Goal: Task Accomplishment & Management: Manage account settings

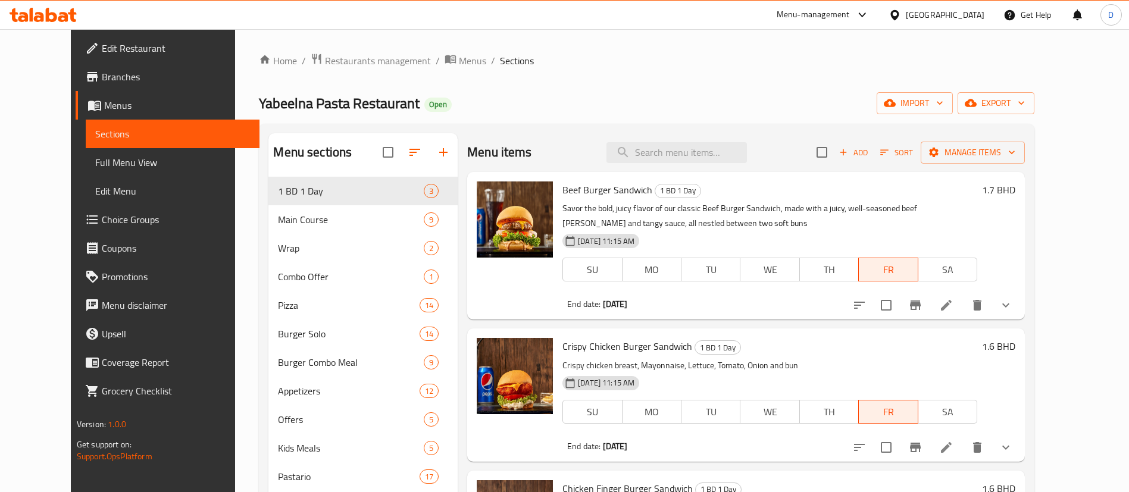
click at [566, 189] on span "Beef Burger Sandwich" at bounding box center [607, 190] width 90 height 18
copy h6 "Beef Burger Sandwich"
click at [674, 152] on input "search" at bounding box center [676, 152] width 140 height 21
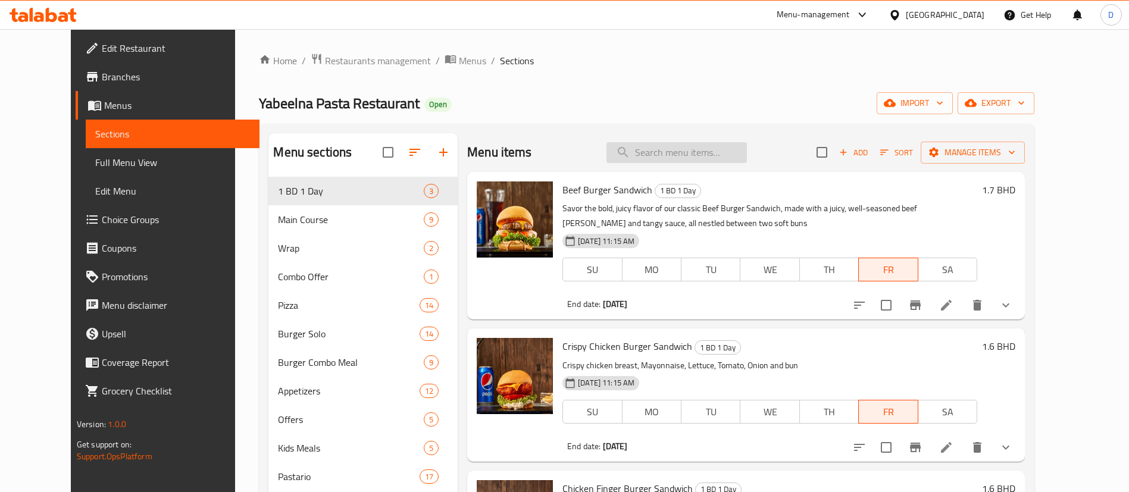
paste input "Beef Burger Sandwich"
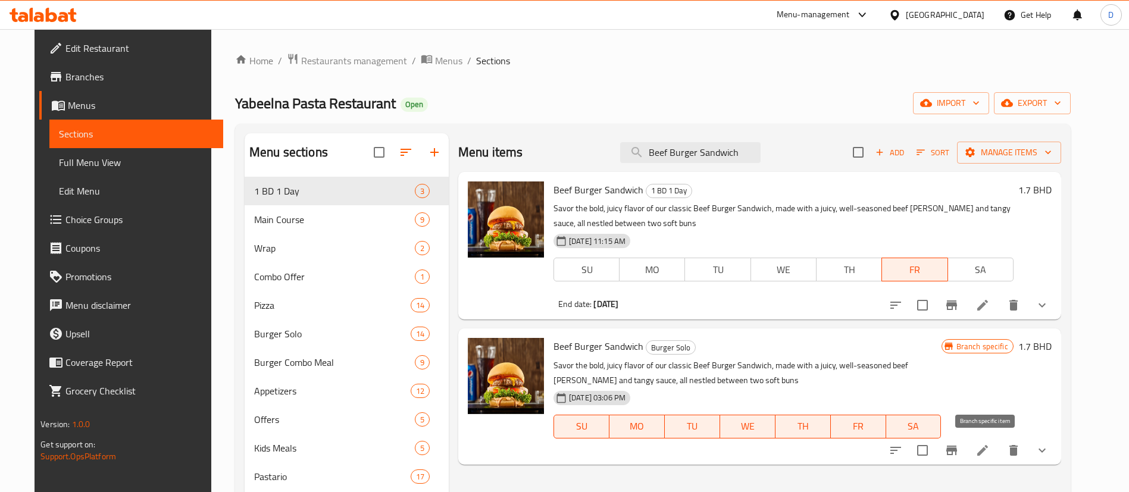
type input "Beef Burger Sandwich"
click at [959, 443] on icon "Branch-specific-item" at bounding box center [951, 450] width 14 height 14
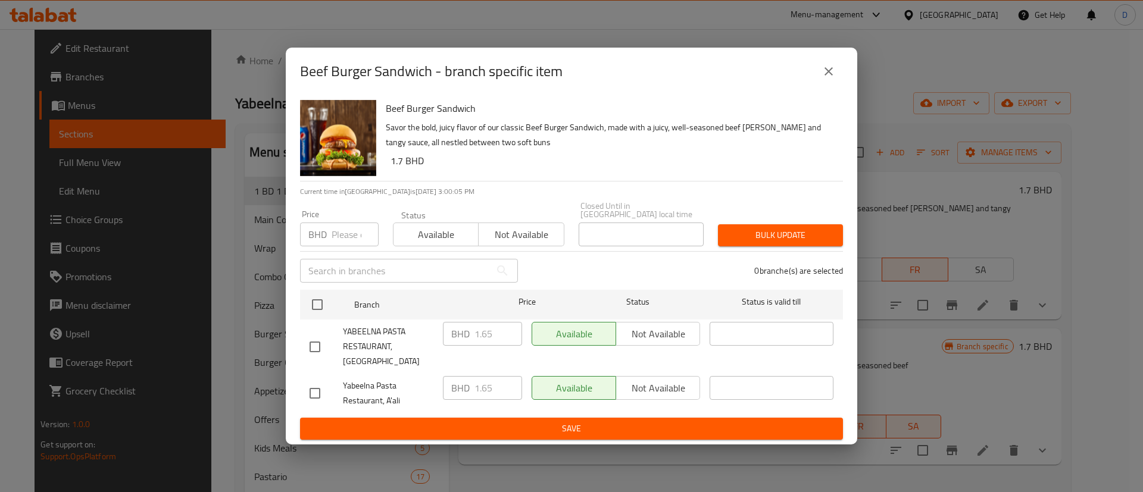
click at [465, 333] on div "BHD 1.65 ​" at bounding box center [482, 334] width 79 height 24
click at [827, 79] on icon "close" at bounding box center [828, 71] width 14 height 14
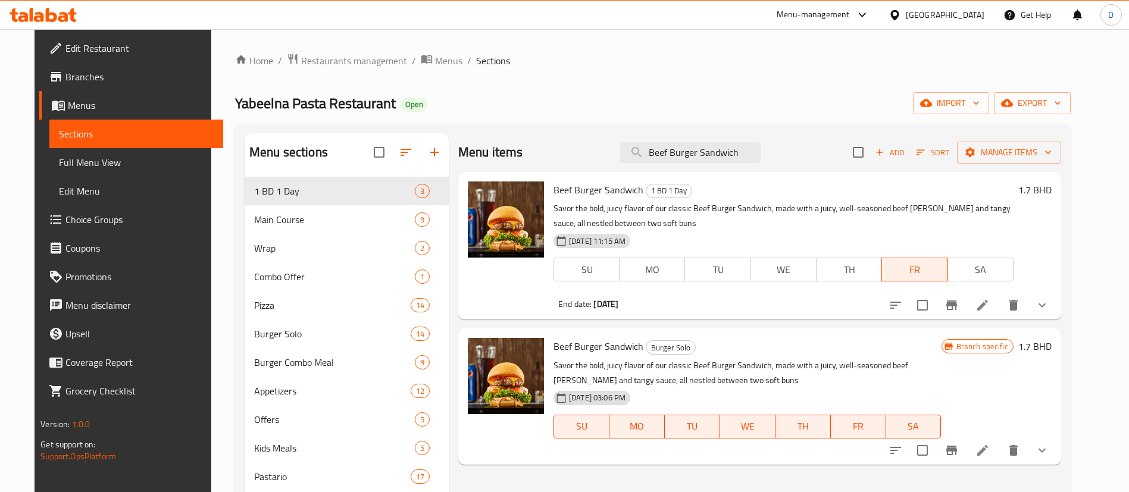
click at [1052, 195] on h6 "1.7 BHD" at bounding box center [1034, 189] width 33 height 17
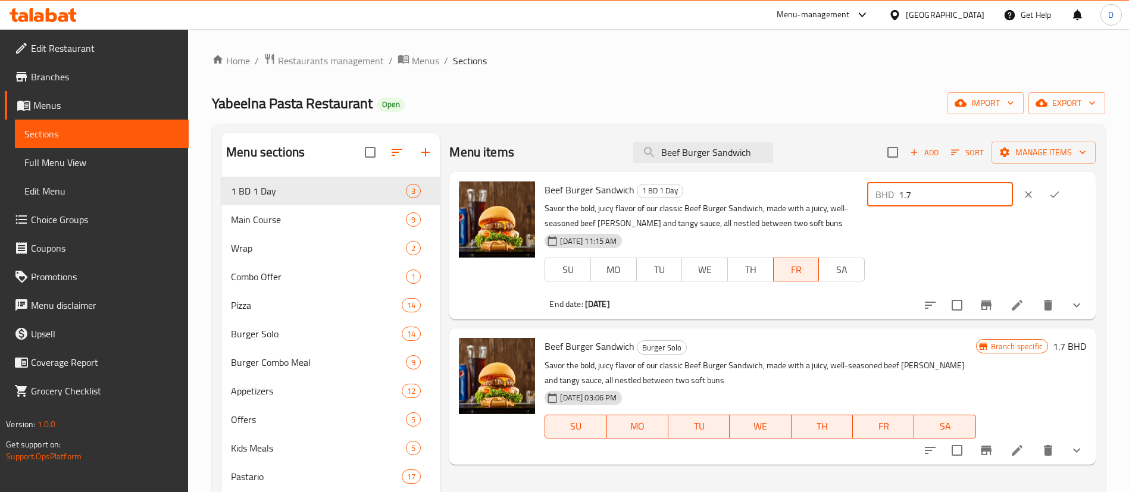
drag, startPoint x: 953, startPoint y: 199, endPoint x: 899, endPoint y: 203, distance: 54.9
click at [899, 203] on div "BHD 1.7 ​" at bounding box center [940, 195] width 146 height 24
paste input "65"
type input "1.65"
drag, startPoint x: 1048, startPoint y: 193, endPoint x: 1069, endPoint y: 202, distance: 22.7
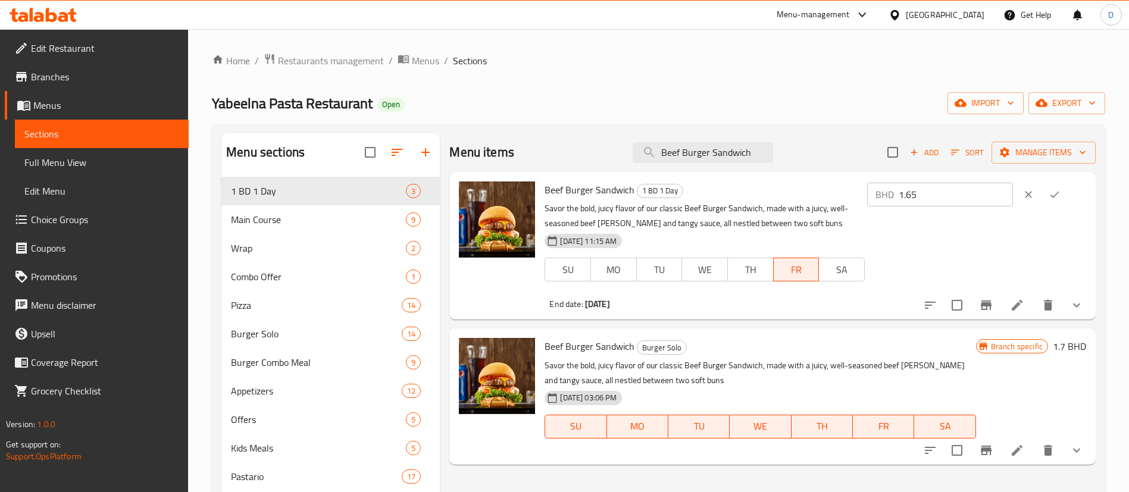
click at [1068, 202] on div at bounding box center [1041, 194] width 52 height 26
click at [1060, 197] on icon "ok" at bounding box center [1055, 195] width 12 height 12
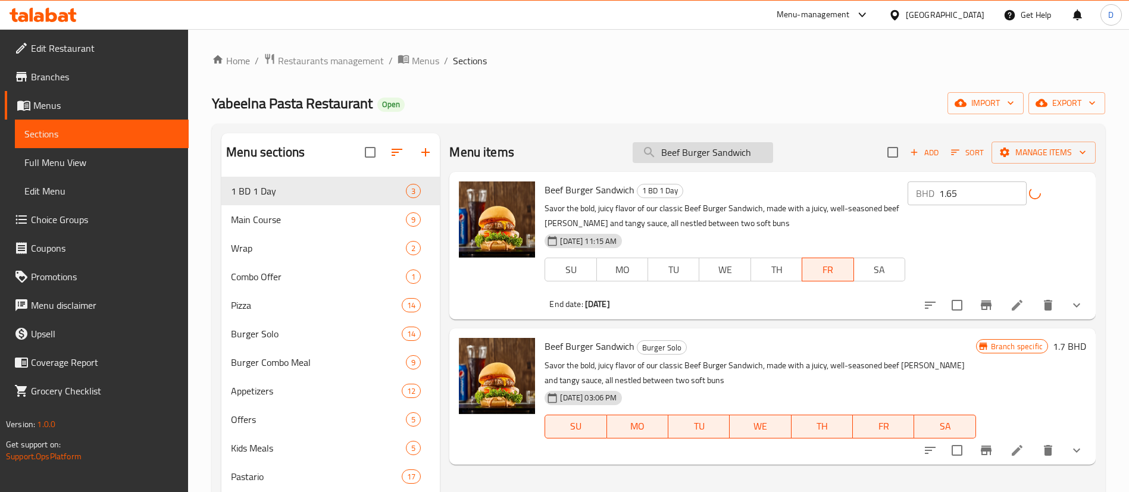
click at [723, 159] on input "Beef Burger Sandwich" at bounding box center [703, 152] width 140 height 21
click at [733, 190] on h6 "Beef Burger Sandwich 1 BD 1 Day" at bounding box center [724, 189] width 361 height 17
click at [728, 154] on input "Beef Burger Sandwich" at bounding box center [703, 152] width 140 height 21
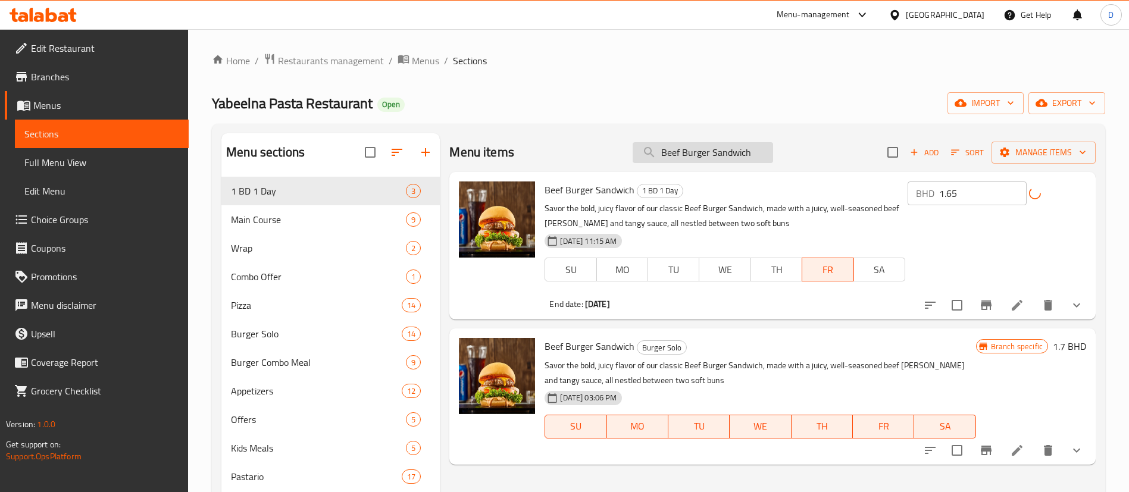
click at [728, 154] on input "Beef Burger Sandwich" at bounding box center [703, 152] width 140 height 21
click at [750, 184] on h6 "Beef Burger Sandwich 1 BD 1 Day" at bounding box center [724, 189] width 361 height 17
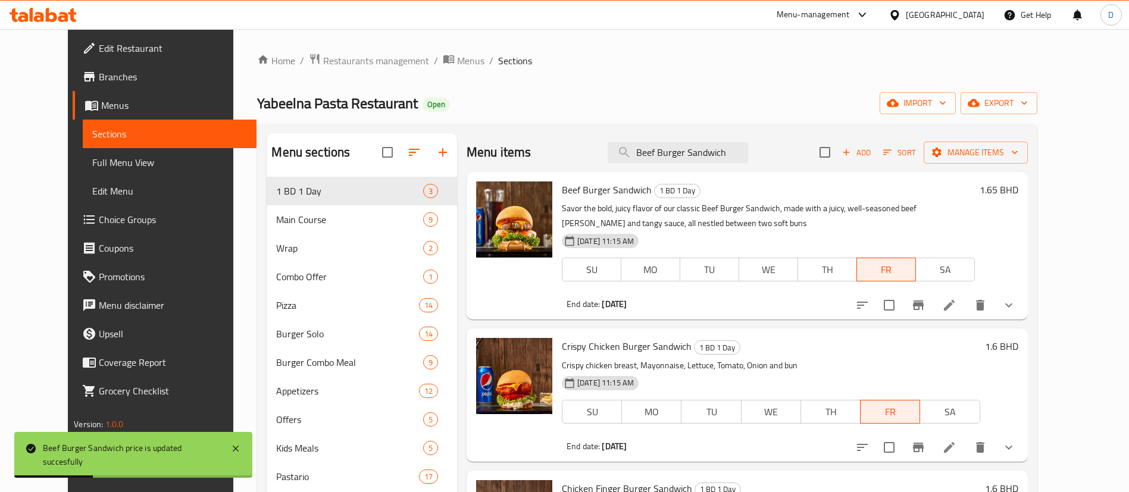
click at [750, 77] on div "Home / Restaurants management / Menus / Sections Yabeelna Pasta Restaurant Open…" at bounding box center [647, 350] width 780 height 595
drag, startPoint x: 772, startPoint y: 159, endPoint x: 651, endPoint y: 189, distance: 124.6
click at [625, 168] on div "Menu items Beef Burger Sandwich Add Sort Manage items" at bounding box center [747, 152] width 561 height 39
click at [832, 74] on div "Home / Restaurants management / Menus / Sections Yabeelna Pasta Restaurant Open…" at bounding box center [647, 350] width 780 height 595
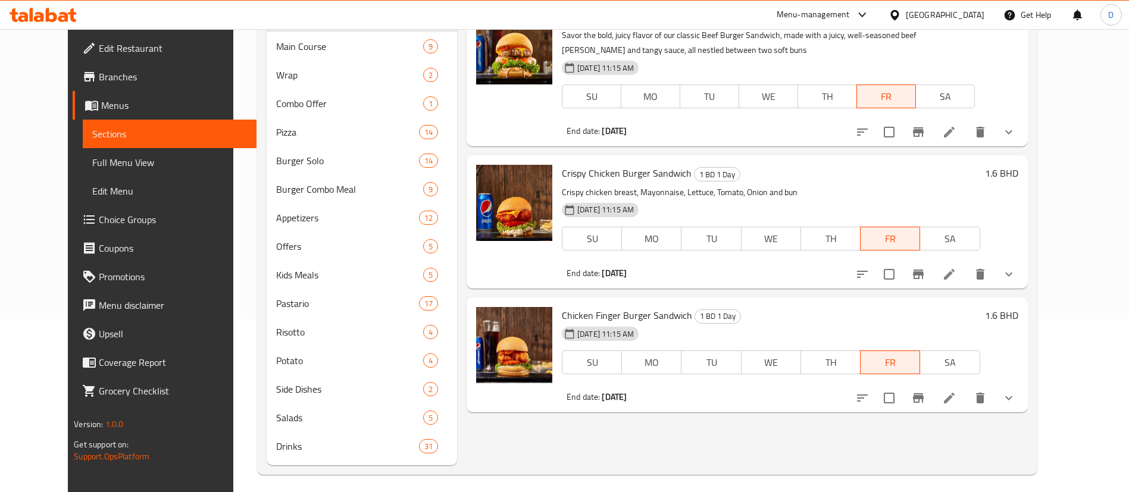
scroll to position [179, 0]
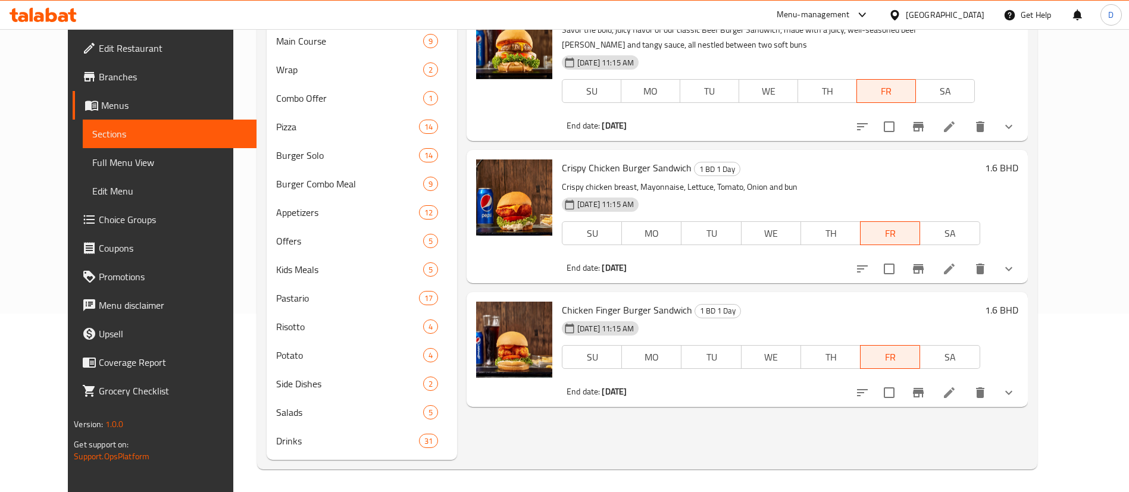
click at [610, 162] on span "Crispy Chicken Burger Sandwich" at bounding box center [627, 168] width 130 height 18
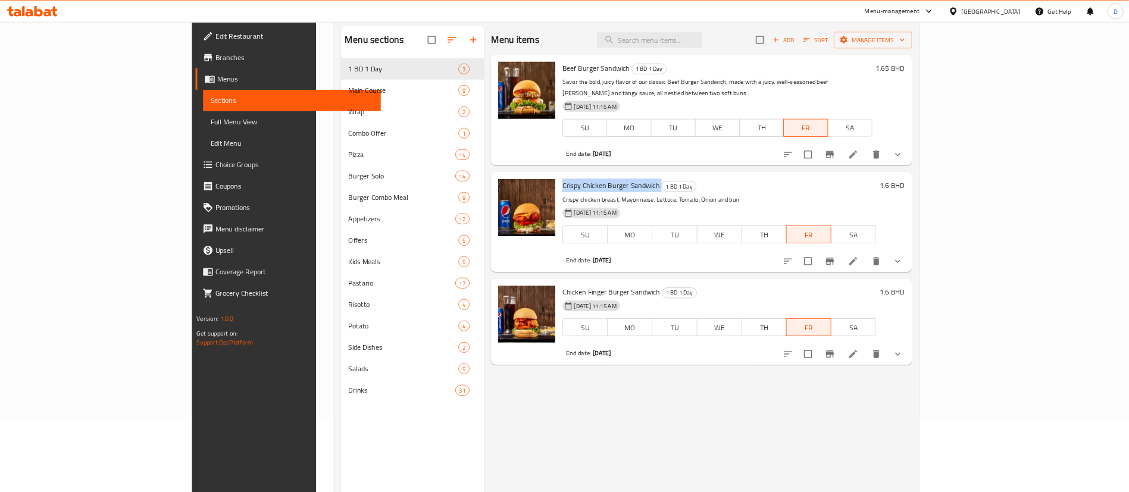
scroll to position [99, 0]
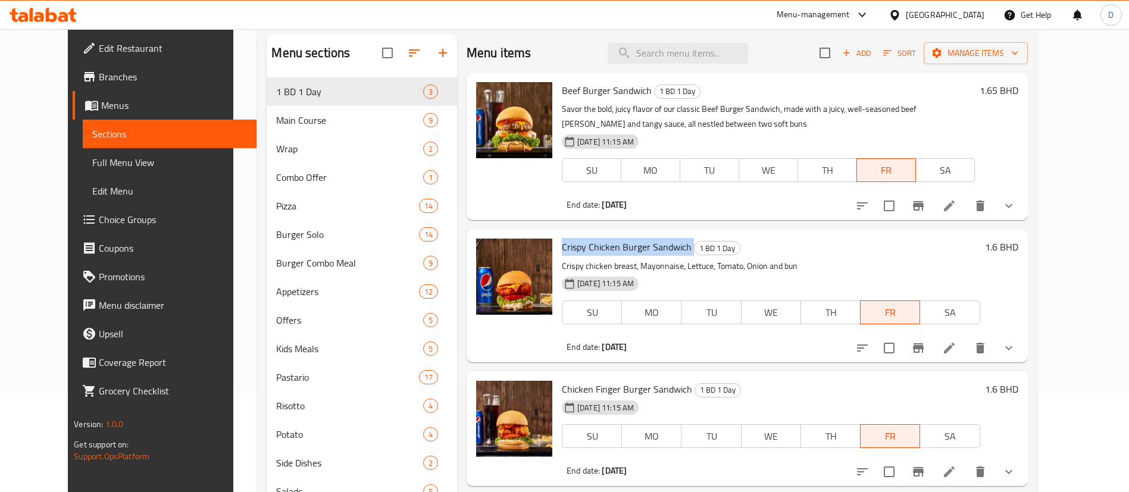
click at [618, 245] on span "Crispy Chicken Burger Sandwich" at bounding box center [627, 247] width 130 height 18
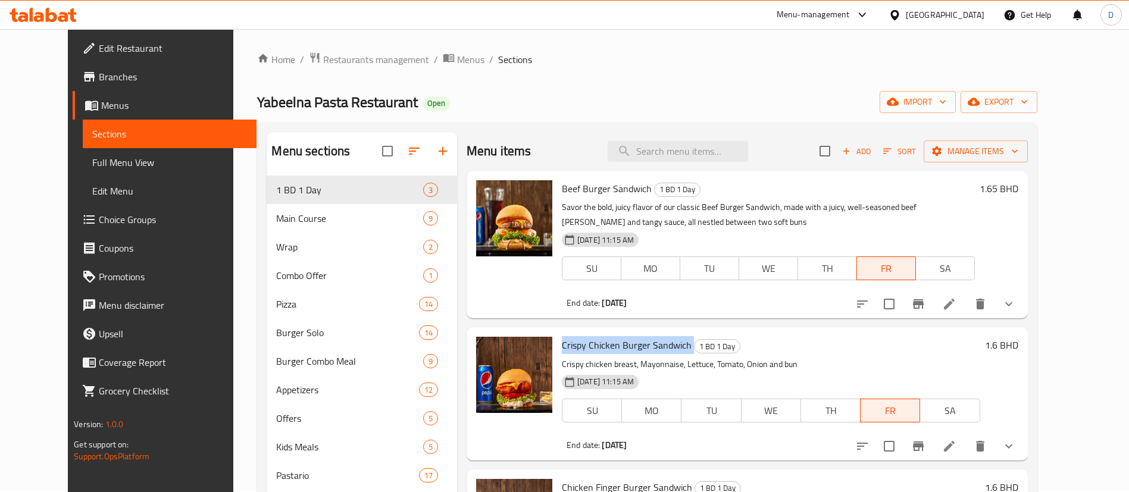
scroll to position [0, 0]
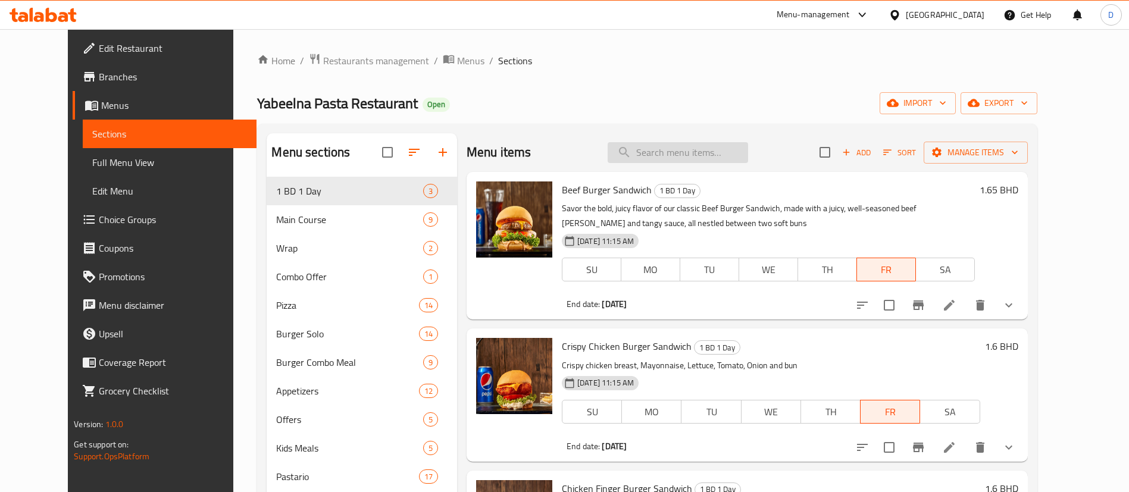
click at [715, 151] on input "search" at bounding box center [678, 152] width 140 height 21
paste input "Crispy Chicken Burger Sandwich"
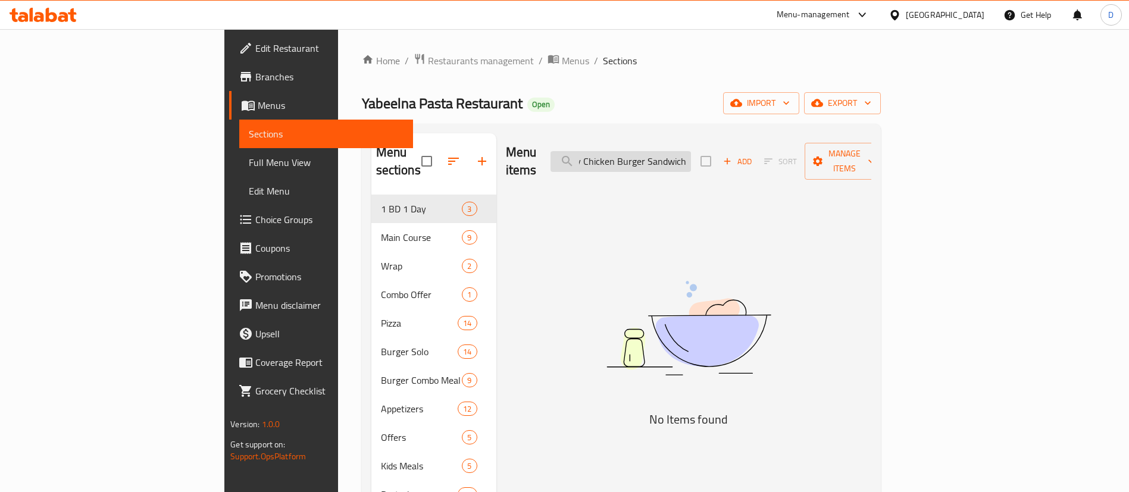
scroll to position [0, 21]
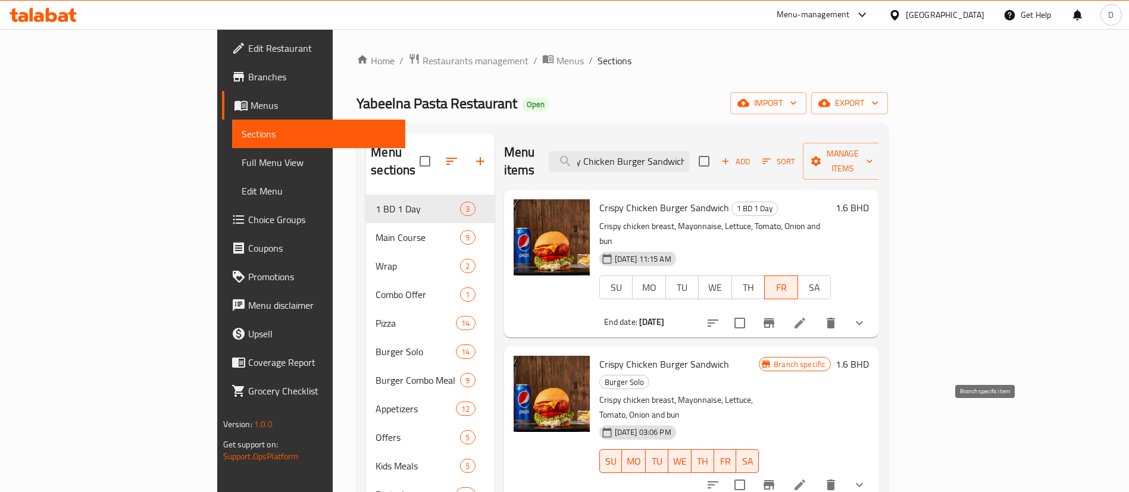
type input "Crispy Chicken Burger Sandwich"
click at [774, 480] on icon "Branch-specific-item" at bounding box center [768, 485] width 11 height 10
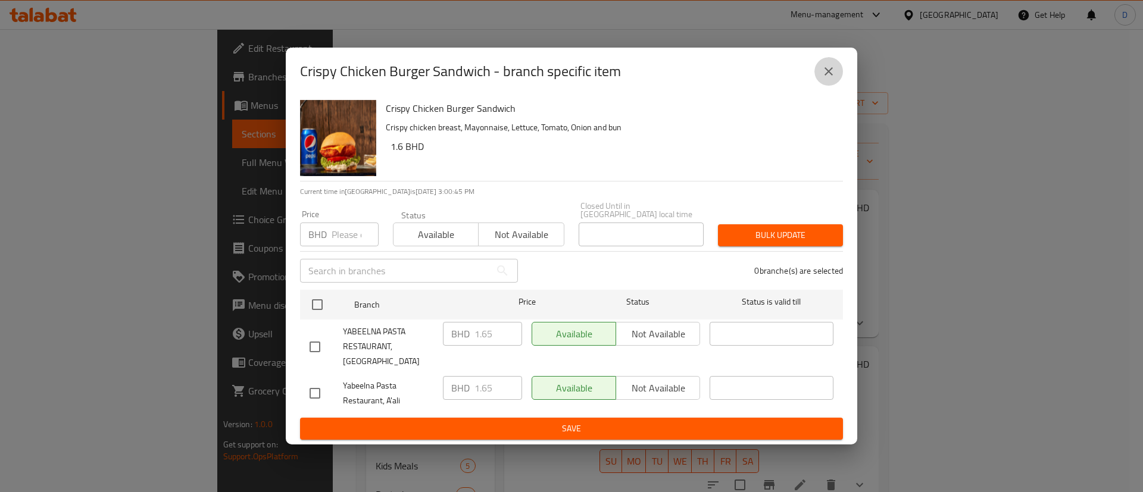
click at [837, 86] on button "close" at bounding box center [828, 71] width 29 height 29
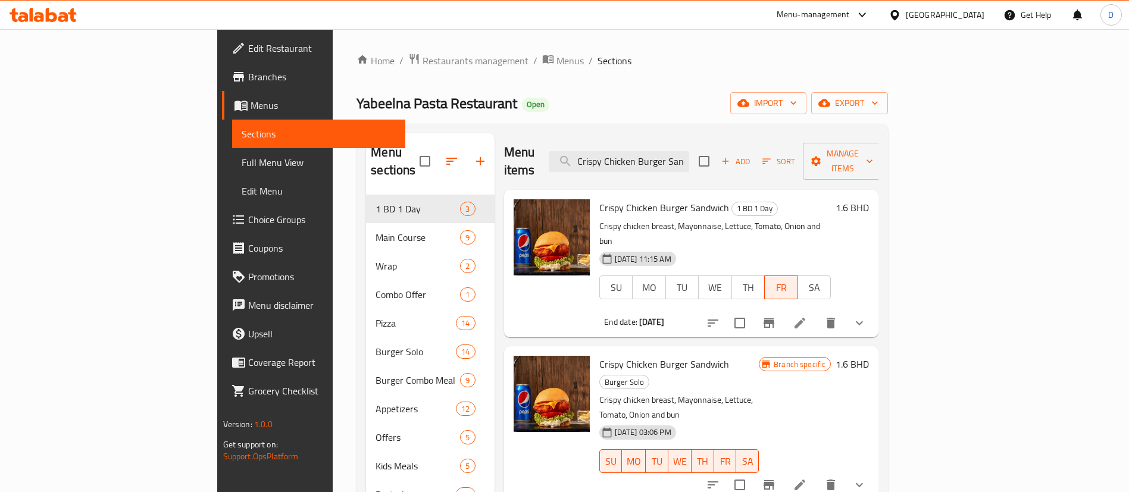
click at [869, 199] on h6 "1.6 BHD" at bounding box center [851, 207] width 33 height 17
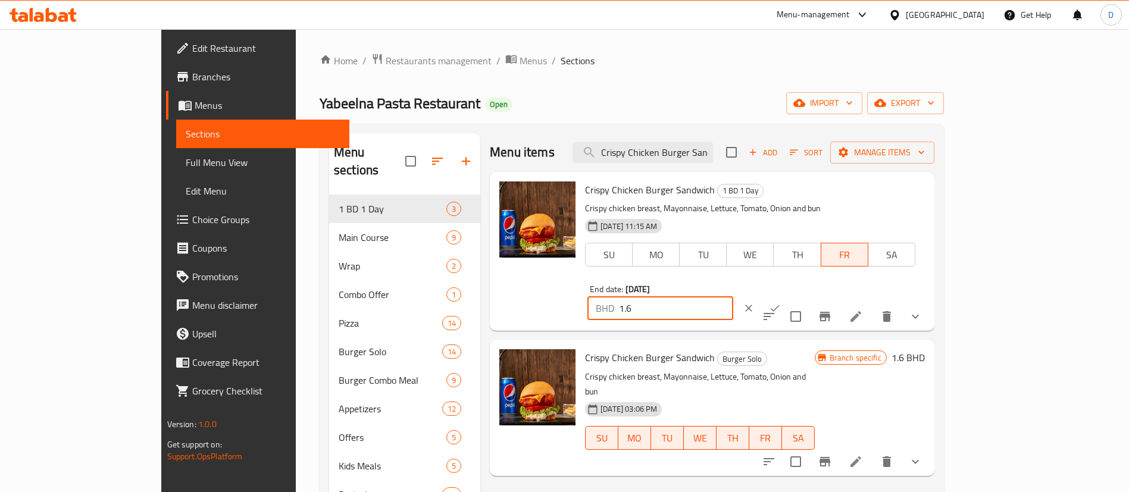
drag, startPoint x: 978, startPoint y: 187, endPoint x: 899, endPoint y: 184, distance: 79.2
click at [733, 296] on div "BHD 1.6 ​" at bounding box center [660, 308] width 146 height 24
paste input "5"
type input "1.65"
click at [781, 302] on icon "ok" at bounding box center [775, 308] width 12 height 12
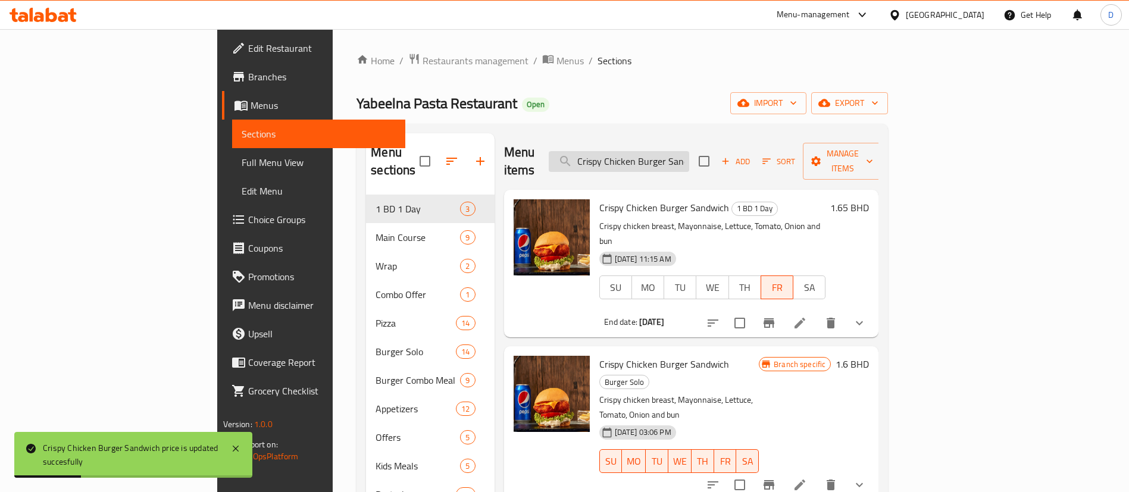
click at [689, 161] on input "Crispy Chicken Burger Sandwich" at bounding box center [619, 161] width 140 height 21
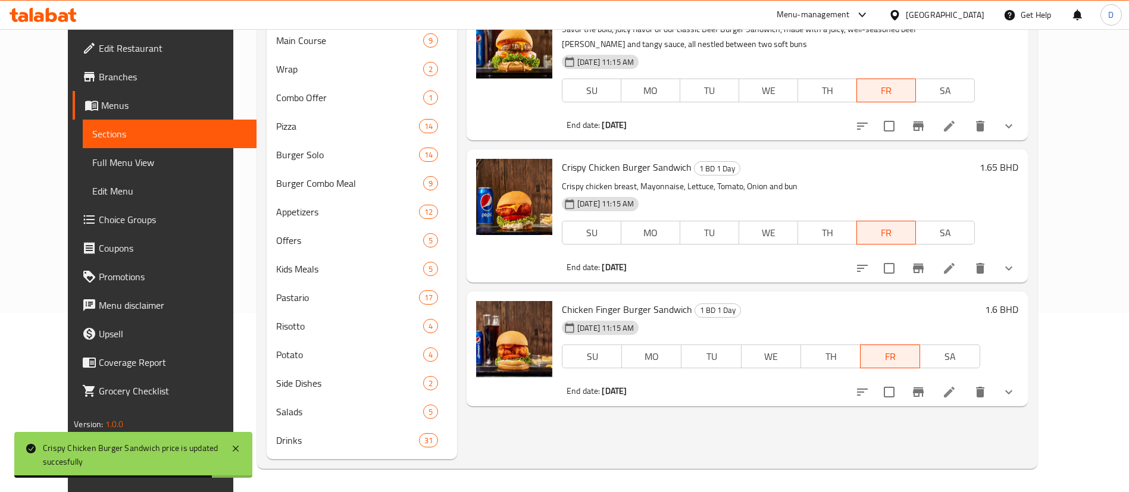
scroll to position [180, 0]
click at [600, 309] on span "Chicken Finger Burger Sandwich" at bounding box center [627, 309] width 130 height 18
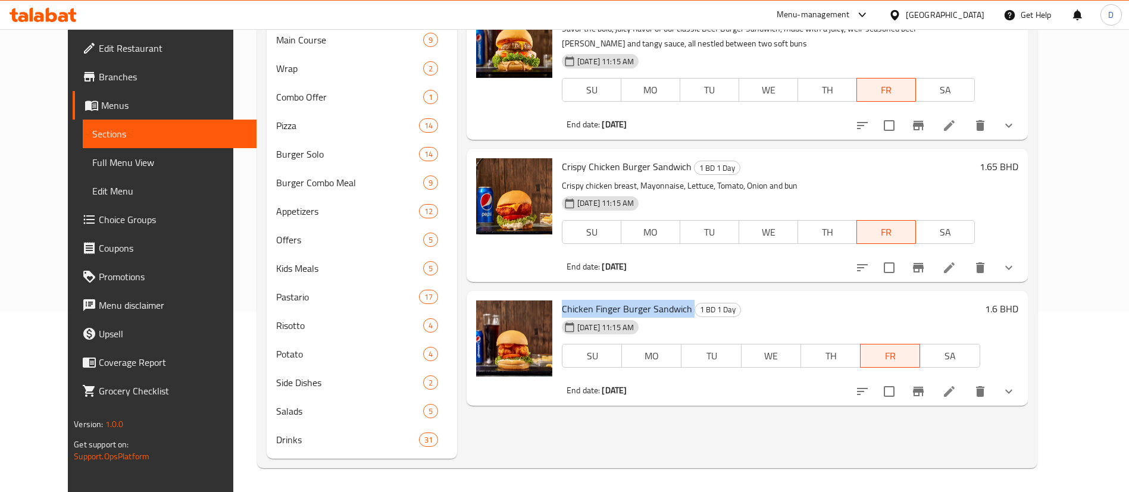
copy h6 "Chicken Finger Burger Sandwich"
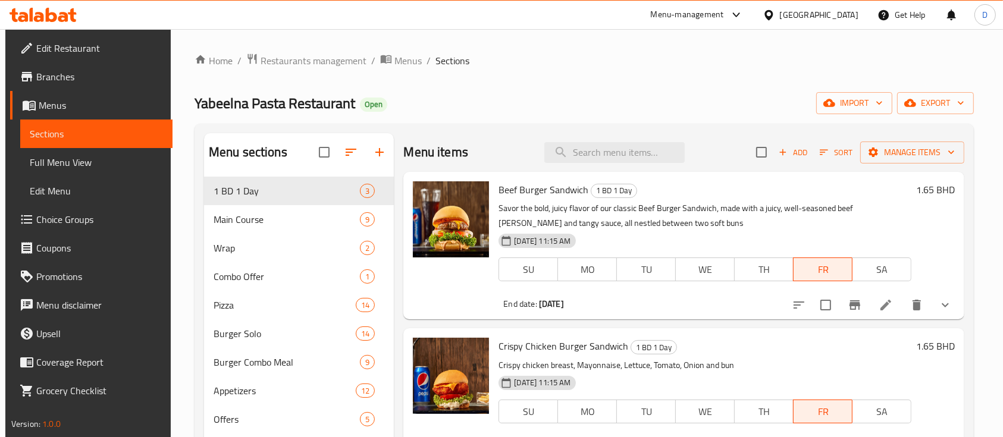
click at [648, 140] on div "Menu items Add Sort Manage items" at bounding box center [683, 152] width 561 height 39
click at [648, 142] on div "Menu items Add Sort Manage items" at bounding box center [683, 152] width 561 height 39
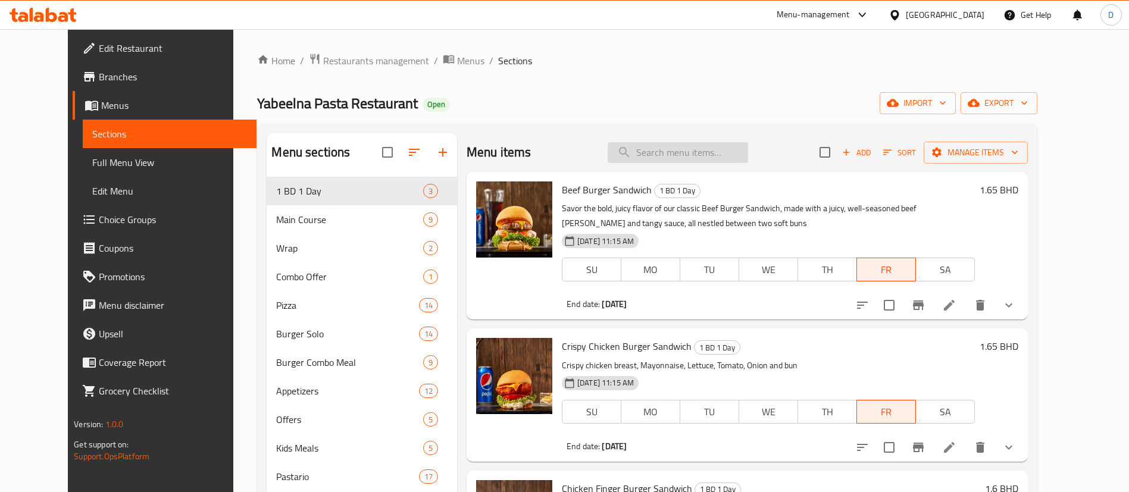
click at [730, 159] on input "search" at bounding box center [678, 152] width 140 height 21
paste input "Chicken Finger Burger Sandwich"
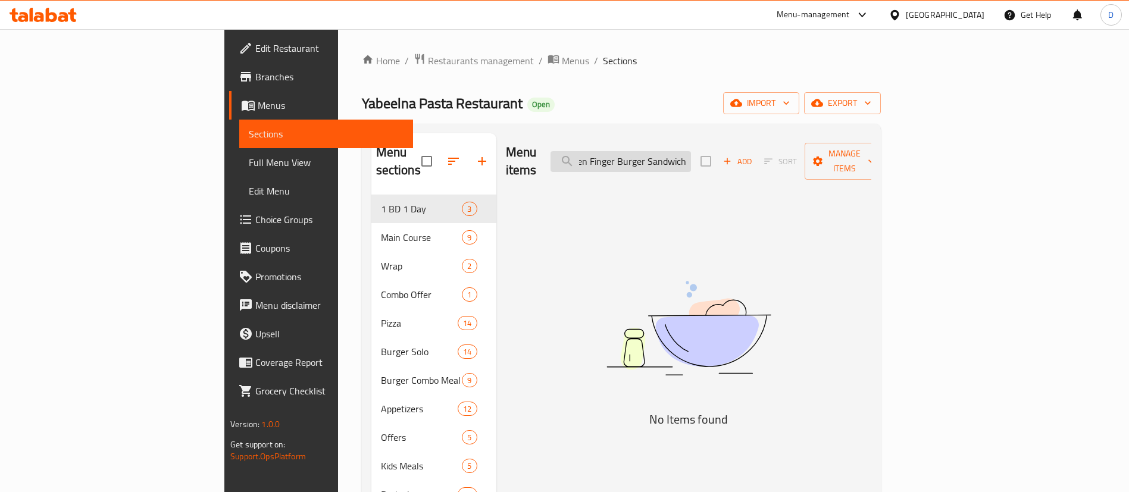
scroll to position [0, 21]
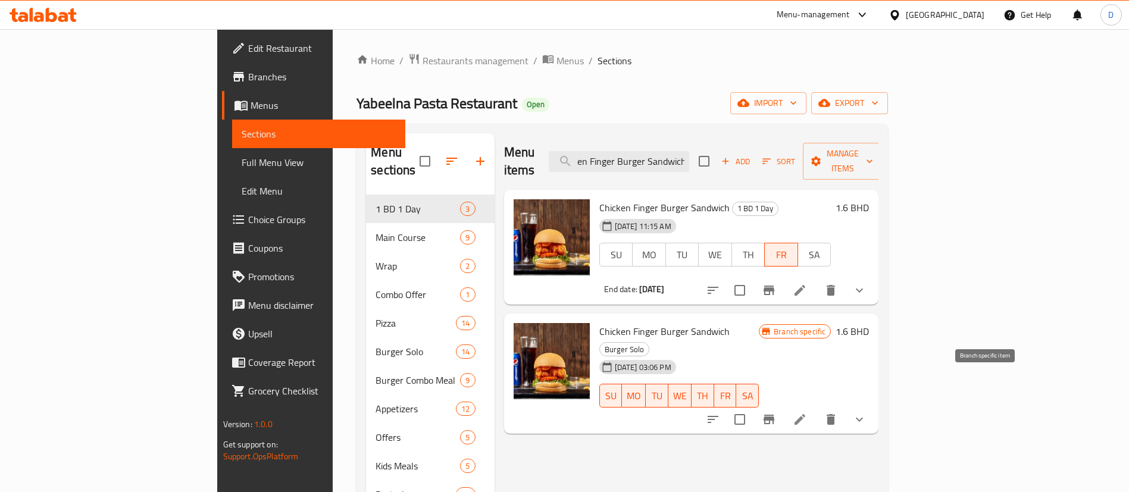
type input "Chicken Finger Burger Sandwich"
click at [774, 415] on icon "Branch-specific-item" at bounding box center [768, 420] width 11 height 10
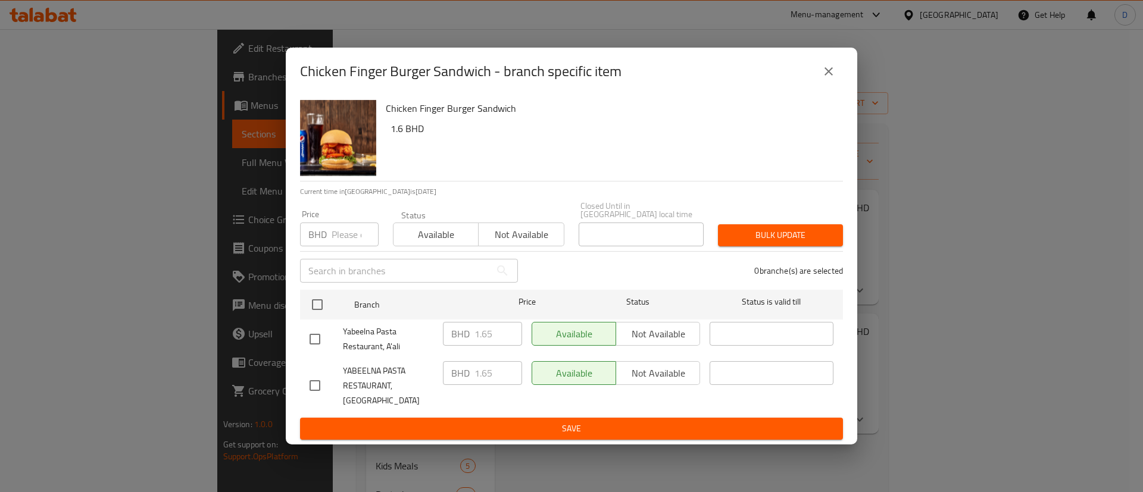
click at [452, 339] on div "BHD 1.65 ​" at bounding box center [482, 334] width 79 height 24
click at [833, 79] on icon "close" at bounding box center [828, 71] width 14 height 14
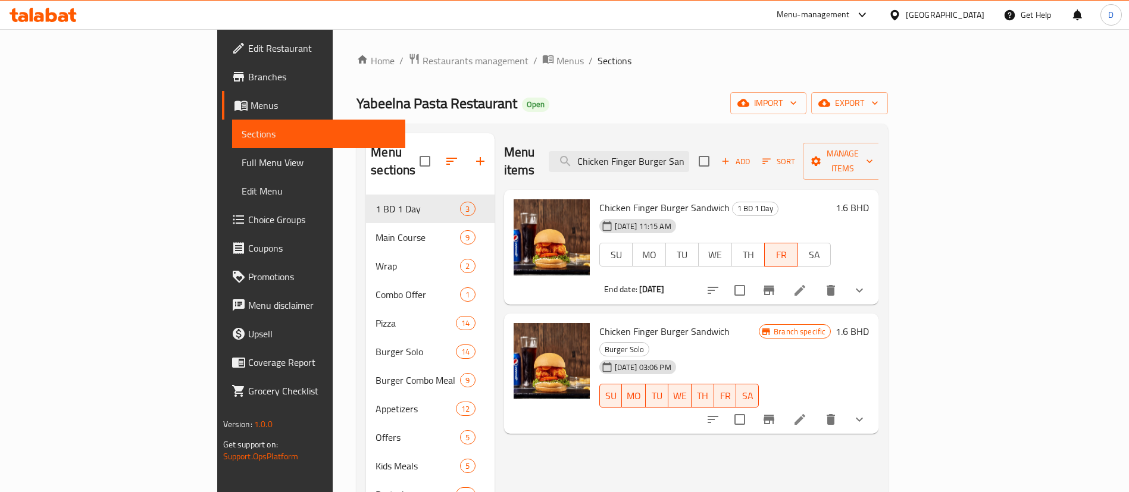
click at [869, 199] on h6 "1.6 BHD" at bounding box center [851, 207] width 33 height 17
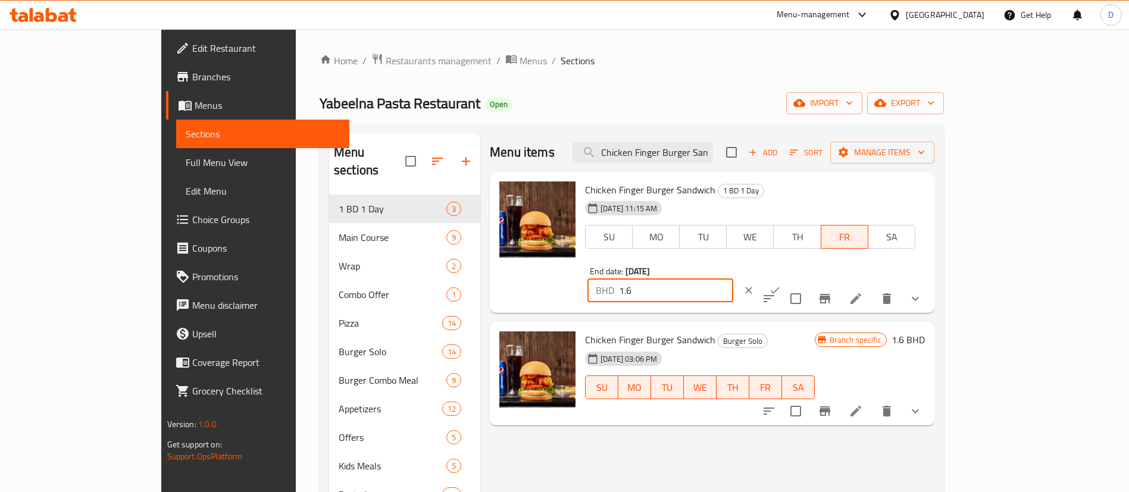
drag, startPoint x: 963, startPoint y: 191, endPoint x: 892, endPoint y: 196, distance: 71.6
click at [888, 196] on div "Chicken Finger Burger Sandwich 1 BD 1 Day 18-09-2025 11:15 AM SU MO TU WE TH FR…" at bounding box center [754, 243] width 349 height 132
paste input "5"
type input "1.65"
click at [781, 284] on icon "ok" at bounding box center [775, 290] width 12 height 12
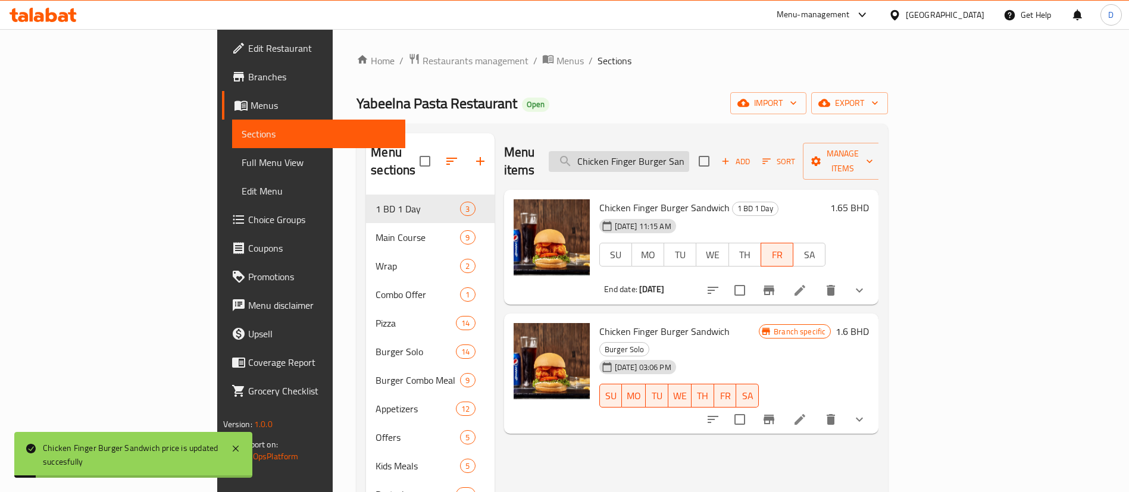
click at [689, 157] on input "Chicken Finger Burger Sandwich" at bounding box center [619, 161] width 140 height 21
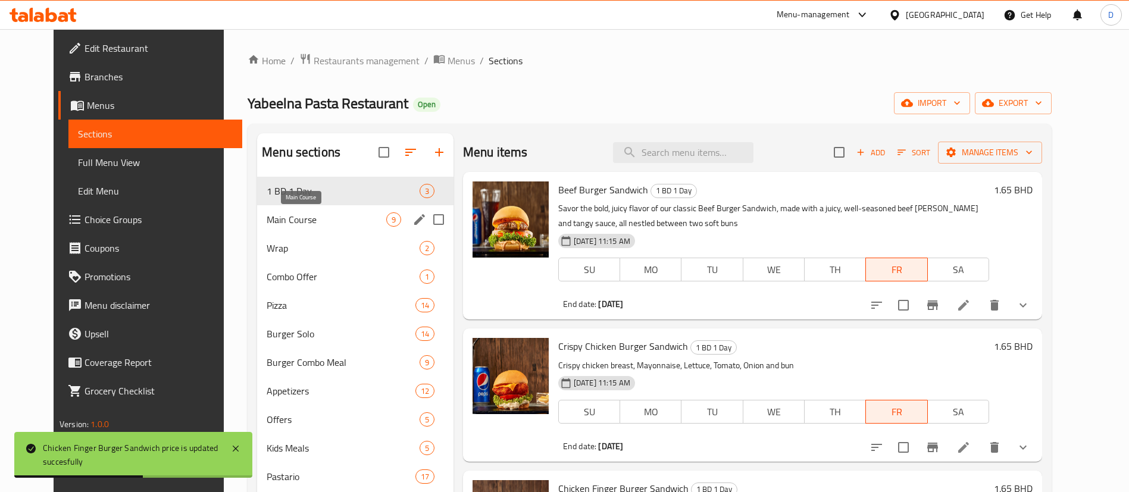
click at [302, 212] on span "Main Course" at bounding box center [327, 219] width 120 height 14
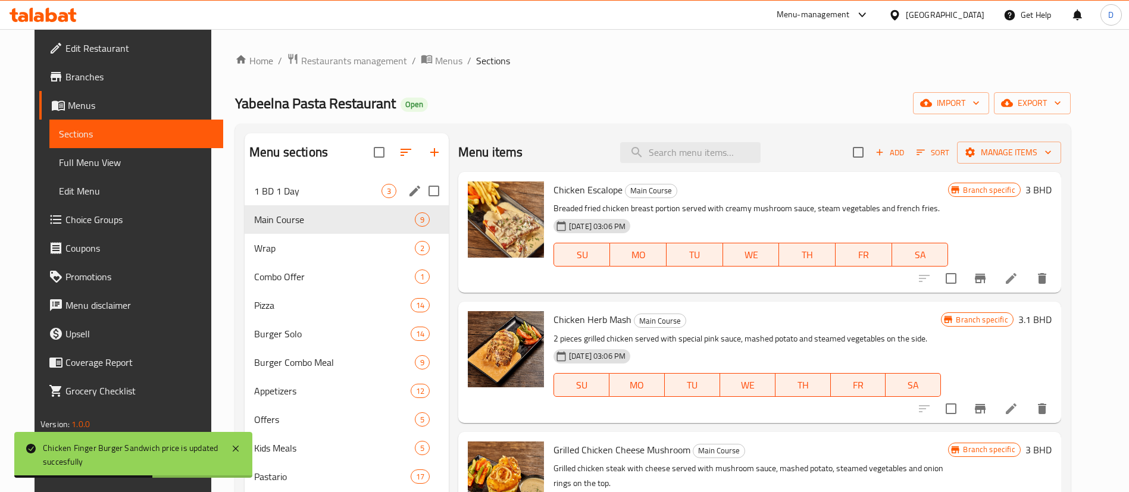
click at [308, 193] on span "1 BD 1 Day" at bounding box center [317, 191] width 127 height 14
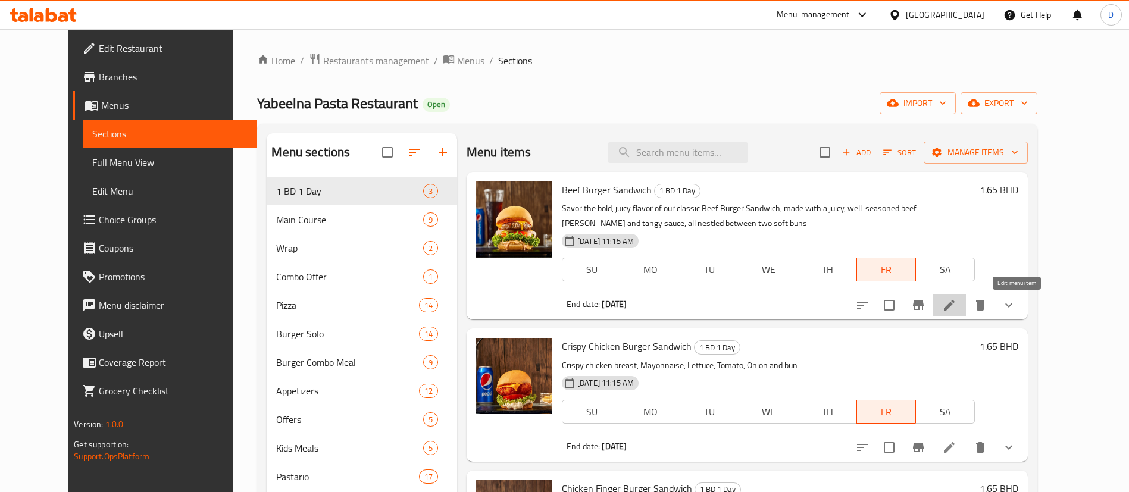
click at [956, 303] on icon at bounding box center [949, 305] width 14 height 14
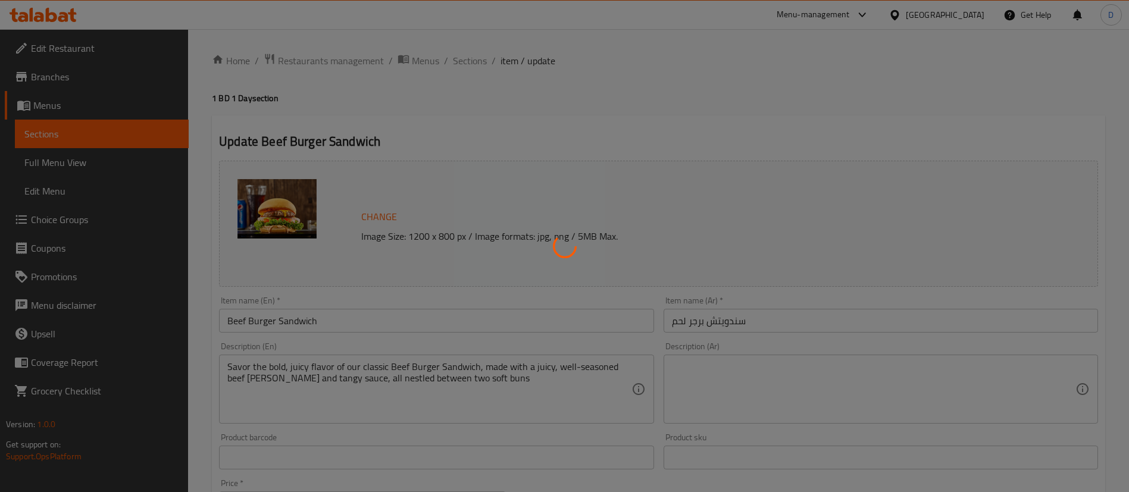
type input "إختيارك من شرائح البرجر:"
type input "1"
type input "إختيارك من الصوص:"
type input "1"
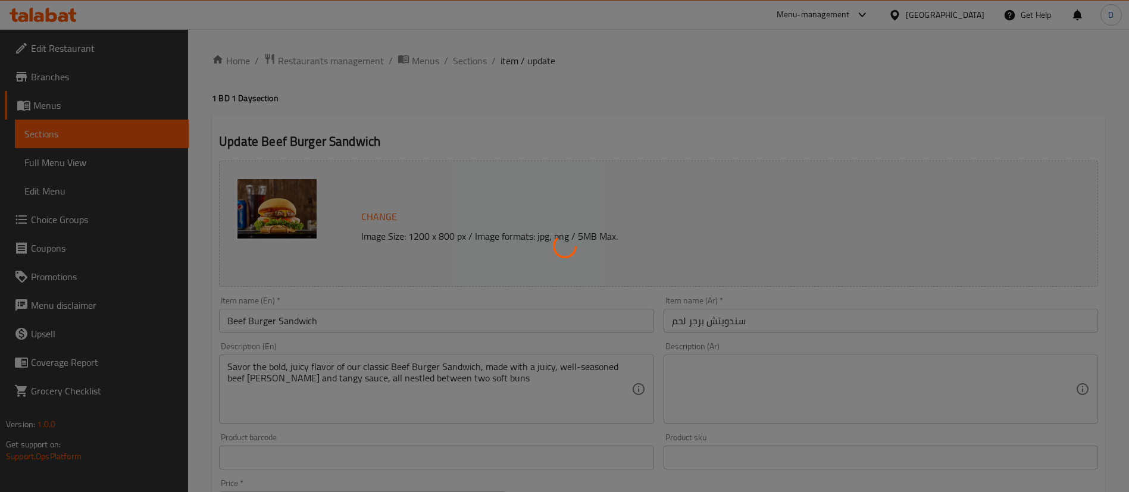
type input "1"
type input "إختيارك من:"
type input "0"
type input "5"
type input "الإضافات:"
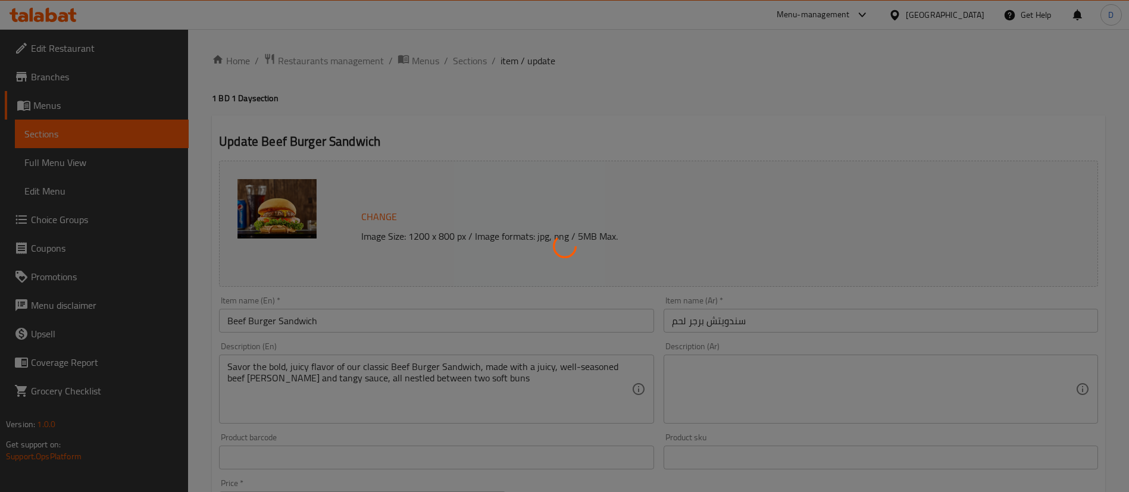
type input "0"
type input "5"
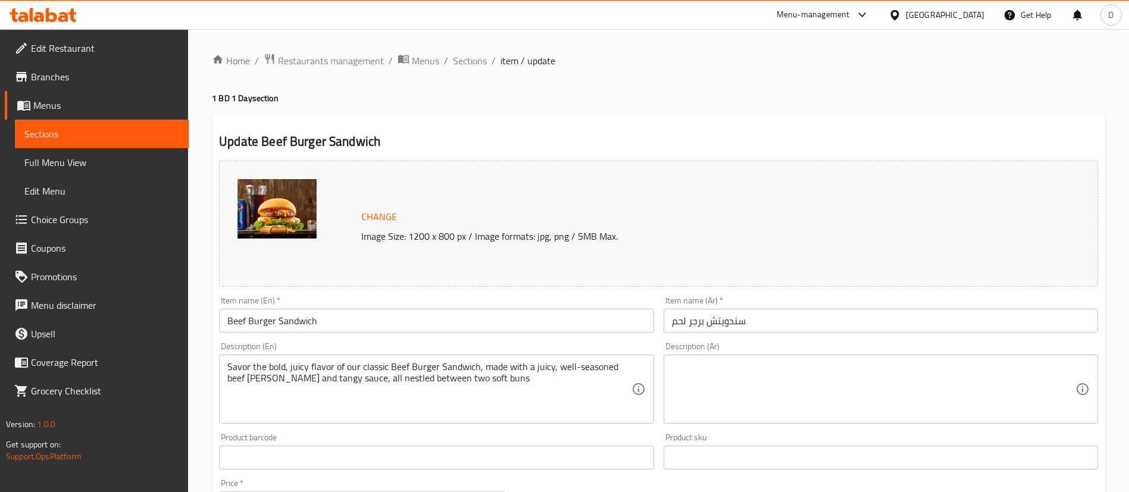
click at [478, 64] on span "Sections" at bounding box center [470, 61] width 34 height 14
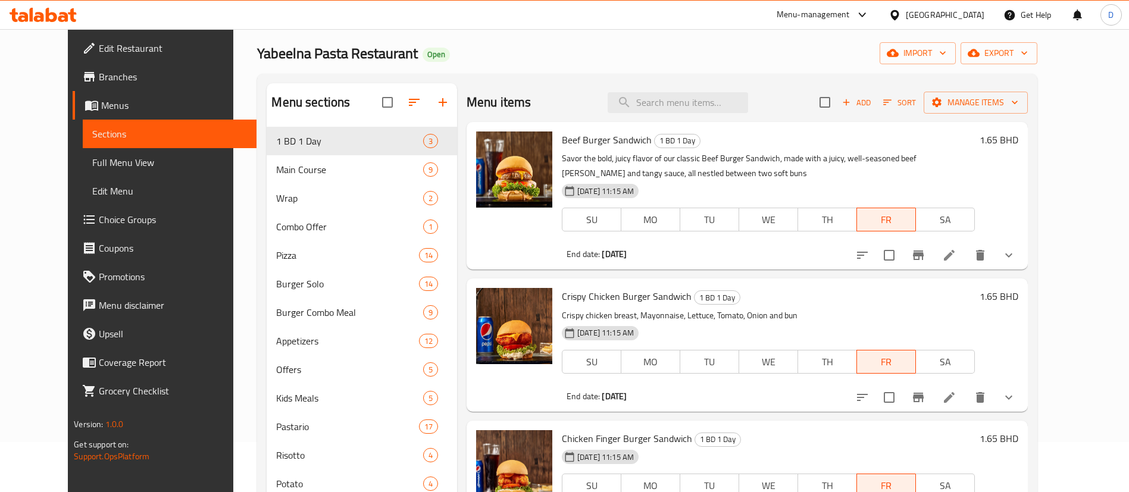
scroll to position [89, 0]
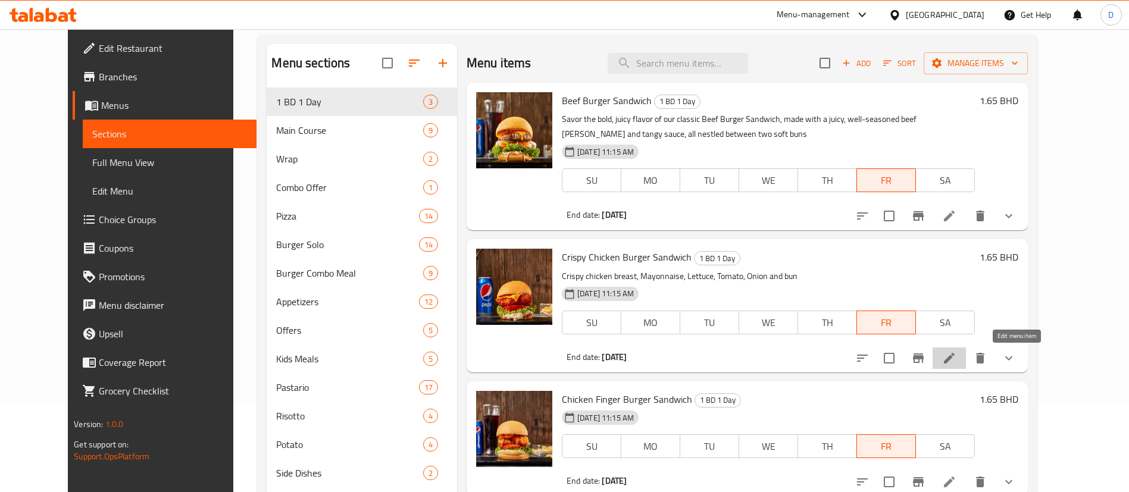
click at [956, 352] on icon at bounding box center [949, 358] width 14 height 14
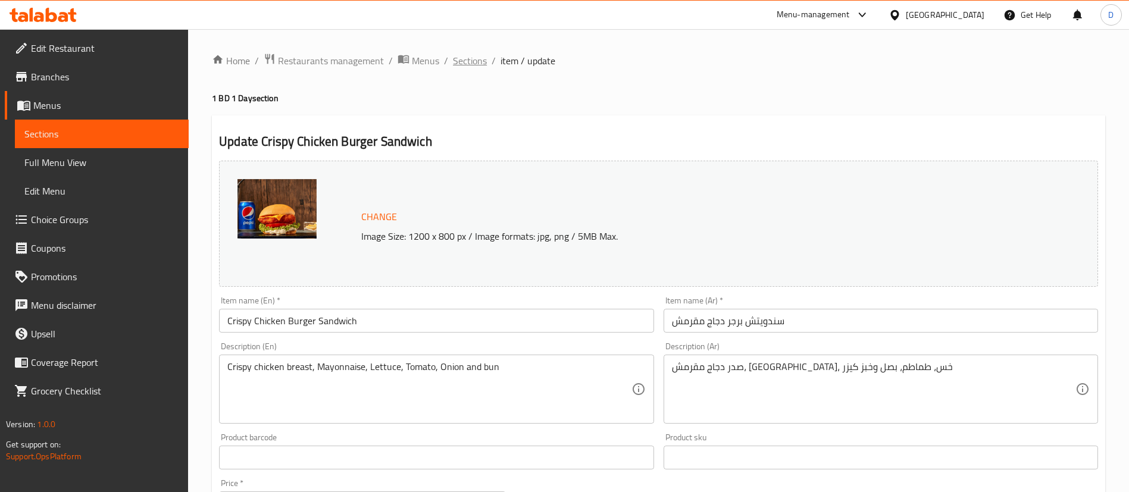
click at [476, 59] on span "Sections" at bounding box center [470, 61] width 34 height 14
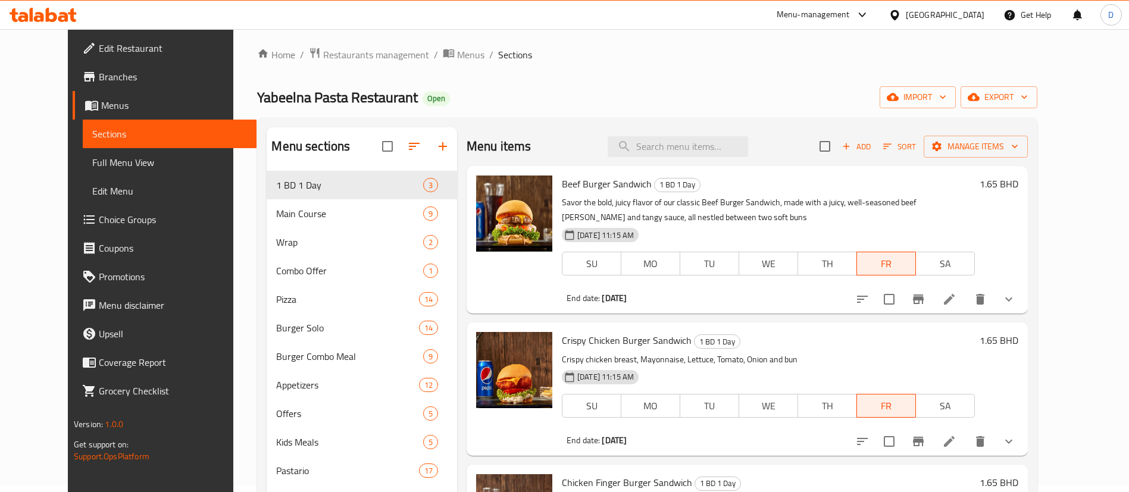
scroll to position [179, 0]
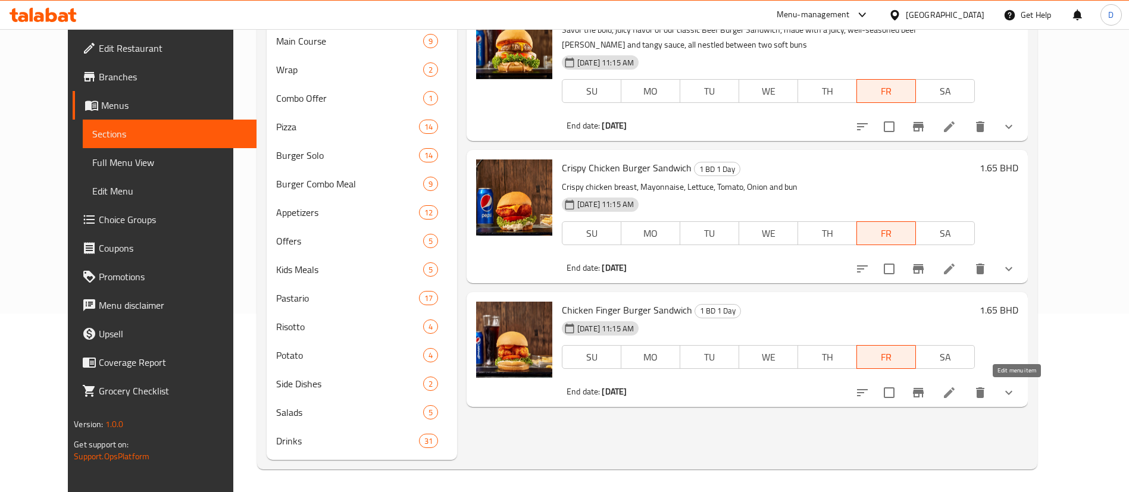
click at [956, 392] on icon at bounding box center [949, 393] width 14 height 14
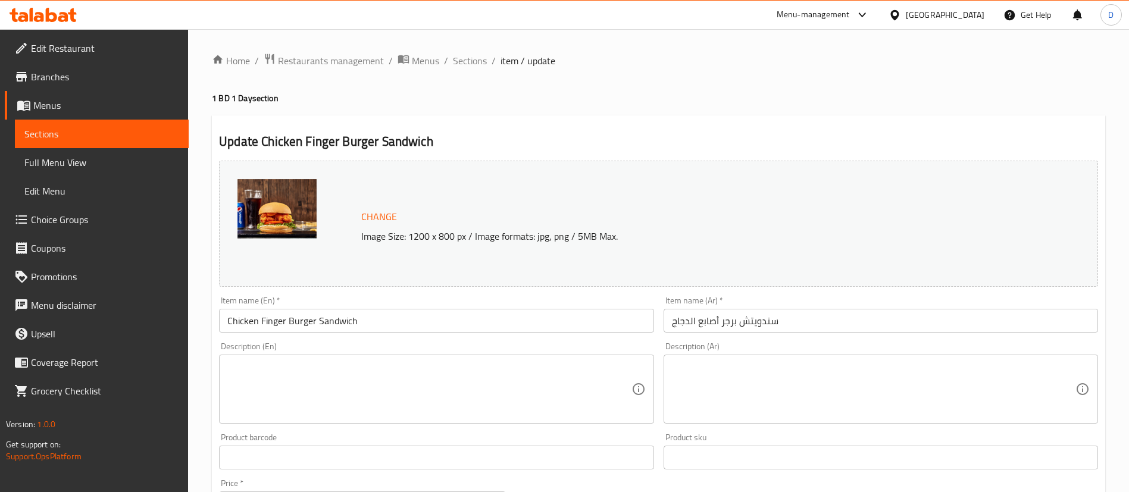
click at [477, 60] on span "Sections" at bounding box center [470, 61] width 34 height 14
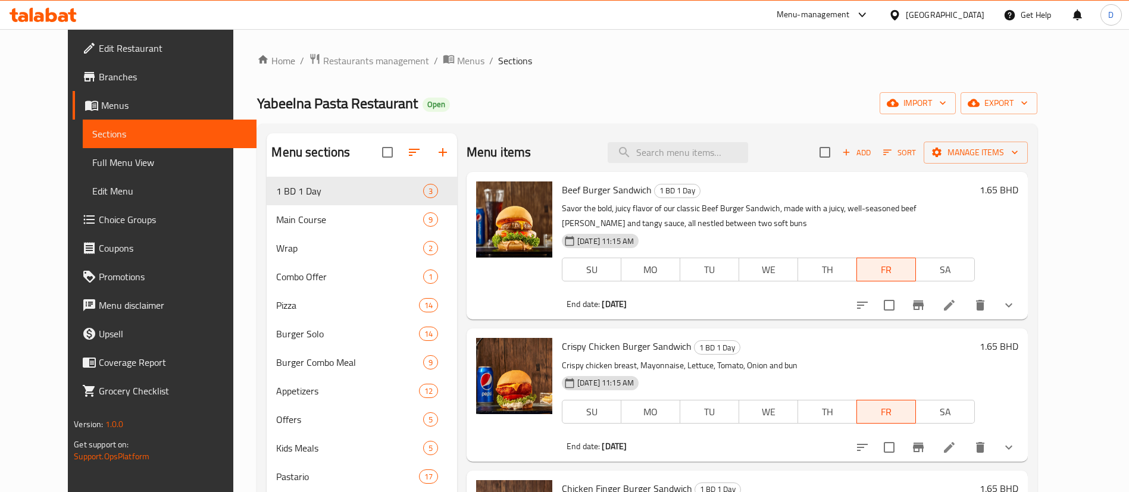
click at [73, 65] on link "Branches" at bounding box center [165, 76] width 184 height 29
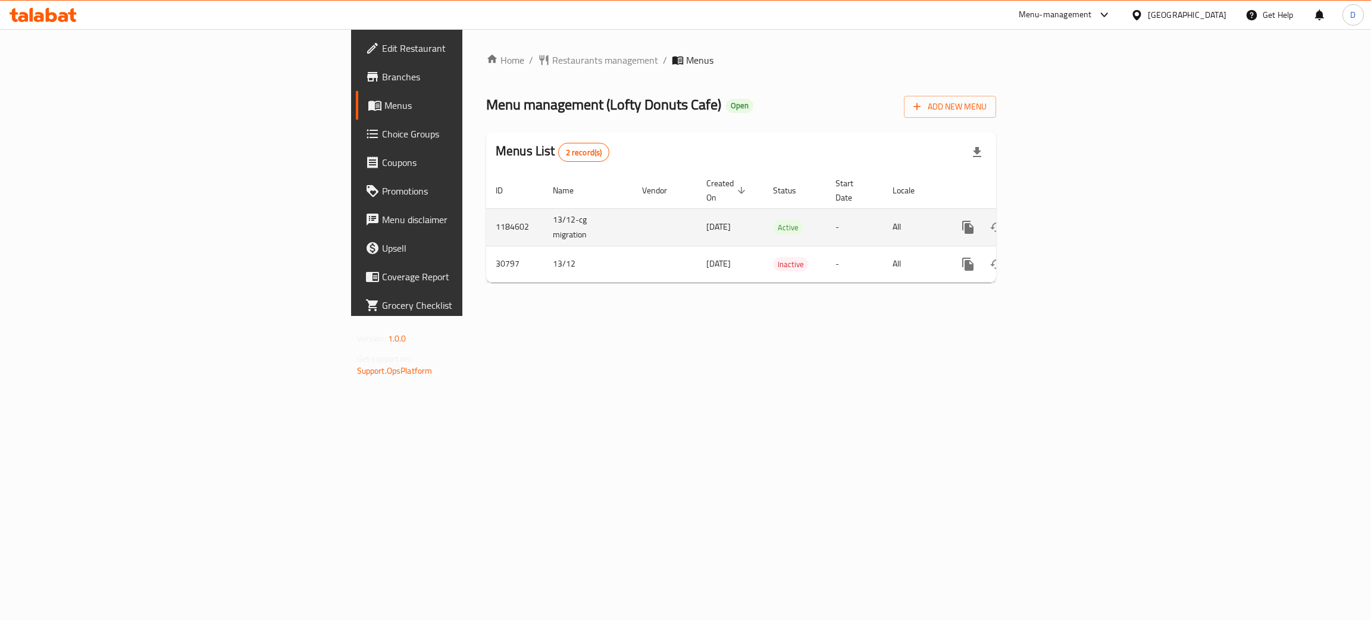
click at [1061, 220] on icon "enhanced table" at bounding box center [1054, 227] width 14 height 14
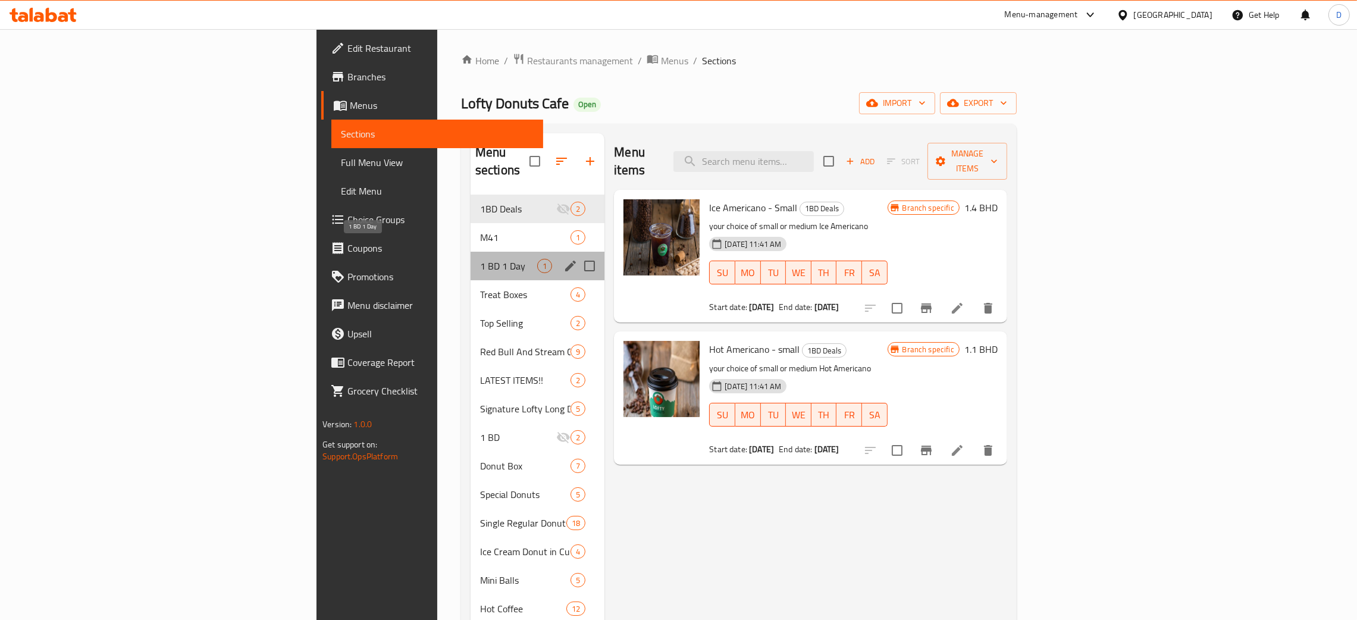
click at [480, 259] on span "1 BD 1 Day" at bounding box center [508, 266] width 57 height 14
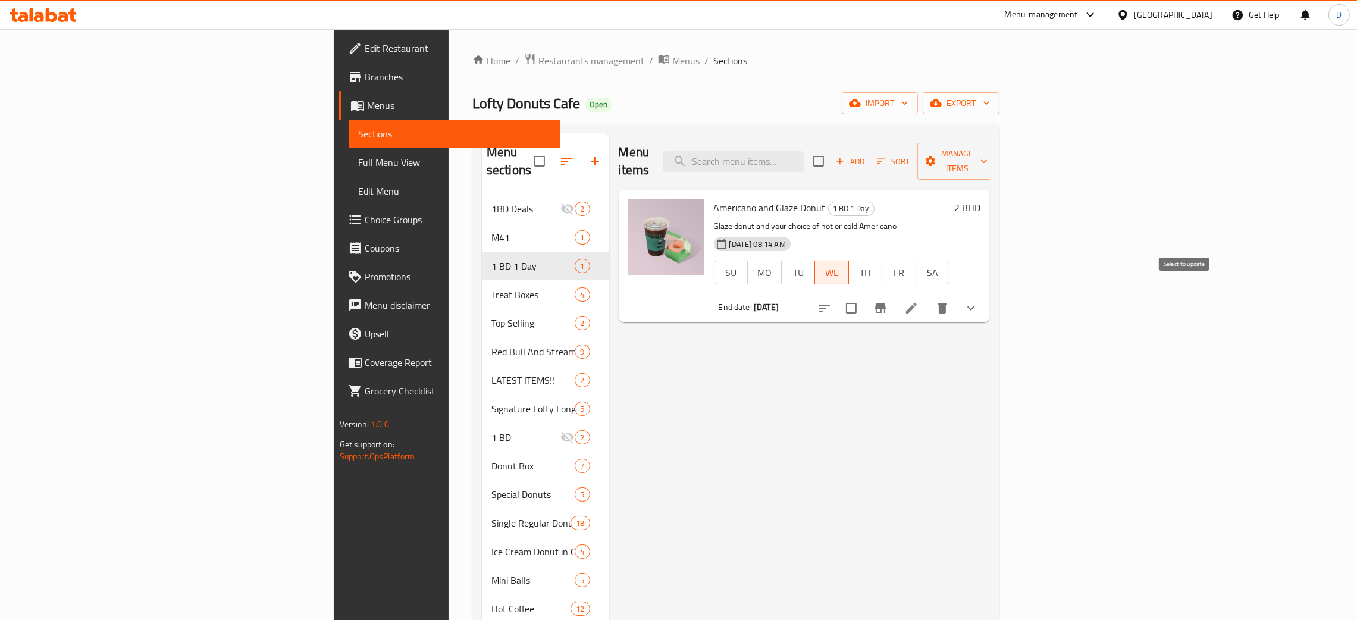
drag, startPoint x: 1188, startPoint y: 298, endPoint x: 1190, endPoint y: 286, distance: 12.1
click at [864, 296] on input "checkbox" at bounding box center [851, 308] width 25 height 25
checkbox input "true"
click at [988, 149] on span "Manage items" at bounding box center [957, 161] width 61 height 30
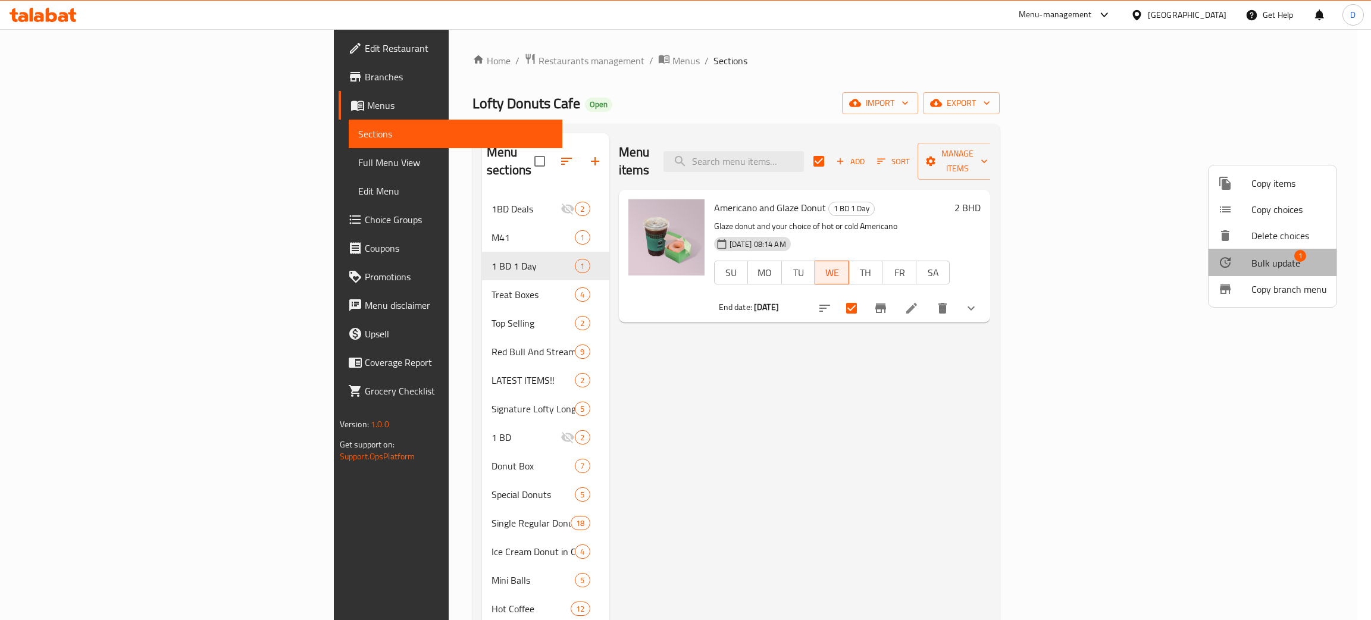
click at [1273, 259] on span "Bulk update" at bounding box center [1275, 263] width 49 height 14
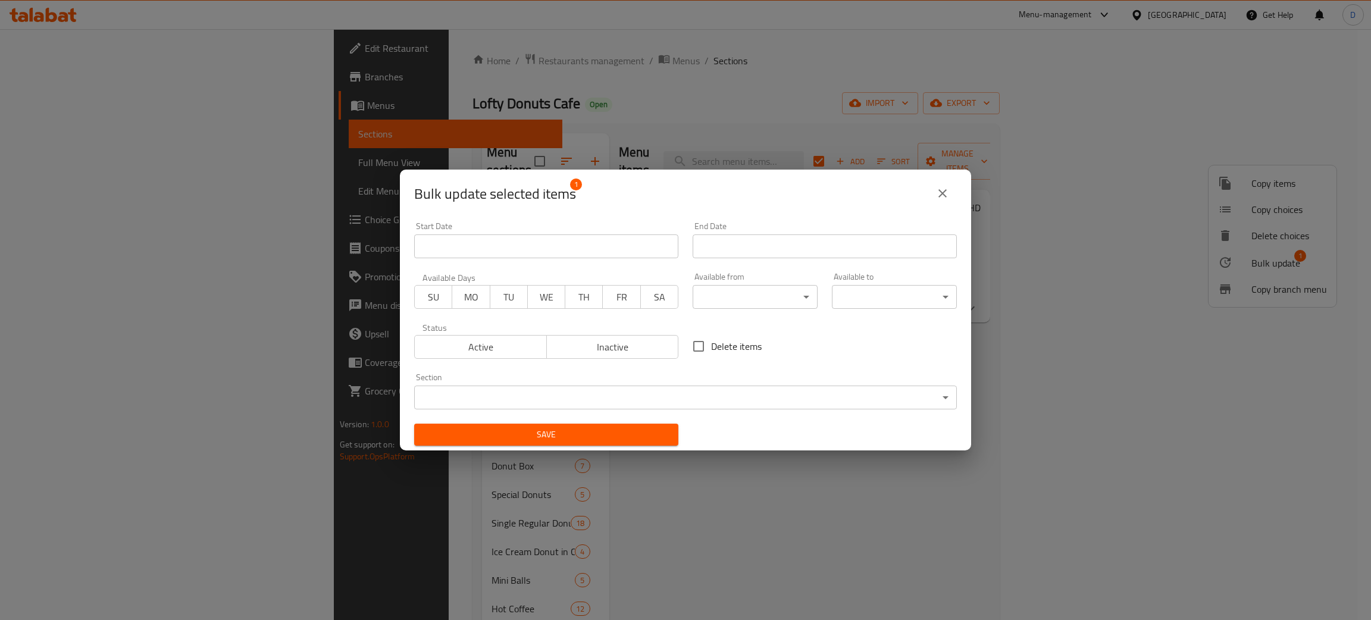
click at [665, 295] on span "SA" at bounding box center [660, 297] width 28 height 17
click at [727, 237] on input "Start Date" at bounding box center [825, 246] width 264 height 24
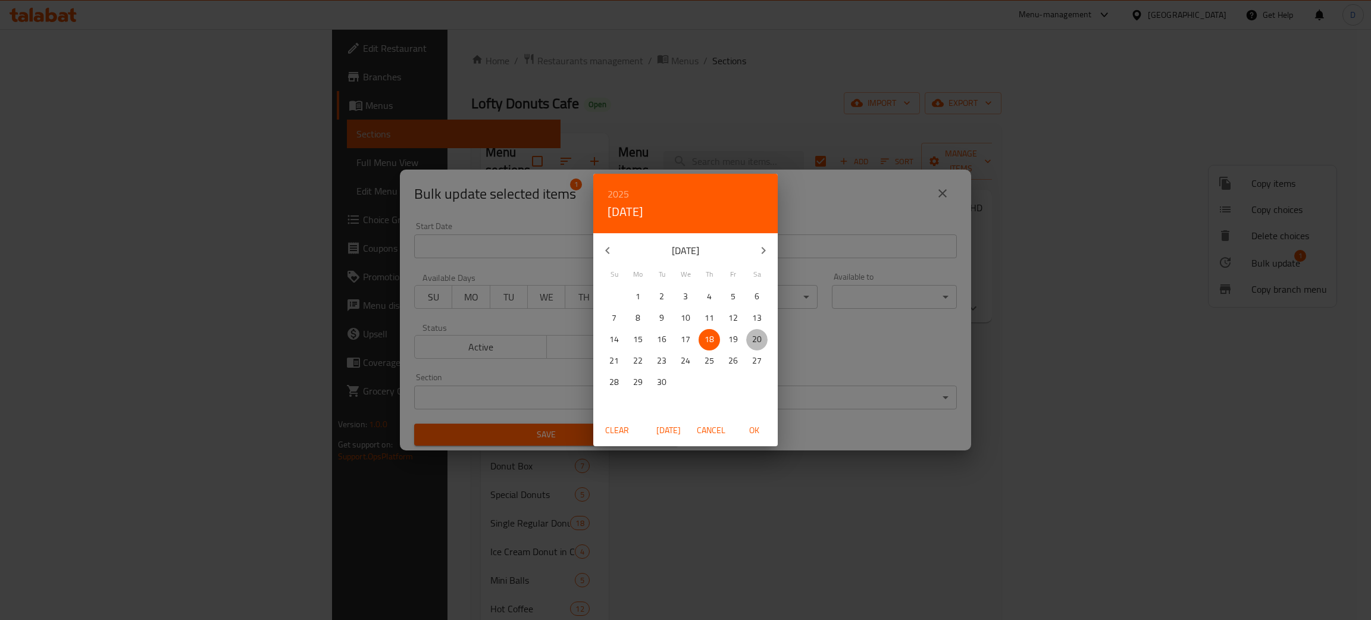
drag, startPoint x: 763, startPoint y: 340, endPoint x: 768, endPoint y: 362, distance: 22.1
click at [763, 340] on span "20" at bounding box center [756, 339] width 21 height 15
click at [759, 433] on span "OK" at bounding box center [754, 430] width 29 height 15
type input "[DATE]"
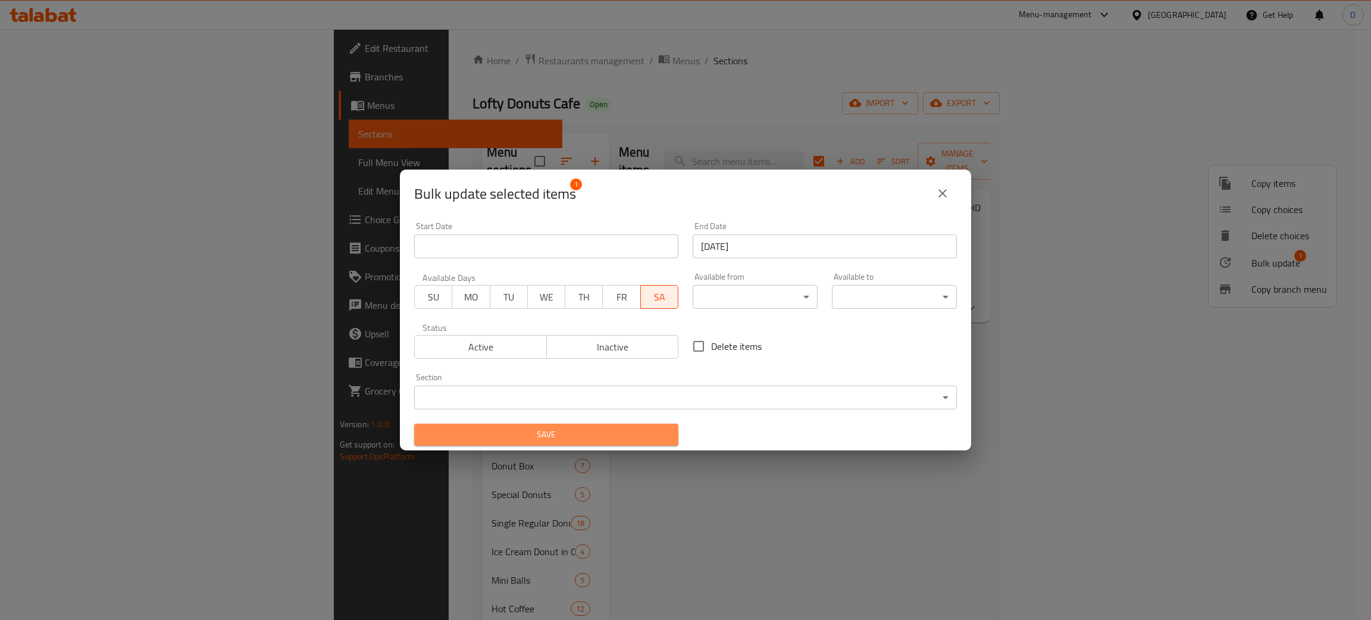
click at [641, 438] on span "Save" at bounding box center [546, 434] width 245 height 15
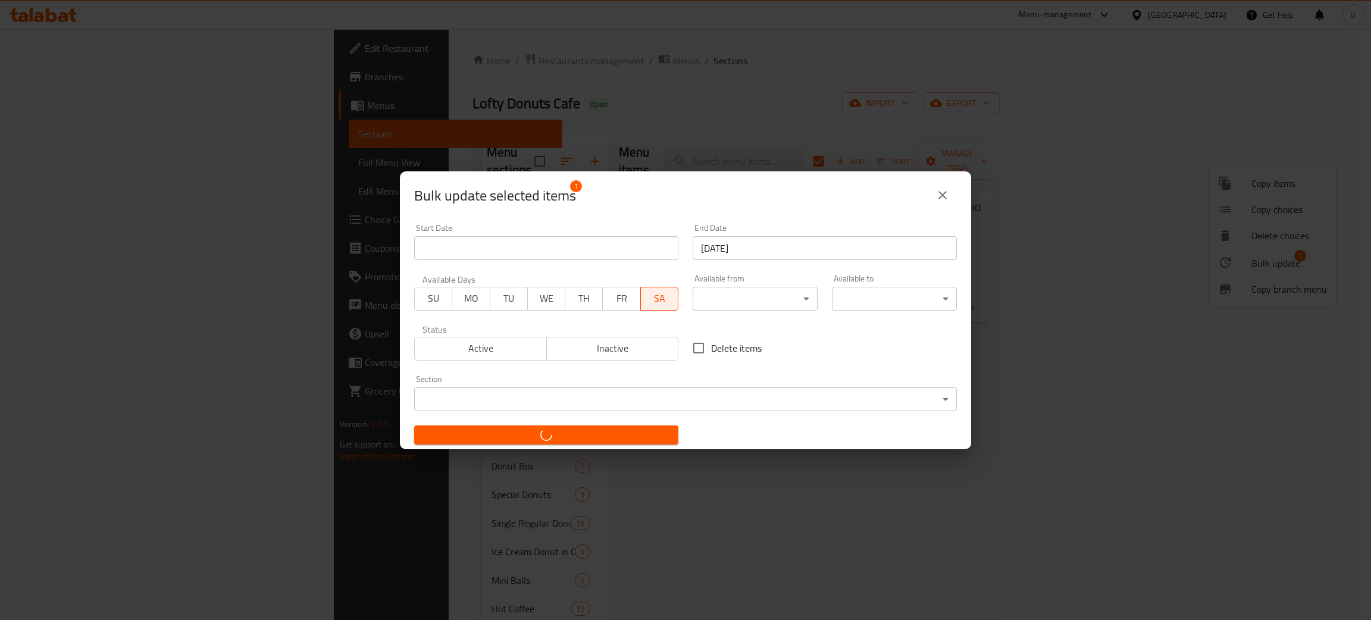
checkbox input "false"
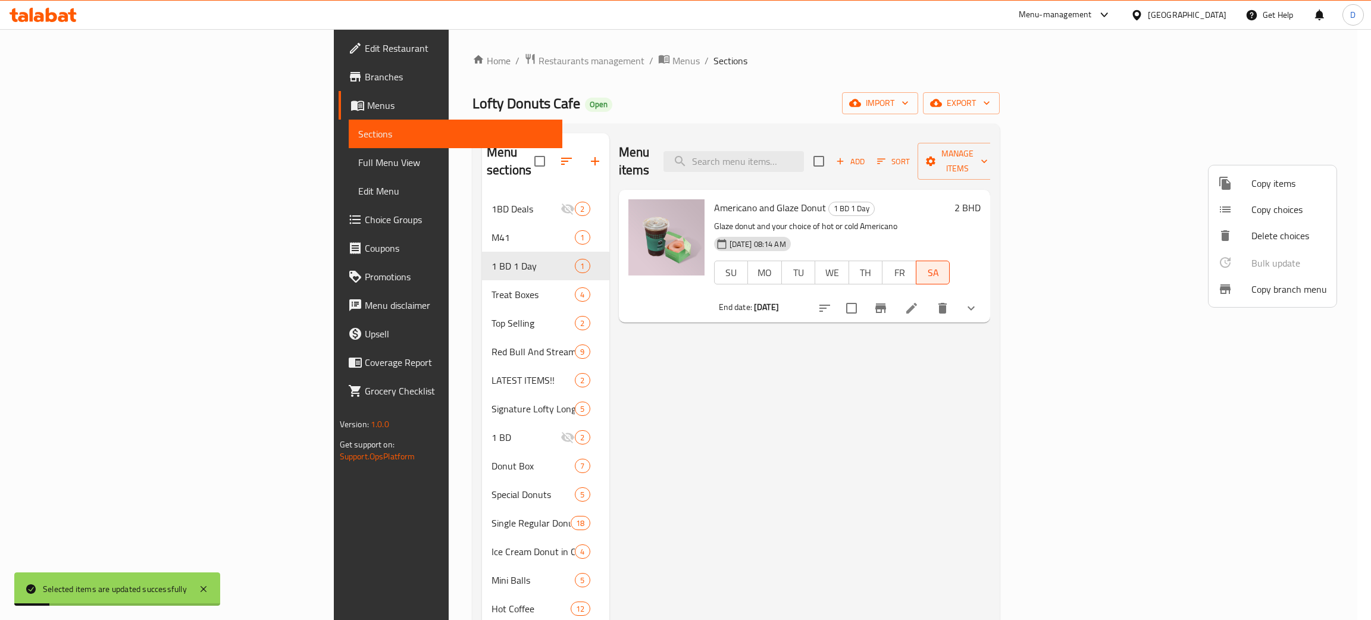
click at [823, 305] on div at bounding box center [685, 310] width 1371 height 620
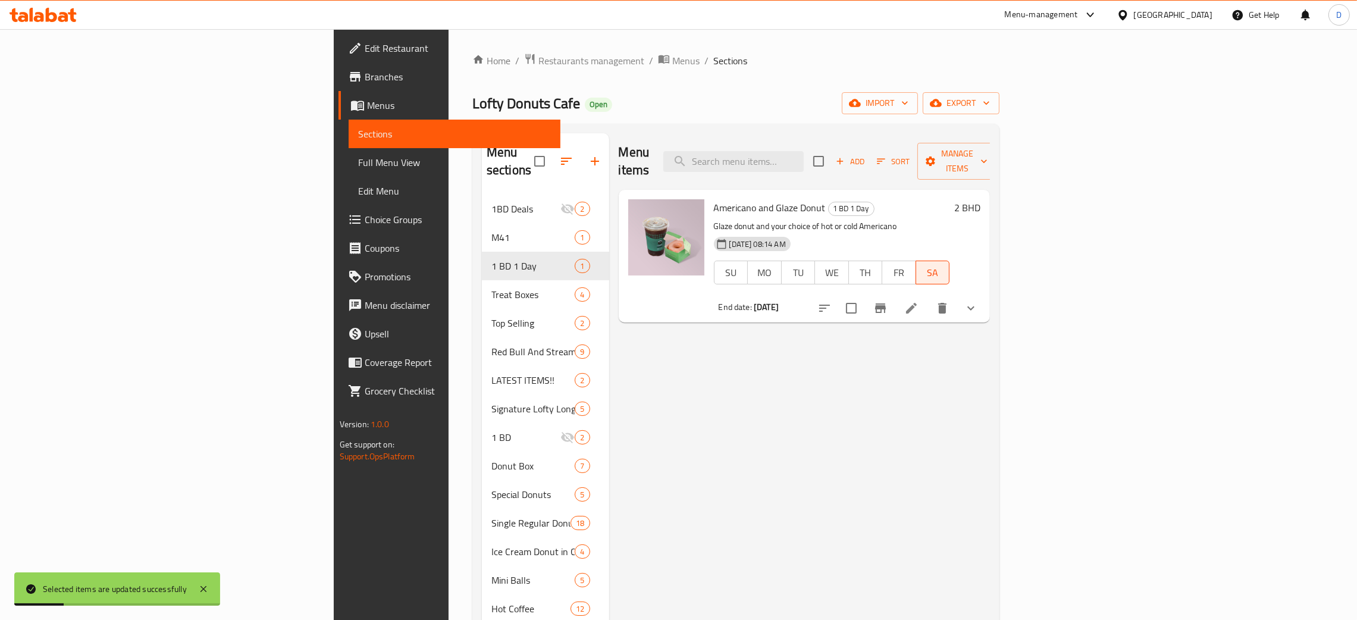
click at [919, 301] on icon at bounding box center [912, 308] width 14 height 14
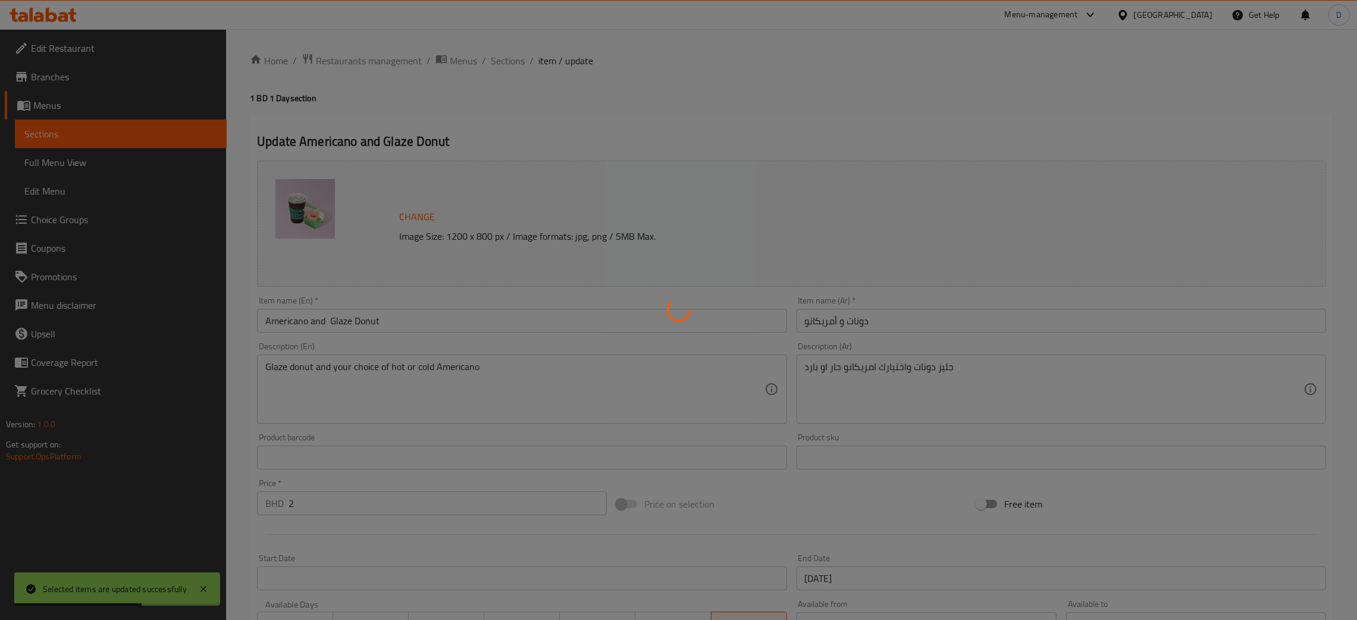
click at [816, 121] on div at bounding box center [678, 310] width 1357 height 620
type input ":اختيارك من أمريكانو صغير"
type input "1"
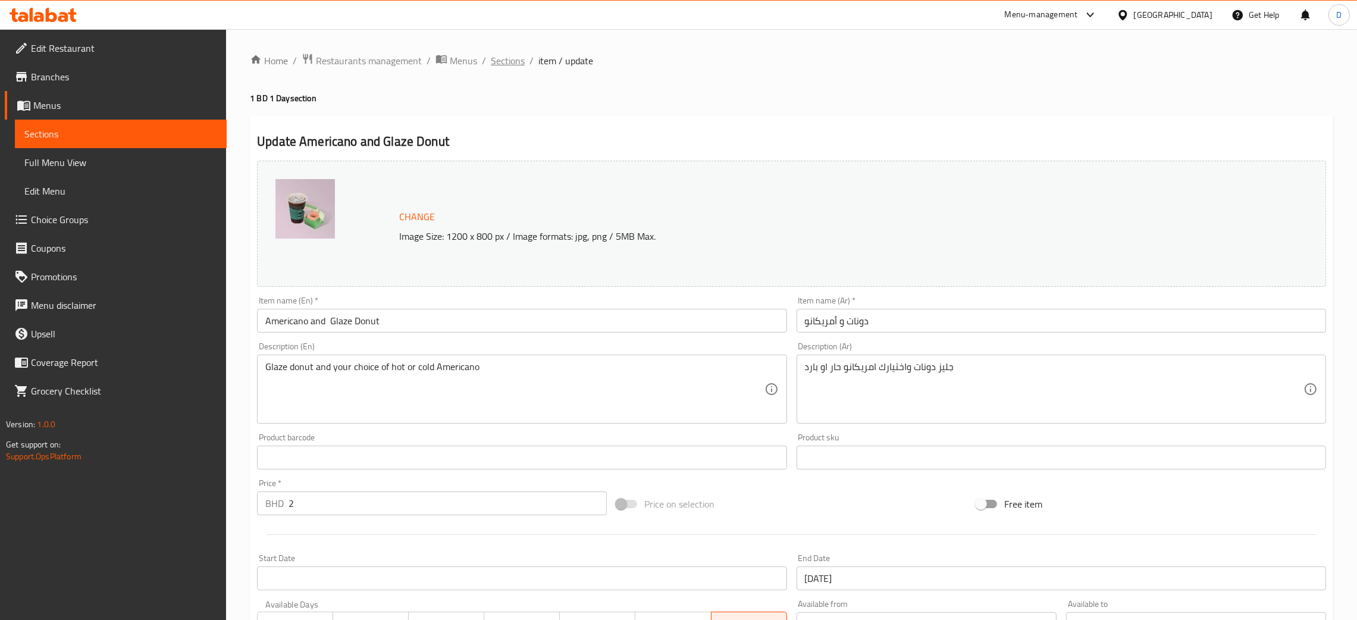
click at [511, 56] on span "Sections" at bounding box center [508, 61] width 34 height 14
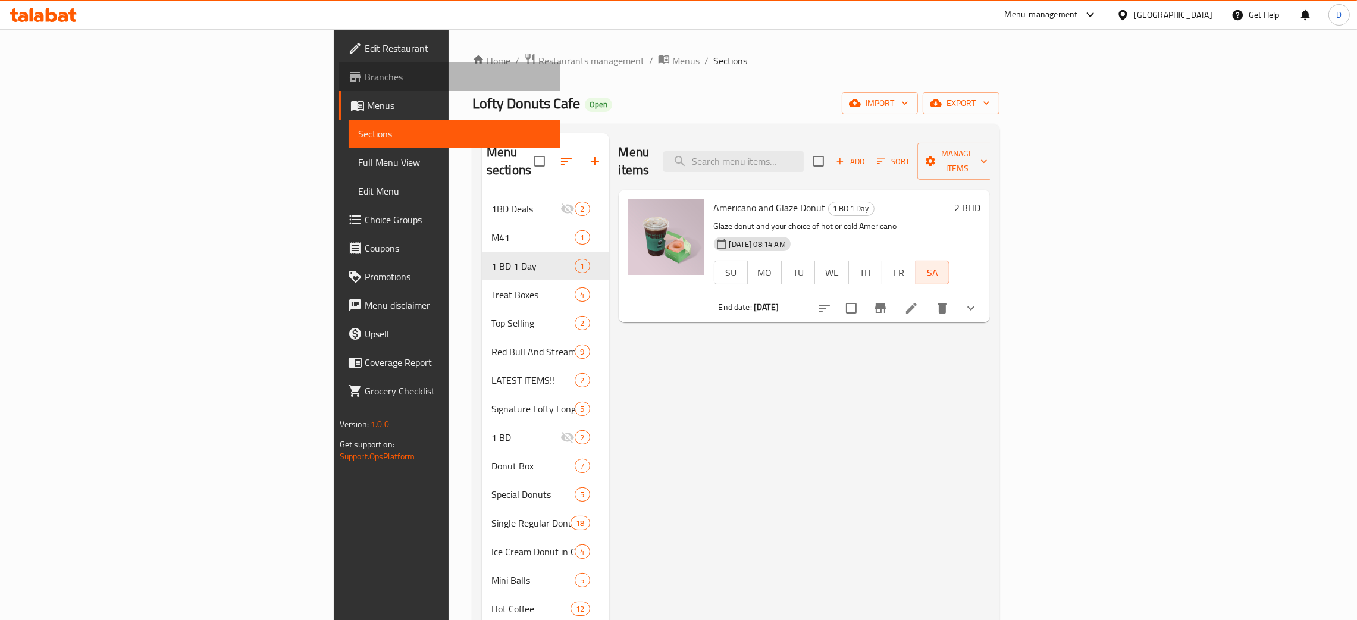
click at [365, 77] on span "Branches" at bounding box center [458, 77] width 186 height 14
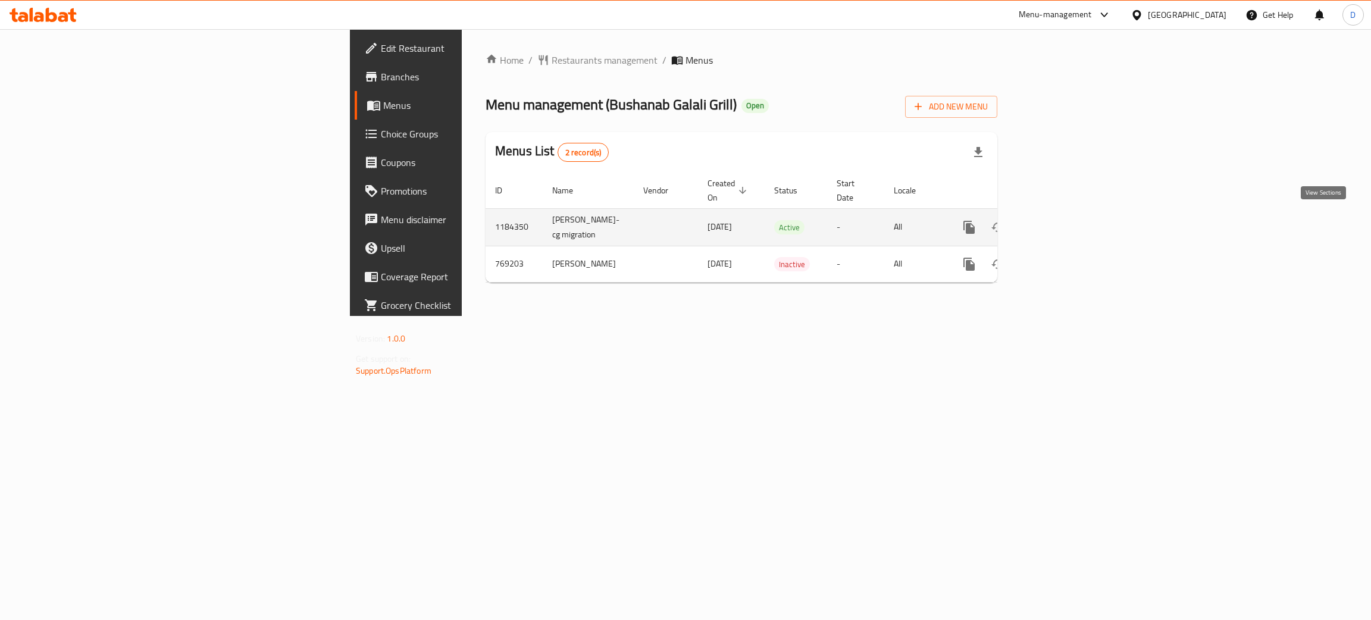
click at [1062, 220] on icon "enhanced table" at bounding box center [1055, 227] width 14 height 14
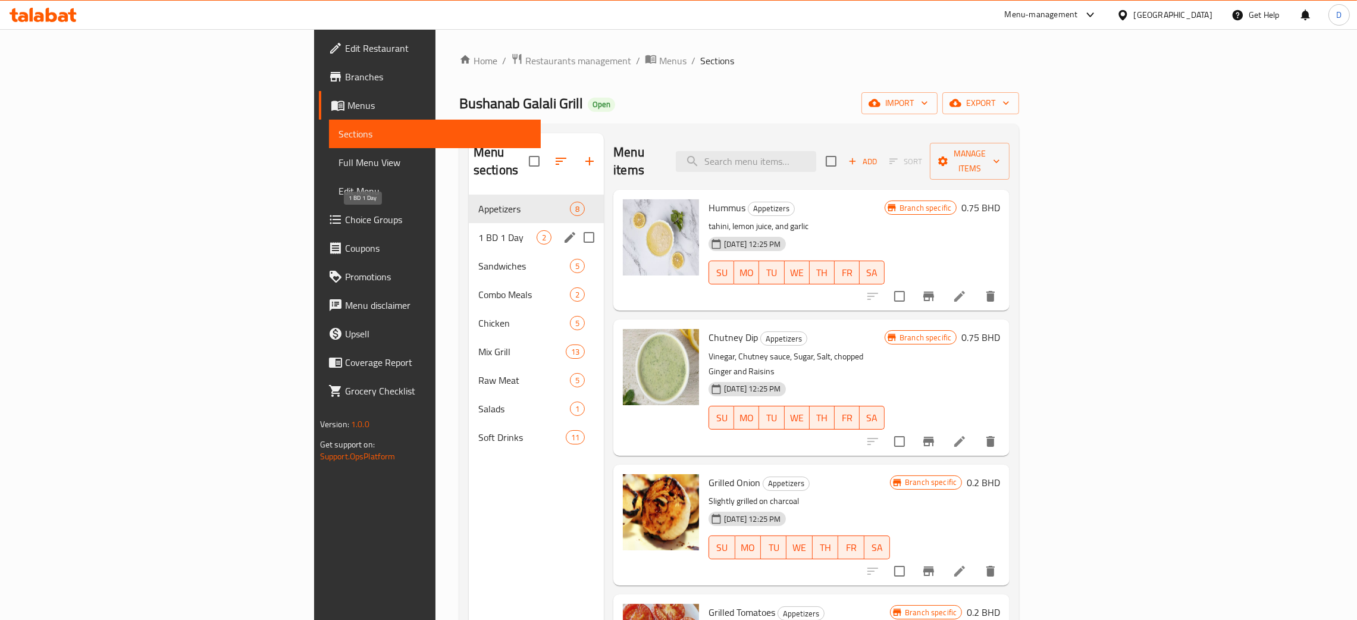
click at [478, 230] on span "1 BD 1 Day" at bounding box center [507, 237] width 58 height 14
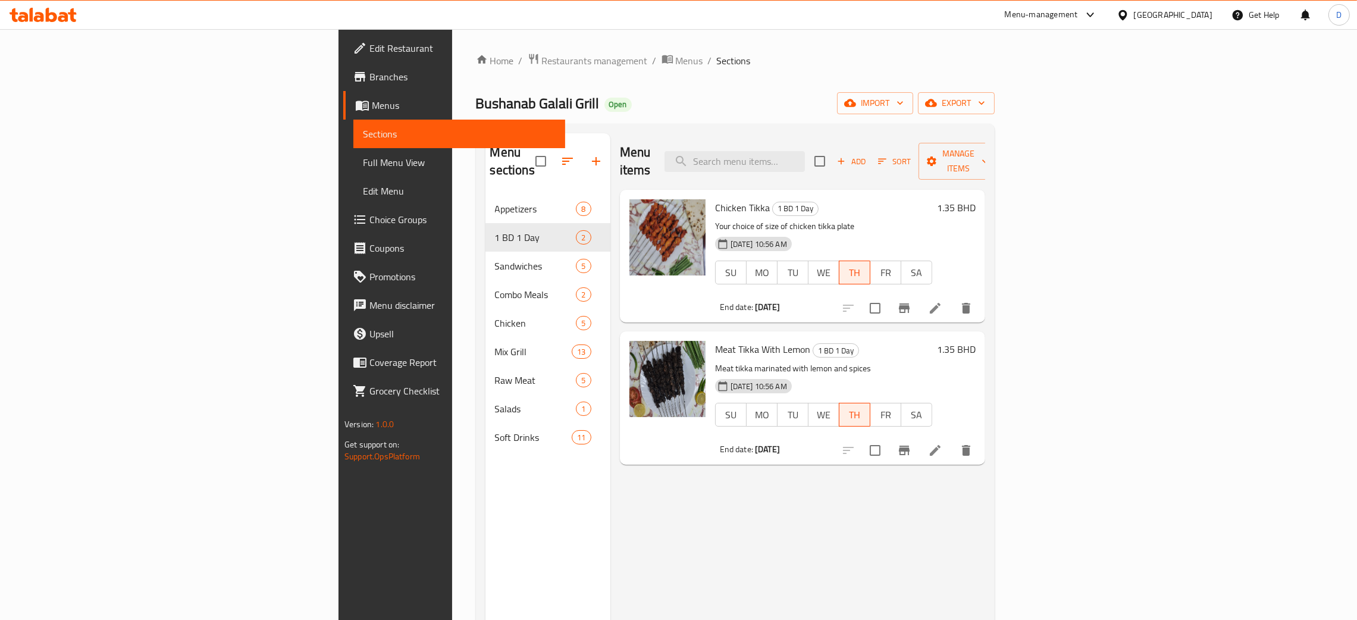
click at [769, 92] on div "Home / Restaurants management / Menus / Sections Bushanab Galali Grill Open imp…" at bounding box center [735, 408] width 519 height 710
click at [932, 341] on h6 "Meat Tikka With Lemon 1 BD 1 Day" at bounding box center [823, 349] width 217 height 17
click at [715, 340] on span "Meat Tikka With Lemon" at bounding box center [762, 349] width 95 height 18
click at [932, 341] on h6 "Meat Tikka With Lemon 1 BD 1 Day" at bounding box center [823, 349] width 217 height 17
click at [888, 438] on input "checkbox" at bounding box center [875, 450] width 25 height 25
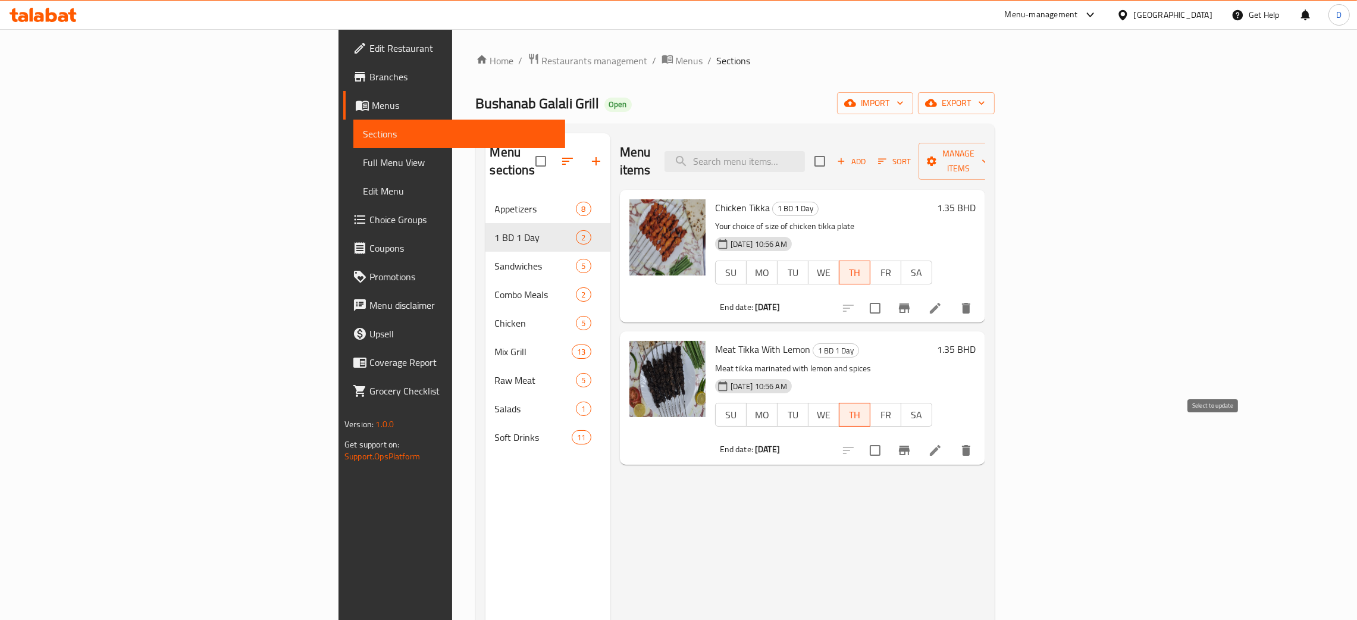
checkbox input "true"
click at [999, 162] on button "Manage items" at bounding box center [959, 161] width 80 height 37
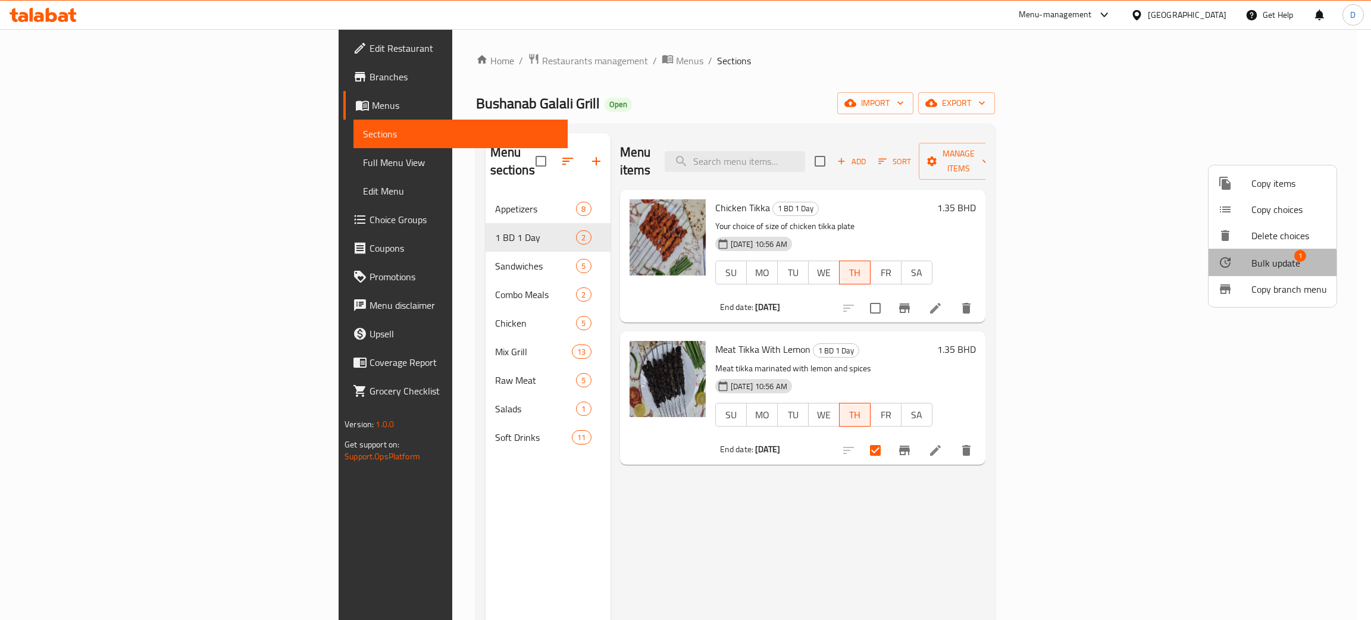
click at [1238, 270] on li "Bulk update 1" at bounding box center [1273, 262] width 128 height 27
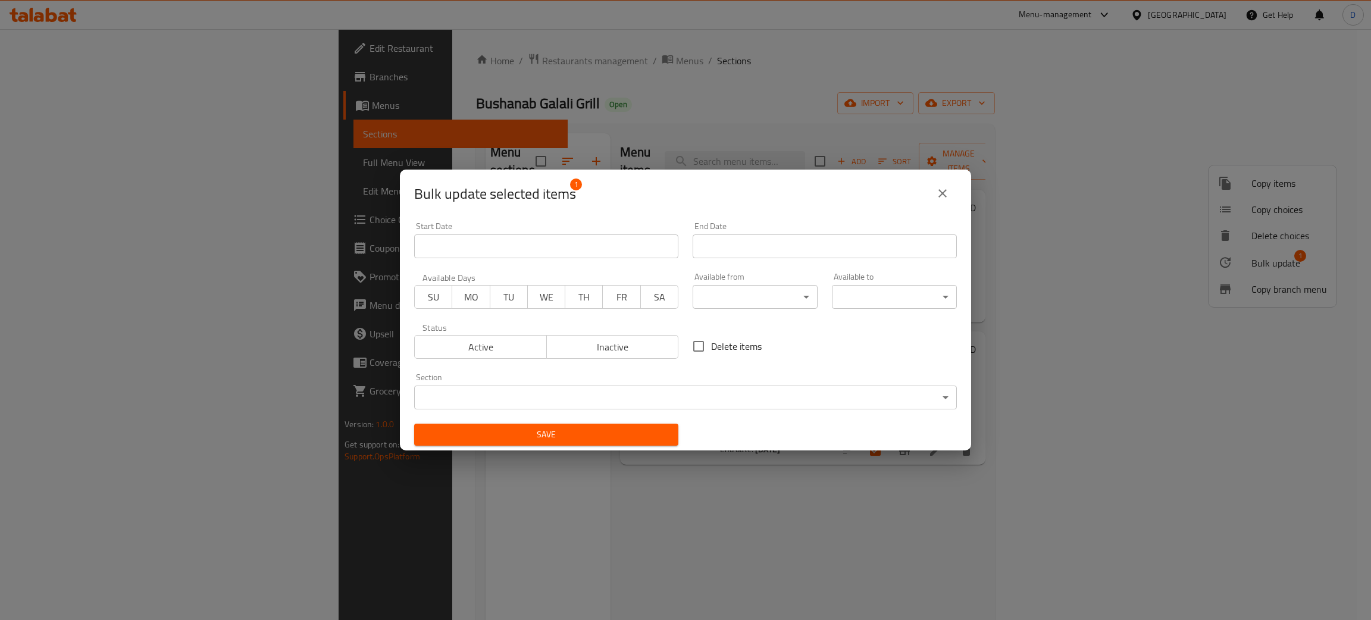
click at [646, 292] on span "SA" at bounding box center [660, 297] width 28 height 17
click at [722, 251] on input "Start Date" at bounding box center [825, 246] width 264 height 24
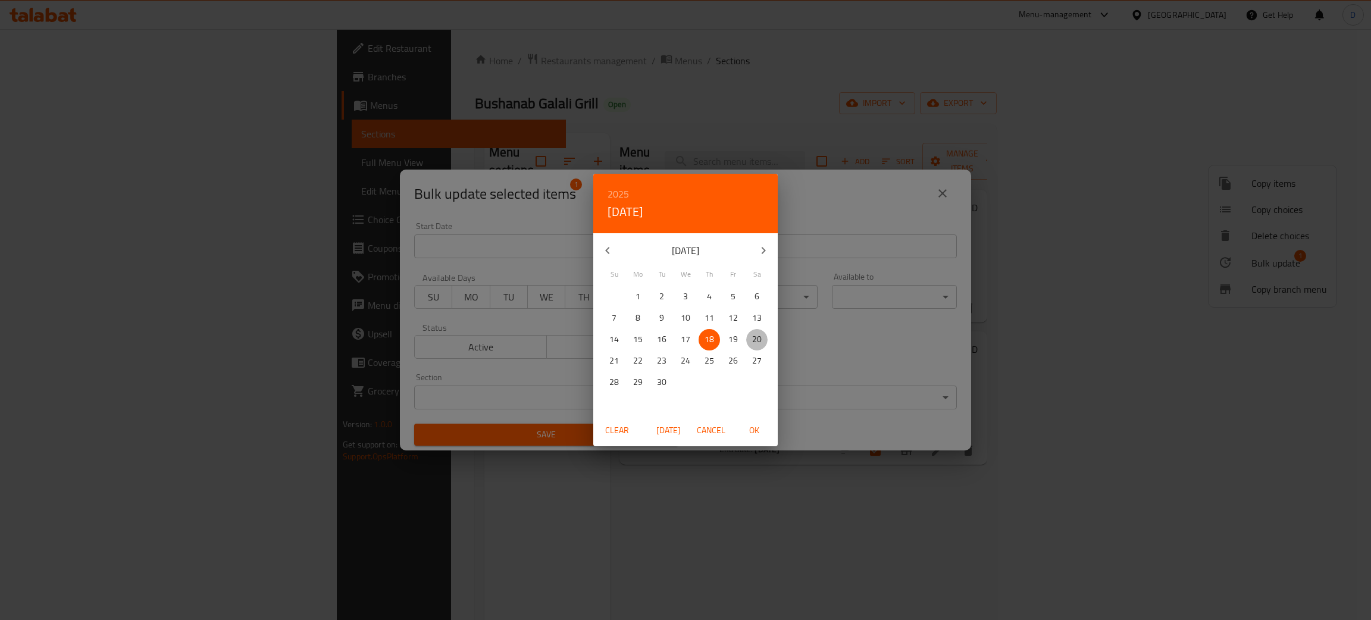
click at [763, 333] on span "20" at bounding box center [756, 339] width 21 height 15
click at [740, 434] on span "OK" at bounding box center [754, 430] width 29 height 15
type input "20-09-2025"
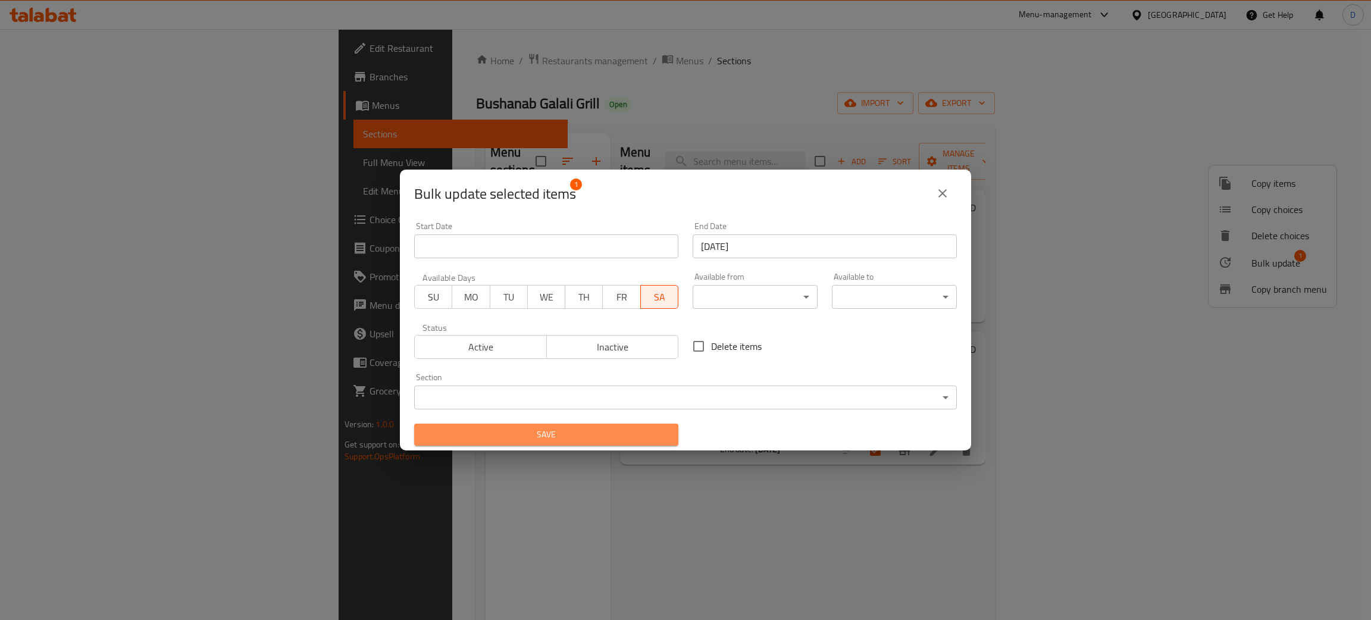
click at [630, 436] on span "Save" at bounding box center [546, 434] width 245 height 15
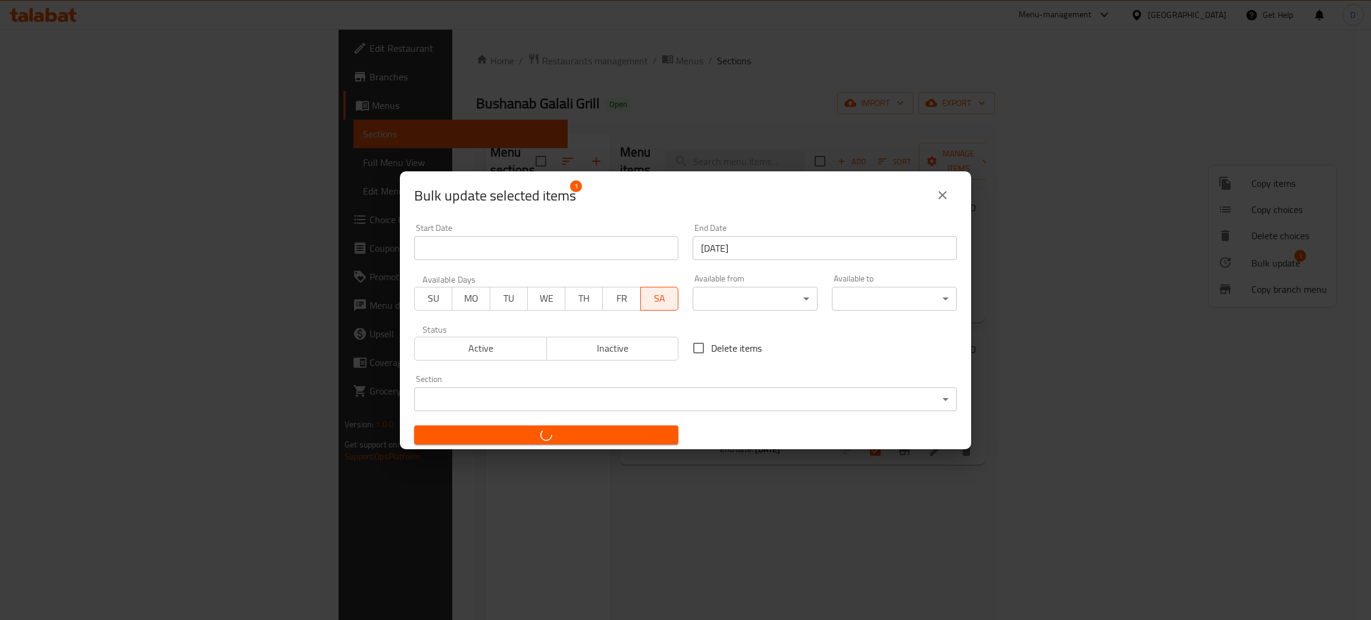
checkbox input "false"
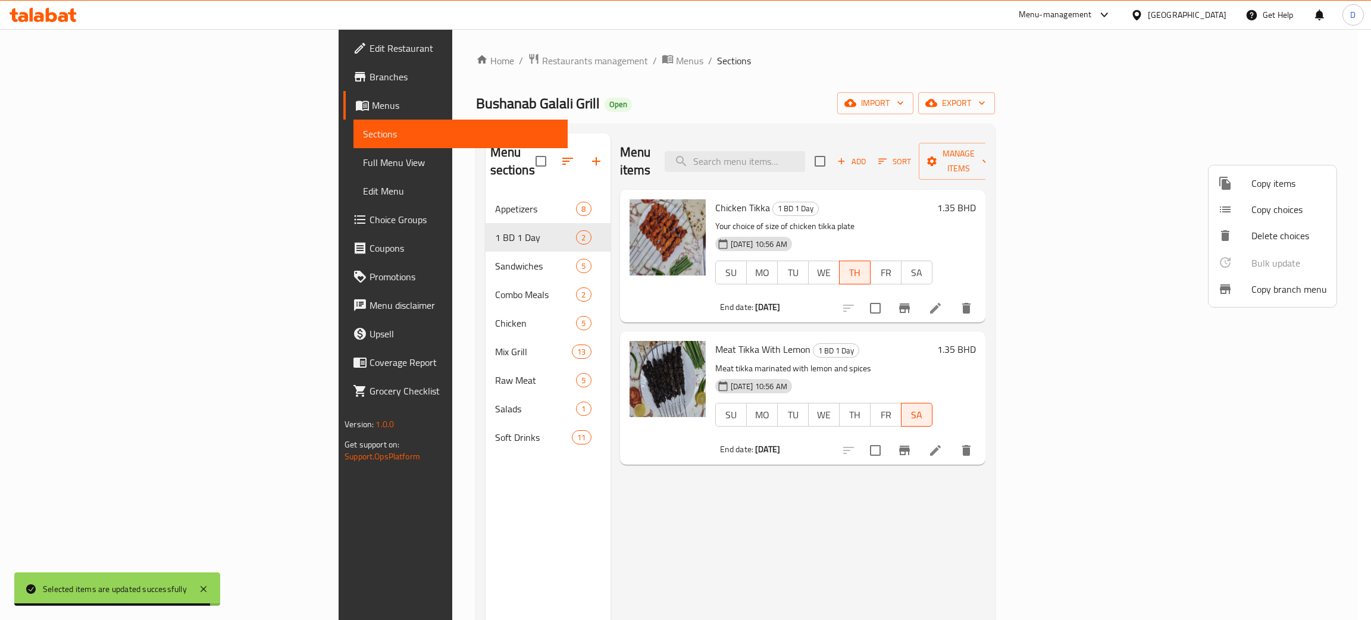
click at [1273, 432] on div at bounding box center [685, 310] width 1371 height 620
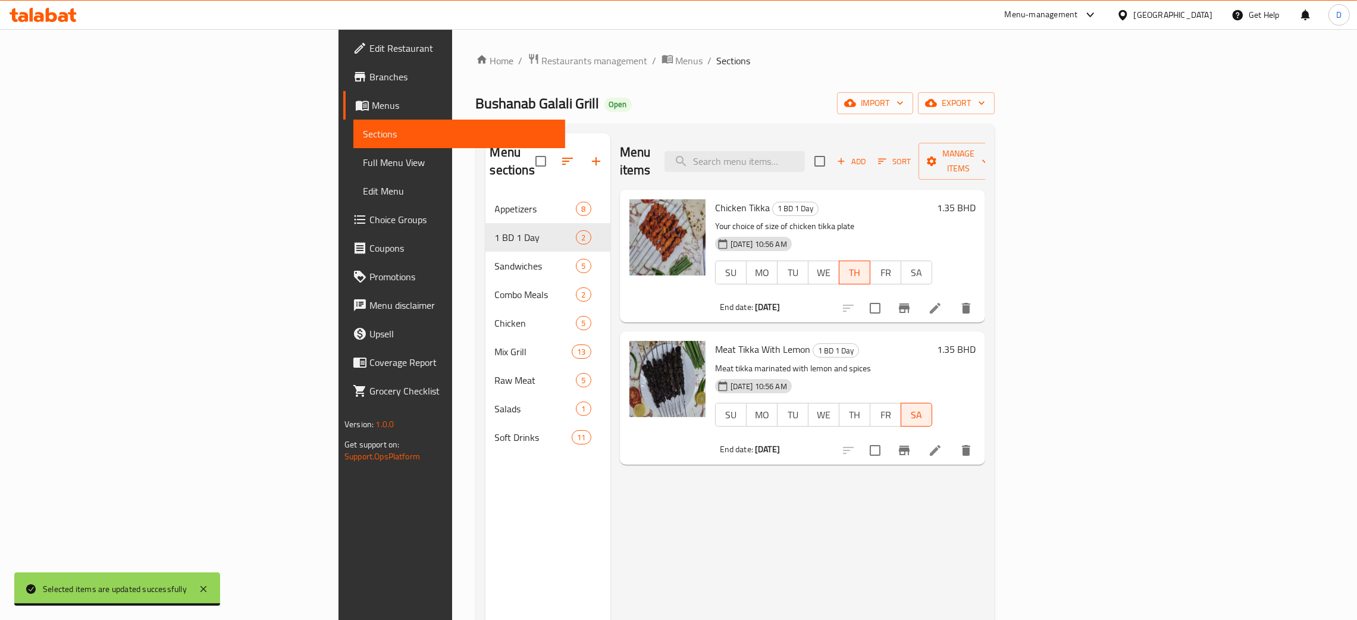
click at [952, 442] on li at bounding box center [935, 450] width 33 height 21
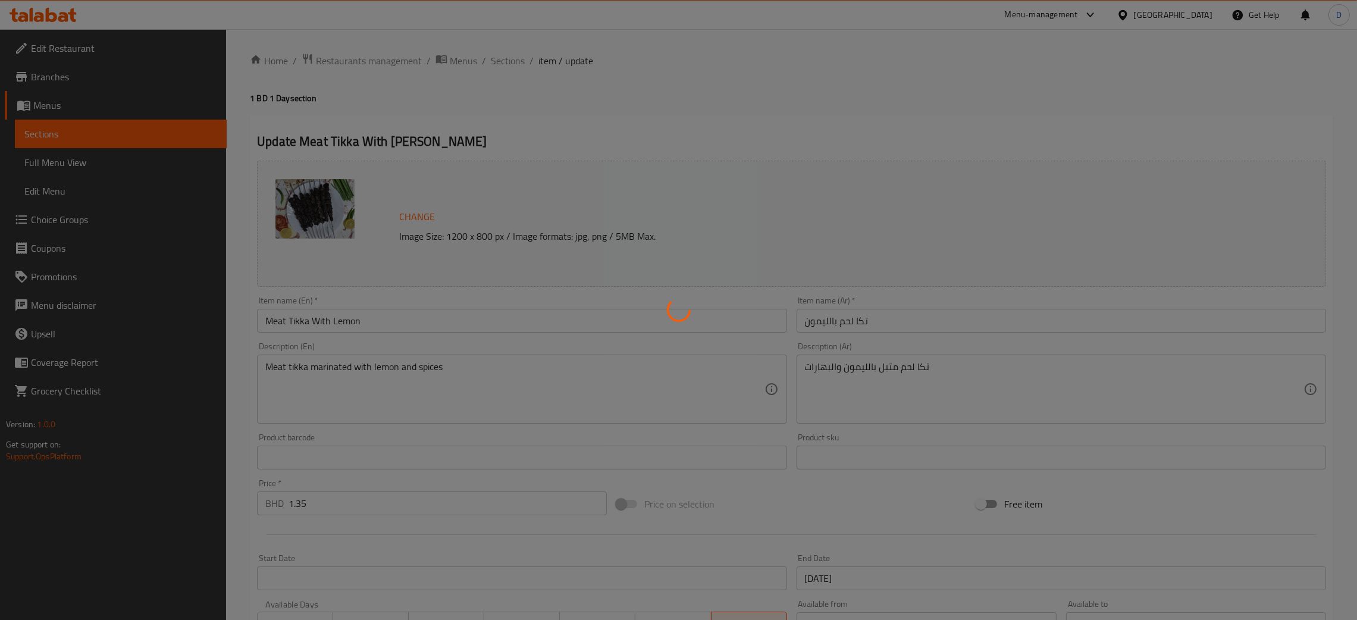
click at [1122, 105] on div at bounding box center [678, 310] width 1357 height 620
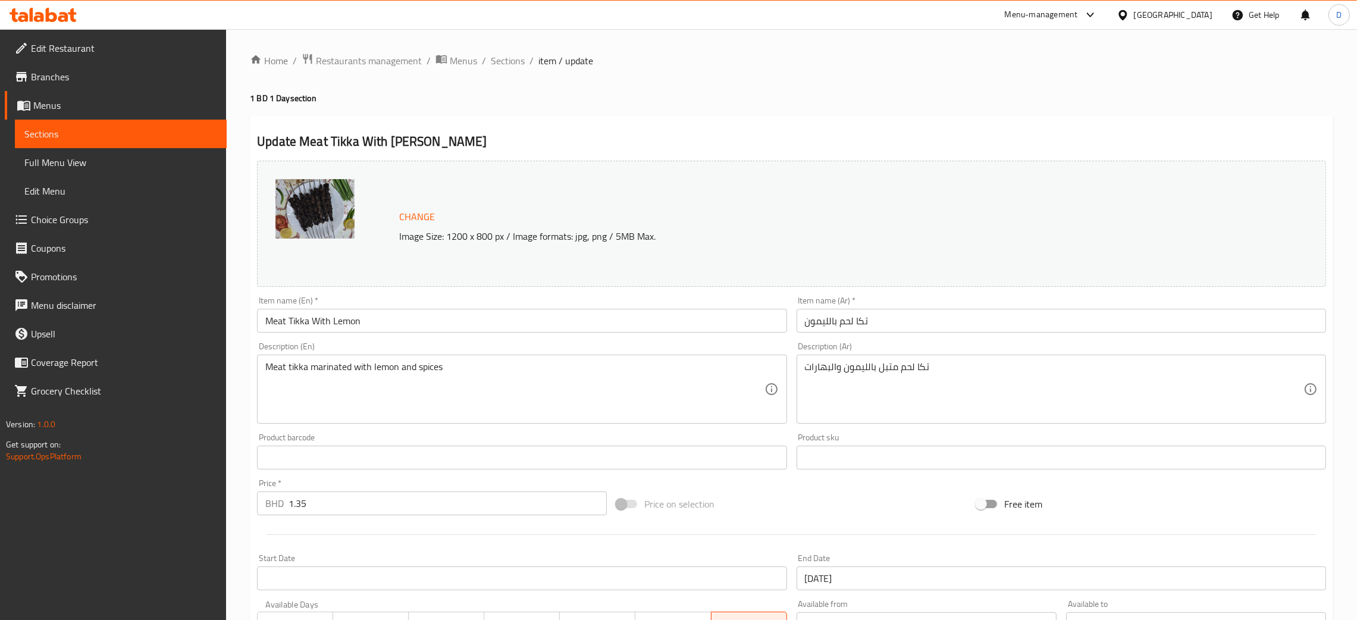
drag, startPoint x: 912, startPoint y: 64, endPoint x: 899, endPoint y: 52, distance: 17.7
click at [903, 56] on ol "Home / Restaurants management / Menus / Sections / item / update" at bounding box center [792, 60] width 1084 height 15
click at [510, 62] on span "Sections" at bounding box center [508, 61] width 34 height 14
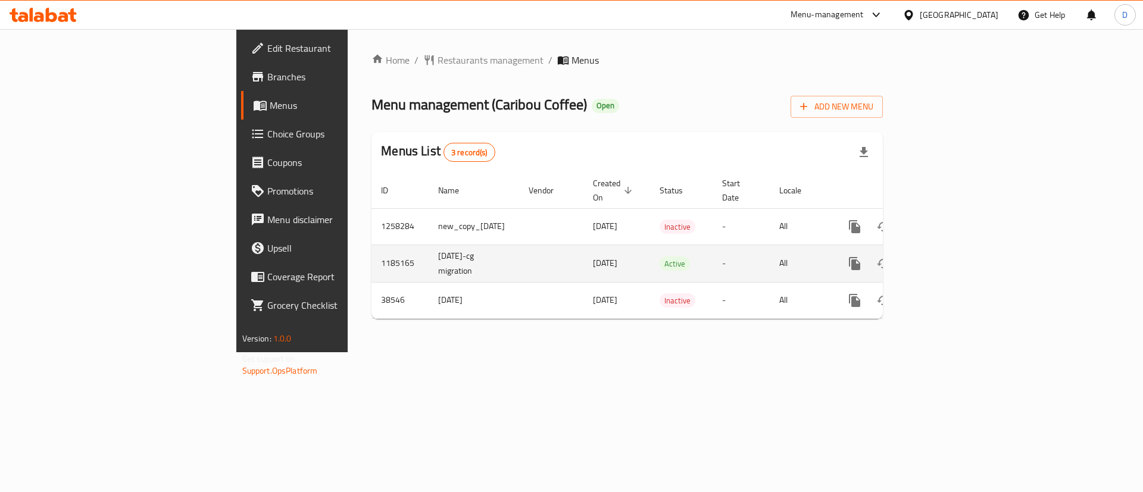
click at [947, 256] on icon "enhanced table" at bounding box center [940, 263] width 14 height 14
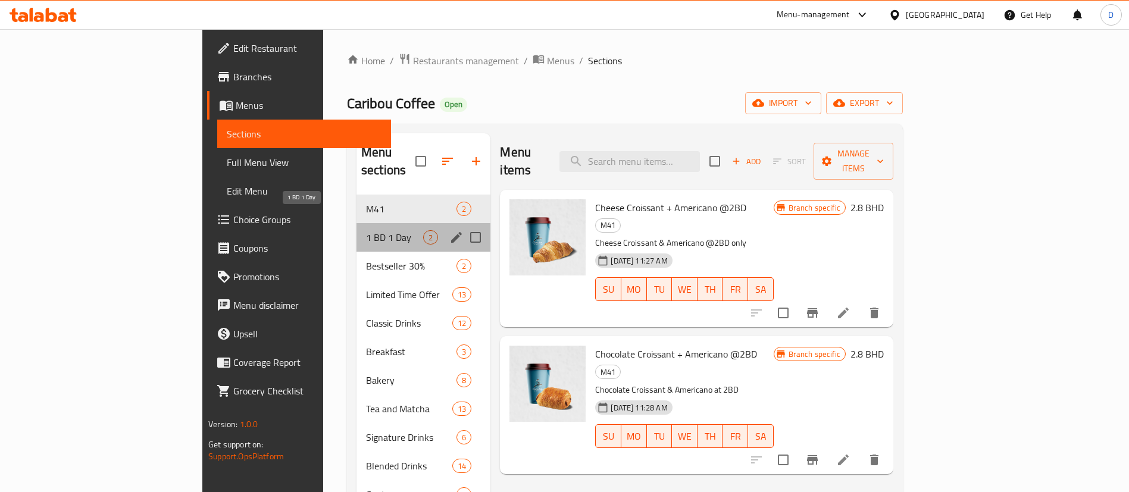
click at [366, 230] on span "1 BD 1 Day" at bounding box center [394, 237] width 57 height 14
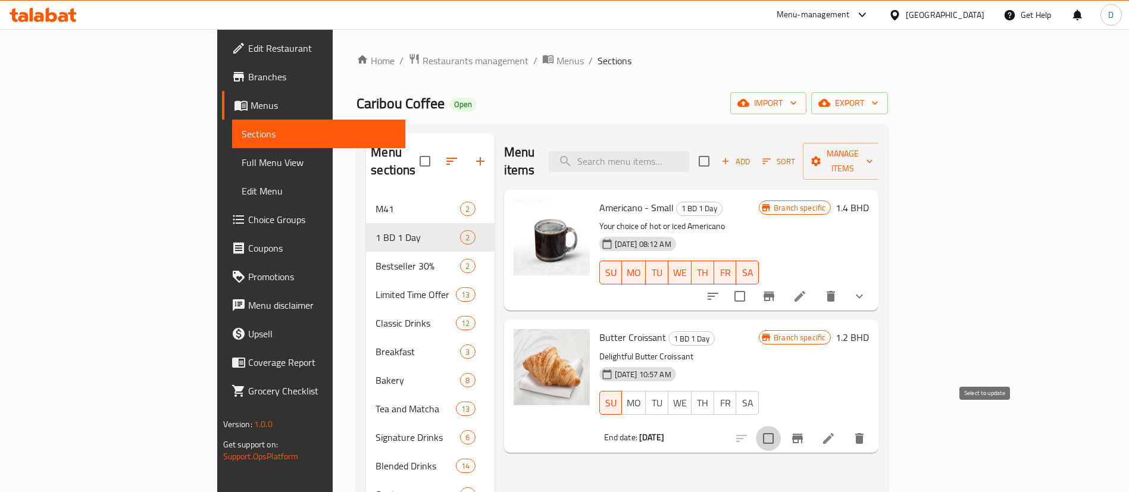
click at [781, 426] on input "checkbox" at bounding box center [768, 438] width 25 height 25
checkbox input "true"
click at [873, 154] on span "Manage items" at bounding box center [842, 161] width 61 height 30
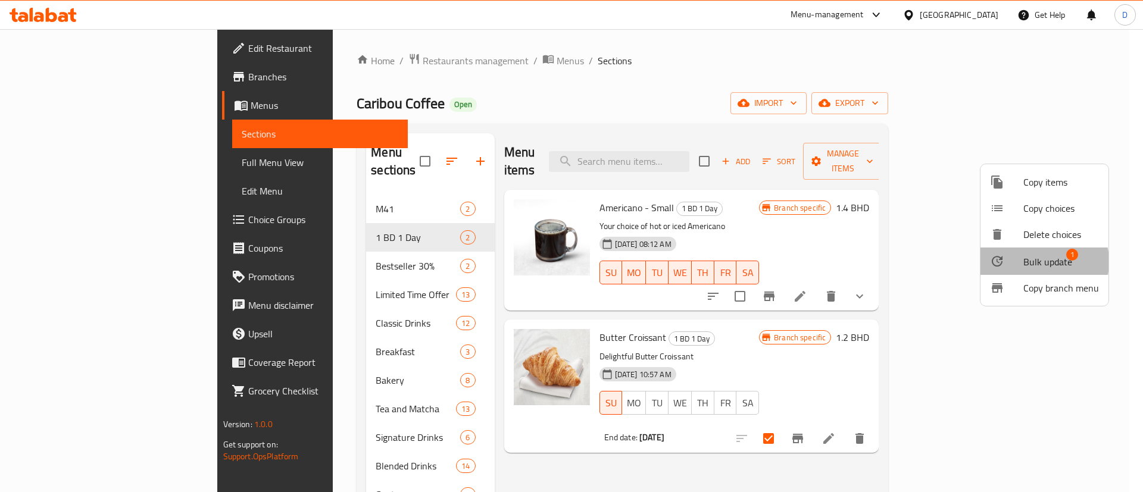
click at [1033, 262] on span "Bulk update" at bounding box center [1047, 262] width 49 height 14
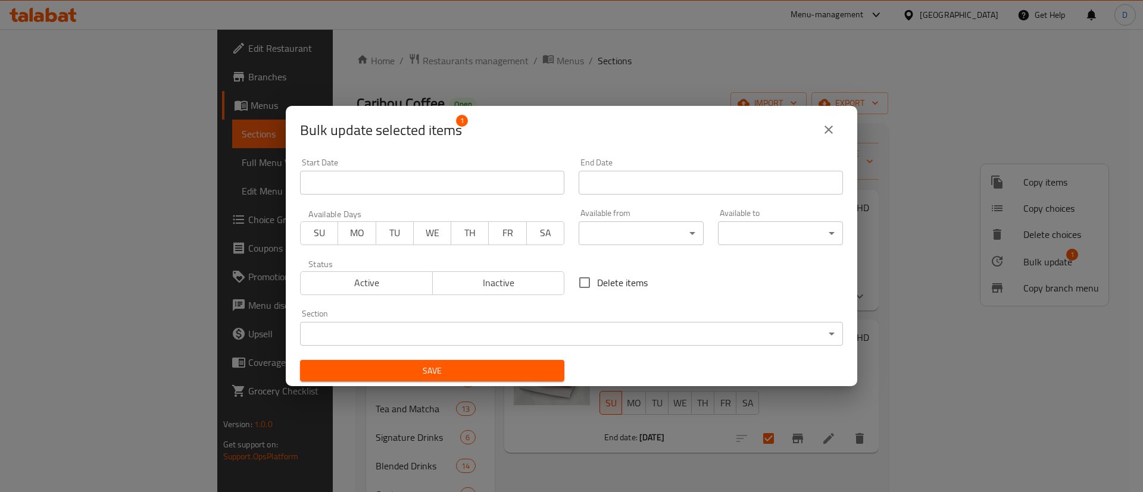
click at [318, 245] on div "Available Days SU MO TU WE TH FR SA" at bounding box center [432, 227] width 278 height 50
drag, startPoint x: 332, startPoint y: 235, endPoint x: 362, endPoint y: 232, distance: 30.5
click at [335, 235] on button "SU" at bounding box center [319, 233] width 38 height 24
click at [362, 232] on span "MO" at bounding box center [357, 232] width 28 height 17
click at [391, 230] on span "TU" at bounding box center [395, 232] width 28 height 17
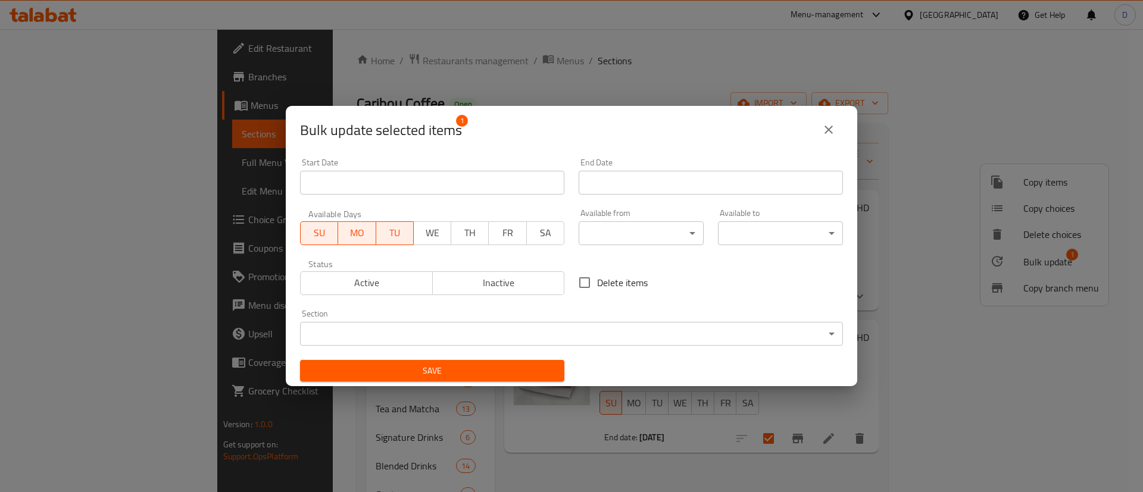
click at [425, 233] on span "WE" at bounding box center [432, 232] width 28 height 17
drag, startPoint x: 464, startPoint y: 236, endPoint x: 496, endPoint y: 238, distance: 32.2
click at [469, 238] on span "TH" at bounding box center [470, 232] width 28 height 17
drag, startPoint x: 508, startPoint y: 236, endPoint x: 528, endPoint y: 237, distance: 19.6
click at [515, 237] on span "FR" at bounding box center [508, 232] width 28 height 17
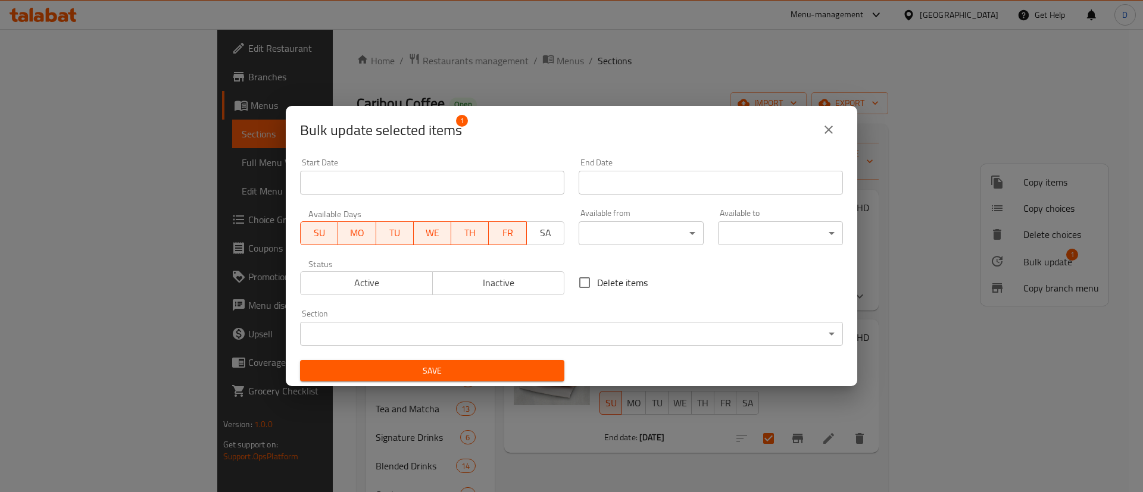
click at [538, 237] on span "SA" at bounding box center [545, 232] width 28 height 17
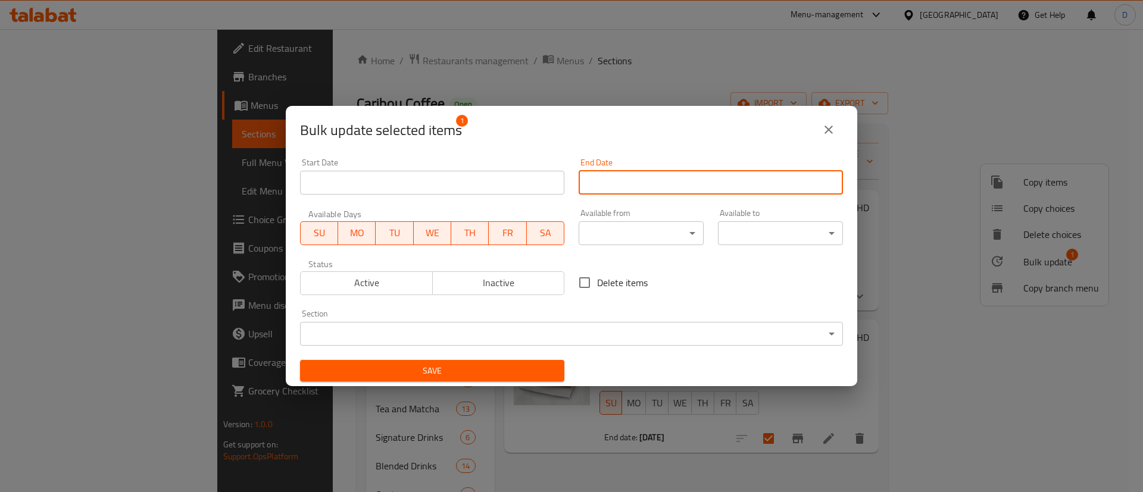
click at [605, 182] on input "Start Date" at bounding box center [710, 183] width 264 height 24
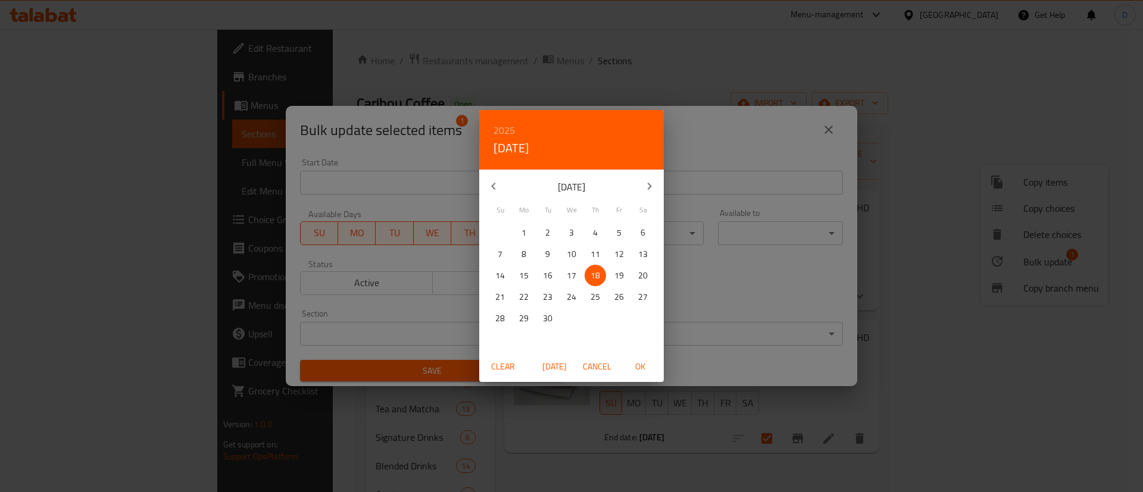
click at [553, 316] on span "30" at bounding box center [547, 318] width 21 height 15
click at [638, 366] on span "OK" at bounding box center [639, 366] width 29 height 15
type input "30-09-2025"
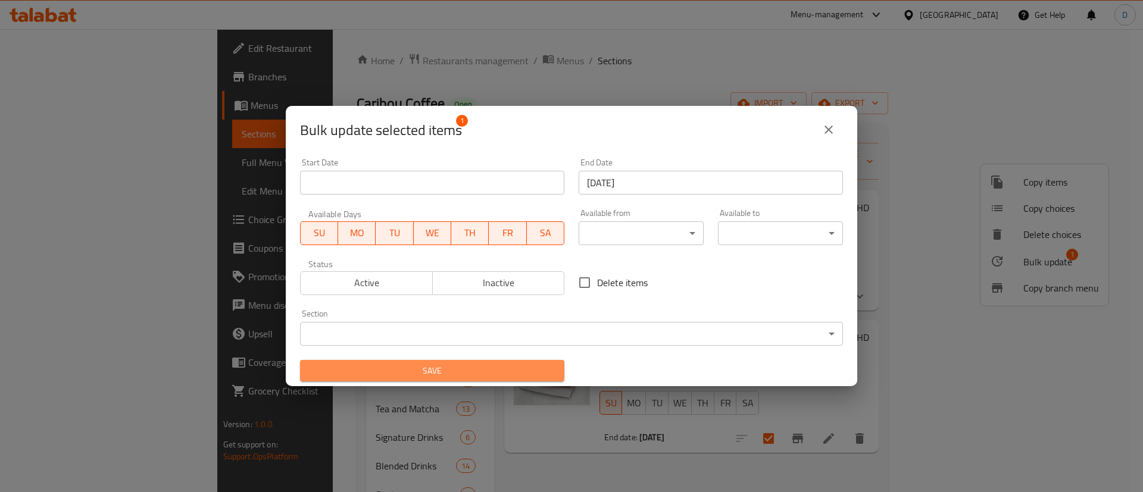
click at [509, 365] on span "Save" at bounding box center [431, 371] width 245 height 15
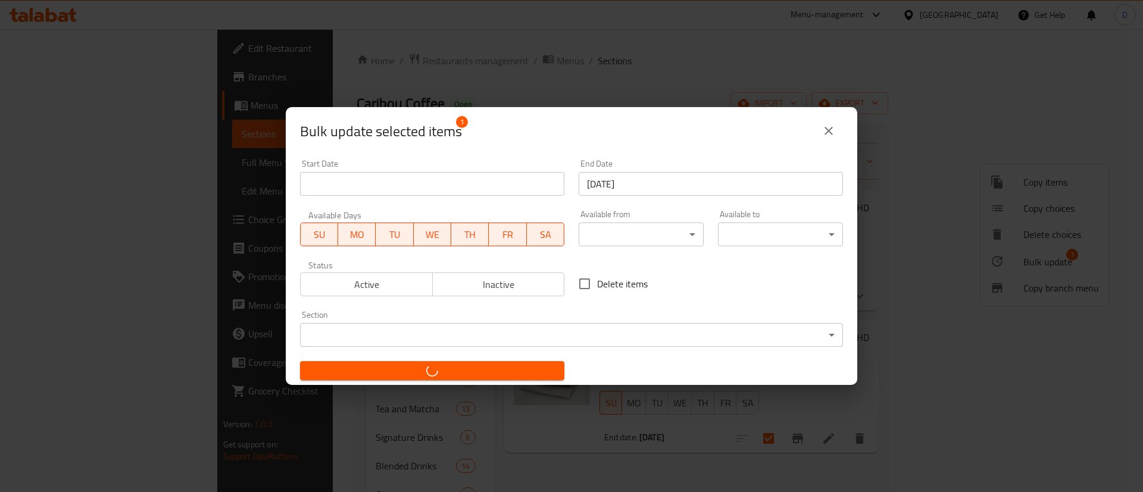
checkbox input "false"
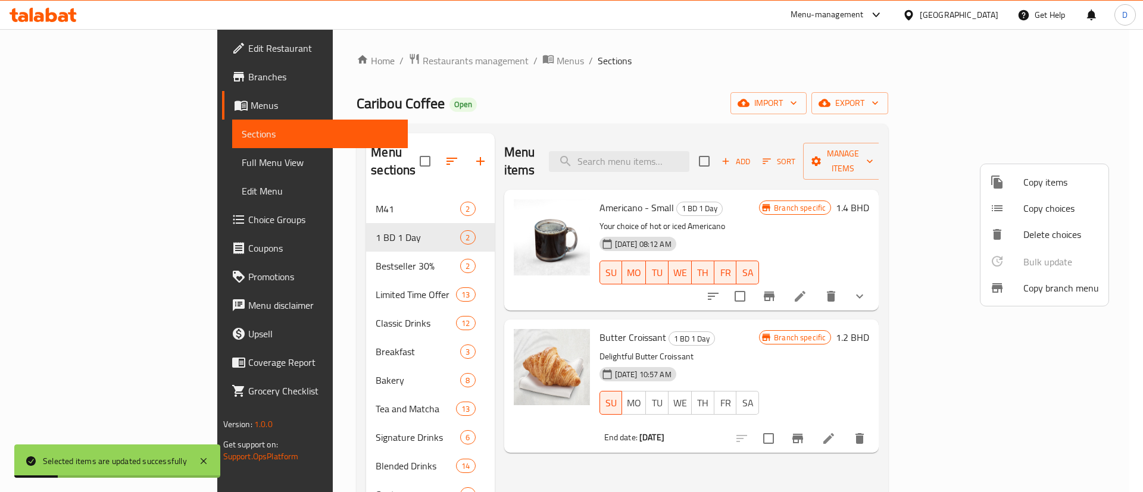
click at [626, 83] on div at bounding box center [571, 246] width 1143 height 492
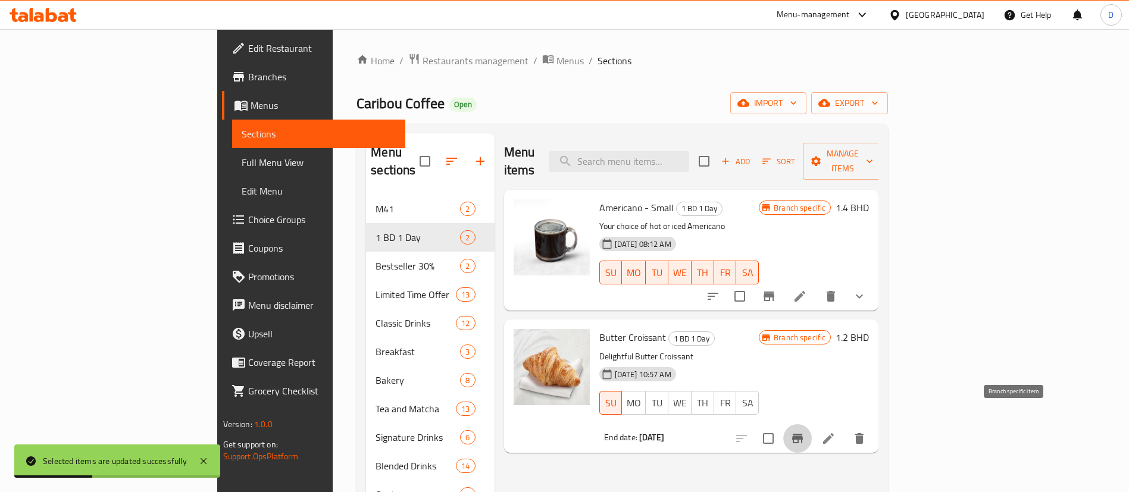
click at [803, 434] on icon "Branch-specific-item" at bounding box center [797, 439] width 11 height 10
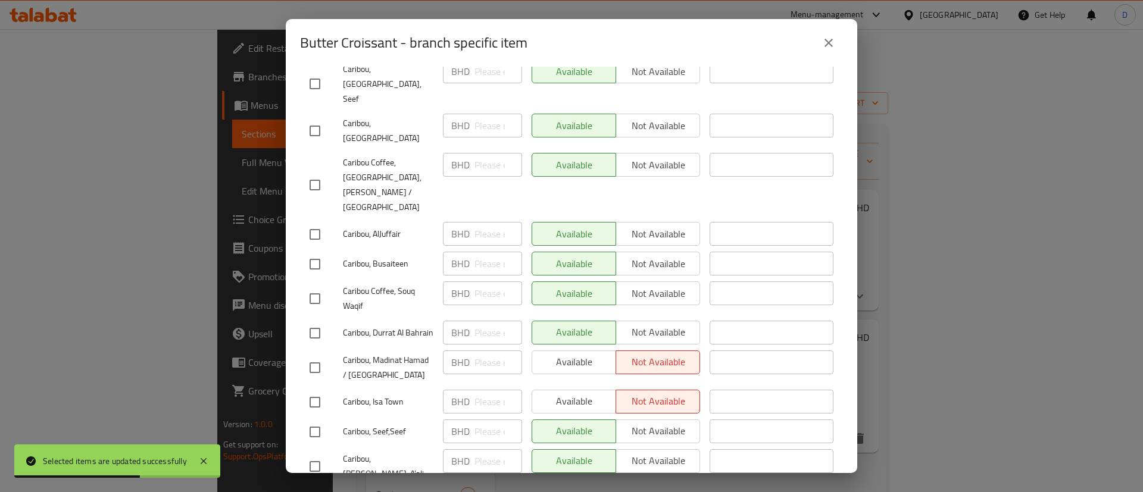
scroll to position [89, 0]
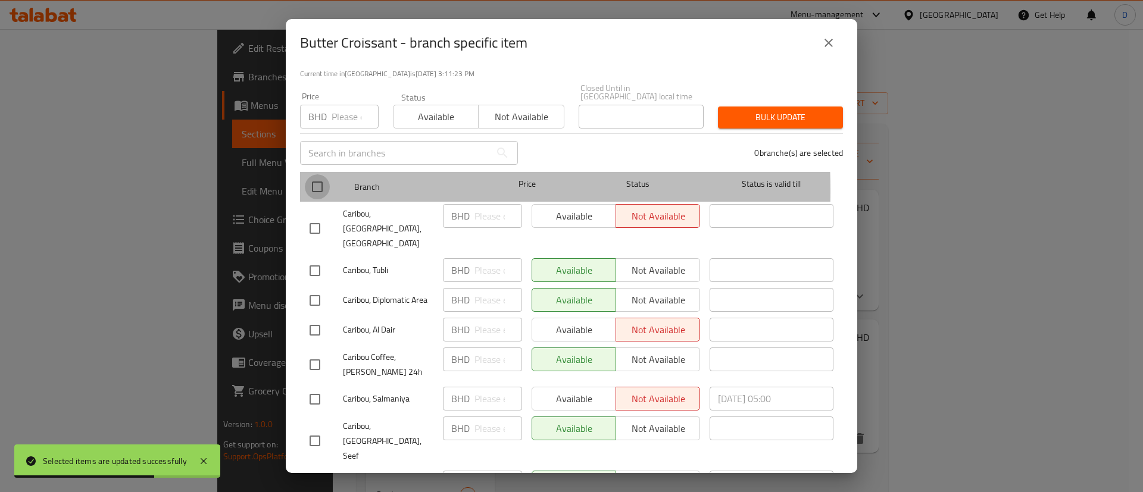
drag, startPoint x: 314, startPoint y: 182, endPoint x: 357, endPoint y: 162, distance: 47.9
click at [316, 180] on input "checkbox" at bounding box center [317, 186] width 25 height 25
checkbox input "true"
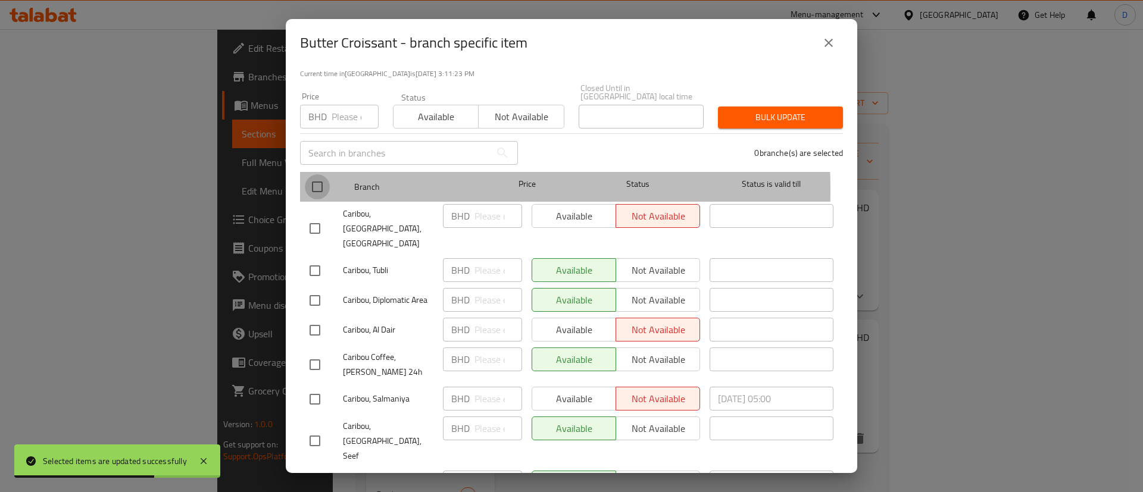
checkbox input "true"
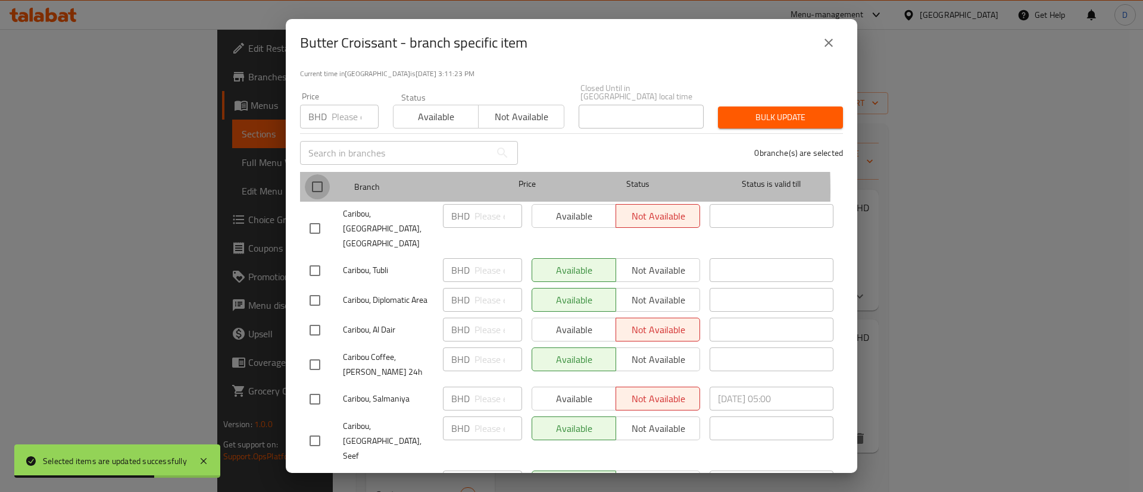
checkbox input "true"
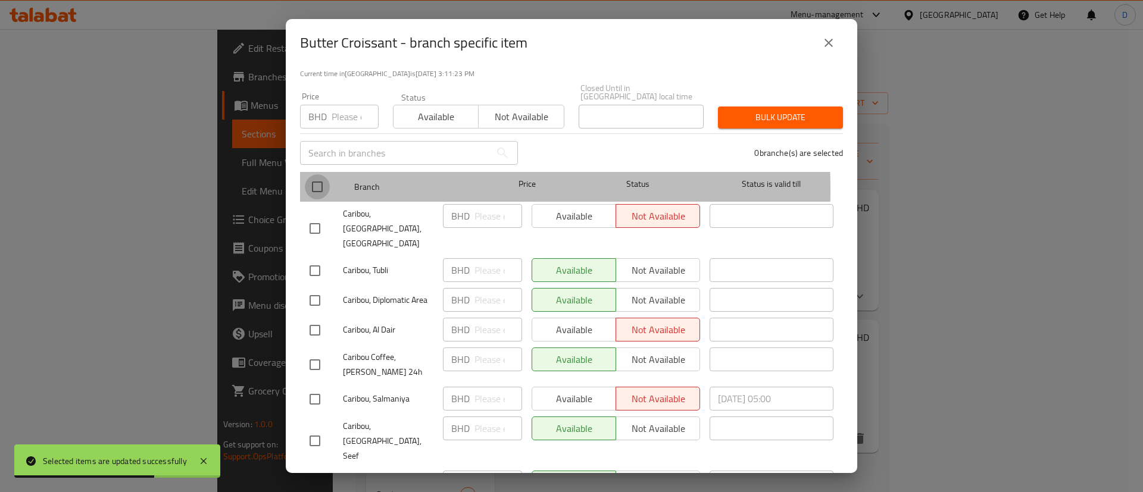
checkbox input "true"
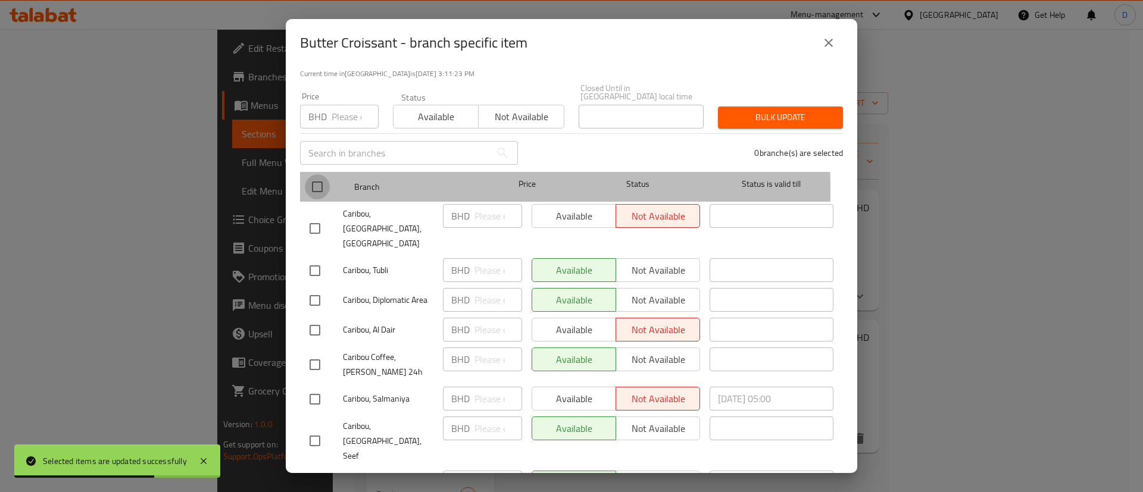
checkbox input "true"
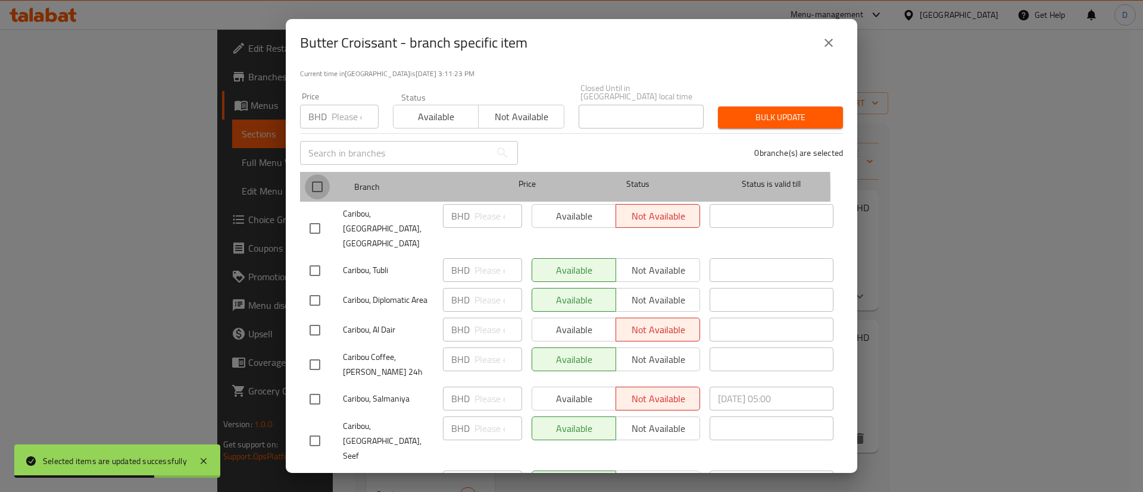
checkbox input "true"
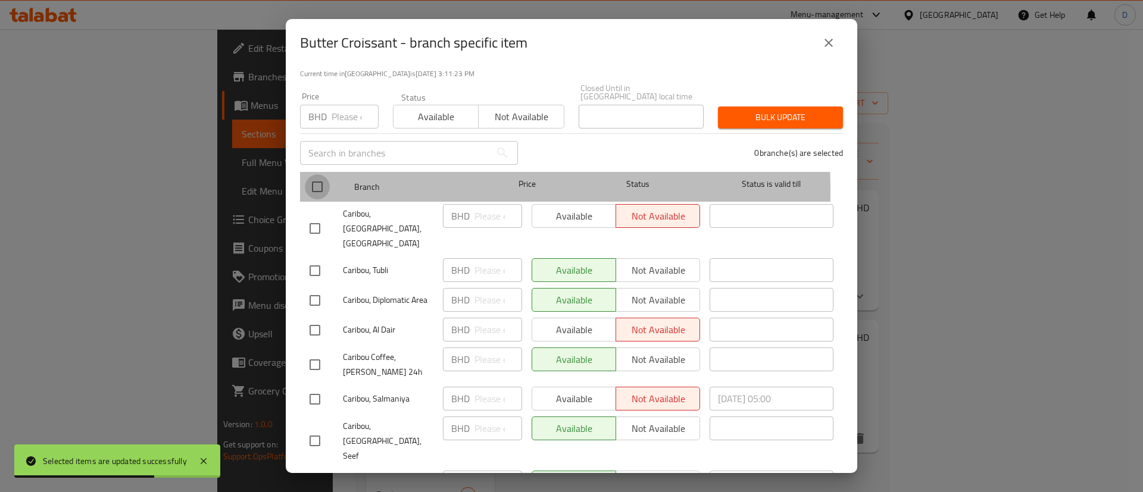
checkbox input "true"
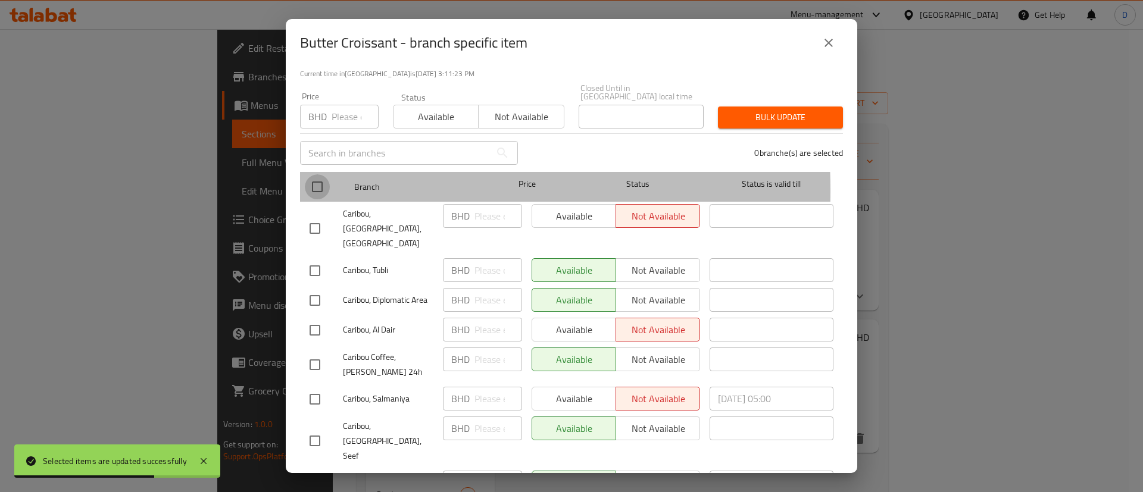
checkbox input "true"
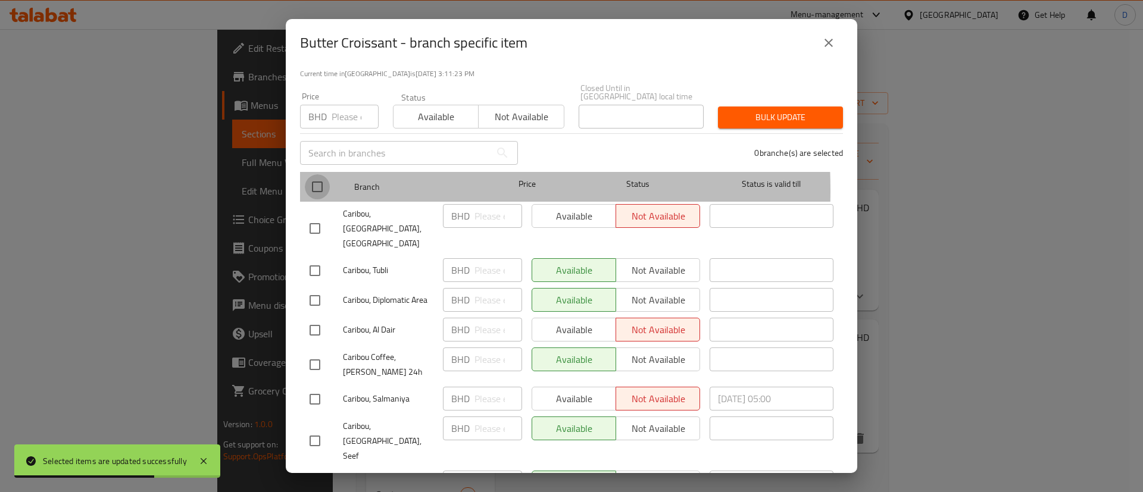
checkbox input "true"
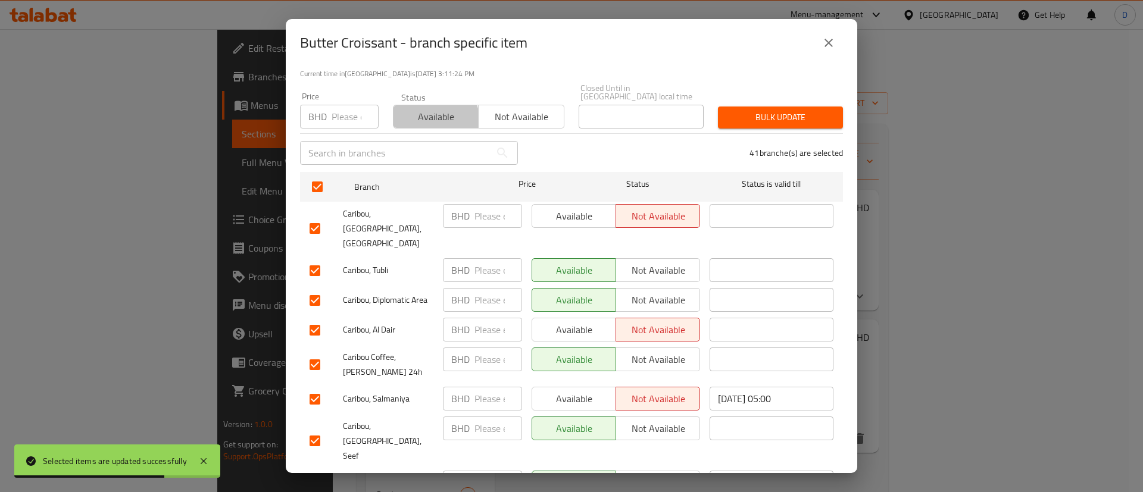
drag, startPoint x: 417, startPoint y: 115, endPoint x: 690, endPoint y: 114, distance: 273.1
click at [421, 113] on span "Available" at bounding box center [436, 116] width 76 height 17
click at [786, 110] on span "Bulk update" at bounding box center [780, 117] width 106 height 15
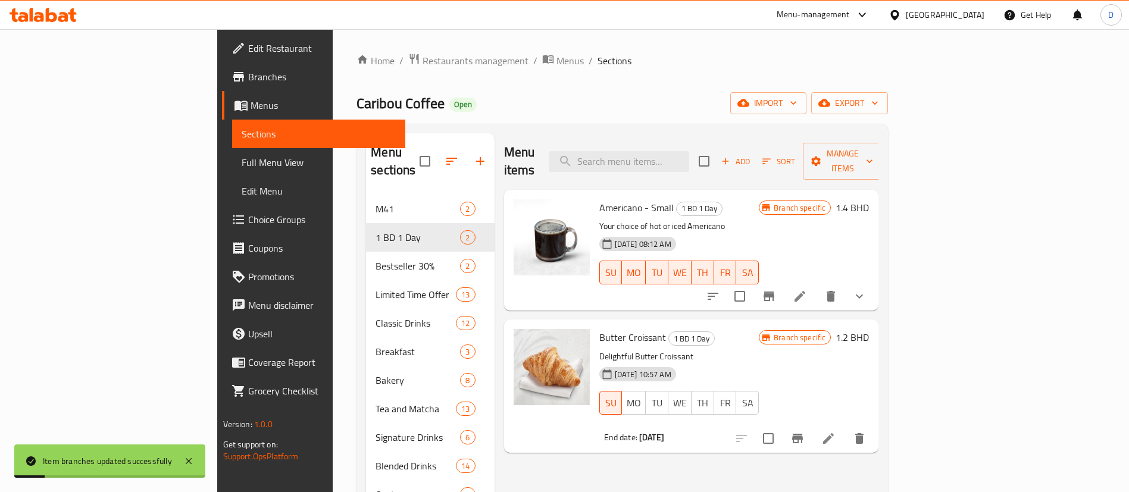
click at [787, 65] on ol "Home / Restaurants management / Menus / Sections" at bounding box center [621, 60] width 531 height 15
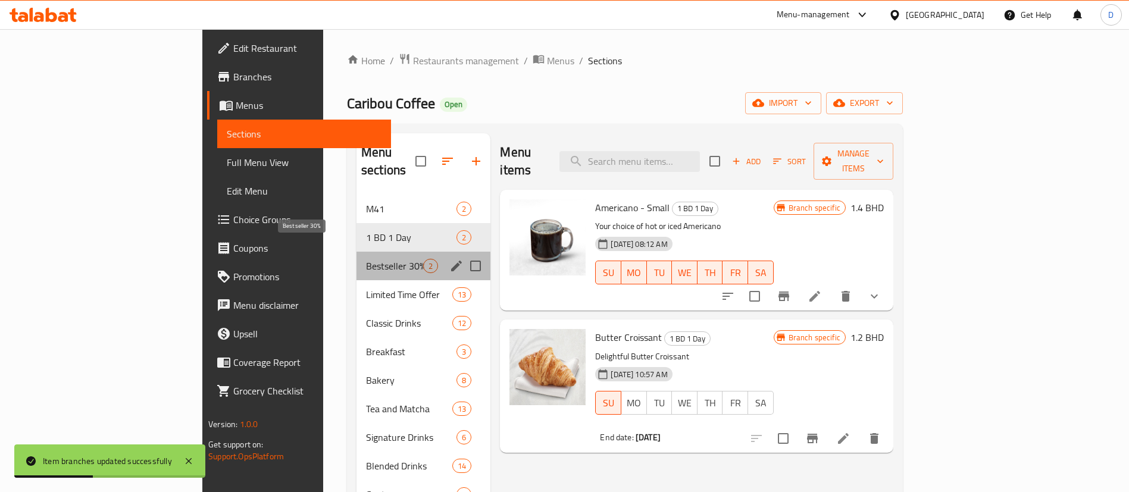
click at [366, 259] on span "Bestseller 30%" at bounding box center [394, 266] width 57 height 14
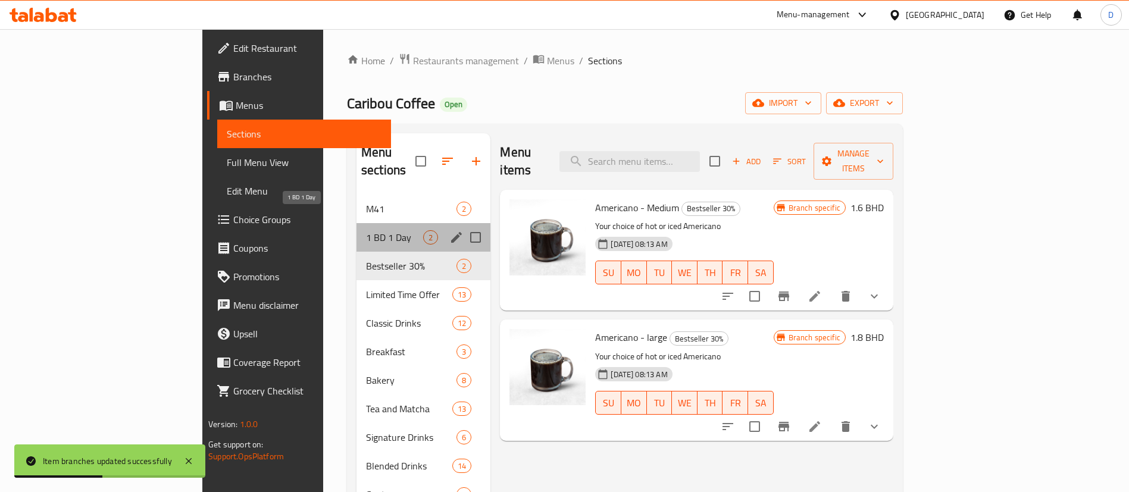
click at [366, 230] on span "1 BD 1 Day" at bounding box center [394, 237] width 57 height 14
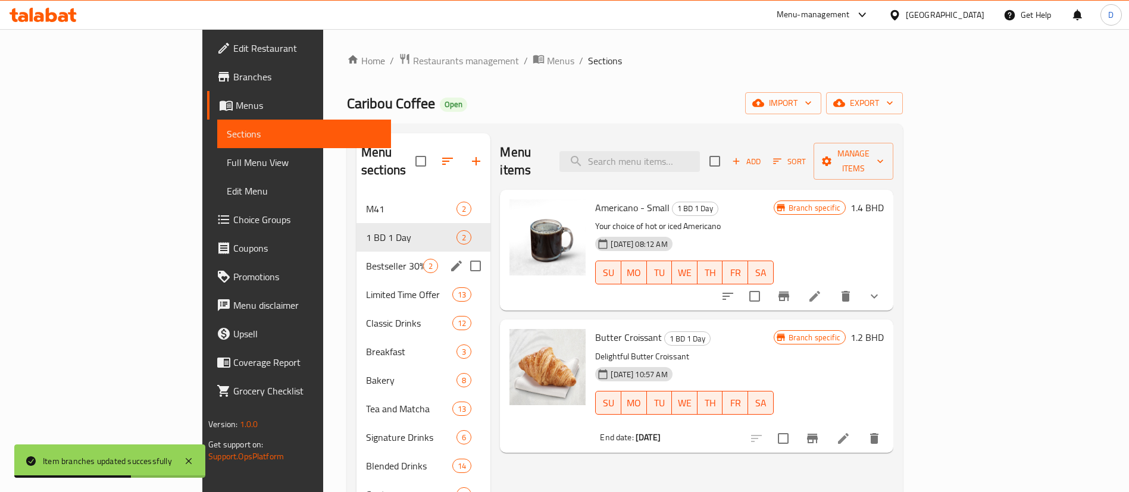
click at [424, 261] on span "2" at bounding box center [431, 266] width 14 height 11
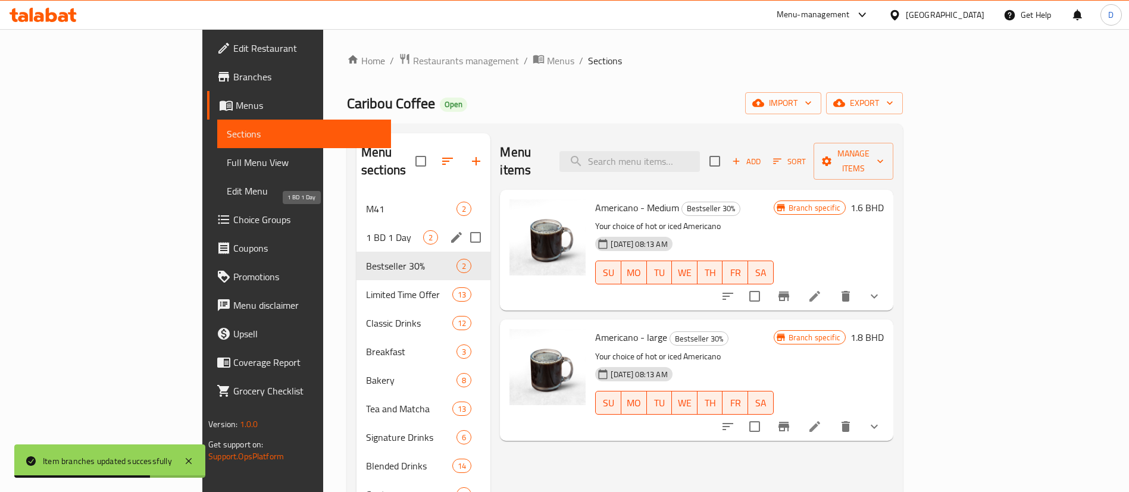
click at [356, 223] on div "1 BD 1 Day 2" at bounding box center [423, 237] width 134 height 29
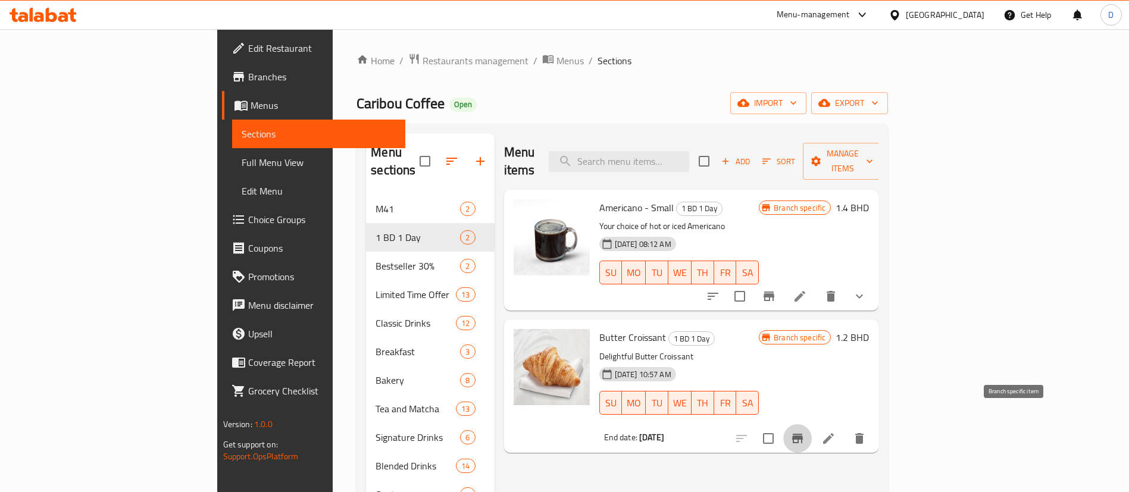
click at [803, 434] on icon "Branch-specific-item" at bounding box center [797, 439] width 11 height 10
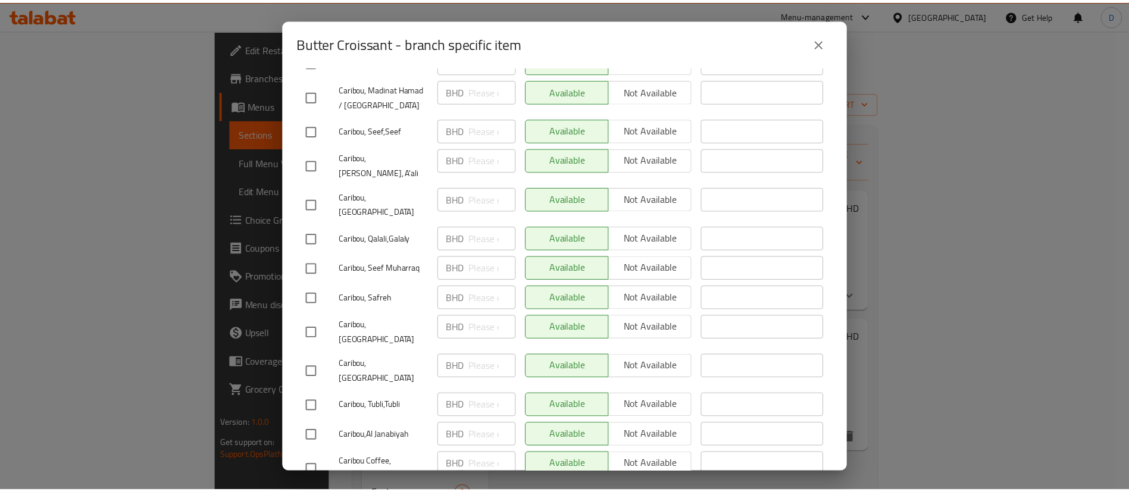
scroll to position [803, 0]
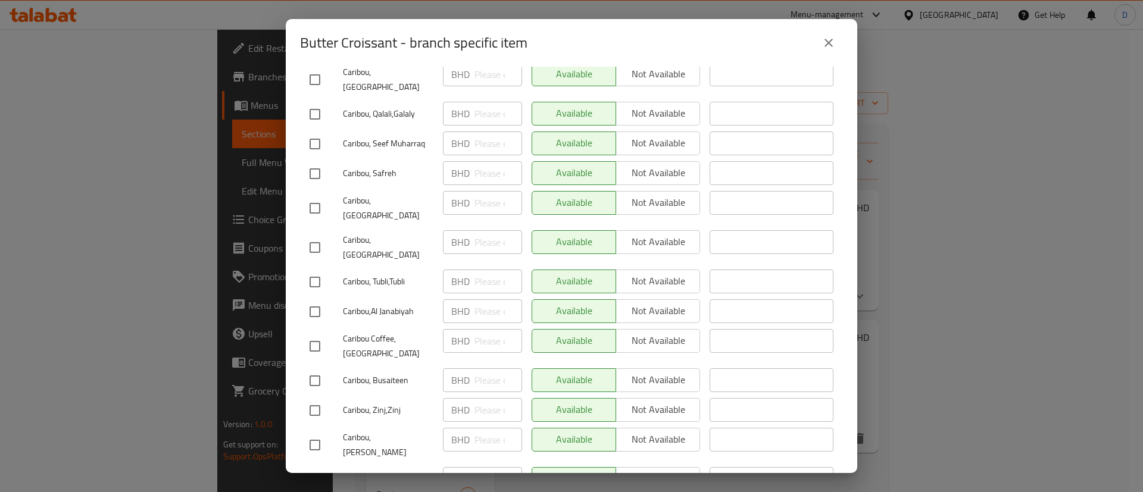
drag, startPoint x: 833, startPoint y: 42, endPoint x: 868, endPoint y: 85, distance: 55.3
click at [834, 42] on icon "close" at bounding box center [828, 43] width 14 height 14
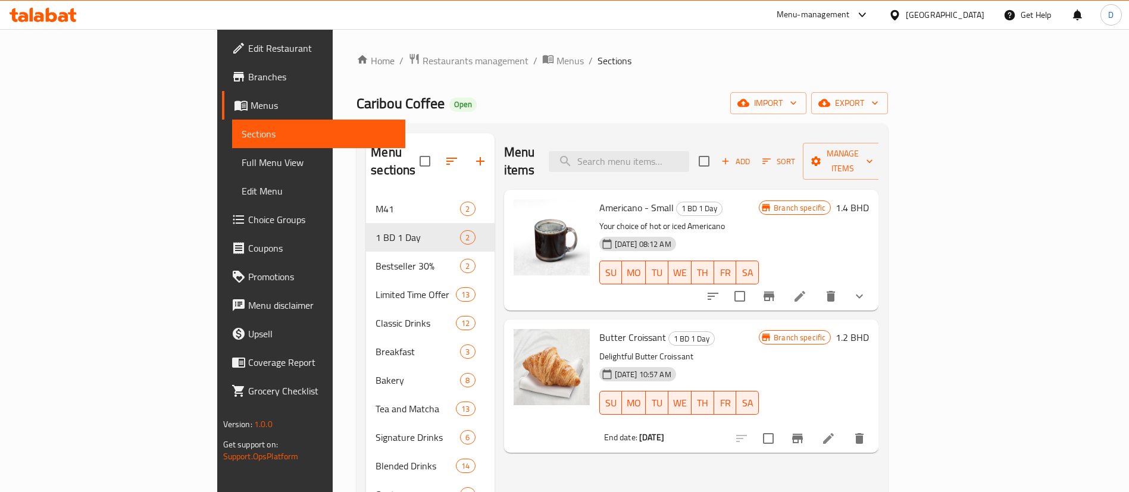
click at [835, 431] on icon at bounding box center [828, 438] width 14 height 14
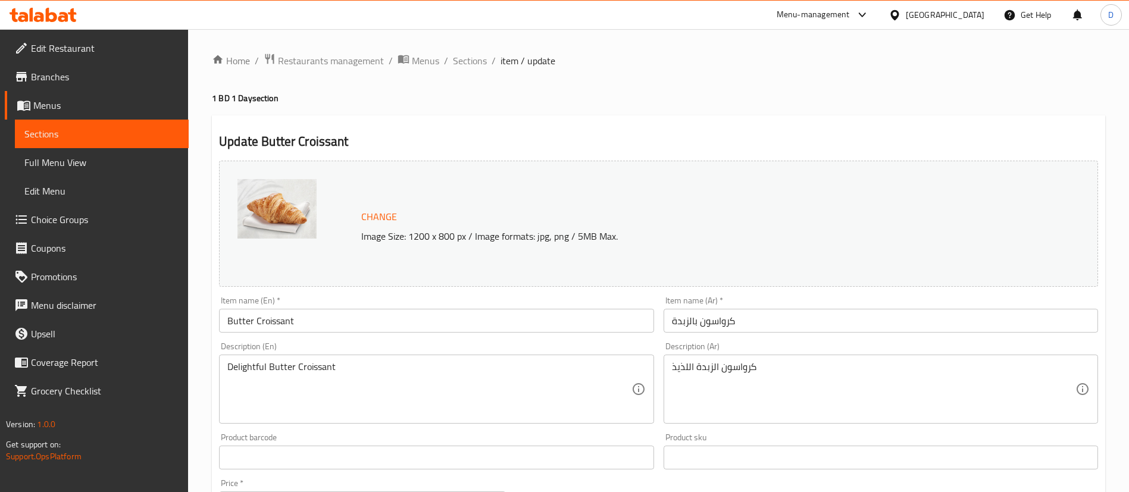
drag, startPoint x: 805, startPoint y: 86, endPoint x: 827, endPoint y: 2, distance: 86.9
click at [806, 80] on div "Home / Restaurants management / Menus / Sections / item / update 1 BD 1 Day sec…" at bounding box center [658, 443] width 893 height 781
click at [734, 82] on div "Home / Restaurants management / Menus / Sections / item / update 1 BD 1 Day sec…" at bounding box center [658, 443] width 893 height 781
drag, startPoint x: 466, startPoint y: 62, endPoint x: 437, endPoint y: 82, distance: 34.7
click at [467, 62] on span "Sections" at bounding box center [470, 61] width 34 height 14
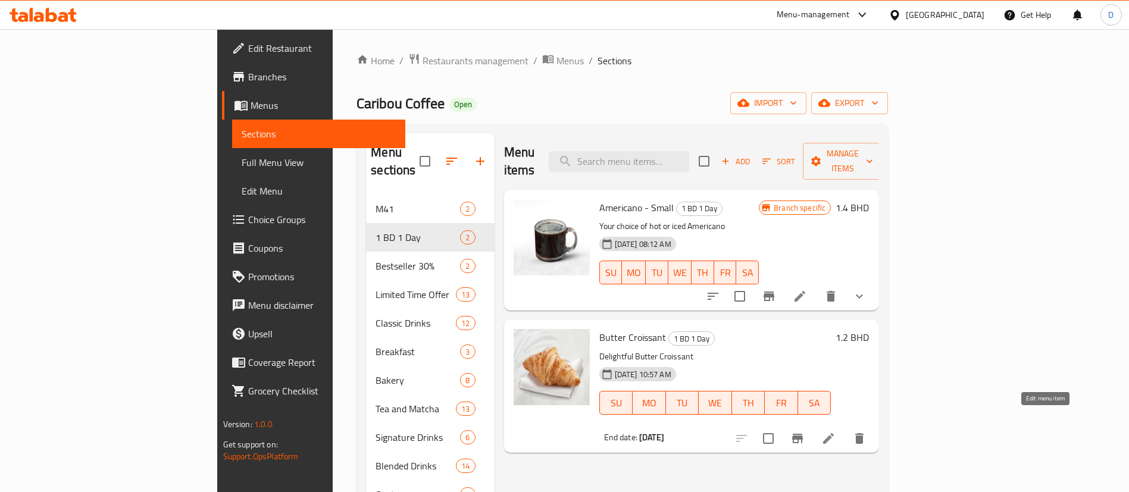
click at [835, 431] on icon at bounding box center [828, 438] width 14 height 14
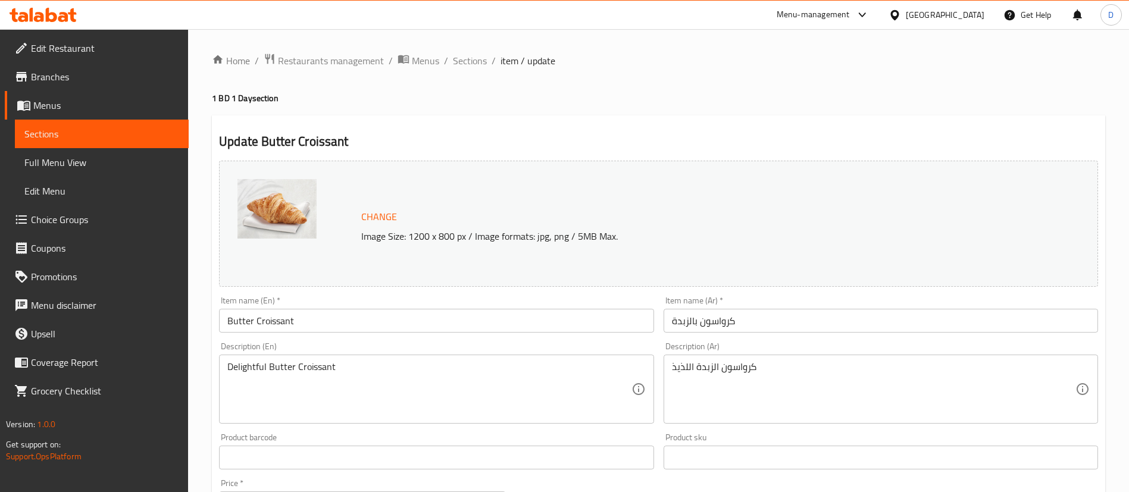
click at [634, 131] on div "Update Butter Croissant Change Image Size: 1200 x 800 px / Image formats: jpg, …" at bounding box center [658, 470] width 893 height 710
click at [713, 94] on h4 "1 BD 1 Day section" at bounding box center [658, 98] width 893 height 12
click at [459, 63] on span "Sections" at bounding box center [470, 61] width 34 height 14
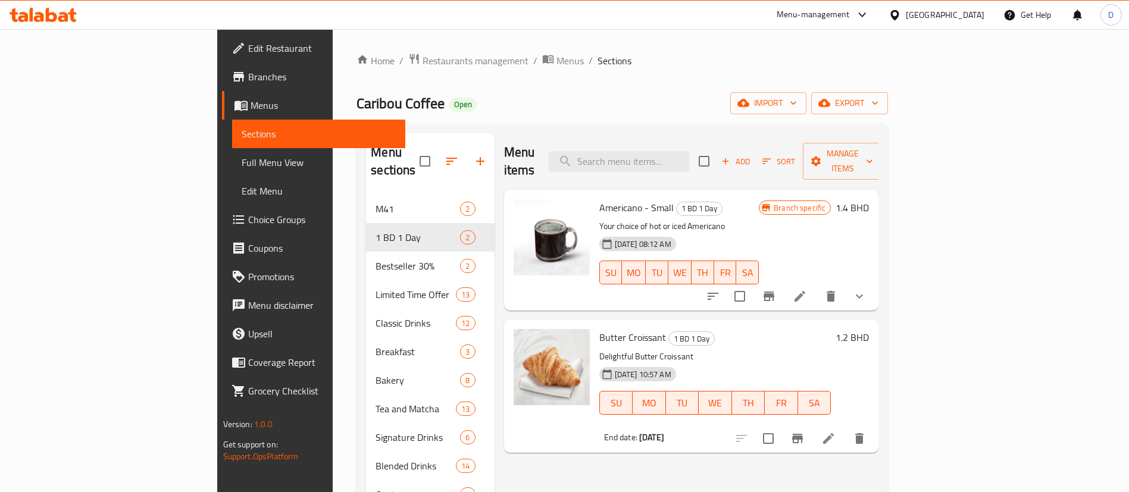
click at [423, 54] on span "Restaurants management" at bounding box center [476, 61] width 106 height 14
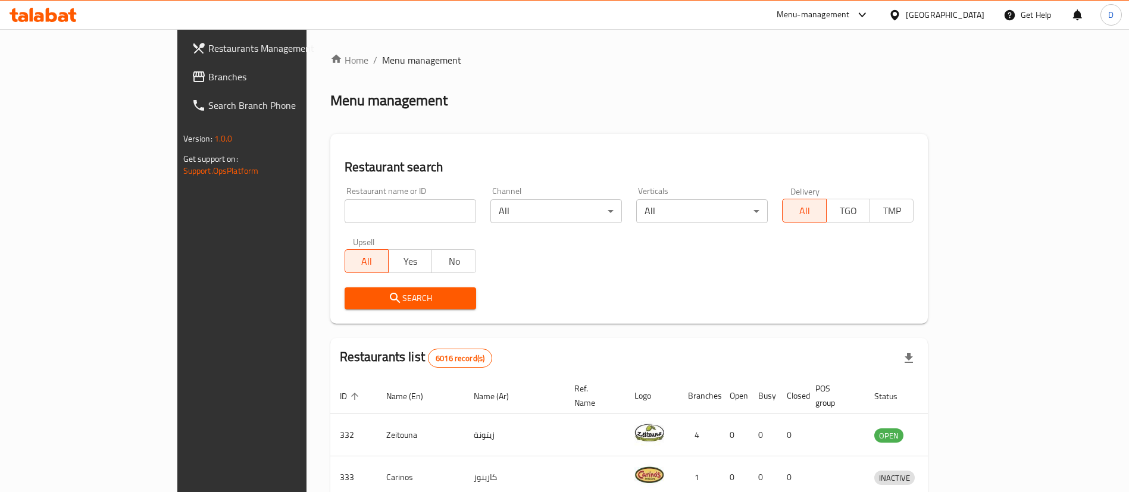
drag, startPoint x: 379, startPoint y: 205, endPoint x: 389, endPoint y: 215, distance: 14.7
click at [389, 215] on input "search" at bounding box center [411, 211] width 132 height 24
paste input "derbycafedragoncity12@gmail.com"
type input "derbycafedragoncity12@gmail.com"
click at [411, 214] on input "derbycafedragoncity12@gmail.com" at bounding box center [411, 211] width 132 height 24
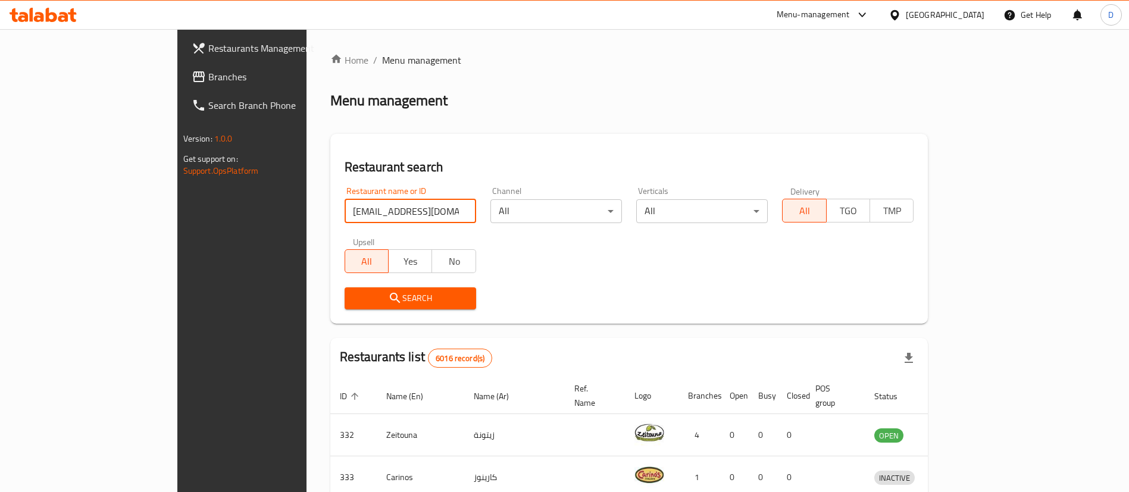
click at [419, 211] on input "derbycafedragoncity12@gmail.com" at bounding box center [411, 211] width 132 height 24
paste input "Injee Restaurant"
click button "Search" at bounding box center [411, 298] width 132 height 22
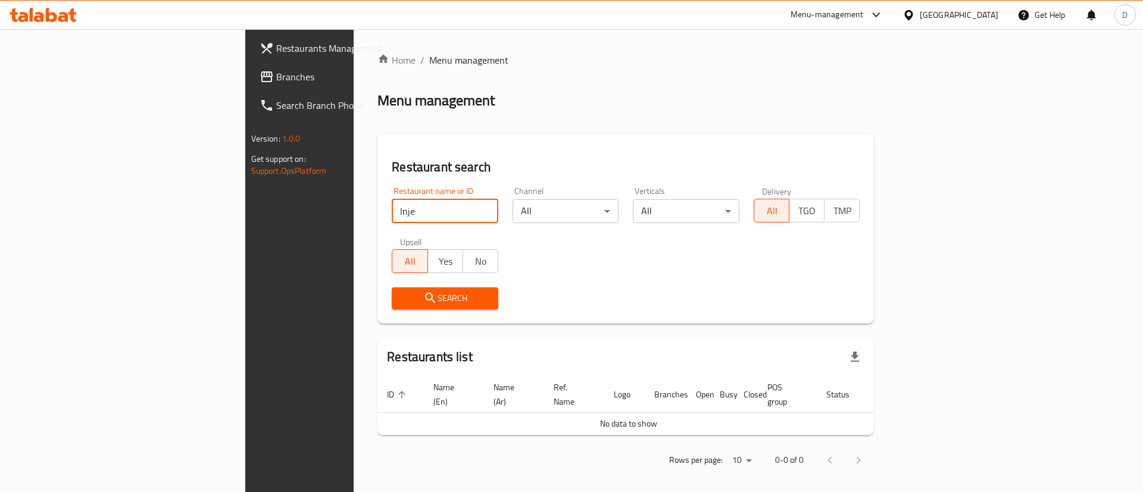
click button "Search" at bounding box center [445, 298] width 107 height 22
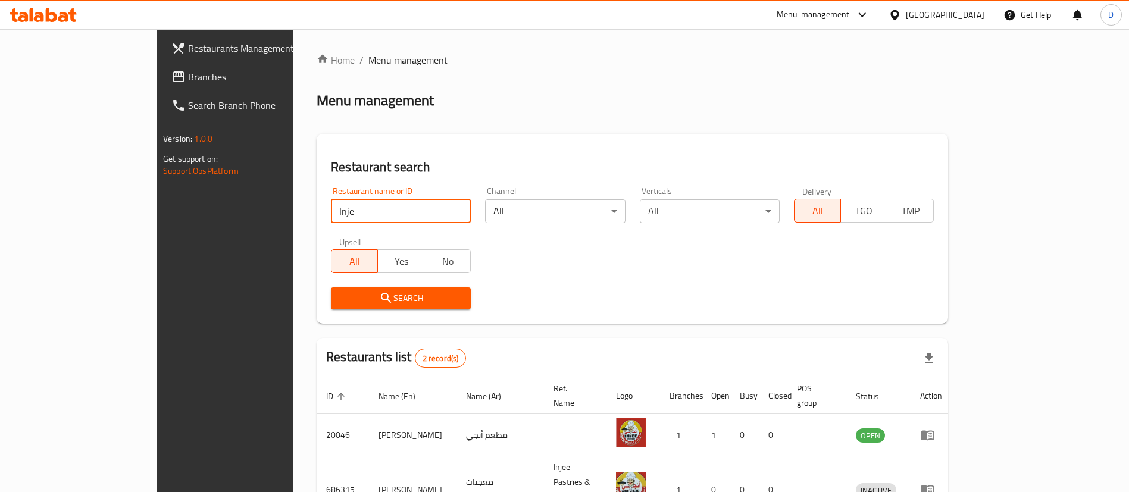
scroll to position [58, 0]
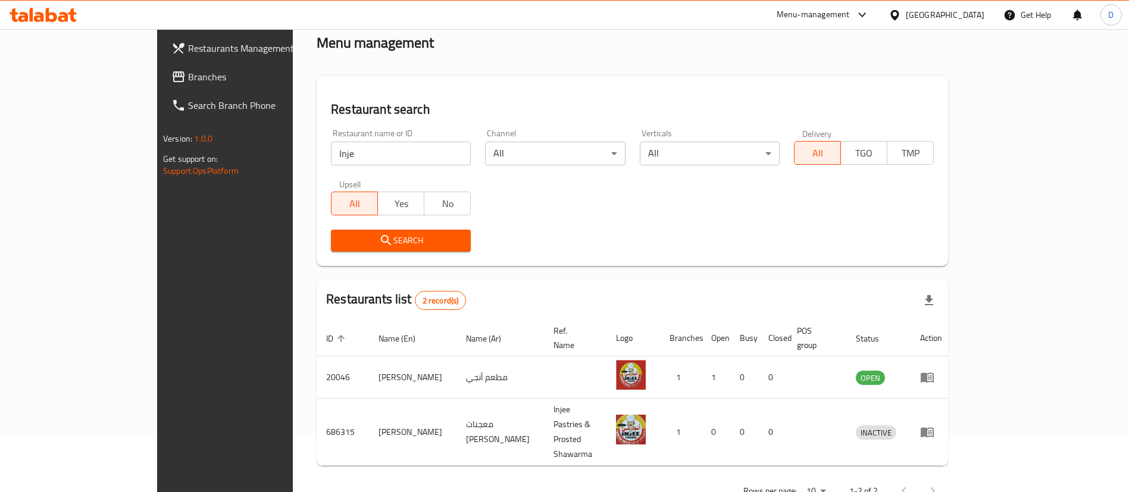
click at [748, 74] on div "Home / Menu management Menu management Restaurant search Restaurant name or ID …" at bounding box center [632, 250] width 631 height 511
click at [671, 55] on div "Home / Menu management Menu management Restaurant search Restaurant name or ID …" at bounding box center [632, 250] width 631 height 511
drag, startPoint x: 310, startPoint y: 154, endPoint x: 179, endPoint y: 170, distance: 132.5
click at [179, 170] on div "Restaurants Management Branches Search Branch Phone Version: 1.0.0 Get support …" at bounding box center [564, 250] width 815 height 559
paste input "714067"
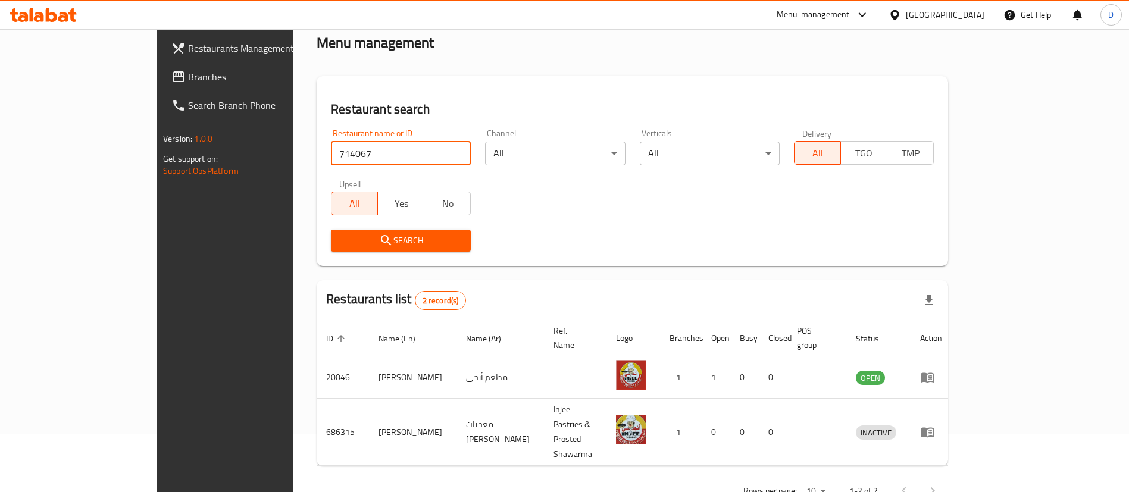
type input "714067"
click button "Search" at bounding box center [401, 241] width 140 height 22
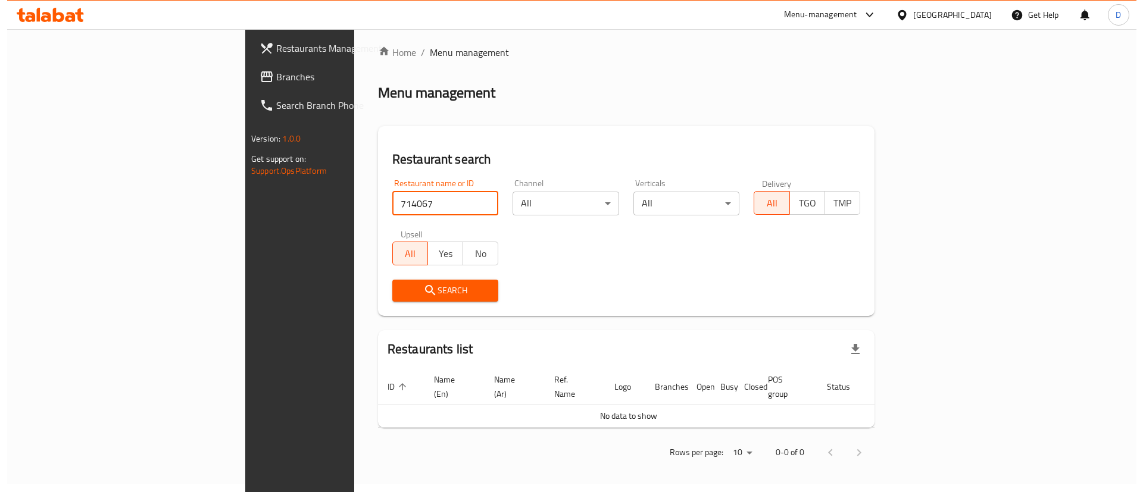
scroll to position [0, 0]
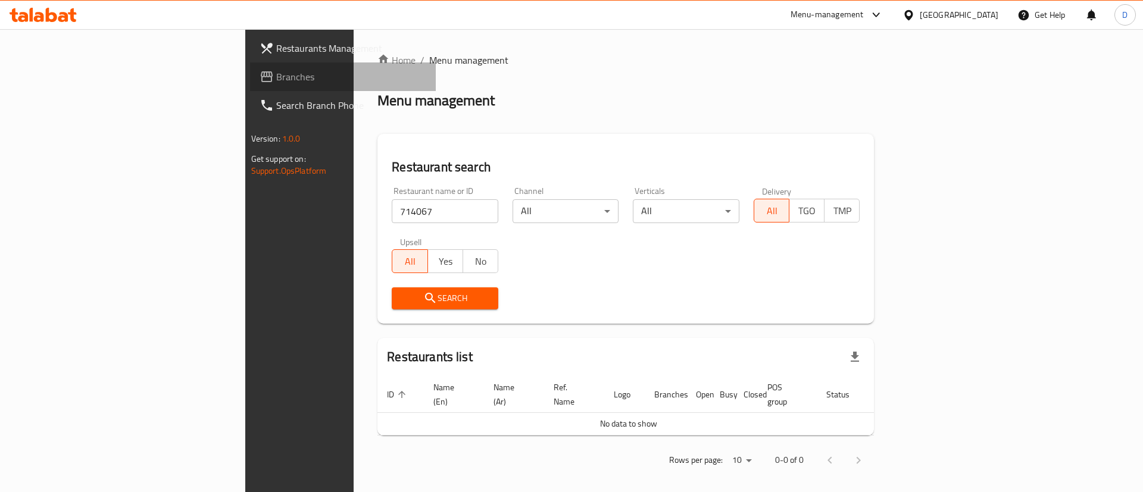
click at [276, 83] on span "Branches" at bounding box center [351, 77] width 151 height 14
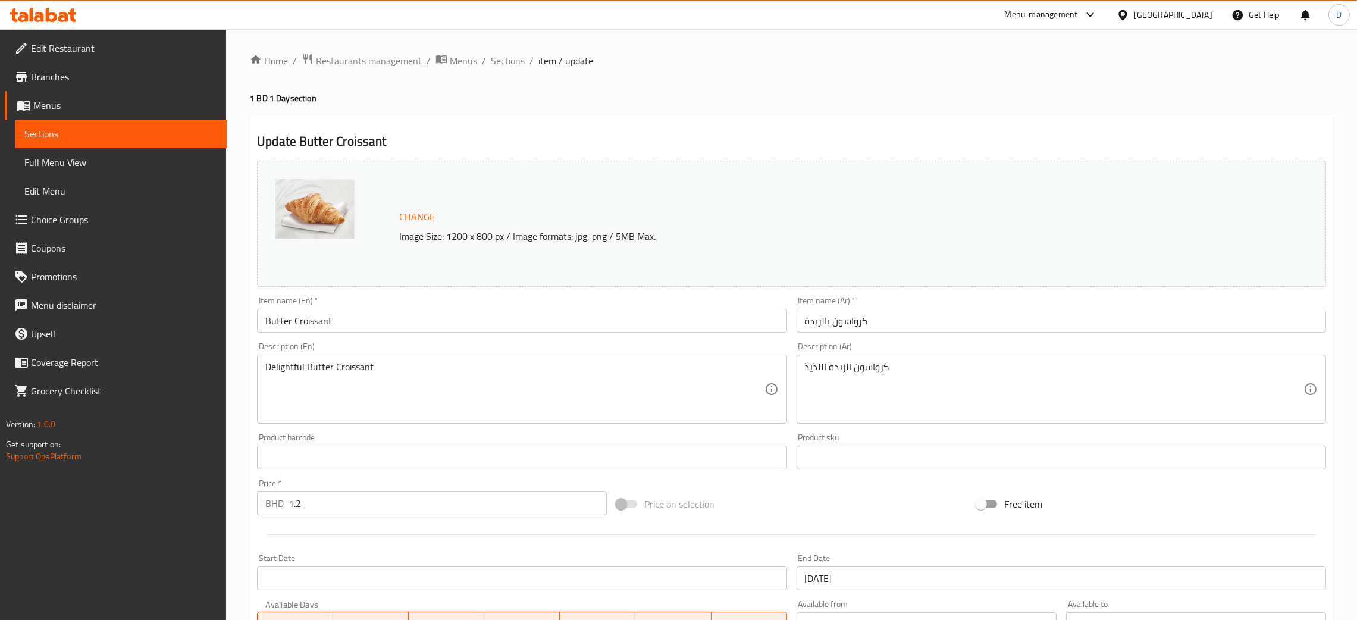
drag, startPoint x: 1026, startPoint y: 95, endPoint x: 957, endPoint y: 85, distance: 69.2
click at [990, 90] on div "Home / Restaurants management / Menus / Sections / item / update 1 BD 1 Day sec…" at bounding box center [792, 443] width 1084 height 781
click at [71, 74] on span "Branches" at bounding box center [124, 77] width 186 height 14
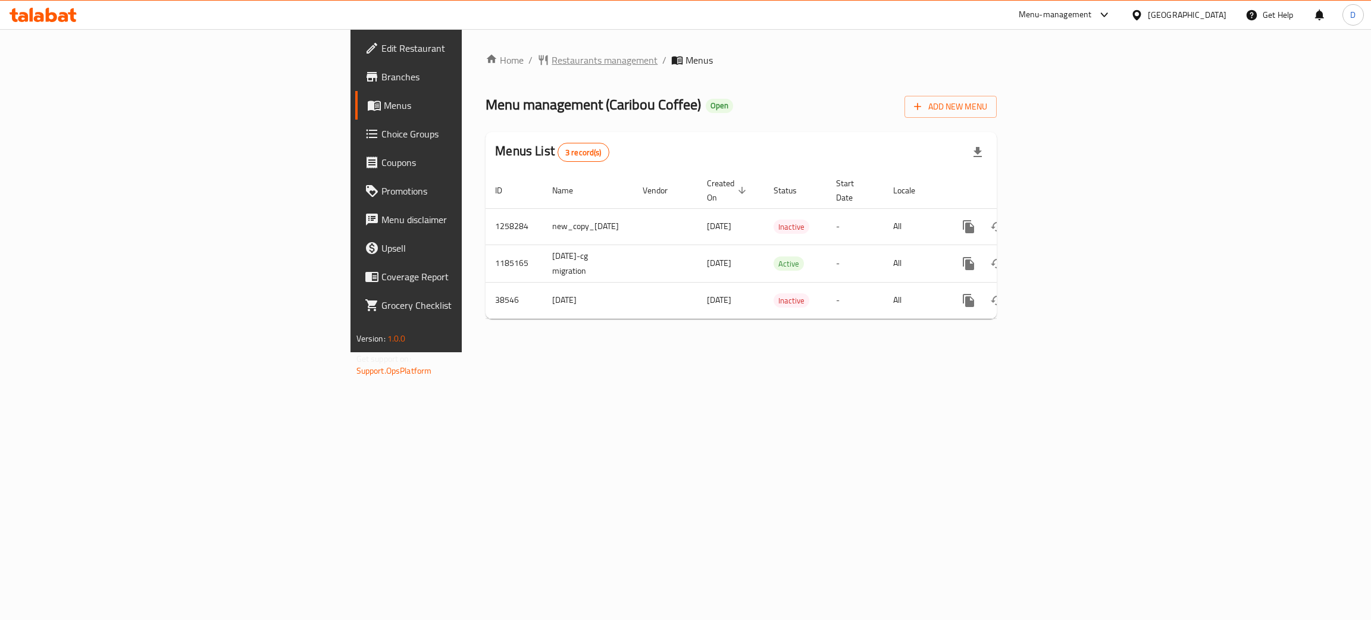
click at [552, 67] on span "Restaurants management" at bounding box center [605, 60] width 106 height 14
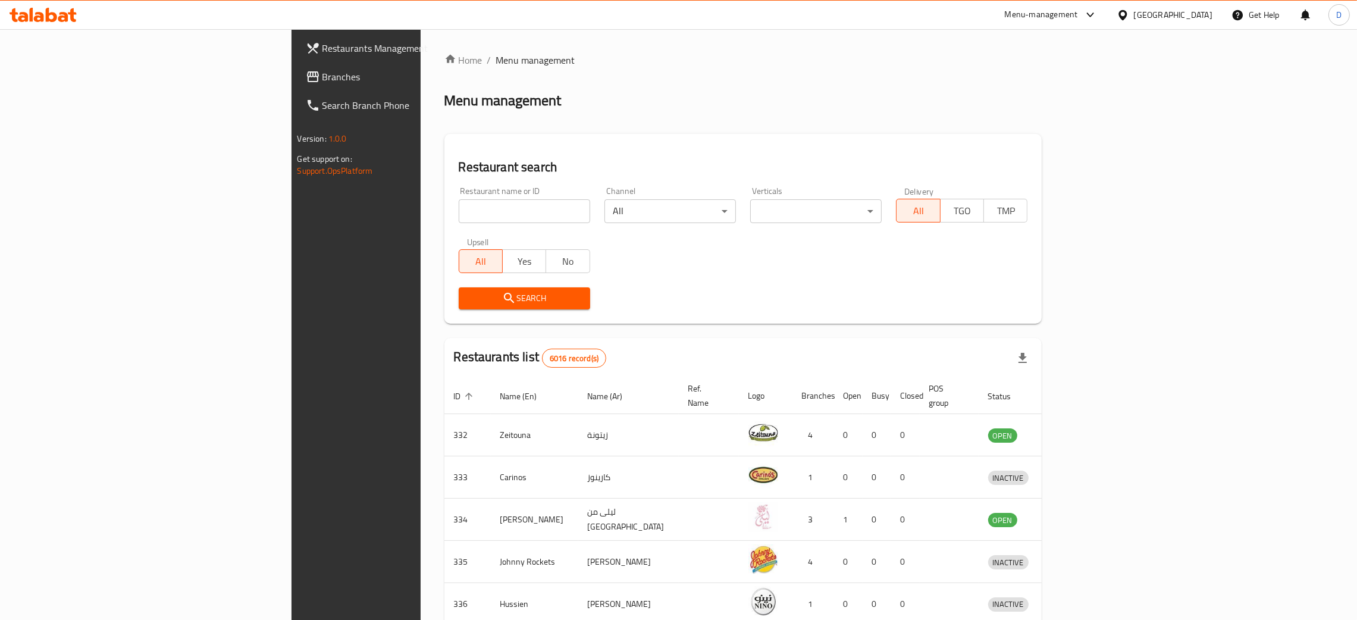
click at [413, 235] on div at bounding box center [678, 310] width 1357 height 620
click at [459, 199] on input "search" at bounding box center [525, 211] width 132 height 24
paste input "Tarator"
type input "Tarator"
click button "Search" at bounding box center [525, 298] width 132 height 22
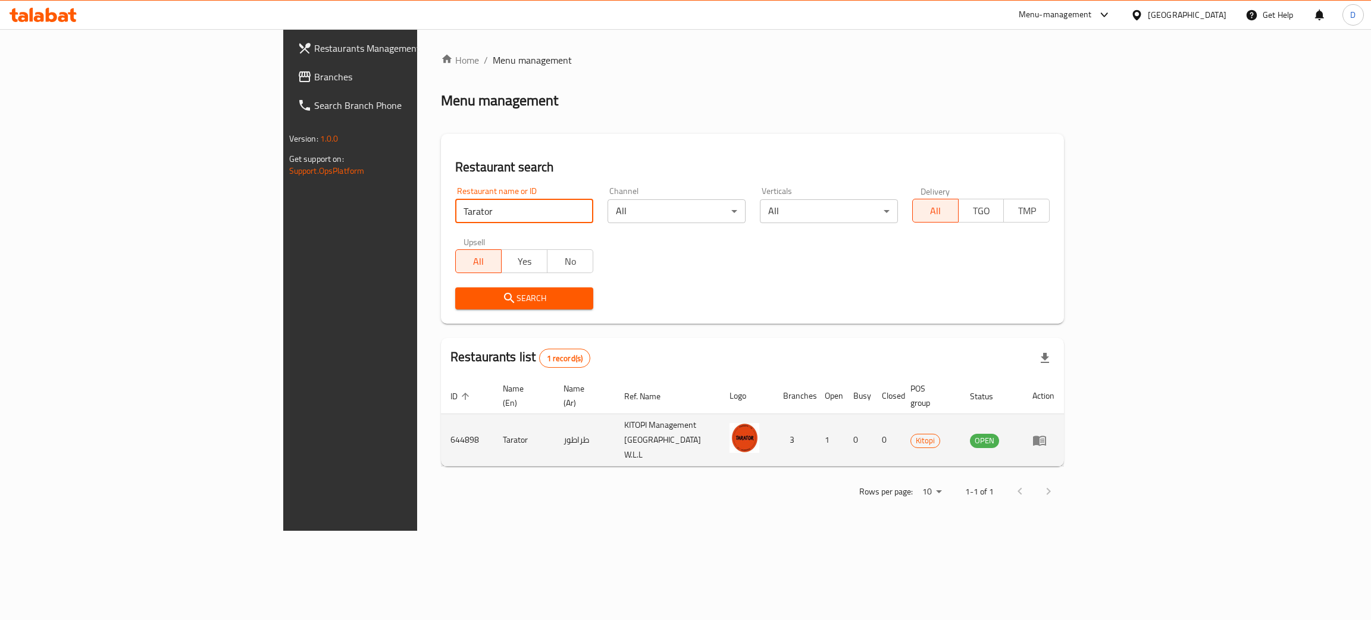
click at [1047, 433] on icon "enhanced table" at bounding box center [1039, 440] width 14 height 14
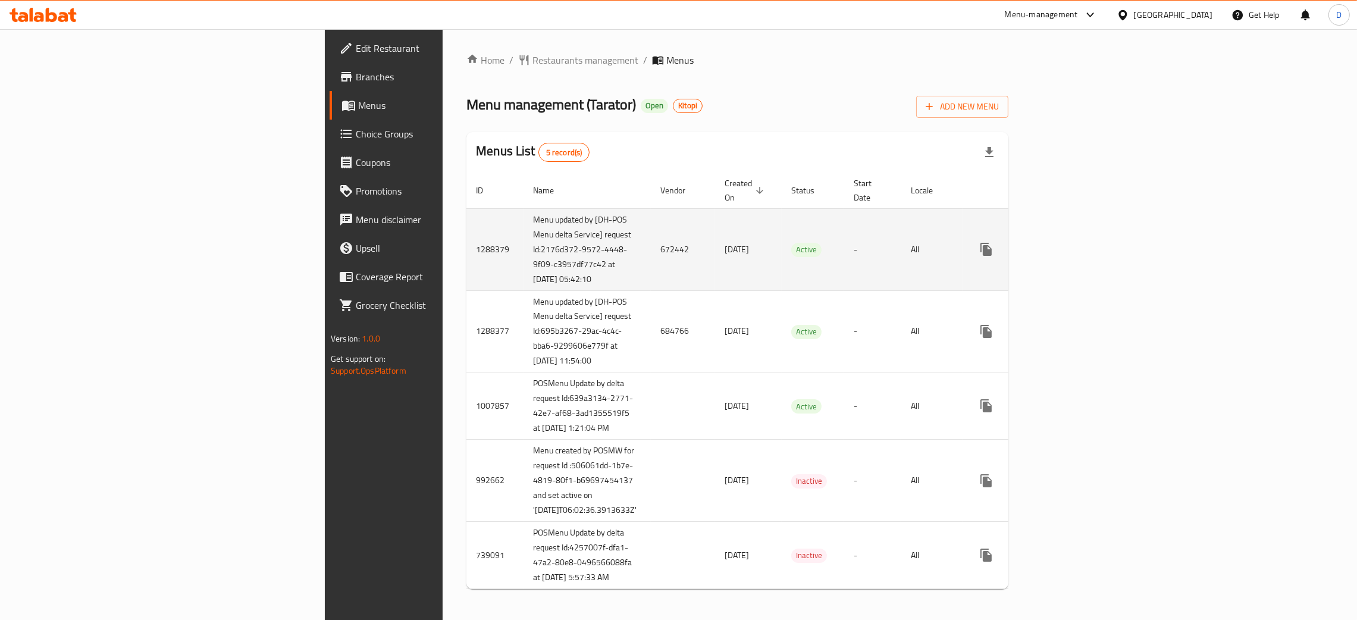
click at [651, 240] on td "672442" at bounding box center [683, 249] width 64 height 82
copy td "672442"
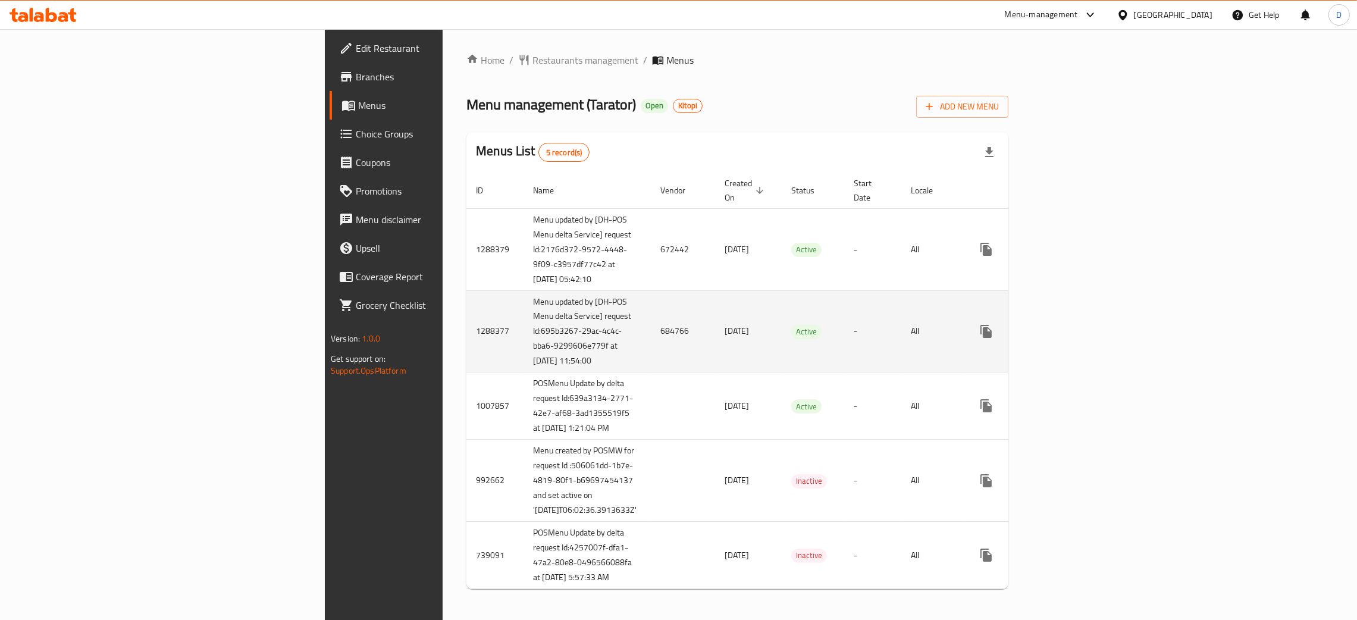
click at [651, 337] on td "684766" at bounding box center [683, 331] width 64 height 82
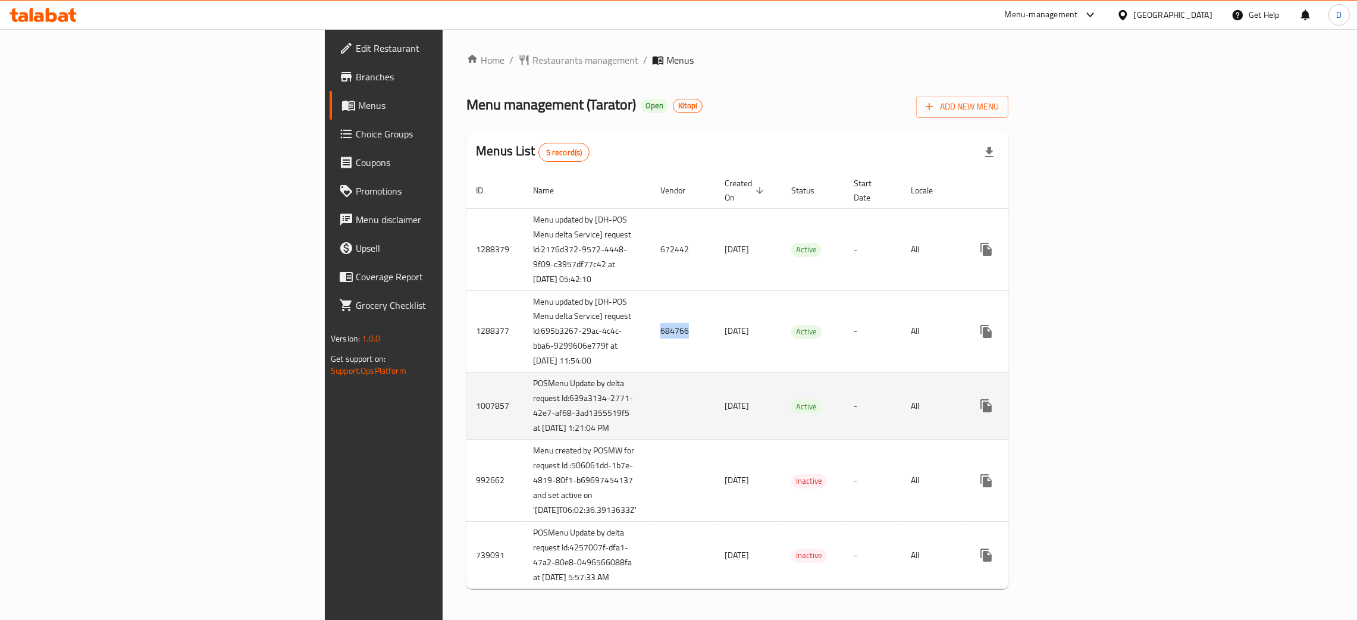
copy td "684766"
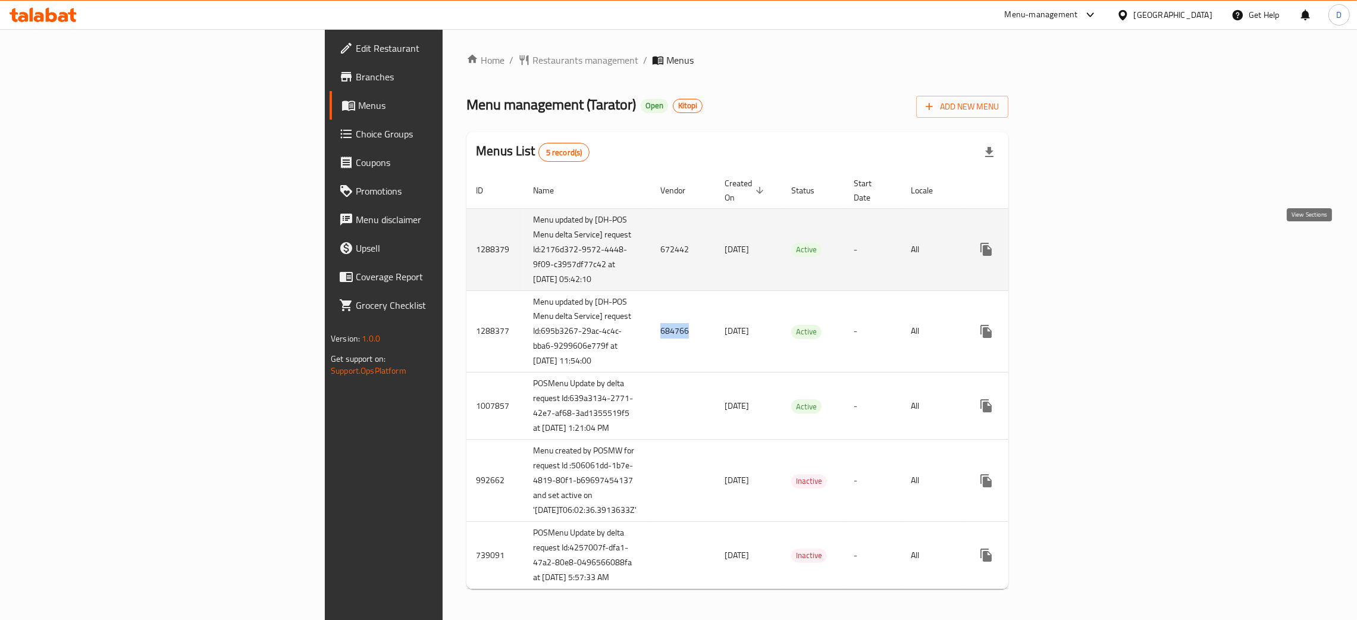
click at [1087, 248] on link "enhanced table" at bounding box center [1072, 249] width 29 height 29
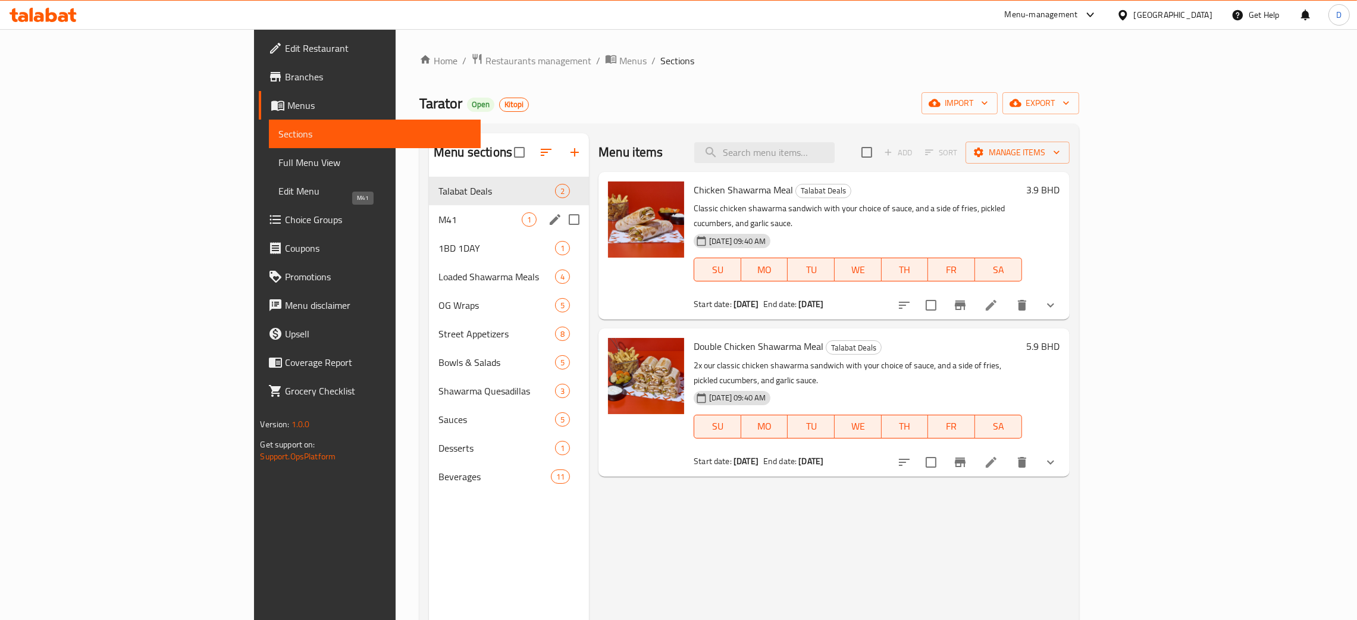
click at [448, 227] on span "M41" at bounding box center [480, 219] width 83 height 14
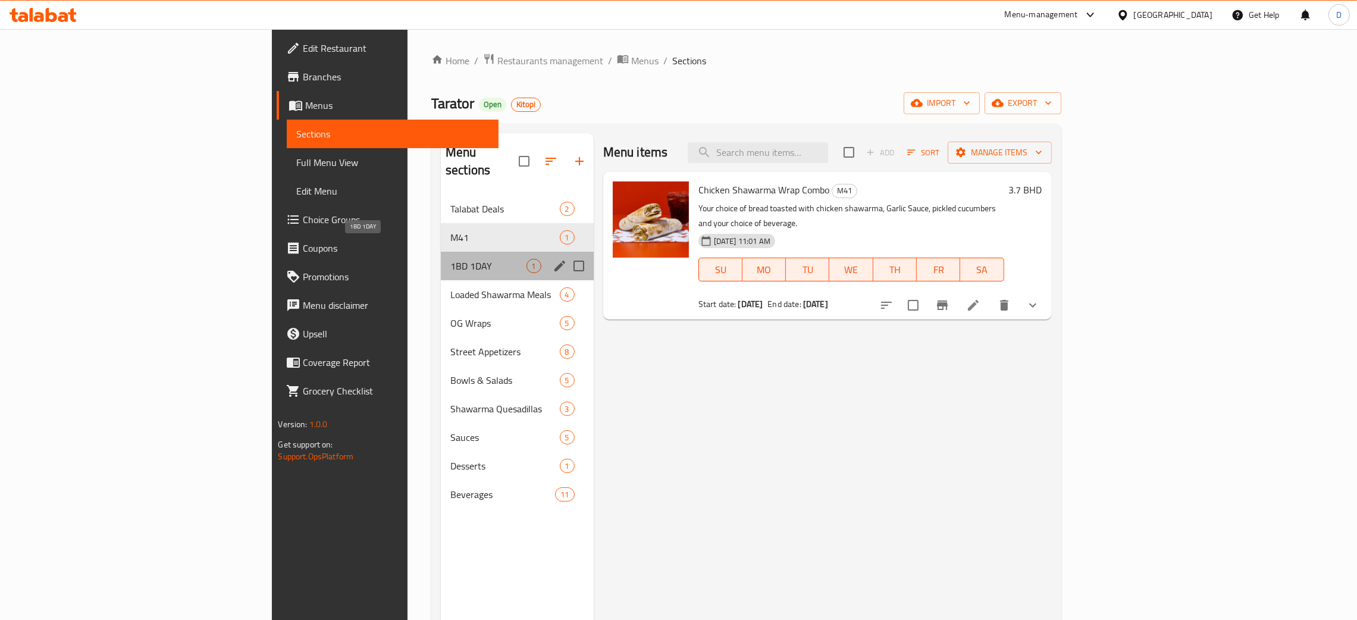
click at [450, 259] on span "1BD 1DAY" at bounding box center [488, 266] width 76 height 14
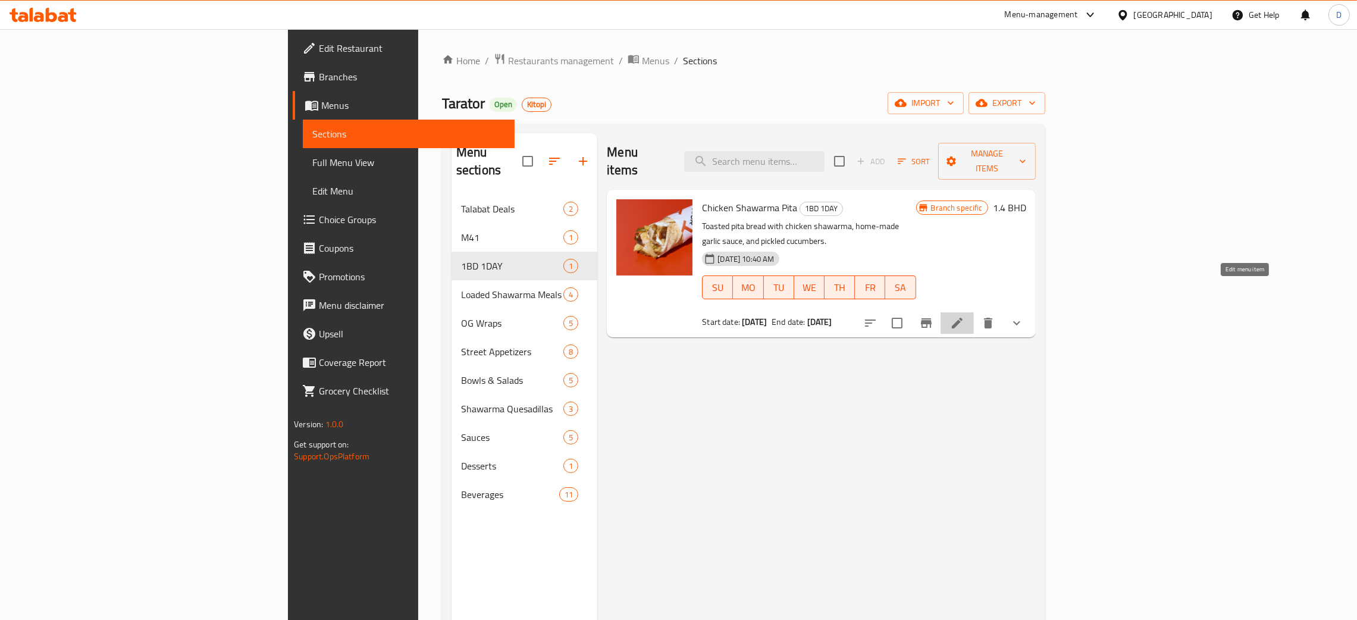
click at [965, 316] on icon at bounding box center [957, 323] width 14 height 14
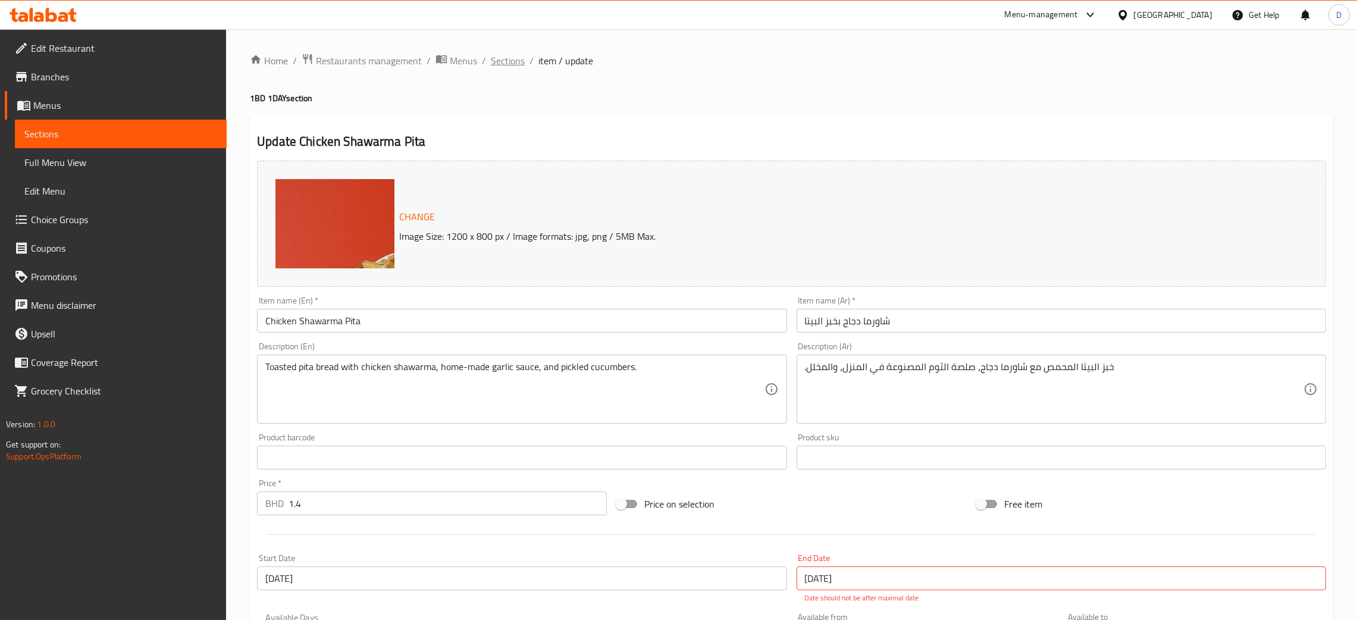
click at [509, 62] on span "Sections" at bounding box center [508, 61] width 34 height 14
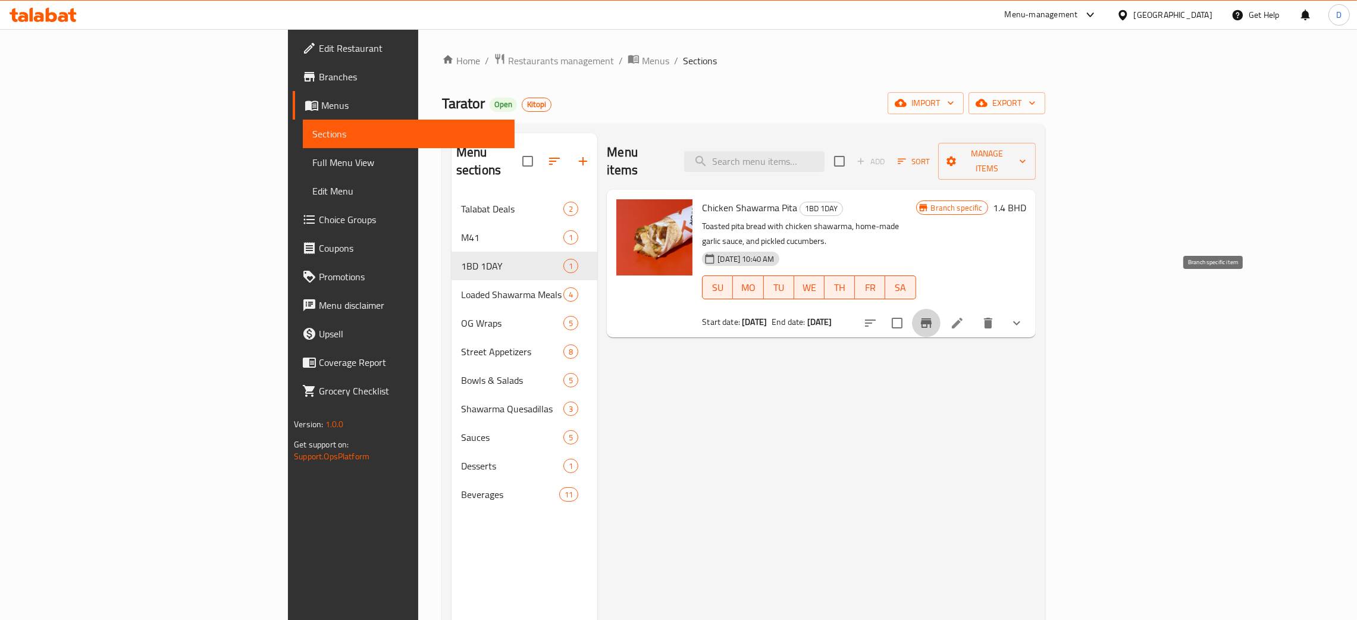
click at [932, 318] on icon "Branch-specific-item" at bounding box center [926, 323] width 11 height 10
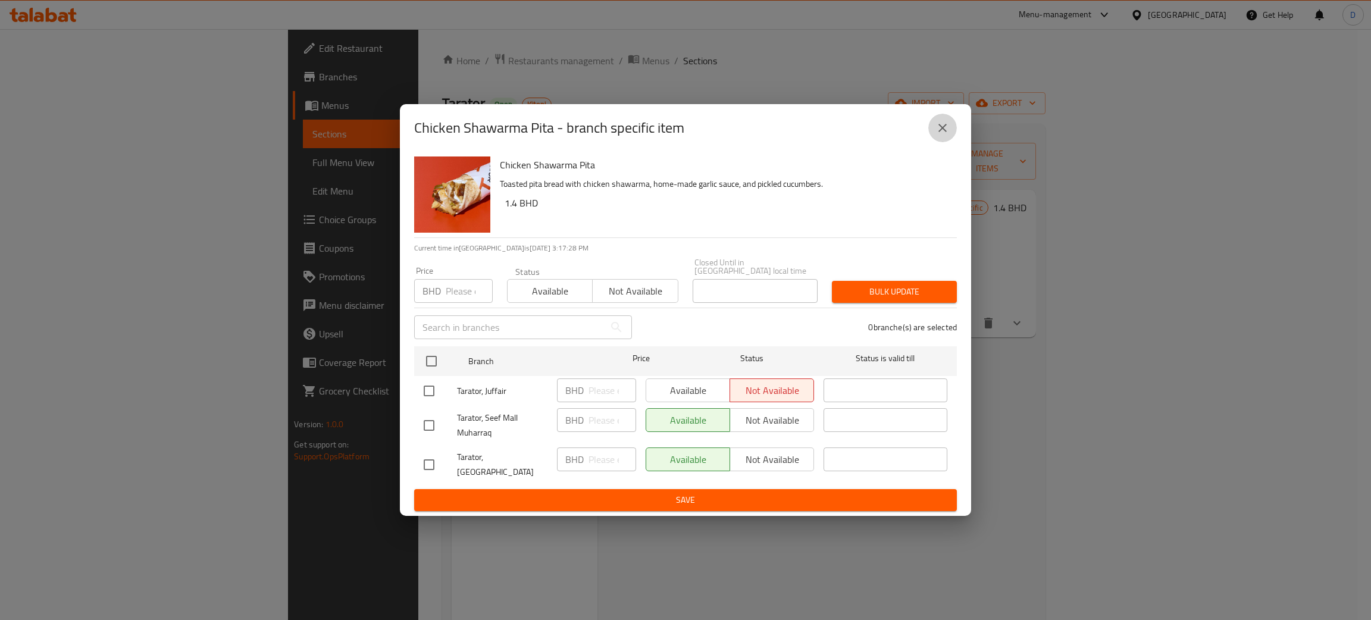
click at [944, 124] on button "close" at bounding box center [942, 128] width 29 height 29
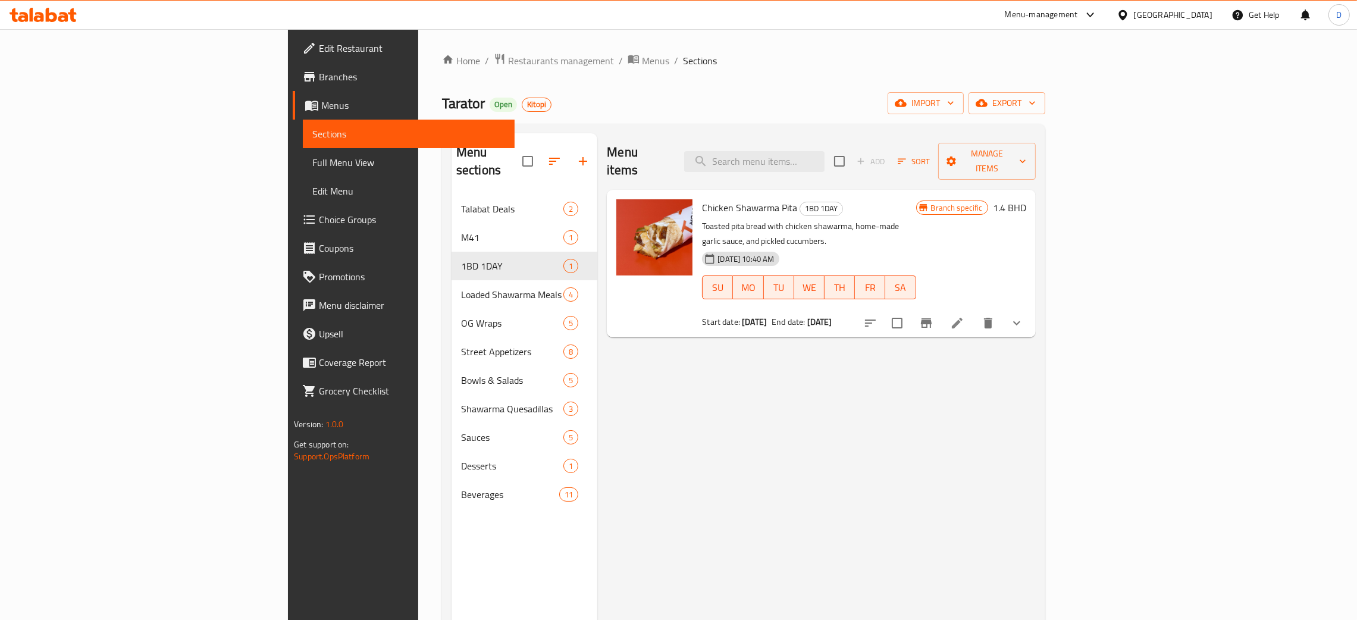
drag, startPoint x: 499, startPoint y: 93, endPoint x: 491, endPoint y: 88, distance: 9.1
click at [499, 93] on div "Tarator Open Kitopi import export" at bounding box center [743, 103] width 603 height 22
click at [642, 57] on span "Menus" at bounding box center [655, 61] width 27 height 14
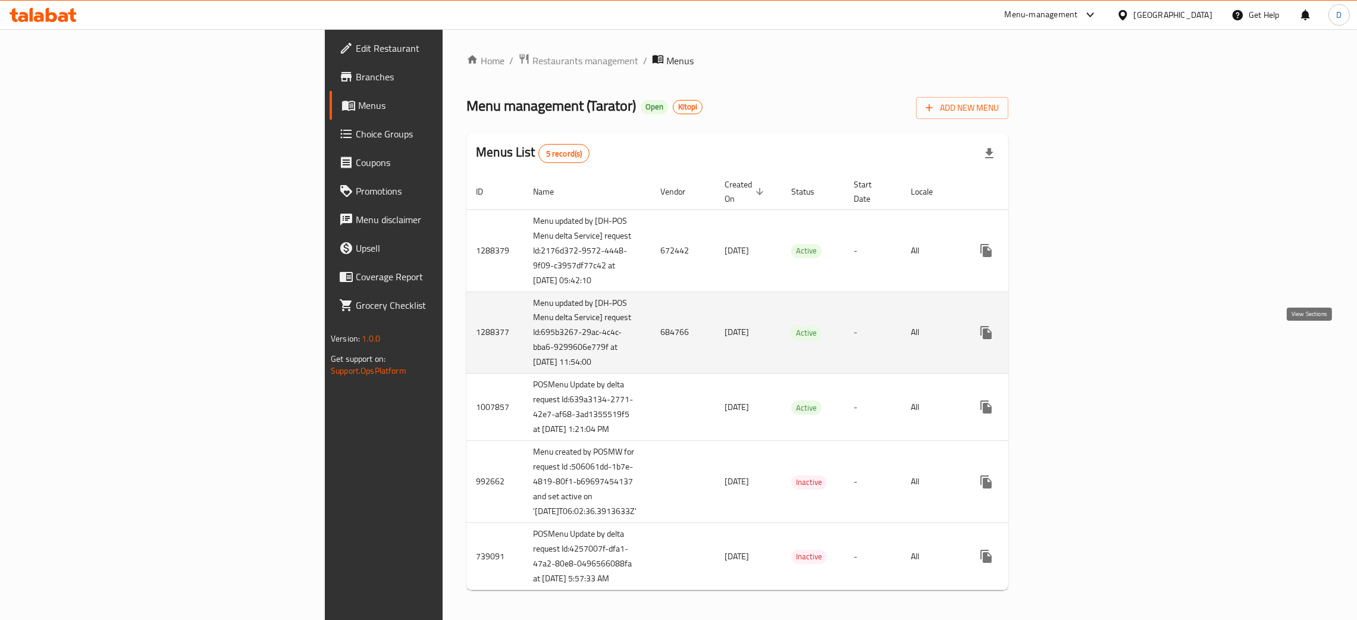
click at [1087, 347] on link "enhanced table" at bounding box center [1072, 332] width 29 height 29
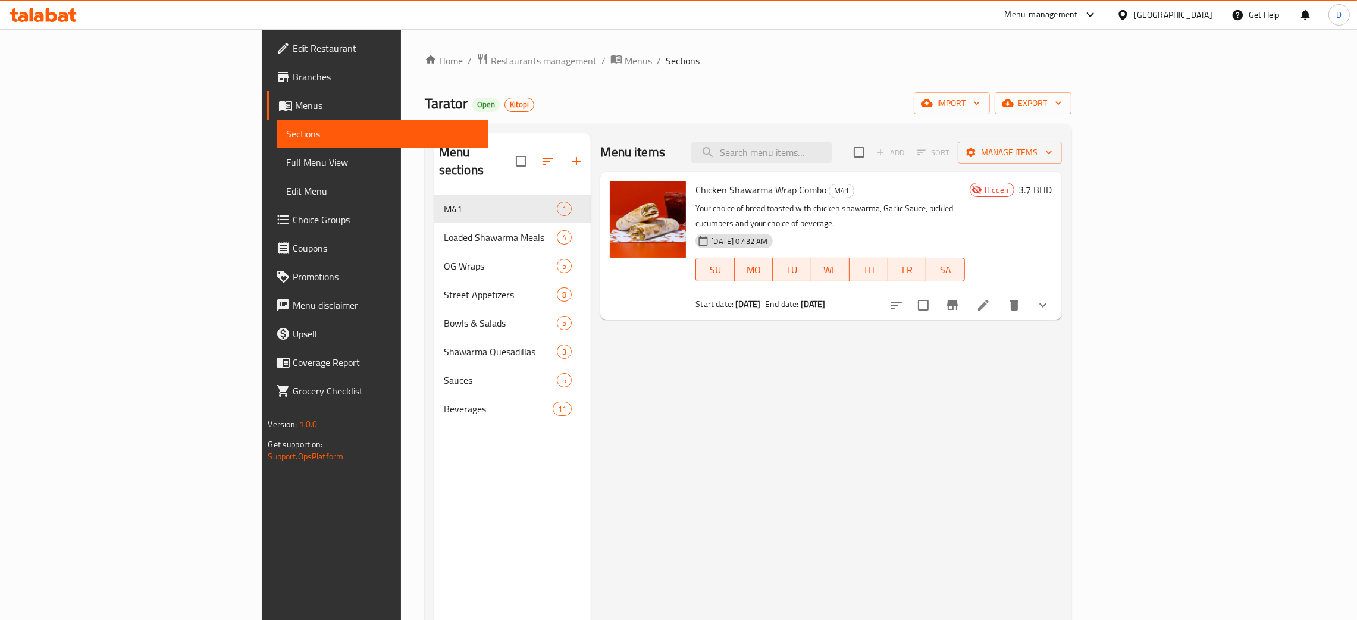
drag, startPoint x: 367, startPoint y: 240, endPoint x: 749, endPoint y: 396, distance: 411.9
click at [749, 396] on div "Menu sections M41 1 Loaded Shawarma Meals 4 OG Wraps 5 Street Appetizers 8 Bowl…" at bounding box center [748, 443] width 628 height 620
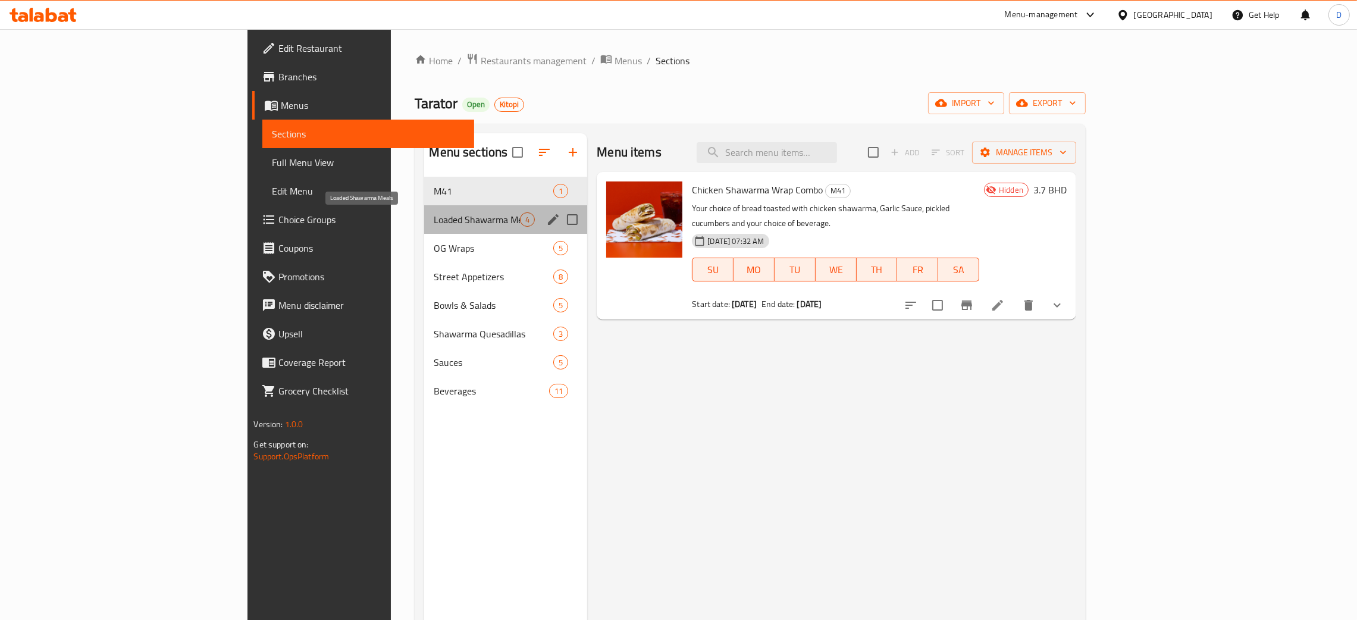
click at [434, 223] on span "Loaded Shawarma Meals" at bounding box center [477, 219] width 86 height 14
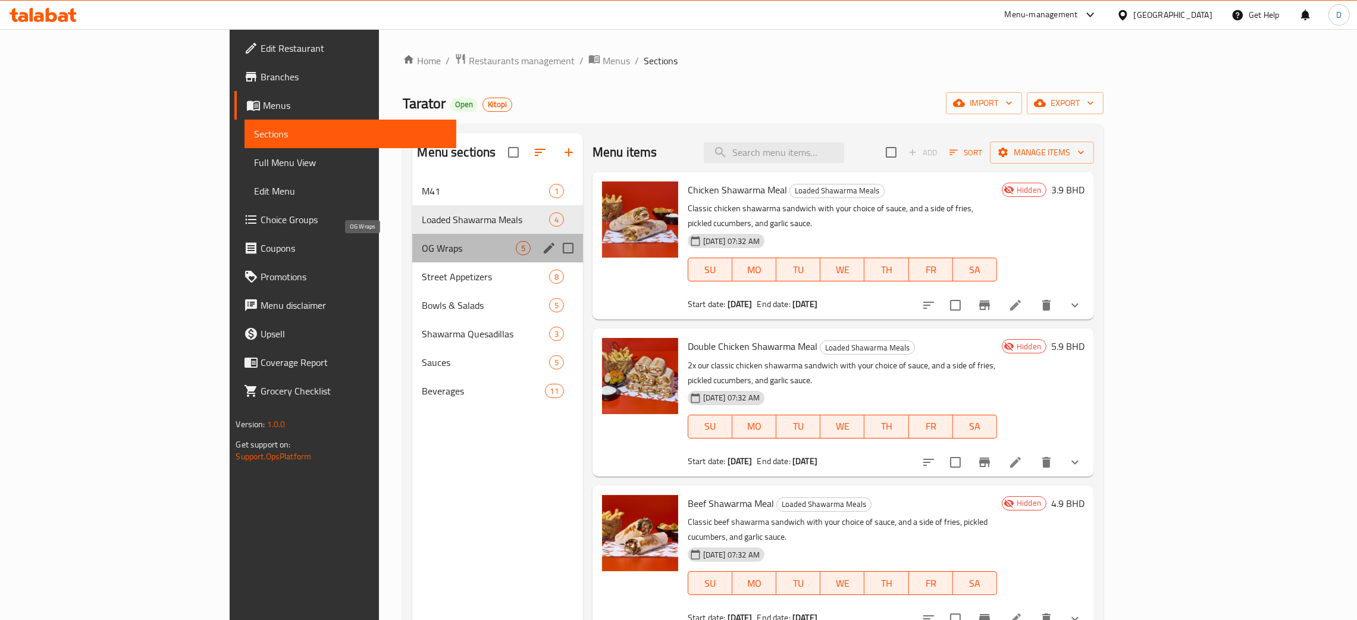
click at [422, 251] on span "OG Wraps" at bounding box center [468, 248] width 93 height 14
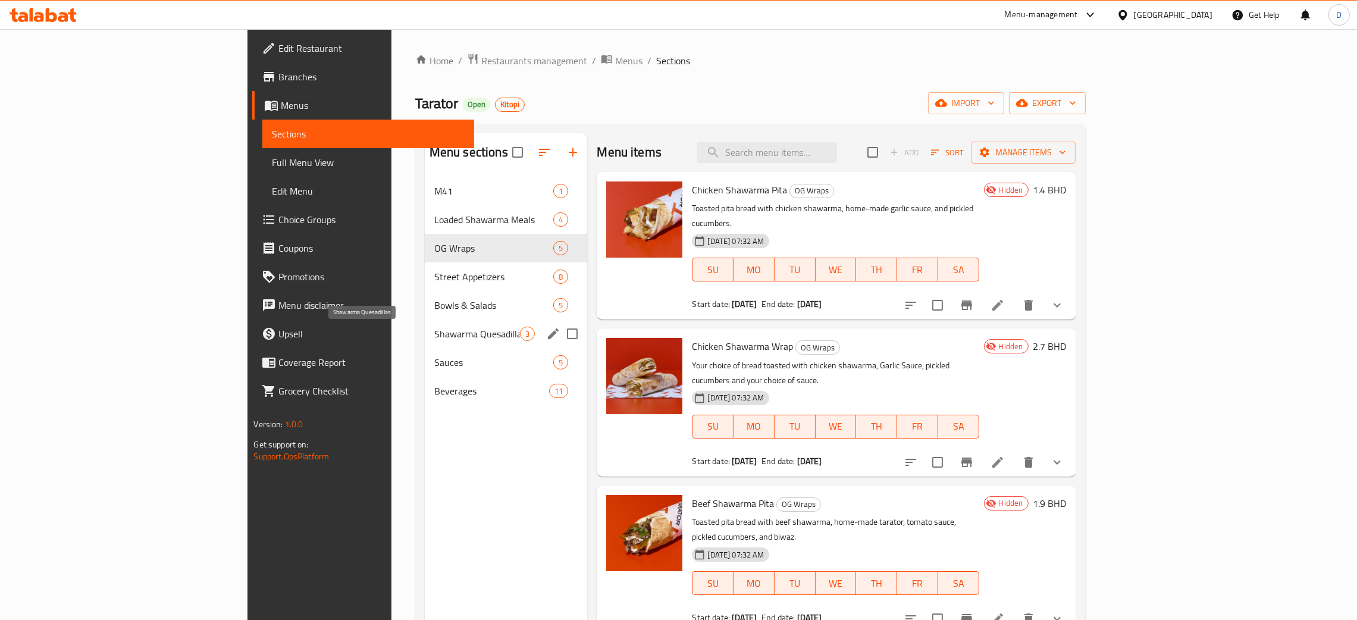
drag, startPoint x: 341, startPoint y: 331, endPoint x: 355, endPoint y: 384, distance: 54.9
click at [434, 333] on span "Shawarma Quesadillas" at bounding box center [477, 334] width 86 height 14
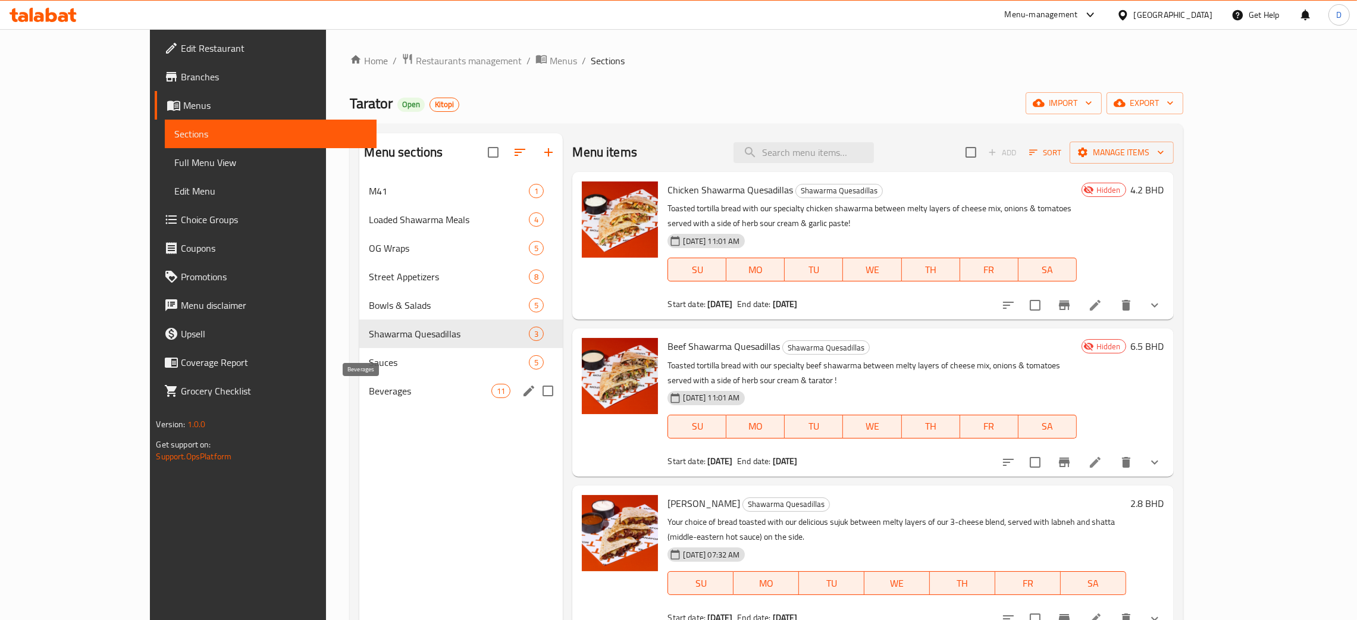
click at [369, 392] on span "Beverages" at bounding box center [430, 391] width 123 height 14
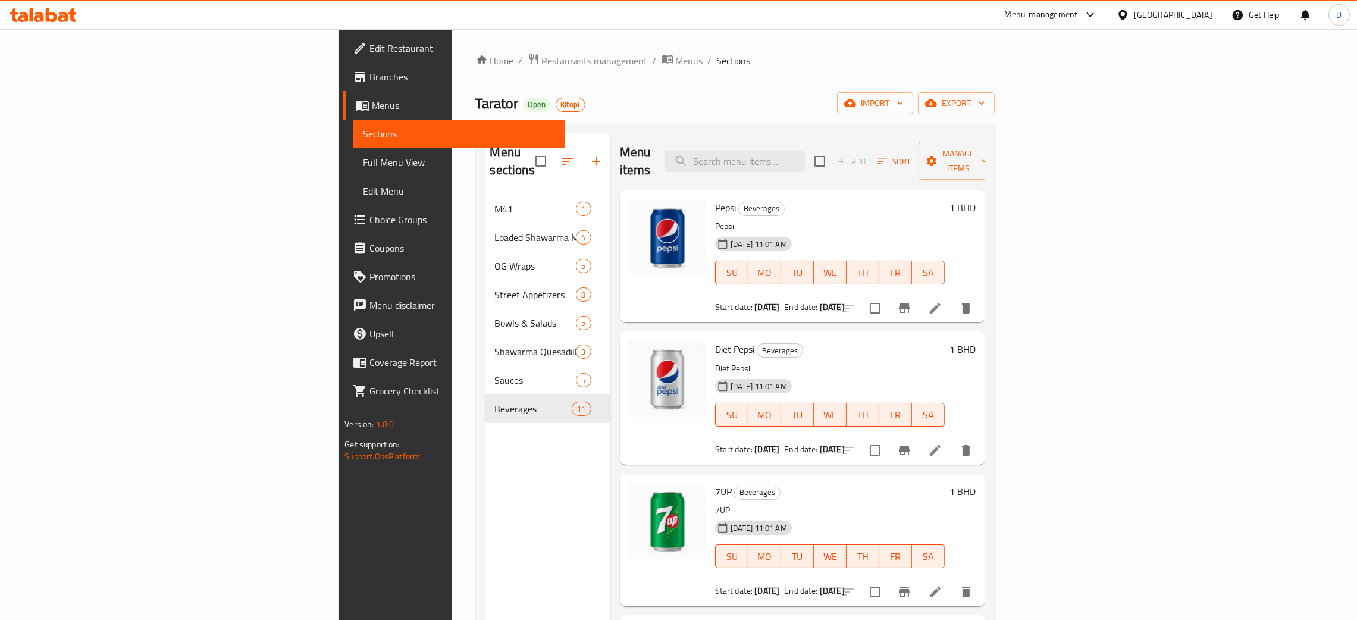
click at [370, 77] on span "Branches" at bounding box center [463, 77] width 186 height 14
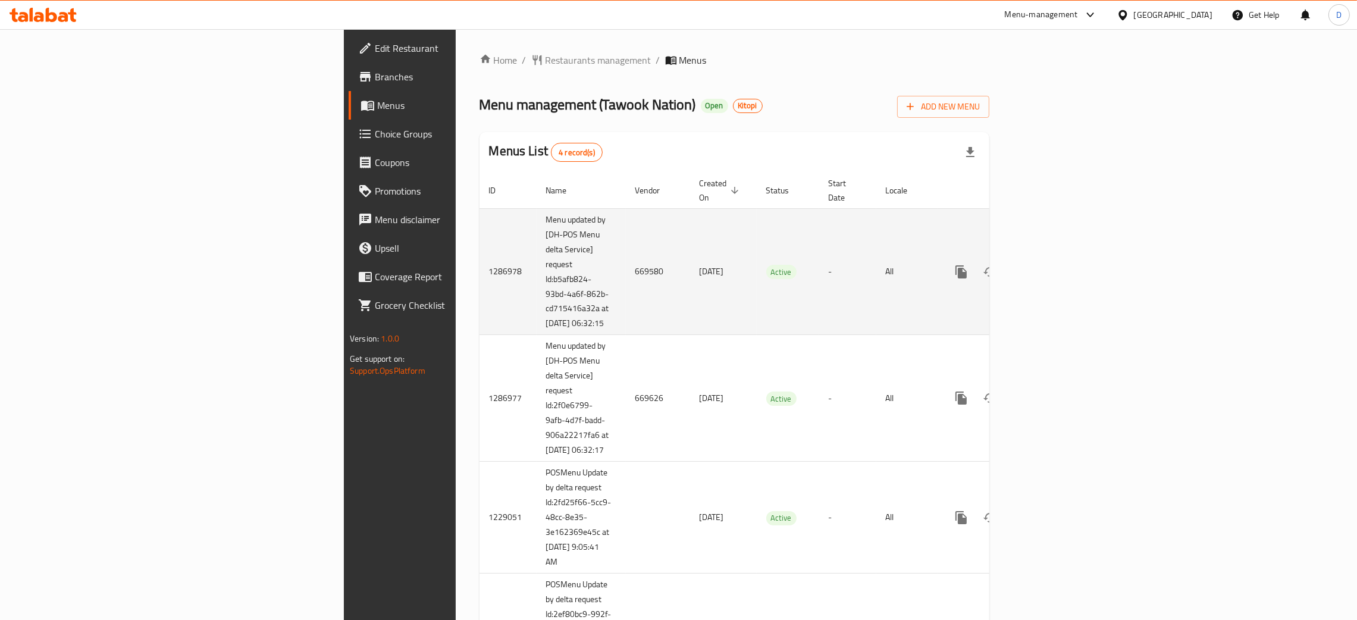
click at [626, 256] on td "669580" at bounding box center [658, 271] width 64 height 127
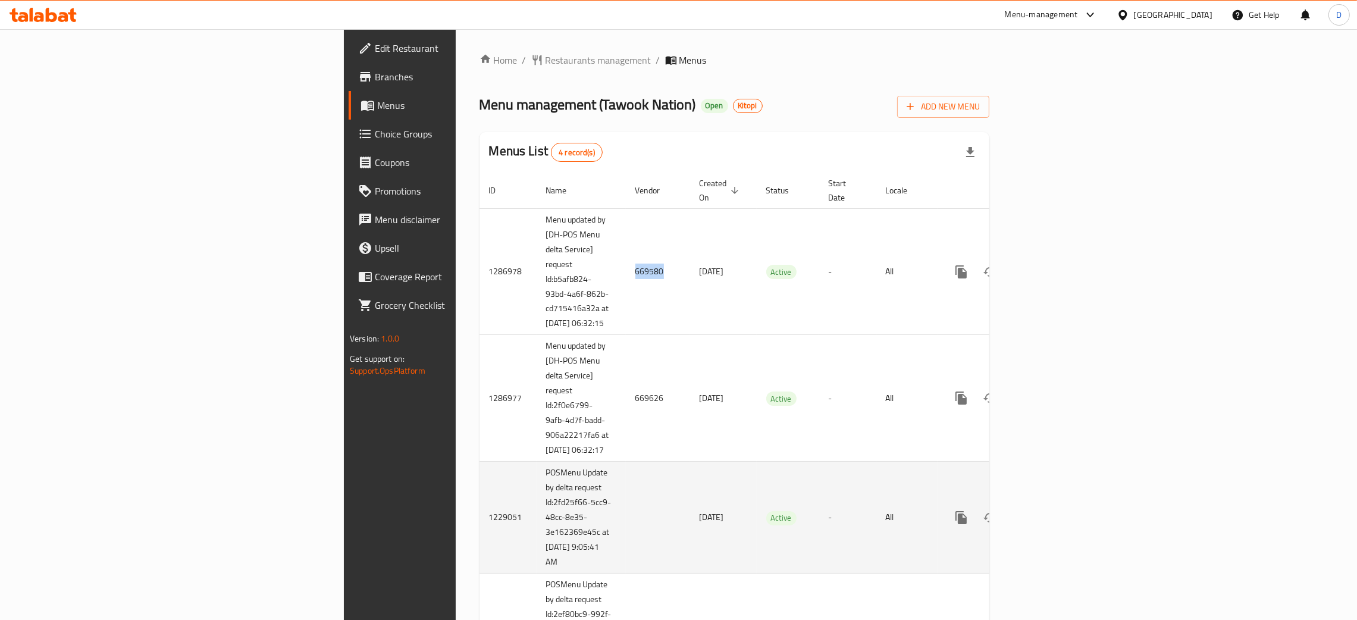
copy td "669580"
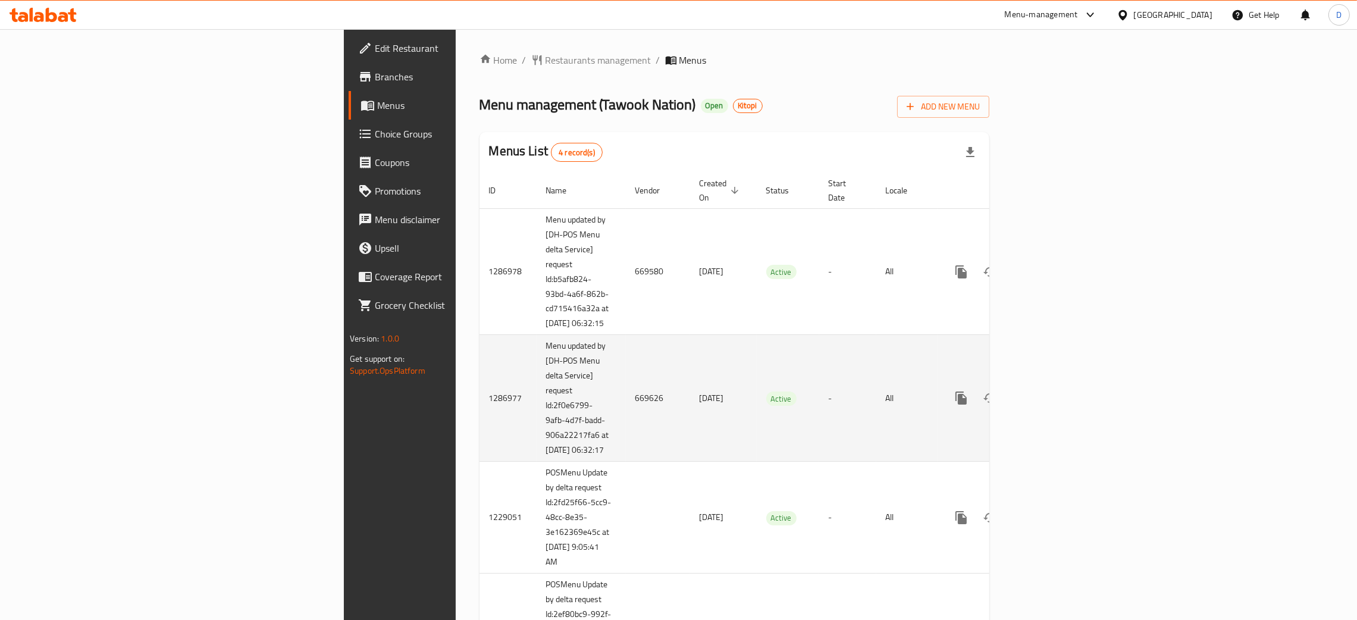
click at [626, 402] on td "669626" at bounding box center [658, 398] width 64 height 127
click at [626, 403] on td "669626" at bounding box center [658, 398] width 64 height 127
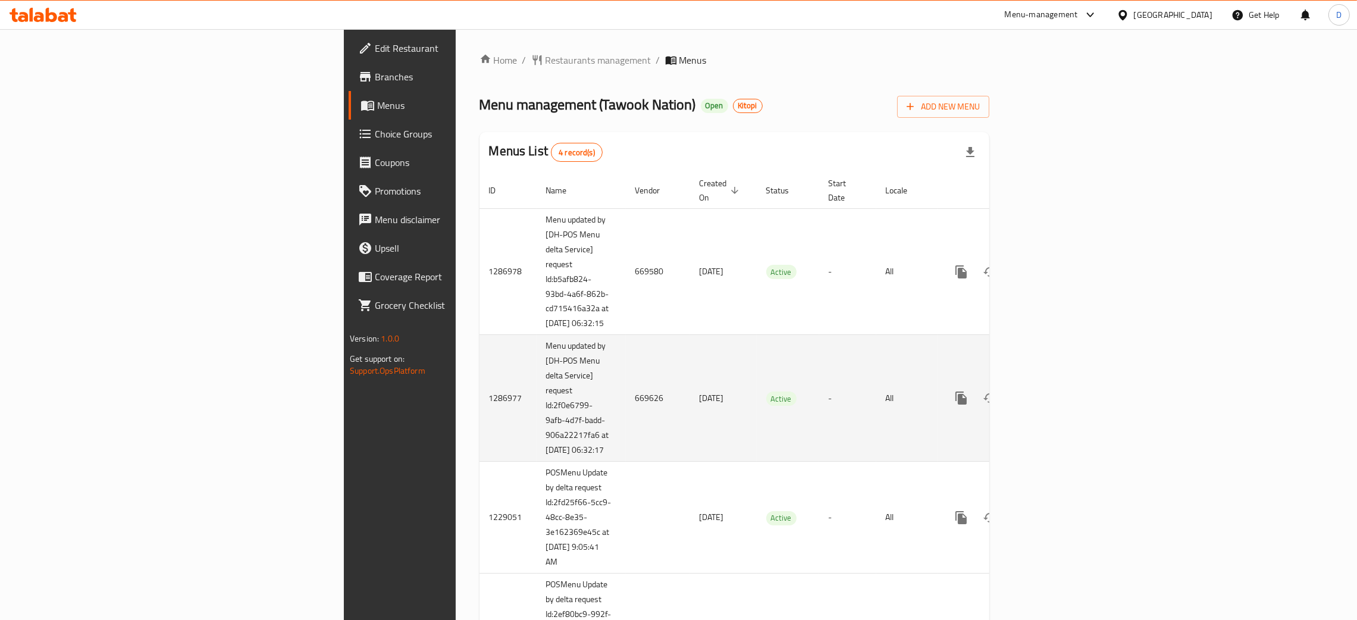
click at [626, 409] on td "669626" at bounding box center [658, 398] width 64 height 127
copy td "669626"
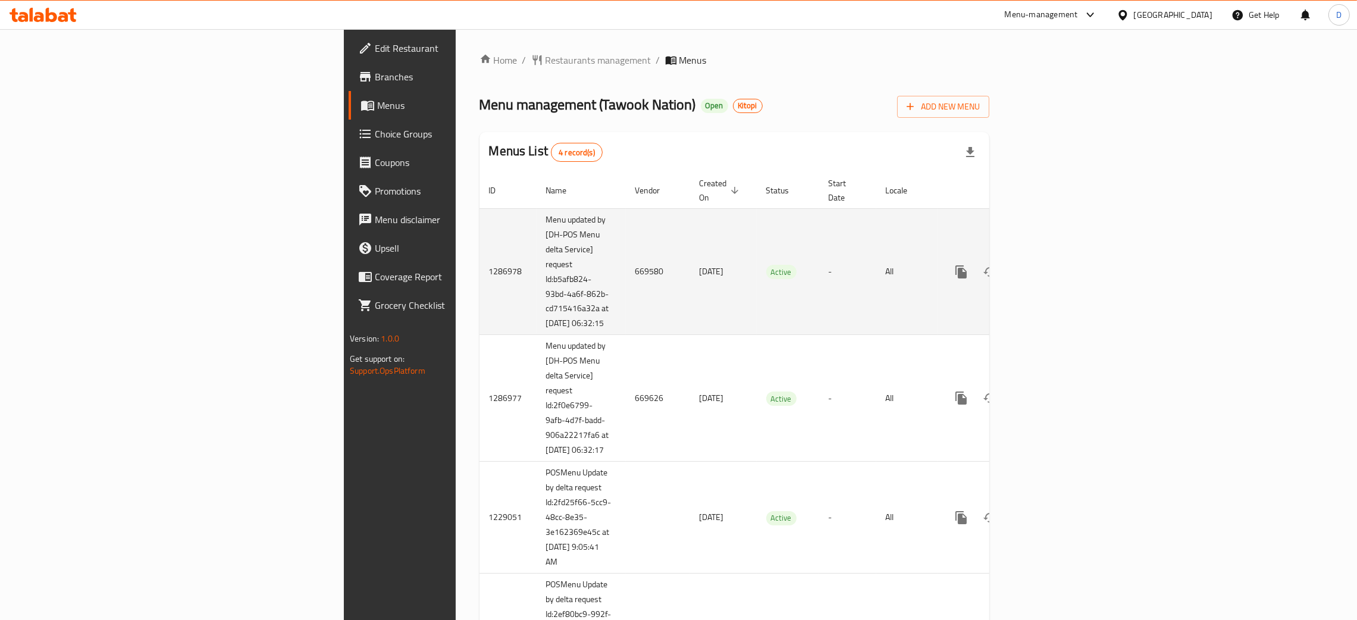
click at [819, 286] on td "Active" at bounding box center [788, 271] width 62 height 127
click at [1054, 265] on icon "enhanced table" at bounding box center [1047, 272] width 14 height 14
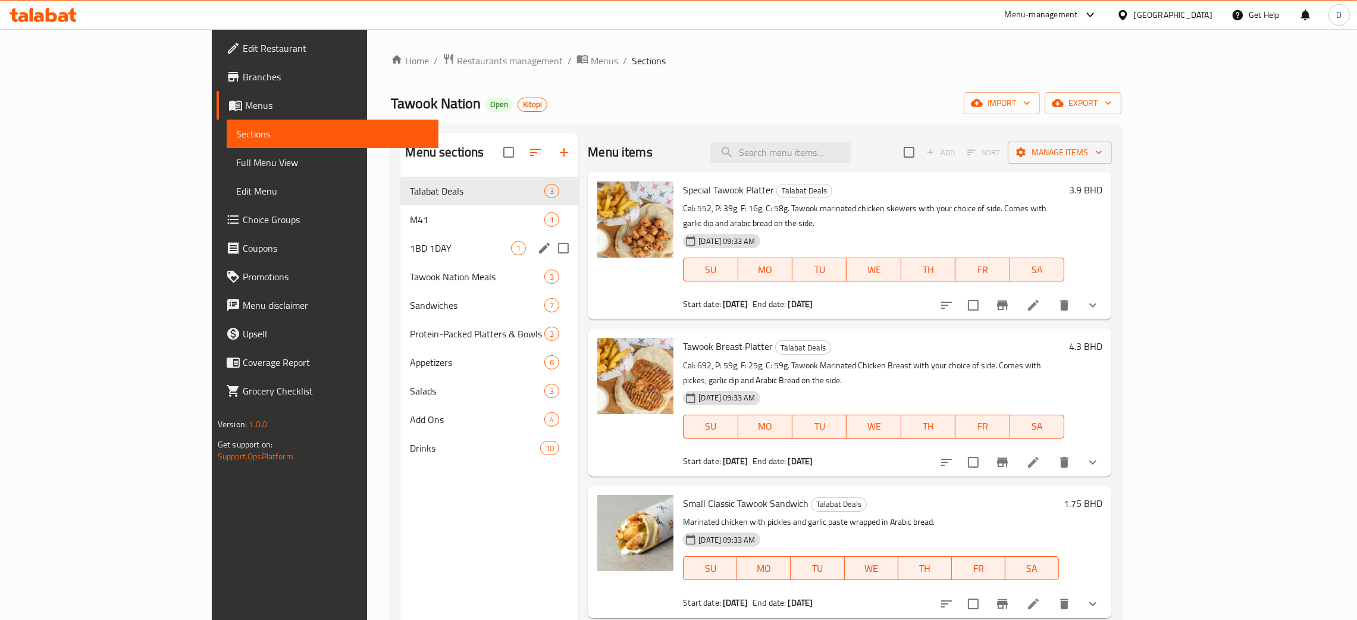
click at [410, 249] on span "1BD 1DAY" at bounding box center [460, 248] width 101 height 14
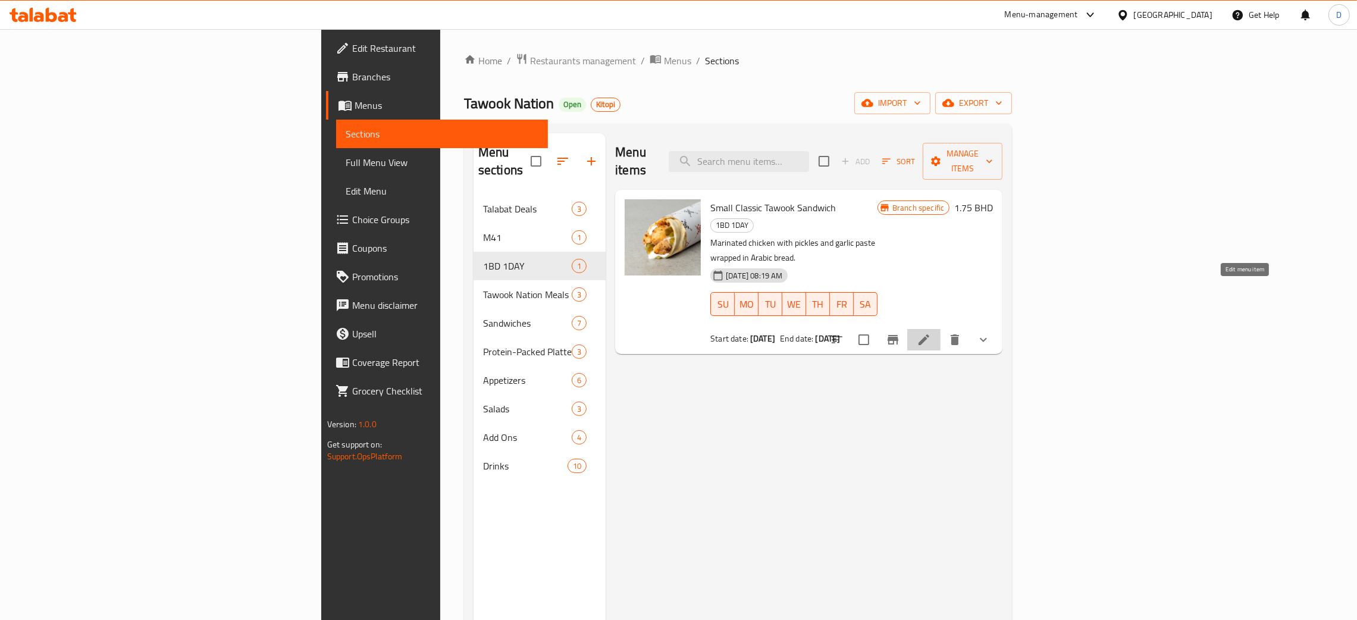
click at [931, 333] on icon at bounding box center [924, 340] width 14 height 14
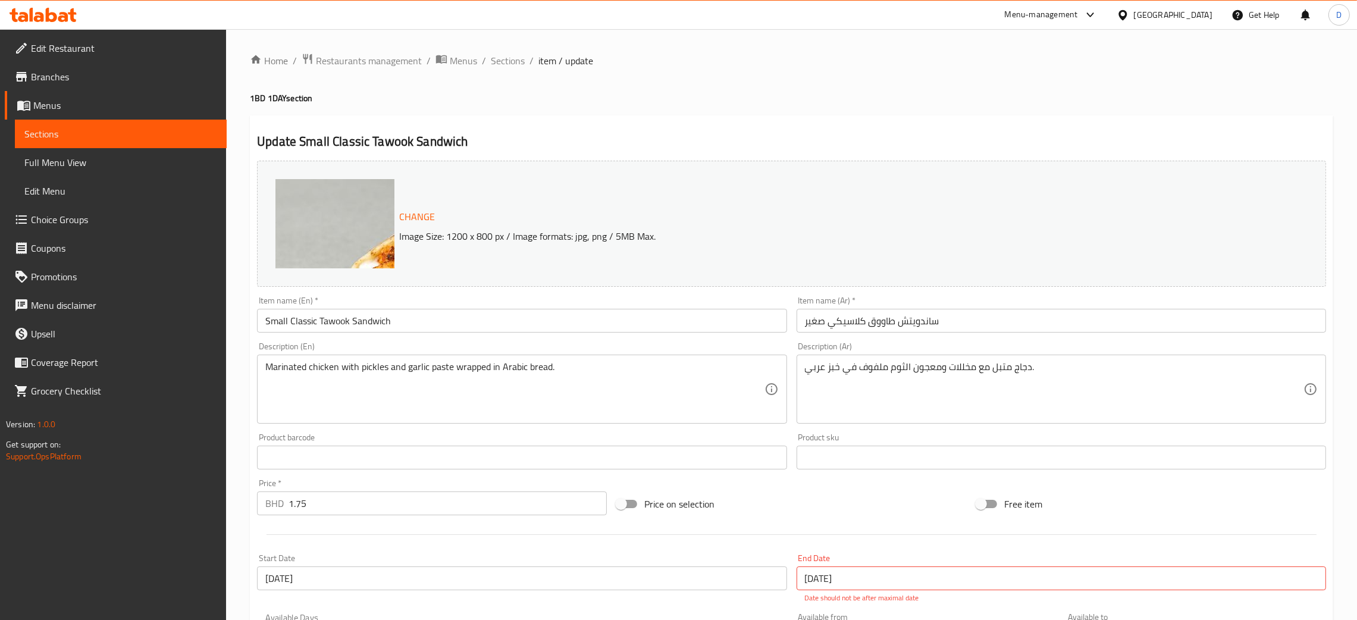
drag, startPoint x: 723, startPoint y: 111, endPoint x: 723, endPoint y: 73, distance: 38.1
click at [723, 101] on div "Home / Restaurants management / Menus / Sections / item / update 1BD 1DAY secti…" at bounding box center [792, 604] width 1084 height 1102
click at [883, 200] on div "Change Image Size: 1200 x 800 px / Image formats: jpg, png / 5MB Max." at bounding box center [791, 224] width 1069 height 126
drag, startPoint x: 633, startPoint y: 96, endPoint x: 584, endPoint y: 82, distance: 51.3
click at [622, 92] on div "Home / Restaurants management / Menus / Sections / item / update 1BD 1DAY secti…" at bounding box center [792, 604] width 1084 height 1102
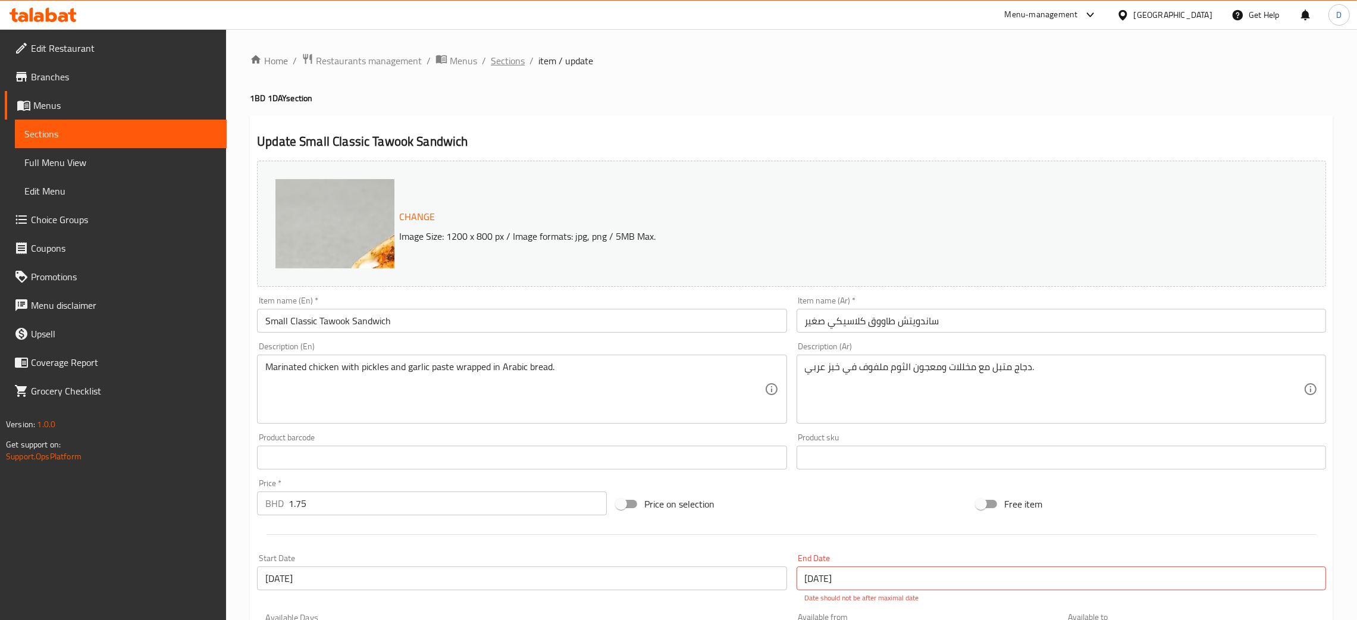
click at [515, 64] on span "Sections" at bounding box center [508, 61] width 34 height 14
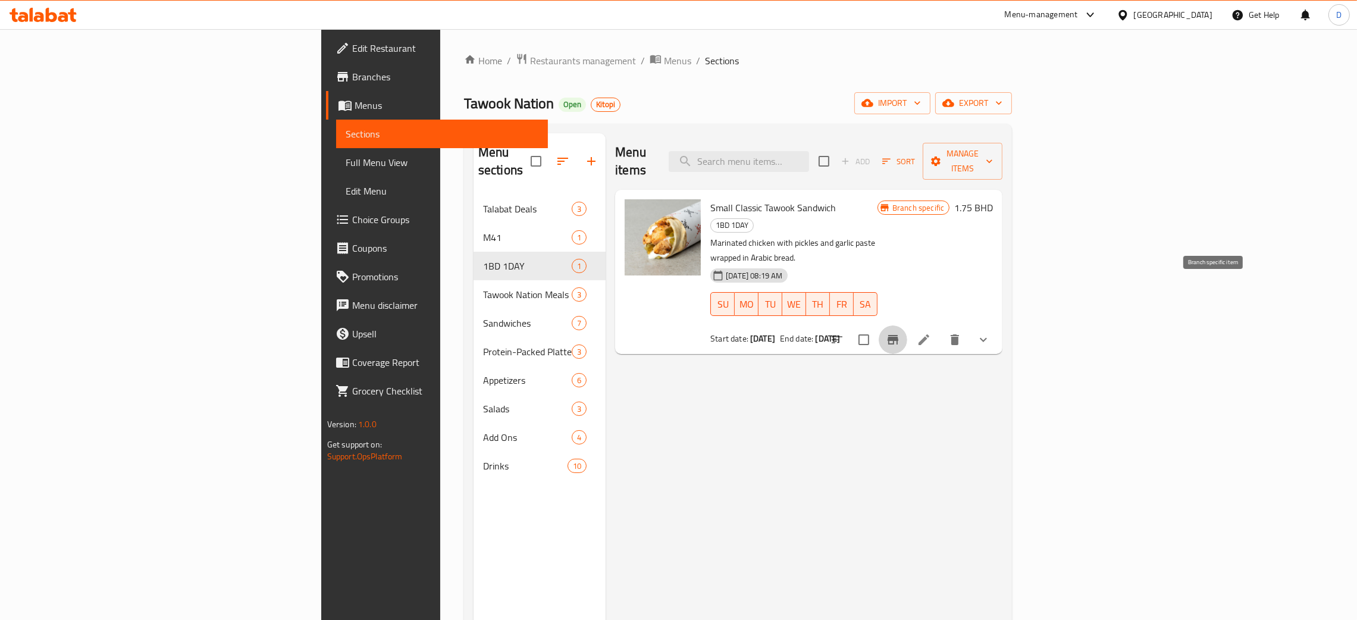
click at [899, 335] on icon "Branch-specific-item" at bounding box center [893, 340] width 11 height 10
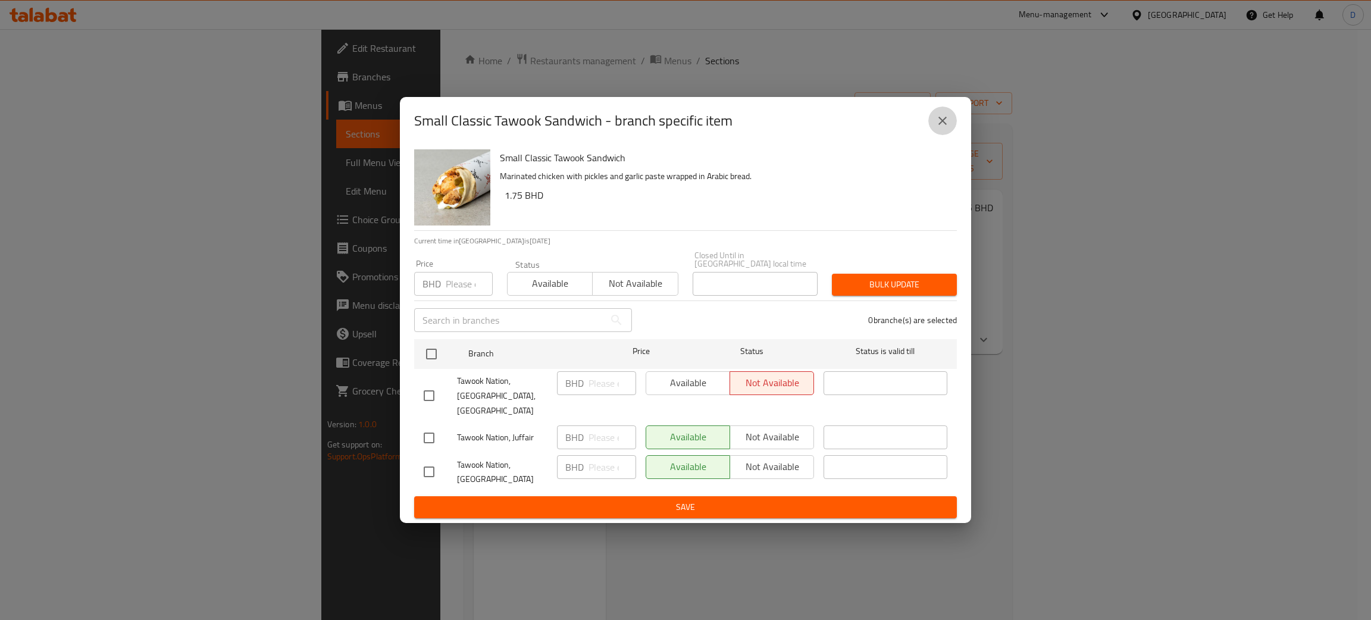
click at [934, 135] on button "close" at bounding box center [942, 121] width 29 height 29
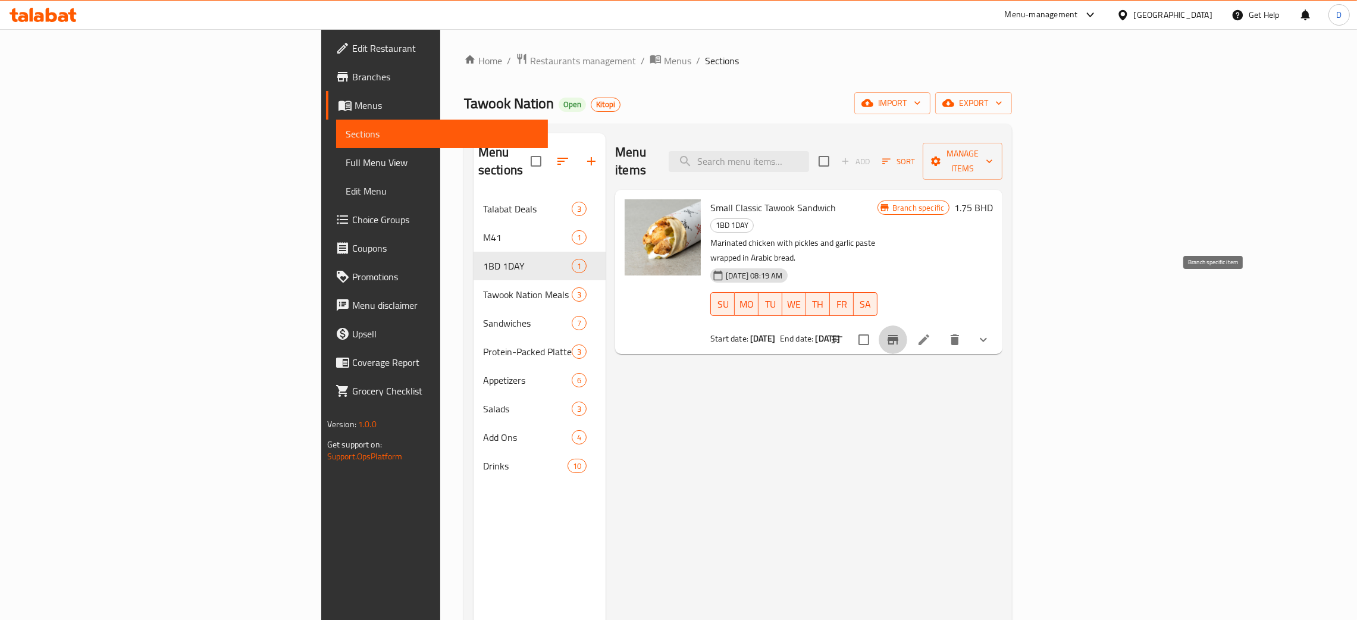
click at [907, 326] on button "Branch-specific-item" at bounding box center [893, 340] width 29 height 29
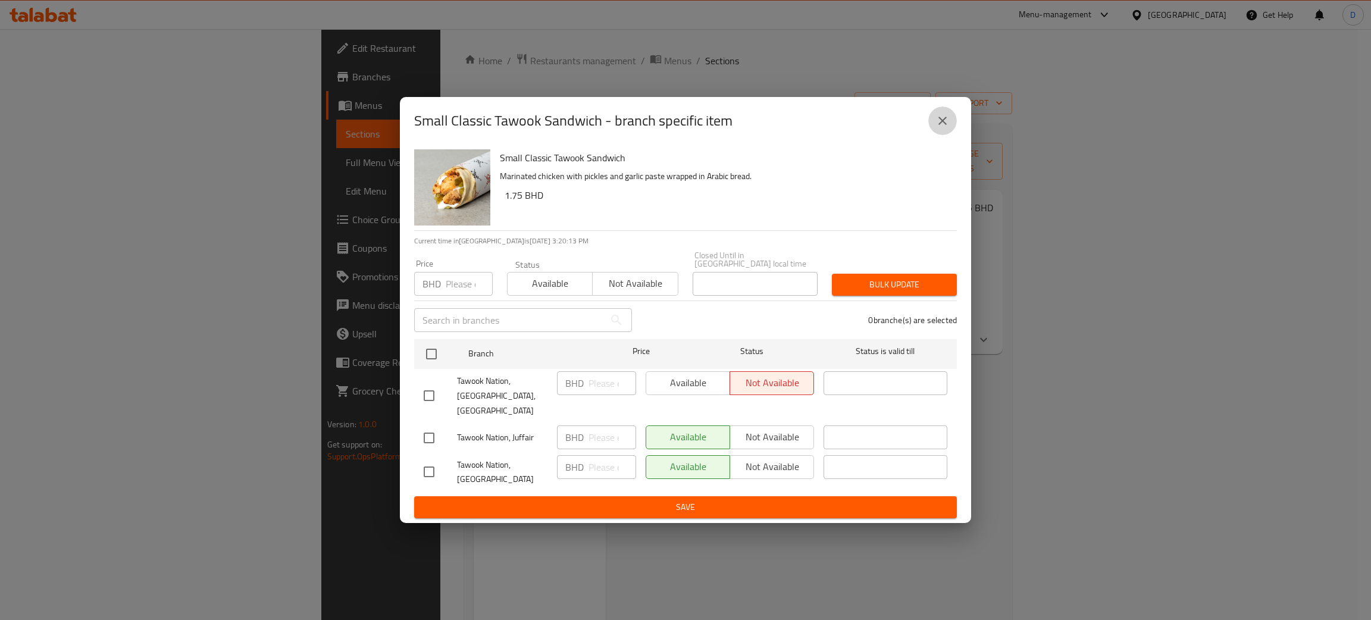
drag, startPoint x: 944, startPoint y: 132, endPoint x: 936, endPoint y: 131, distance: 8.4
click at [941, 128] on icon "close" at bounding box center [942, 121] width 14 height 14
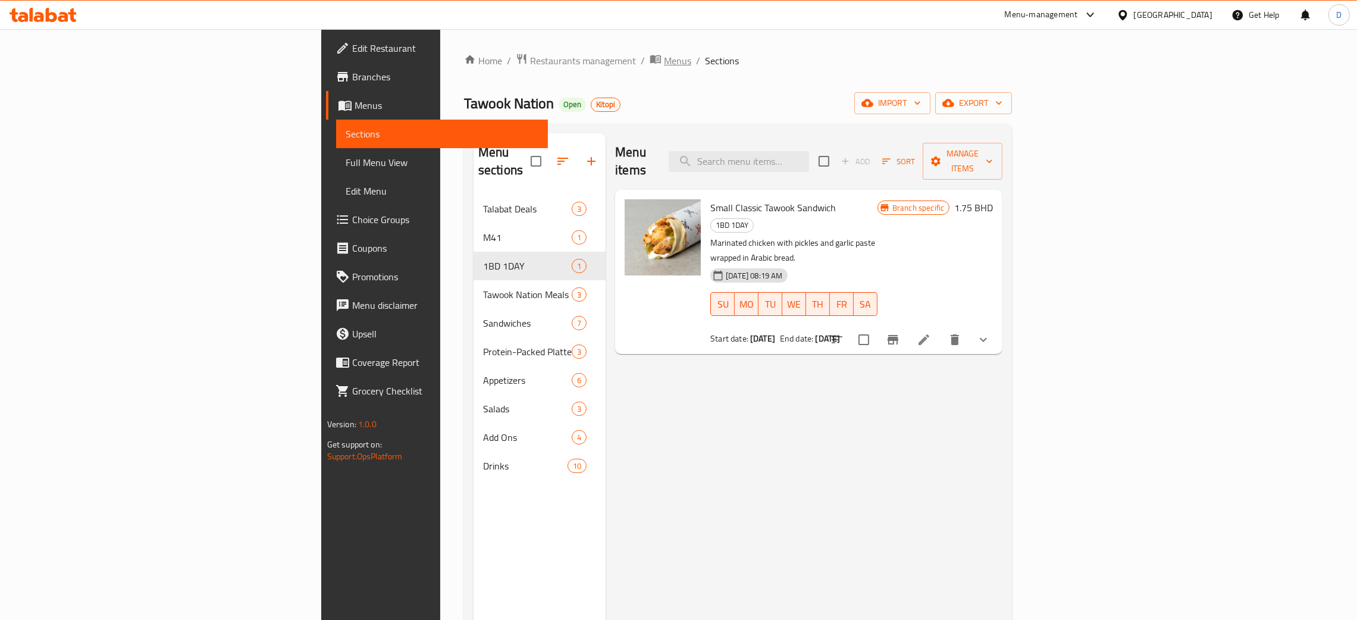
click at [664, 58] on span "Menus" at bounding box center [677, 61] width 27 height 14
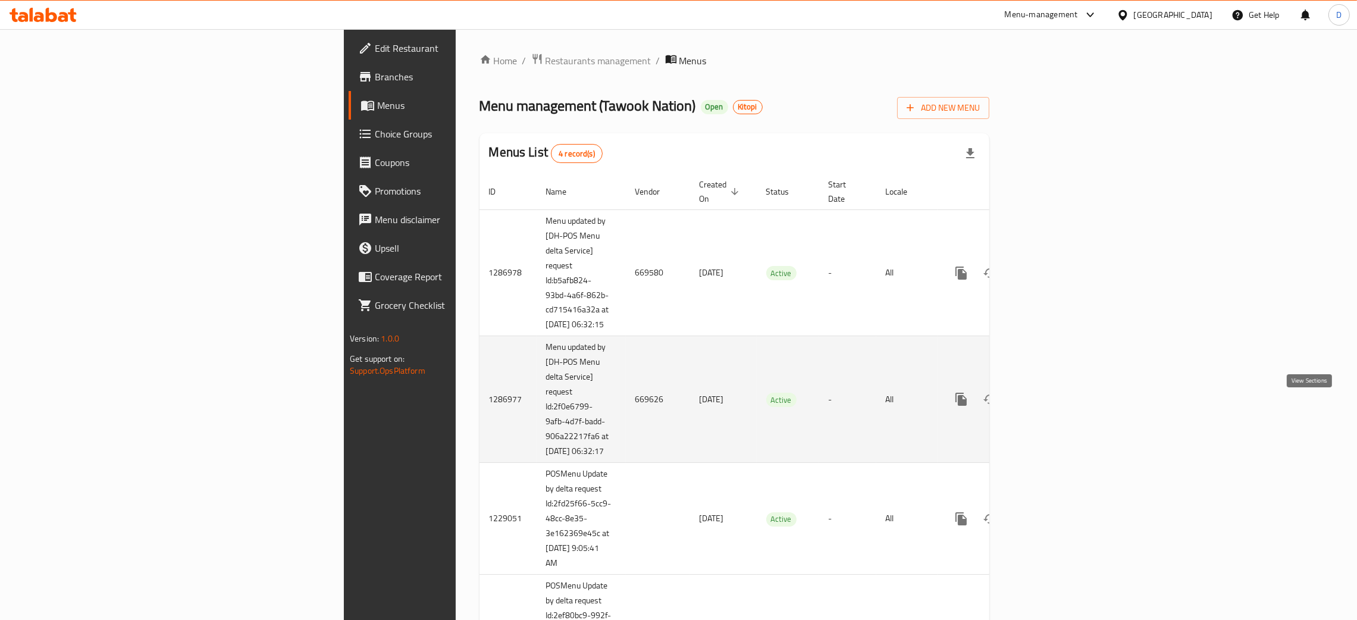
click at [1054, 406] on icon "enhanced table" at bounding box center [1047, 399] width 14 height 14
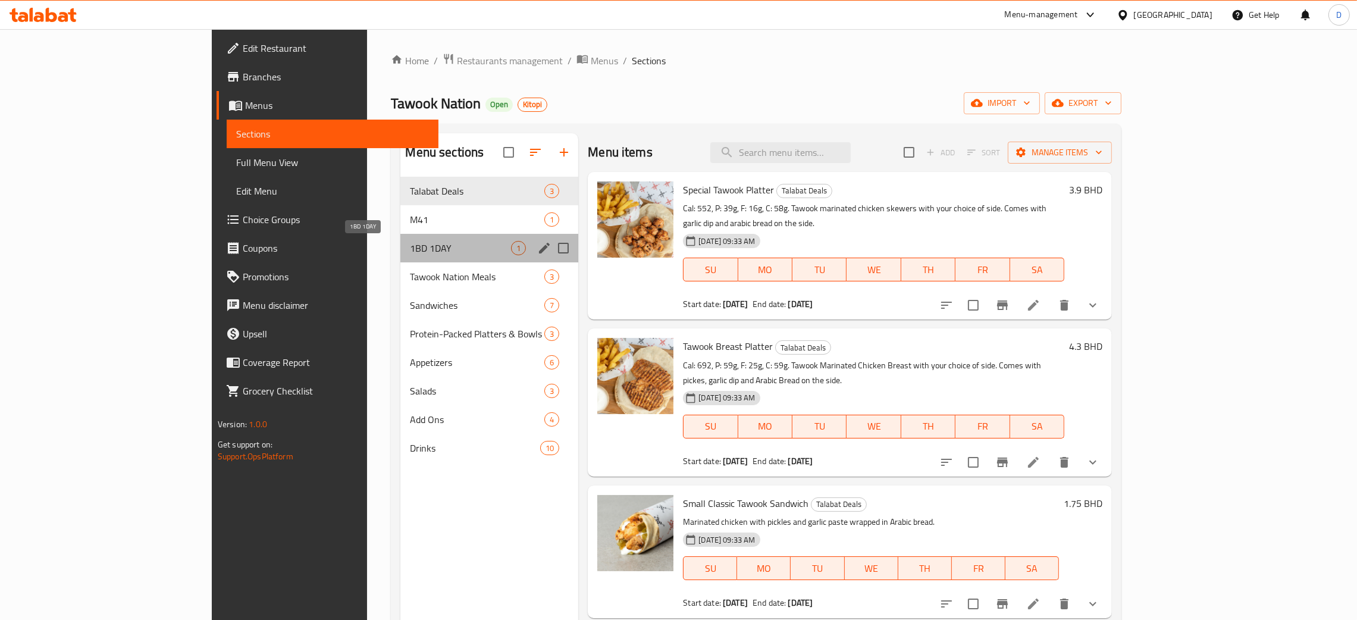
click at [410, 245] on span "1BD 1DAY" at bounding box center [460, 248] width 101 height 14
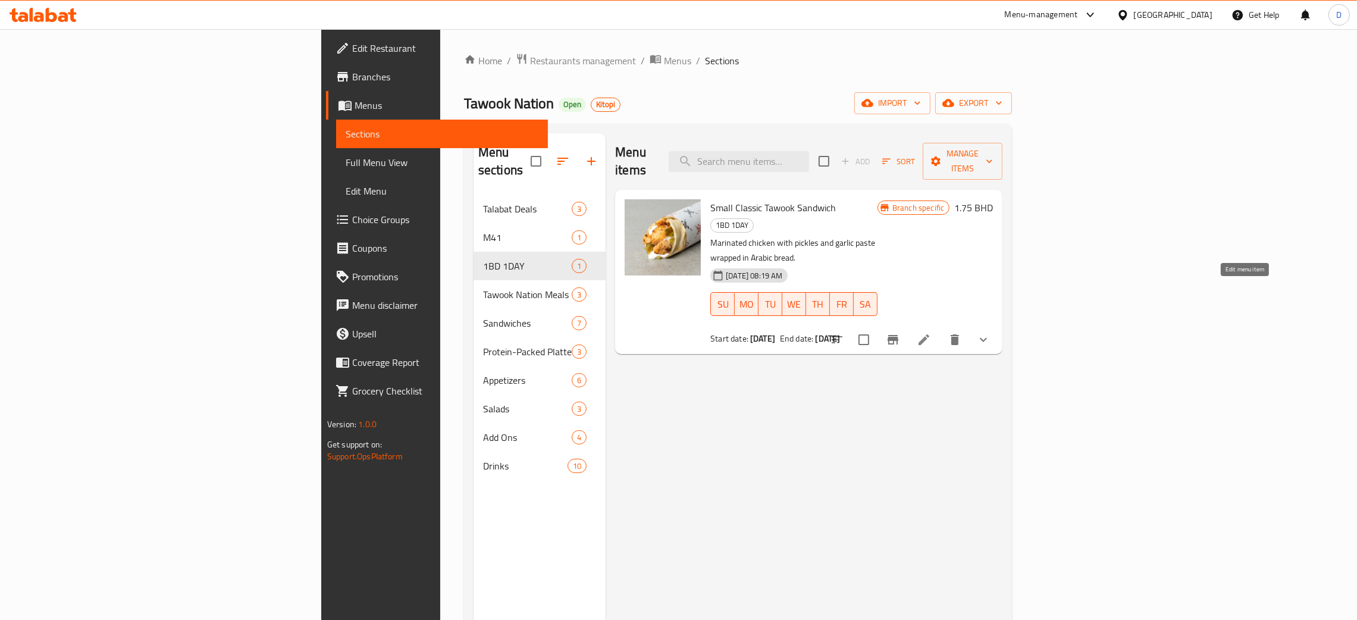
click at [931, 333] on icon at bounding box center [924, 340] width 14 height 14
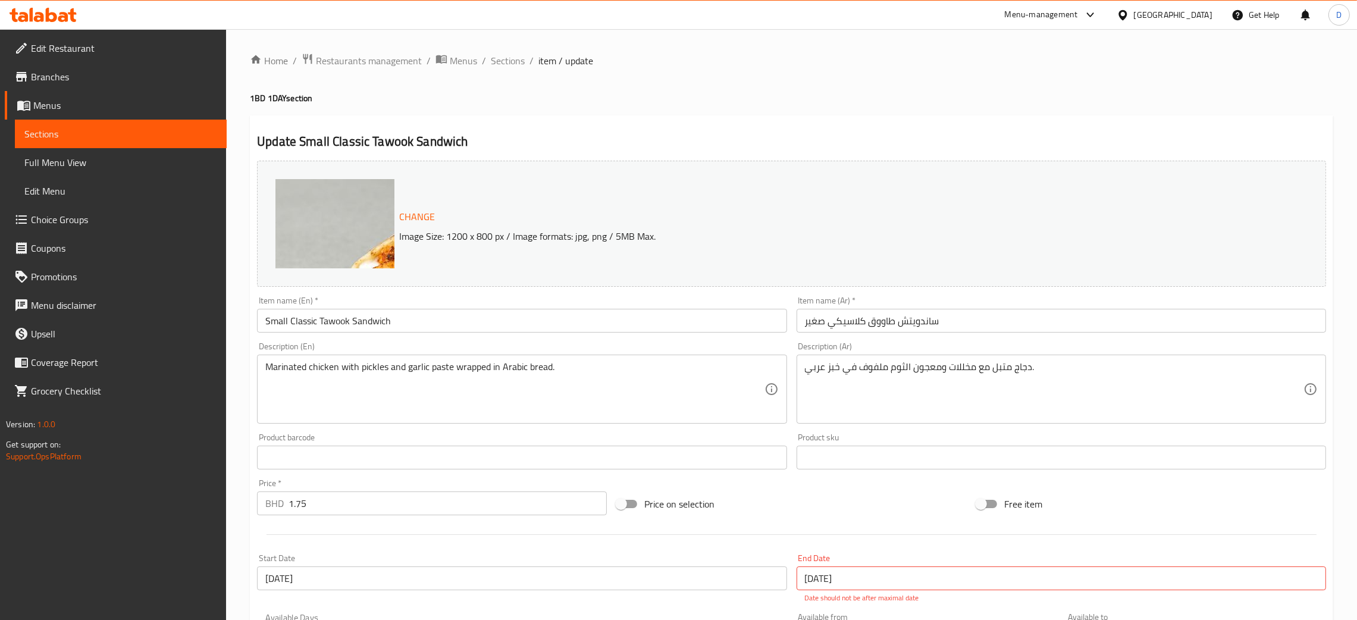
drag, startPoint x: 823, startPoint y: 95, endPoint x: 804, endPoint y: 4, distance: 93.6
click at [819, 85] on div "Home / Restaurants management / Menus / Sections / item / update 1BD 1DAY secti…" at bounding box center [792, 604] width 1084 height 1102
drag, startPoint x: 853, startPoint y: 103, endPoint x: 827, endPoint y: 5, distance: 100.9
click at [849, 89] on div "Home / Restaurants management / Menus / Sections / item / update 1BD 1DAY secti…" at bounding box center [792, 604] width 1084 height 1102
click at [674, 124] on div "Update Small Classic Tawook Sandwich Change Image Size: 1200 x 800 px / Image f…" at bounding box center [792, 630] width 1084 height 1031
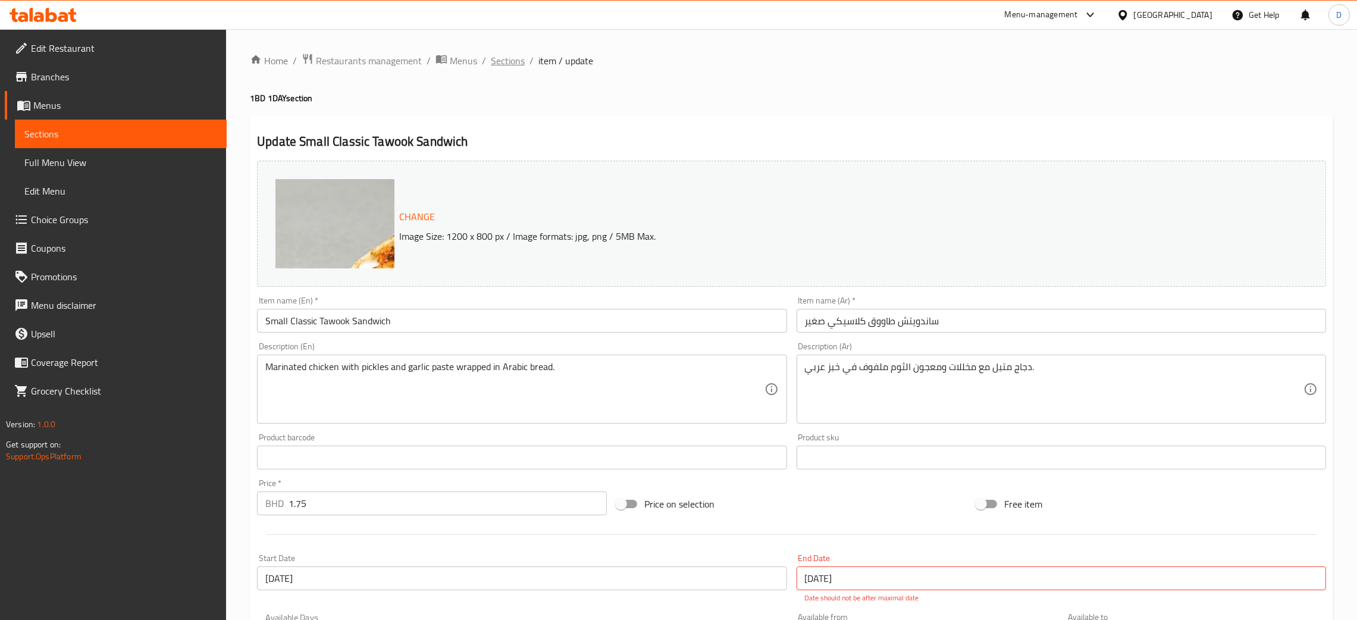
click at [502, 62] on span "Sections" at bounding box center [508, 61] width 34 height 14
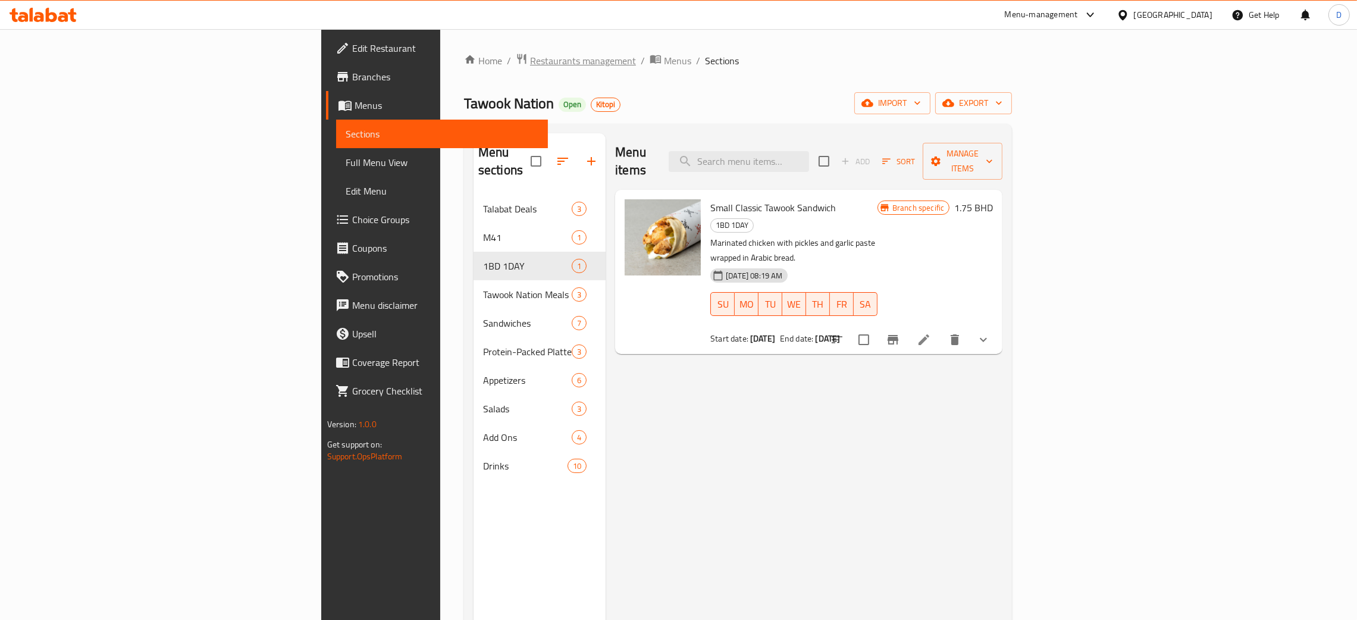
click at [530, 54] on span "Restaurants management" at bounding box center [583, 61] width 106 height 14
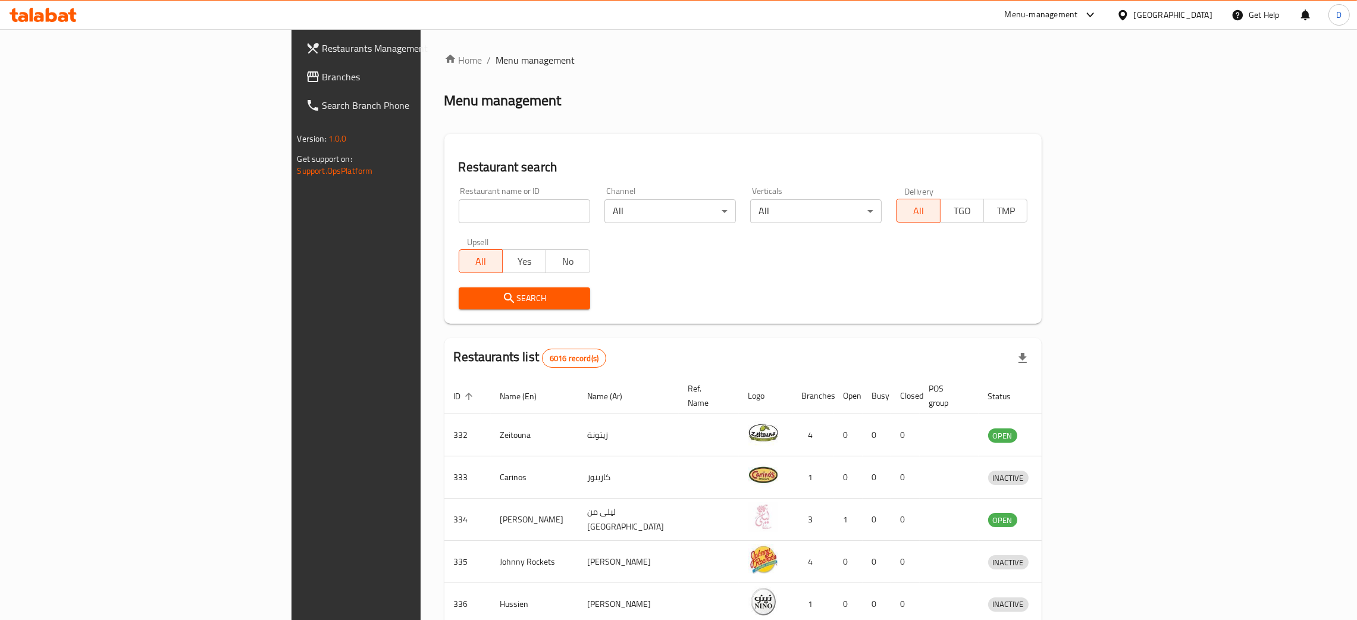
drag, startPoint x: 464, startPoint y: 184, endPoint x: 465, endPoint y: 196, distance: 12.0
click at [465, 196] on div "Restaurant name or ID Restaurant name or ID" at bounding box center [525, 205] width 146 height 51
click at [470, 206] on input "search" at bounding box center [525, 211] width 132 height 24
paste input "Zaroob"
type input "Zaroob"
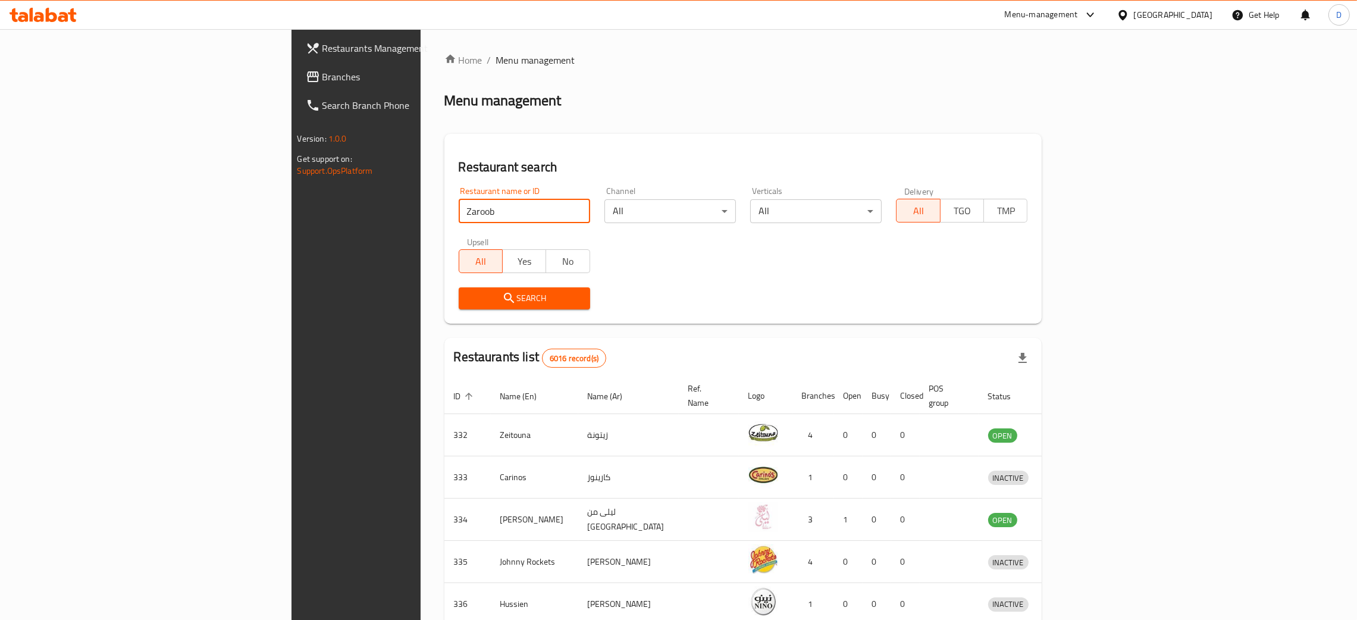
click button "Search" at bounding box center [525, 298] width 132 height 22
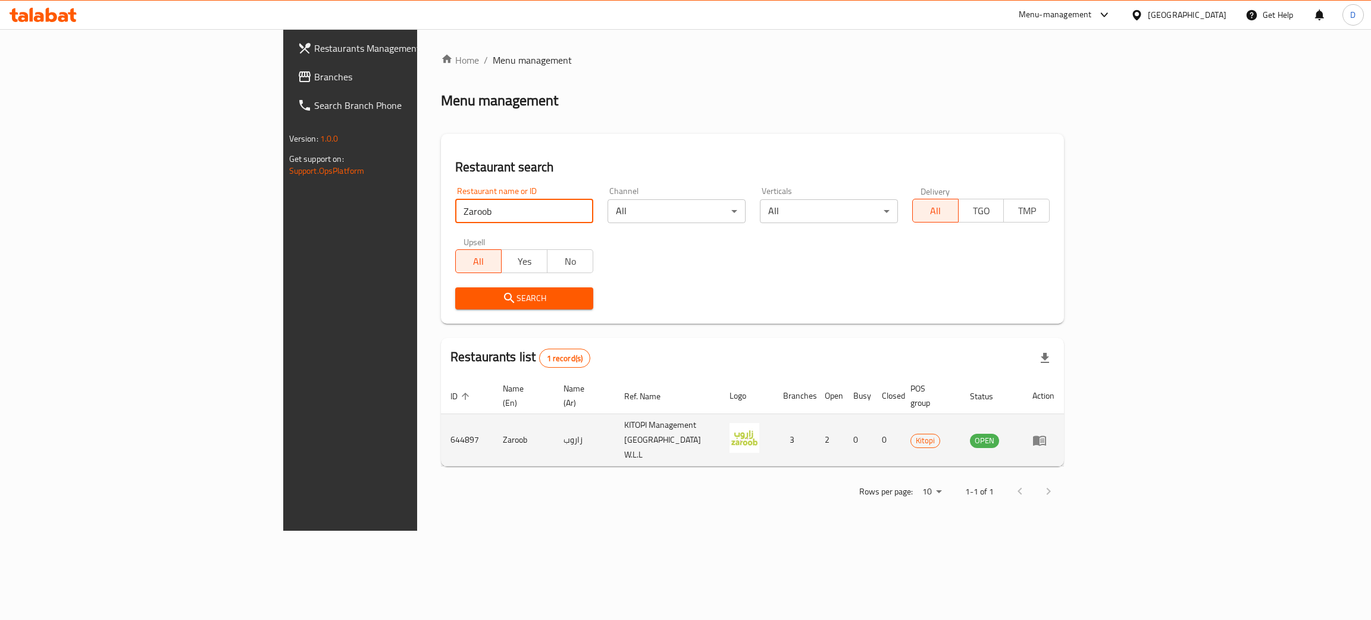
click at [1047, 433] on icon "enhanced table" at bounding box center [1039, 440] width 14 height 14
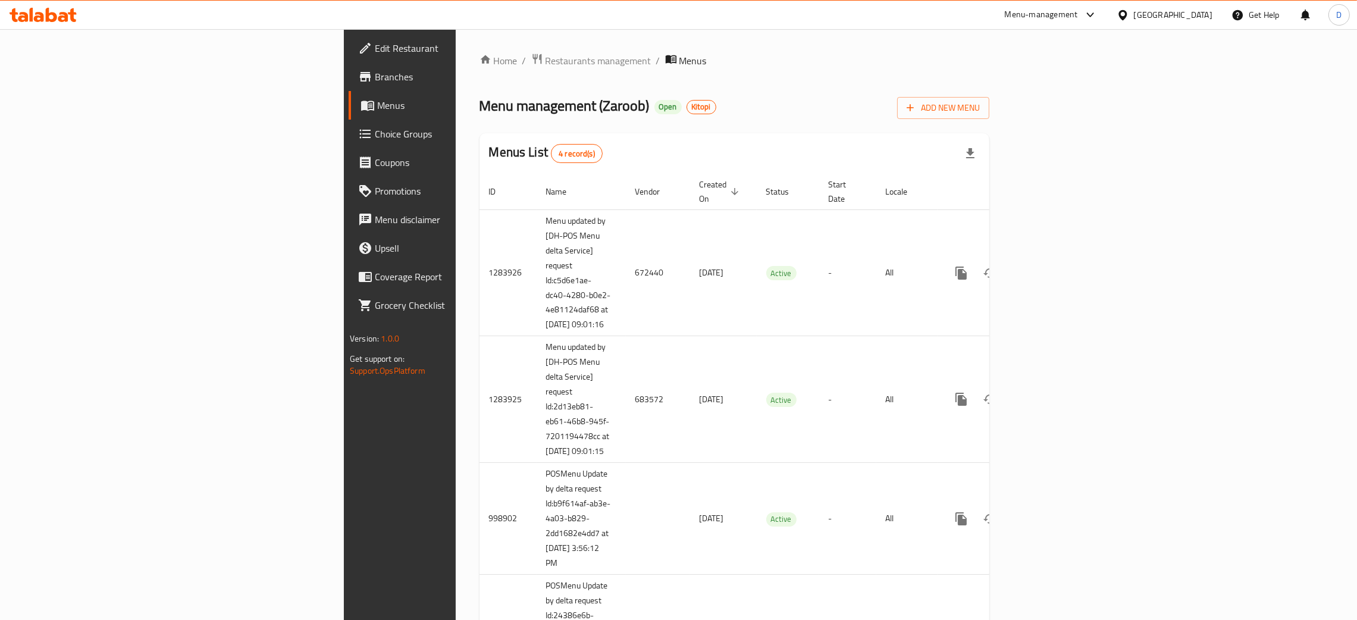
click at [375, 78] on span "Branches" at bounding box center [468, 77] width 186 height 14
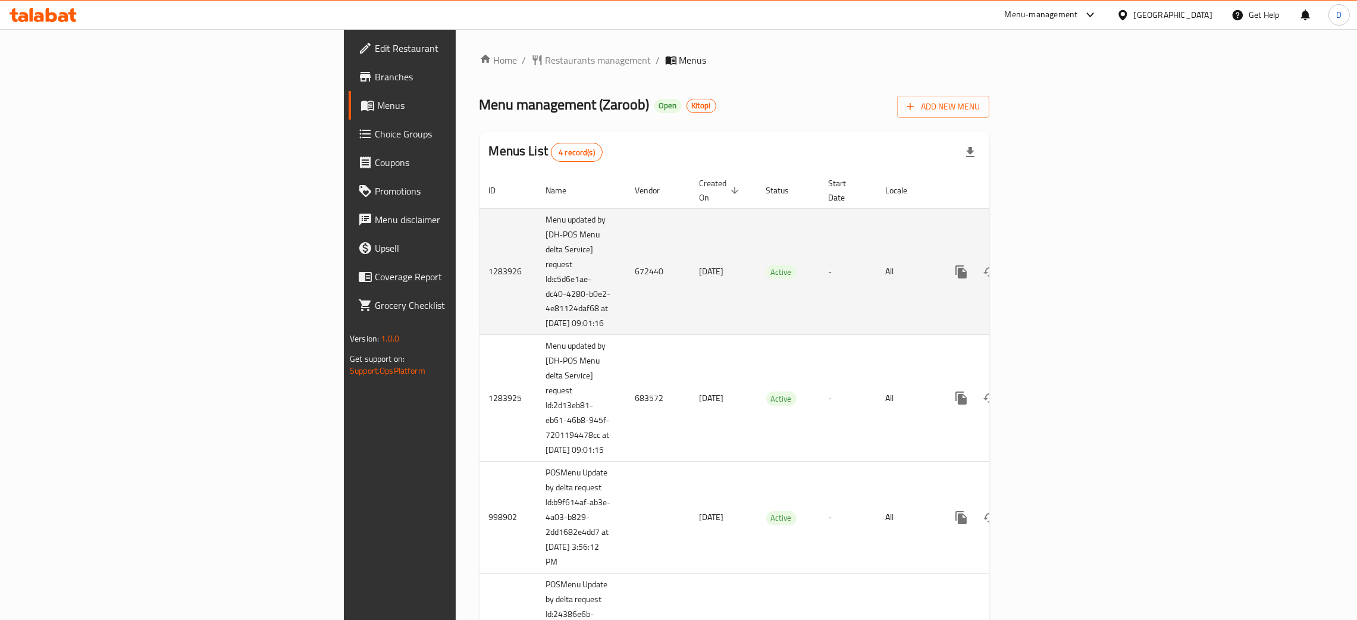
click at [626, 274] on td "672440" at bounding box center [658, 271] width 64 height 127
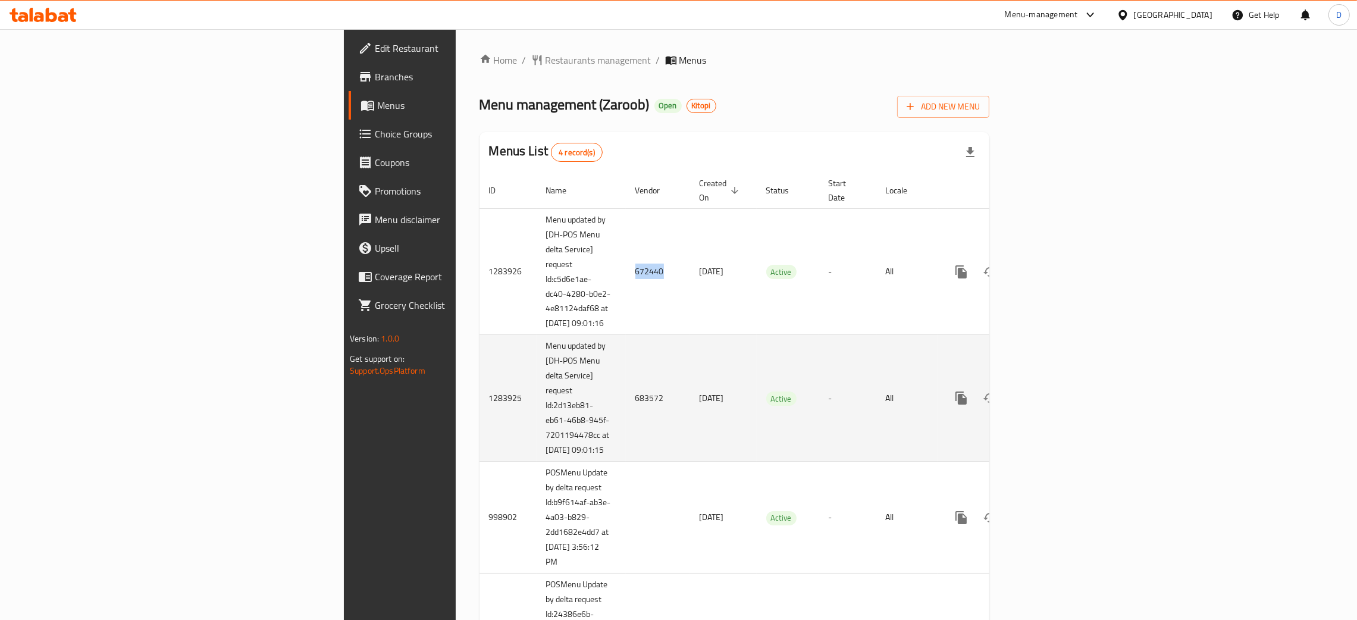
copy td "672440"
click at [626, 400] on td "683572" at bounding box center [658, 398] width 64 height 127
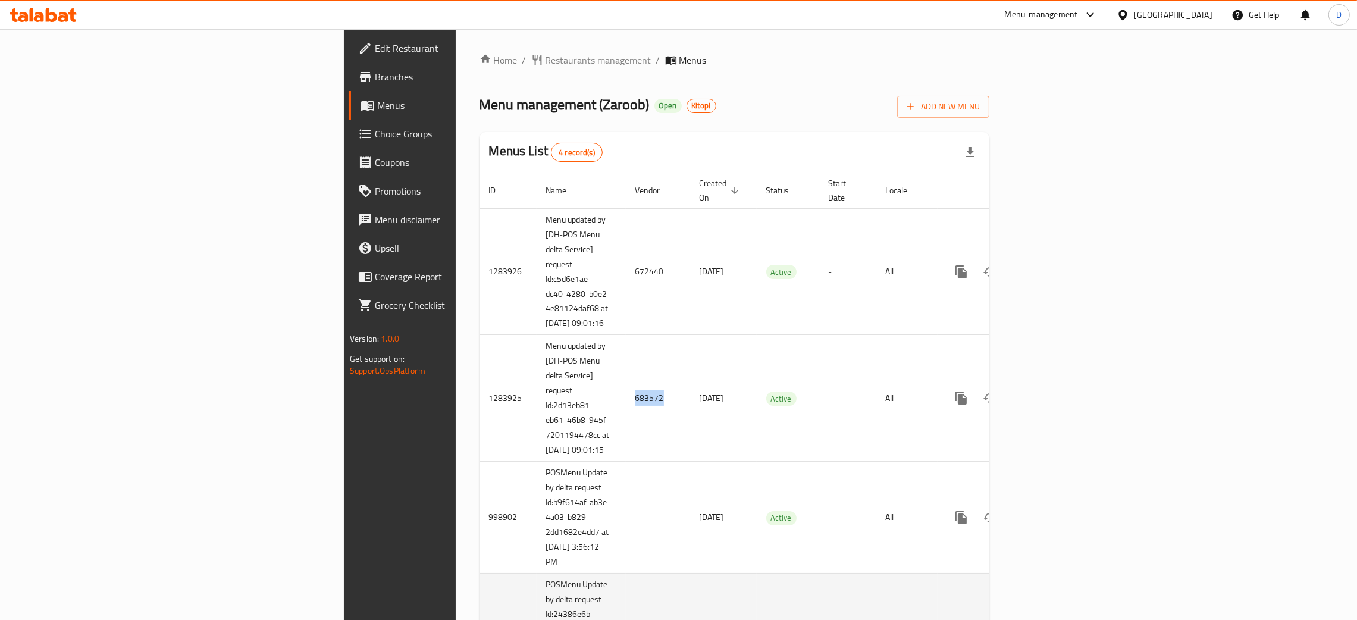
copy td "683572"
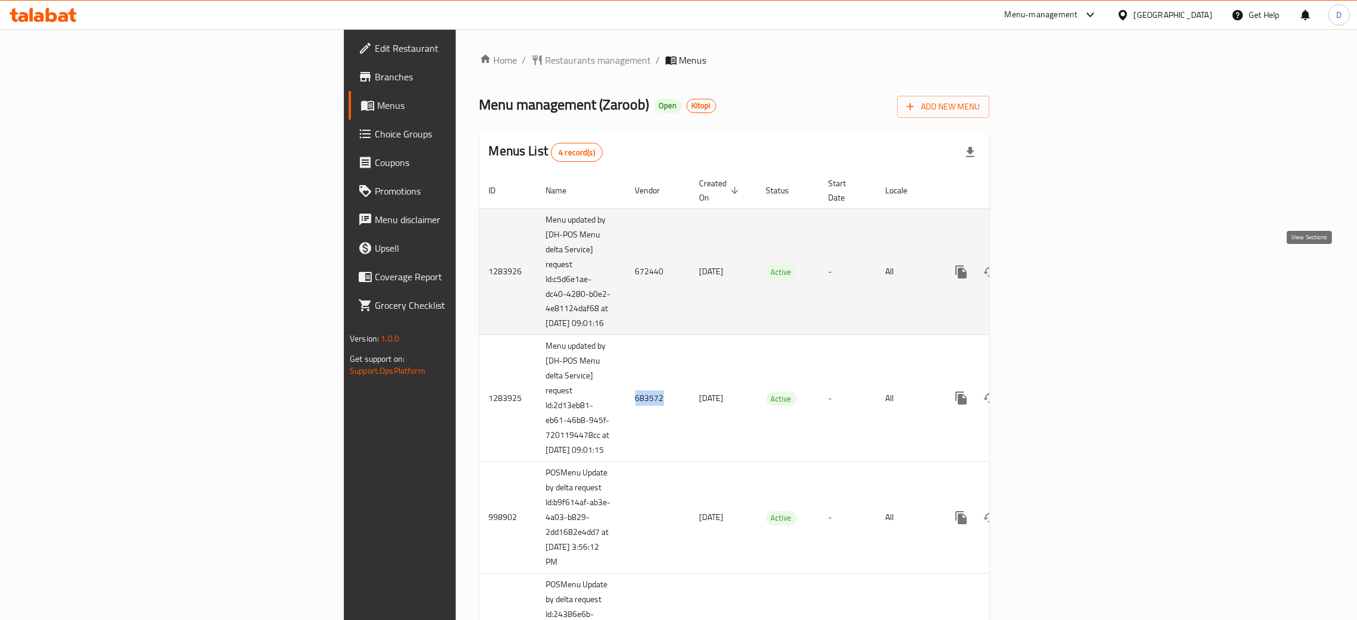
click at [1053, 267] on icon "enhanced table" at bounding box center [1047, 272] width 11 height 11
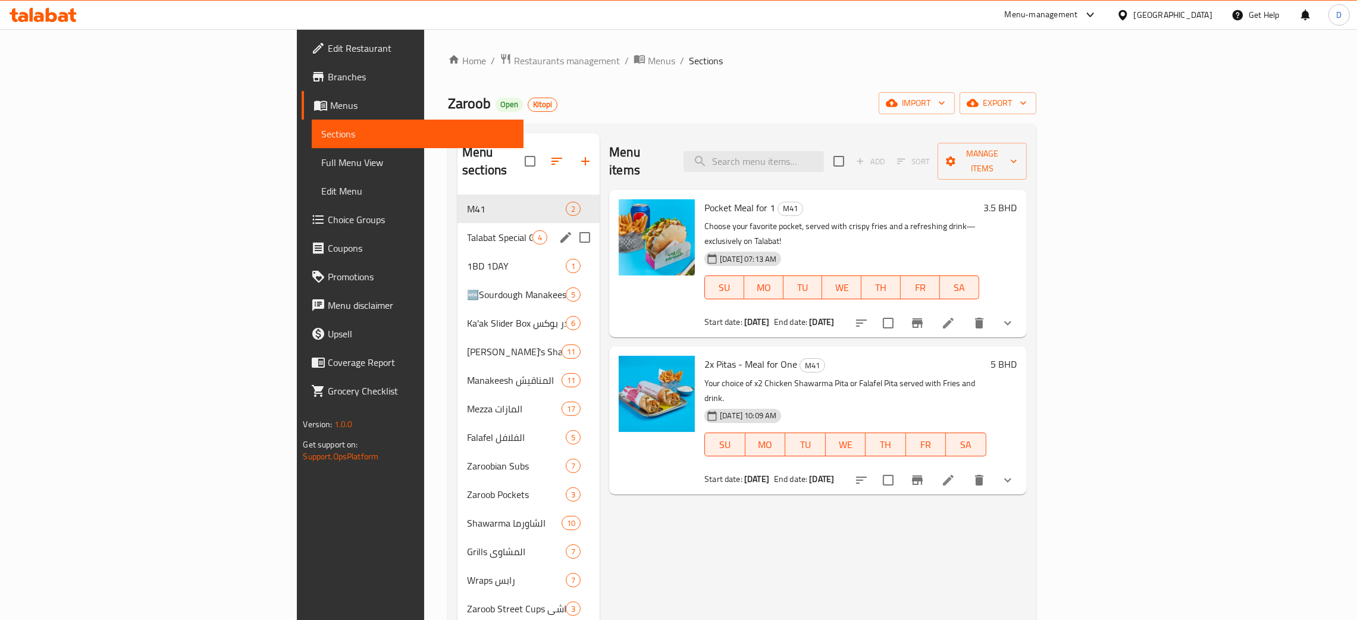
click at [467, 259] on span "1BD 1DAY" at bounding box center [516, 266] width 99 height 14
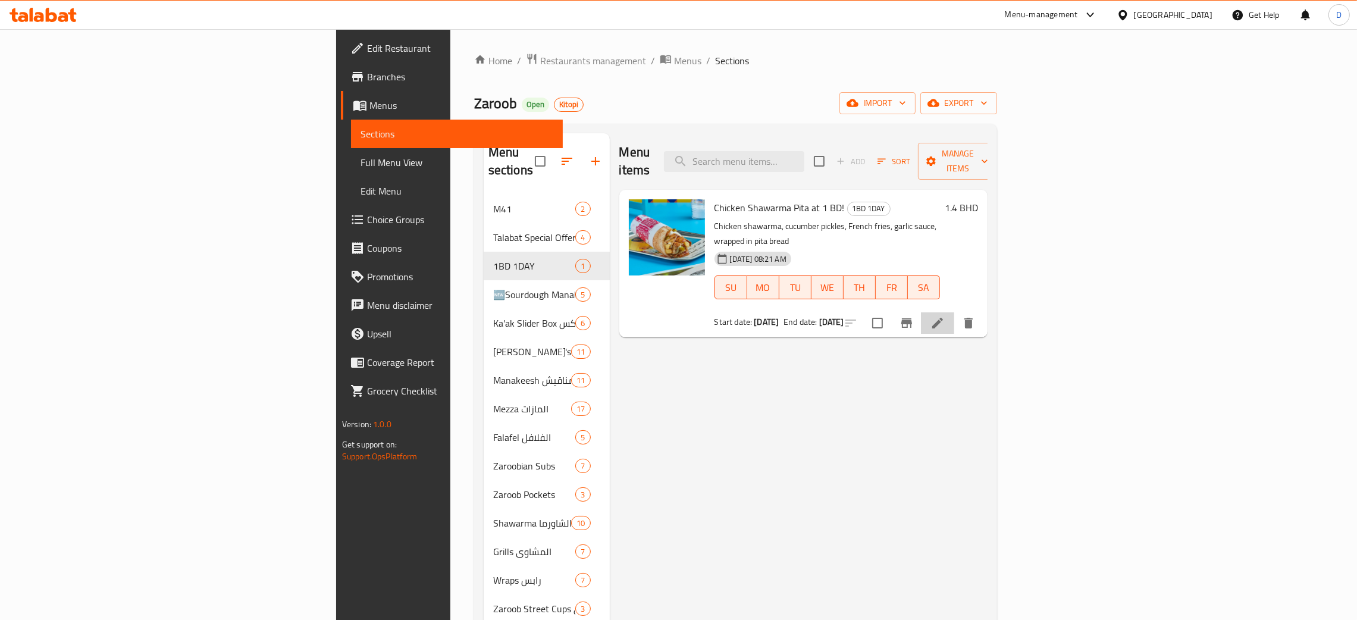
click at [955, 312] on li at bounding box center [937, 322] width 33 height 21
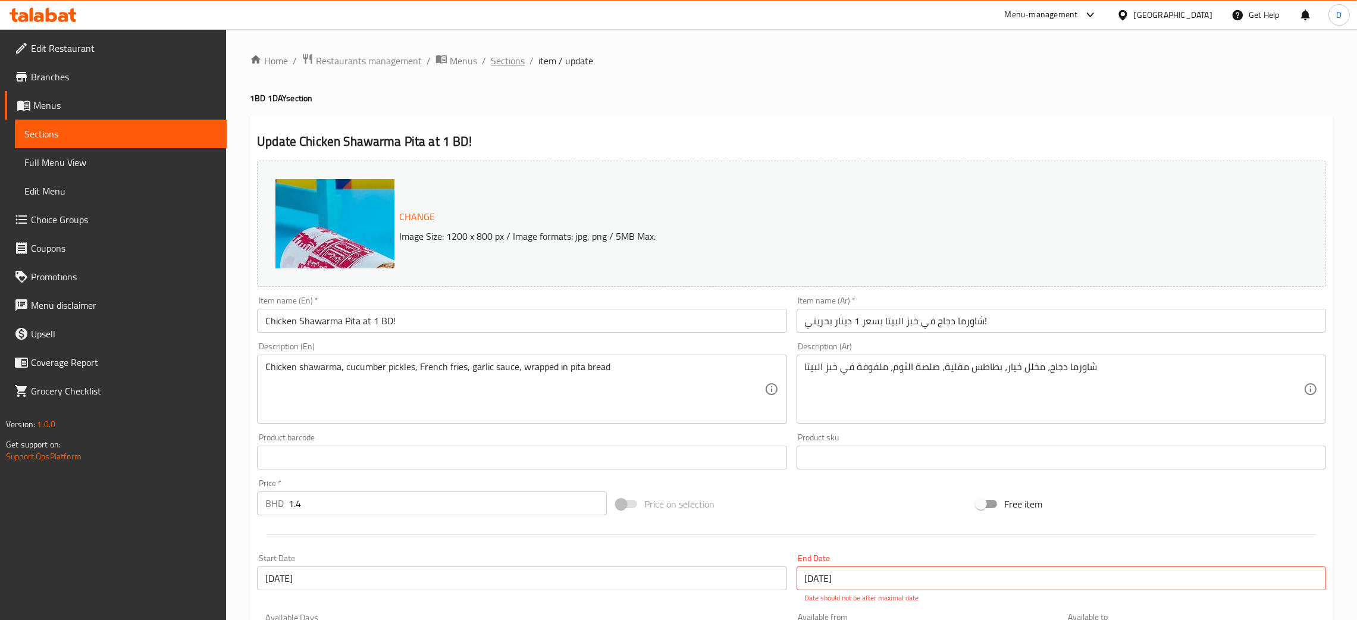
click at [522, 57] on span "Sections" at bounding box center [508, 61] width 34 height 14
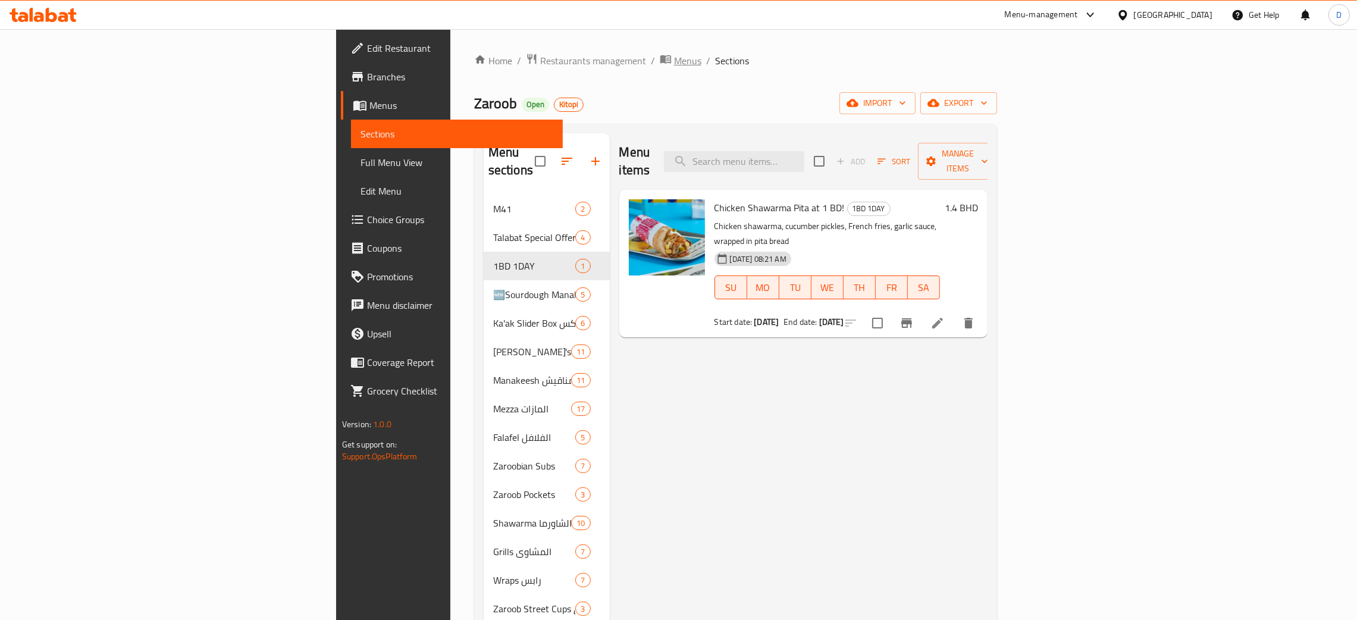
click at [674, 64] on span "Menus" at bounding box center [687, 61] width 27 height 14
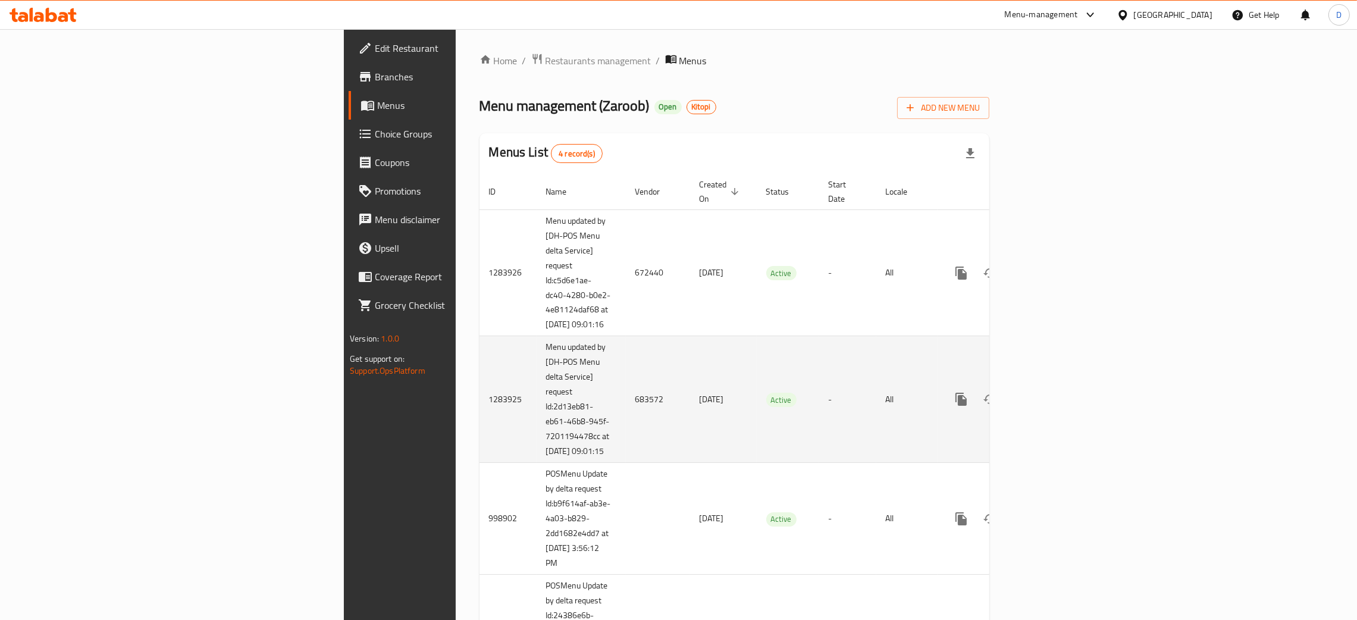
click at [1062, 412] on link "enhanced table" at bounding box center [1047, 399] width 29 height 29
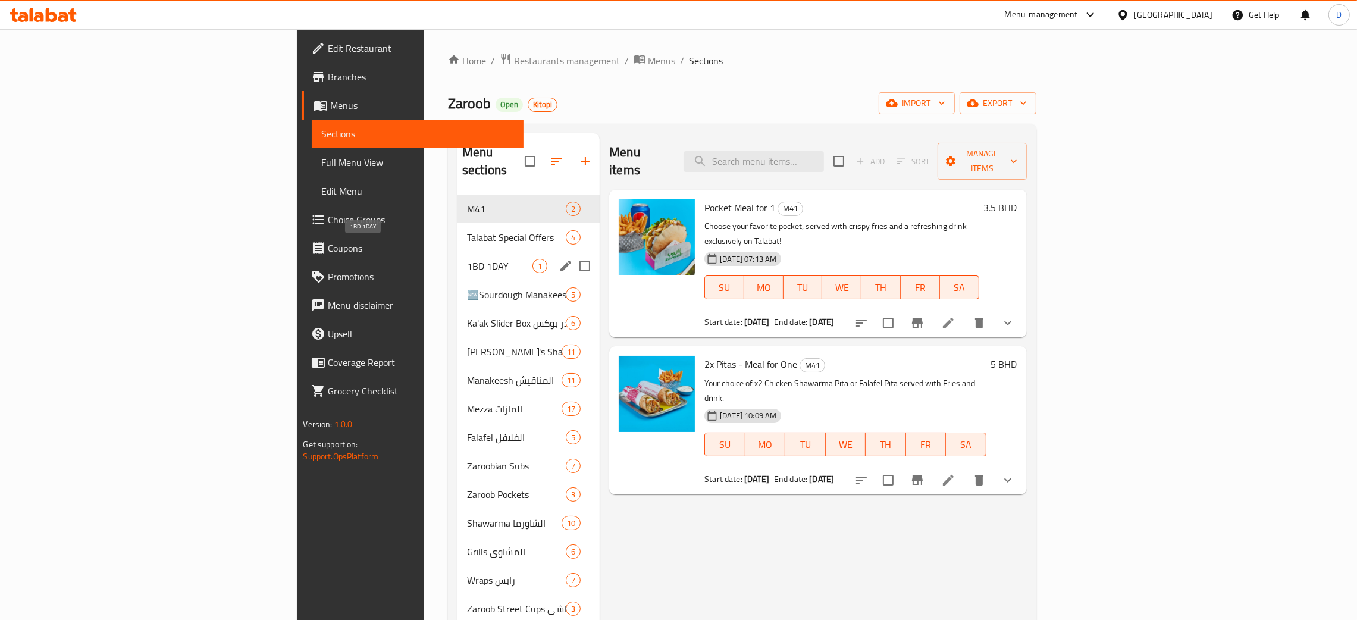
click at [467, 259] on span "1BD 1DAY" at bounding box center [499, 266] width 65 height 14
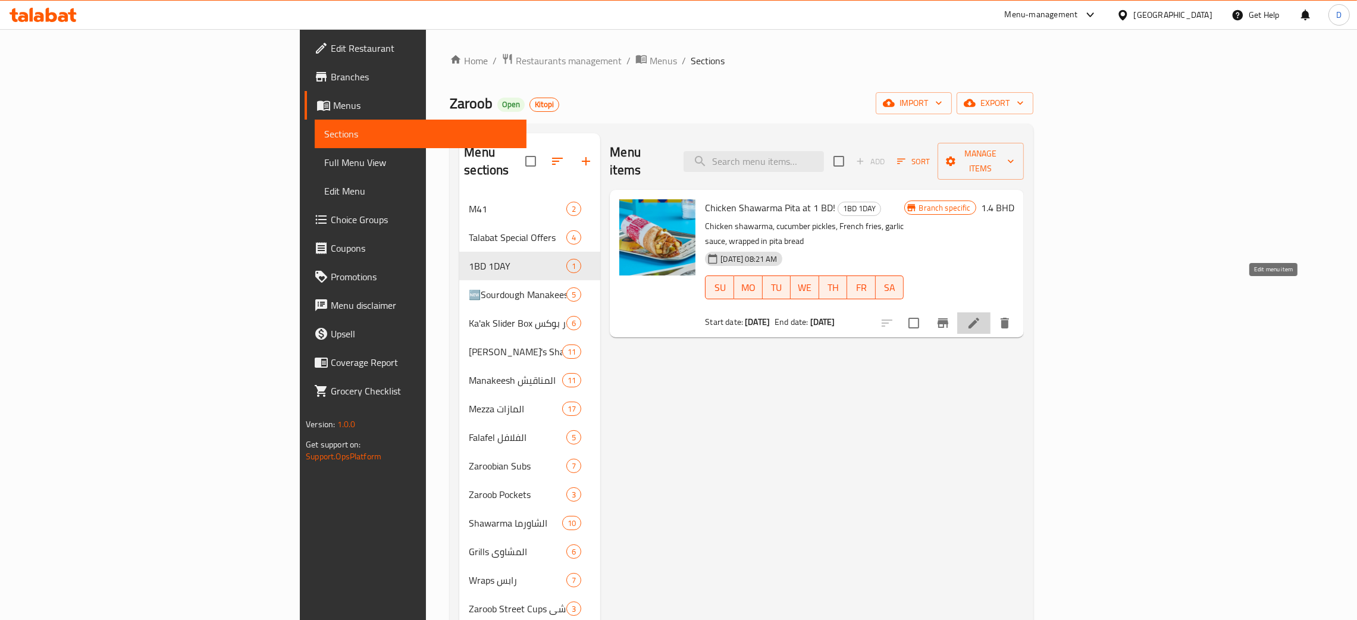
click at [981, 316] on icon at bounding box center [974, 323] width 14 height 14
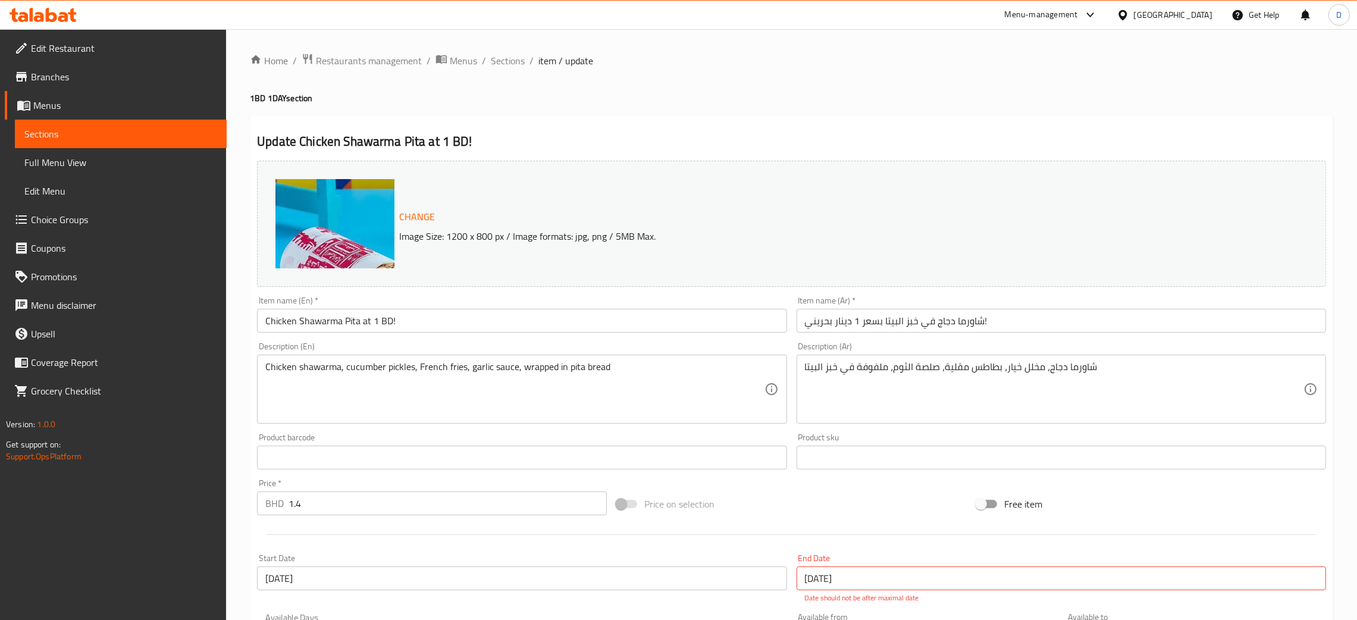
click at [1038, 67] on div "Home / Restaurants management / Menus / Sections / item / update 1BD 1DAY secti…" at bounding box center [792, 445] width 1084 height 785
click at [381, 60] on span "Restaurants management" at bounding box center [369, 61] width 106 height 14
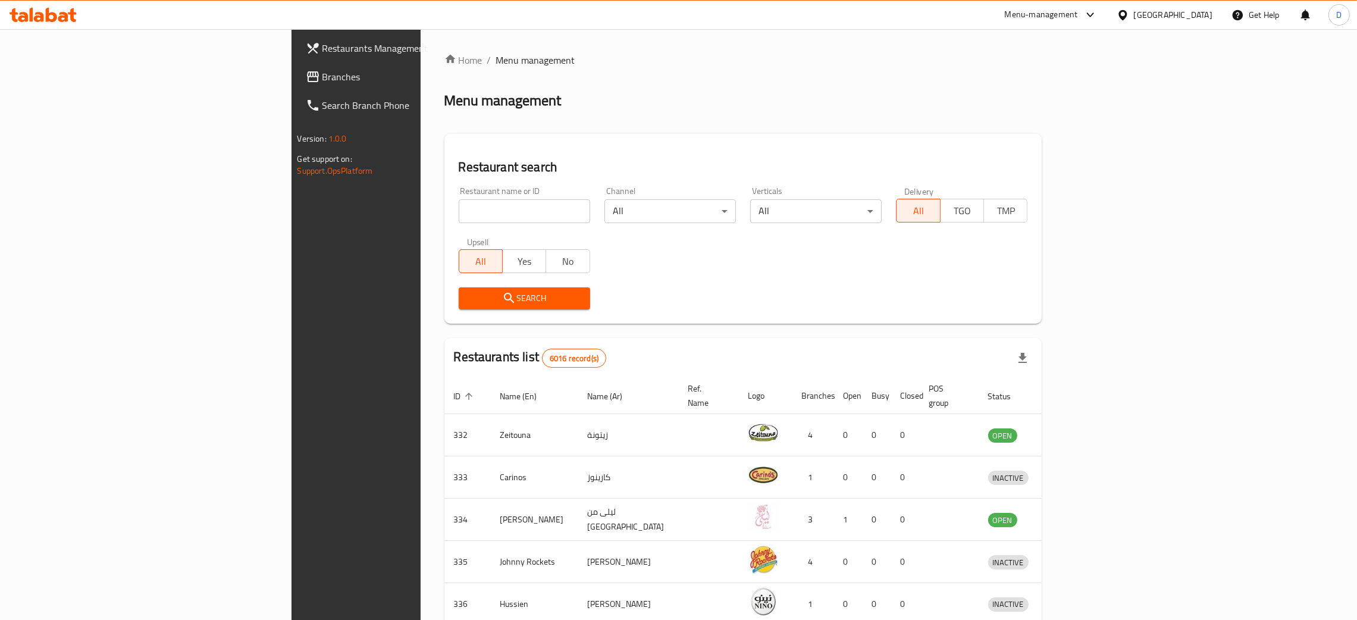
click at [459, 215] on input "search" at bounding box center [525, 211] width 132 height 24
paste input "Ghanchatna Restaurant"
type input "Ghanchatna Restaurant"
click button "Search" at bounding box center [525, 298] width 132 height 22
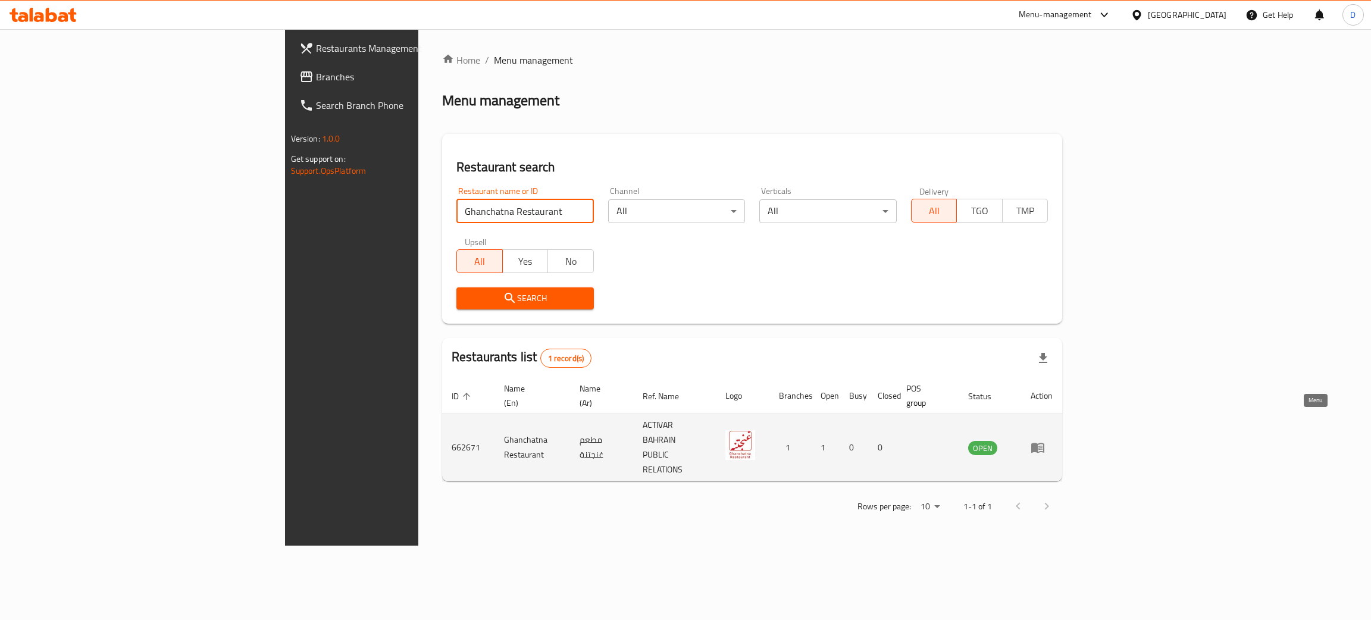
click at [1045, 440] on icon "enhanced table" at bounding box center [1038, 447] width 14 height 14
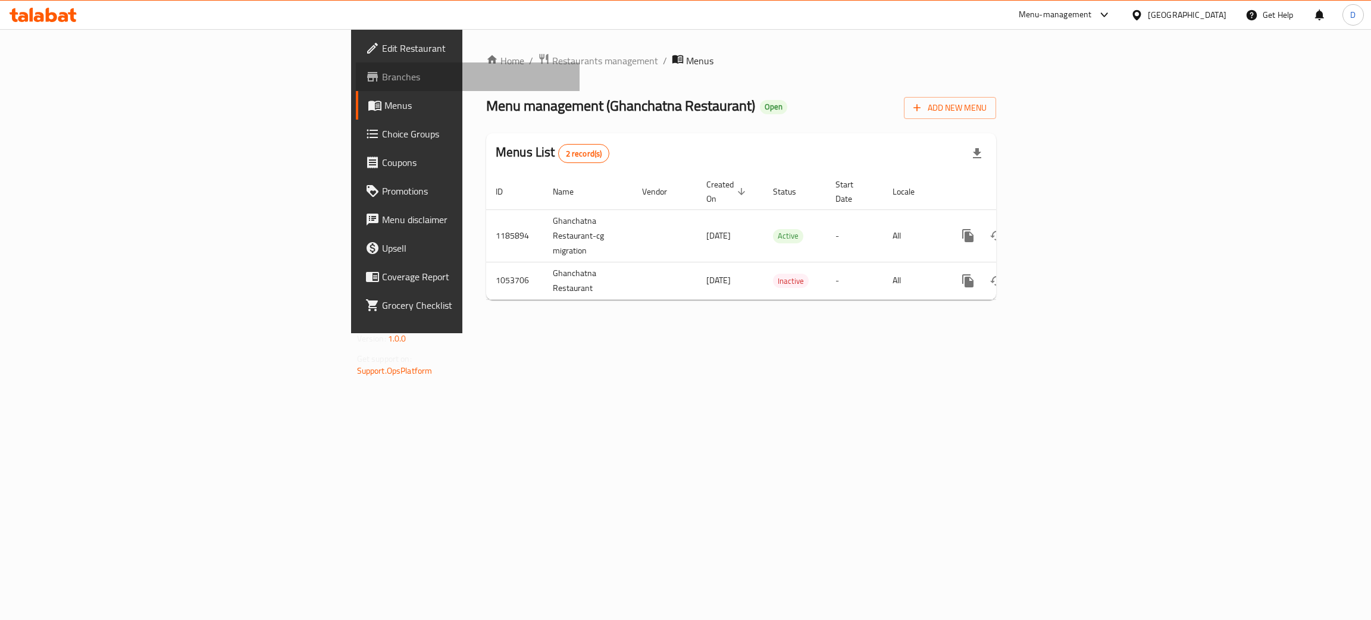
click at [382, 74] on span "Branches" at bounding box center [476, 77] width 189 height 14
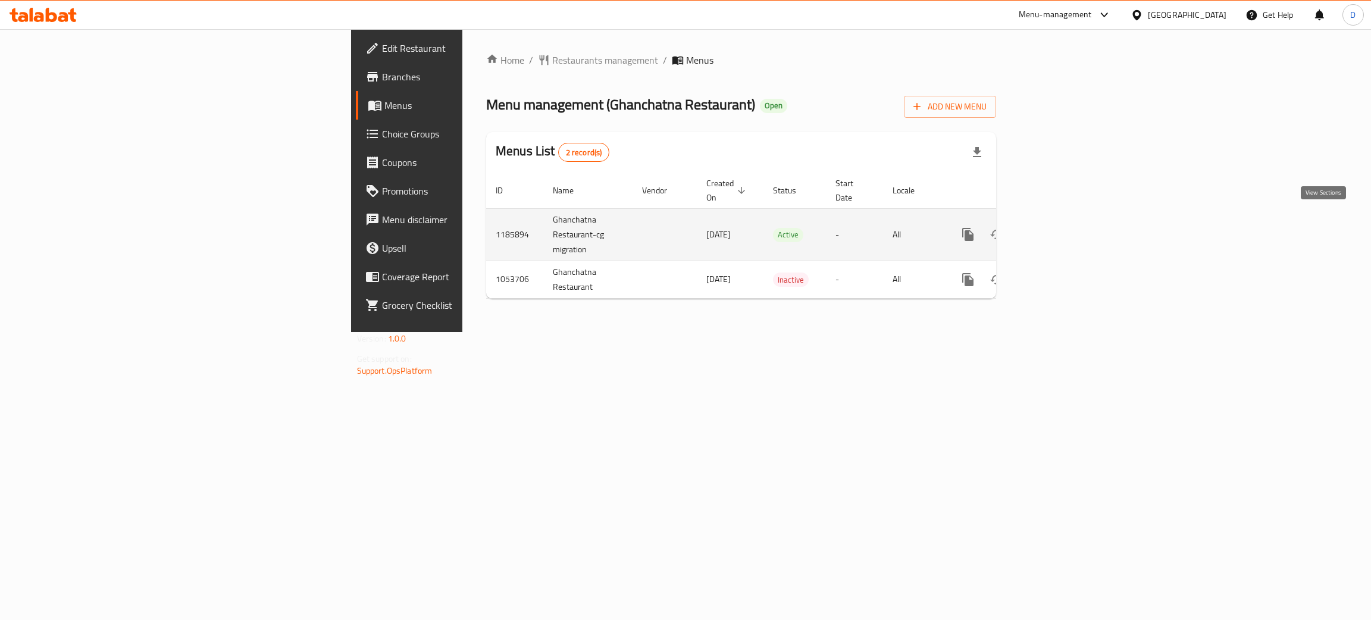
click at [1068, 225] on link "enhanced table" at bounding box center [1054, 234] width 29 height 29
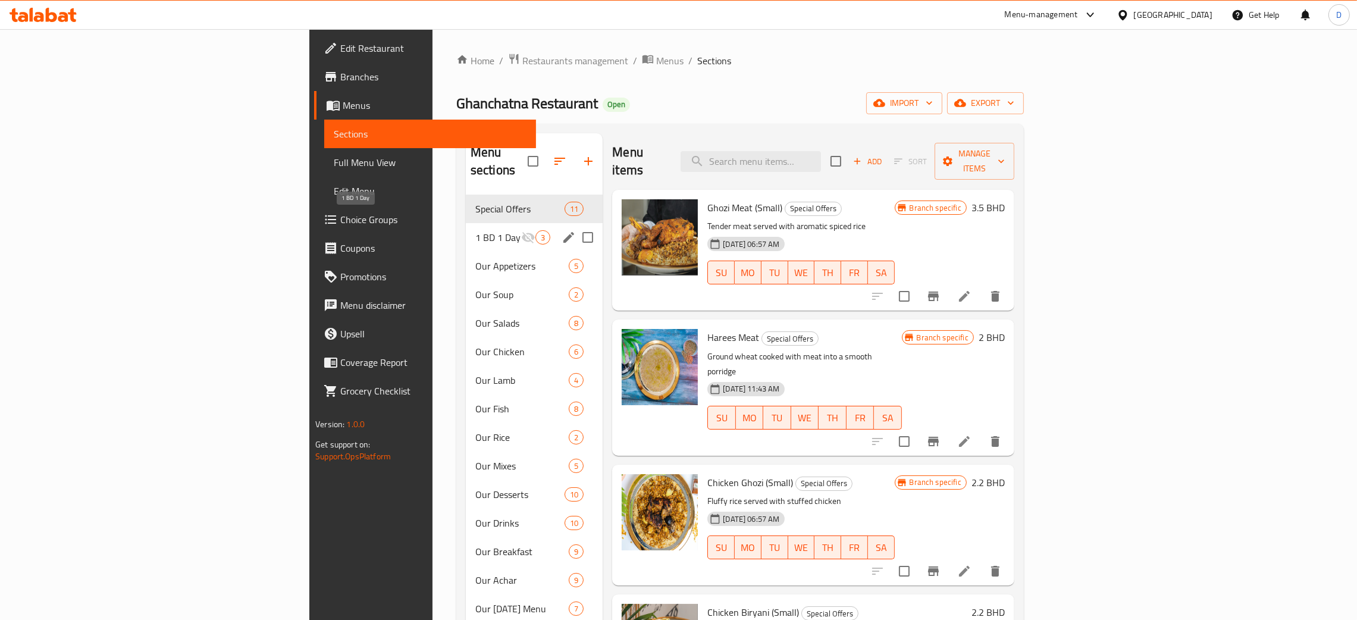
click at [475, 230] on span "1 BD 1 Day" at bounding box center [498, 237] width 46 height 14
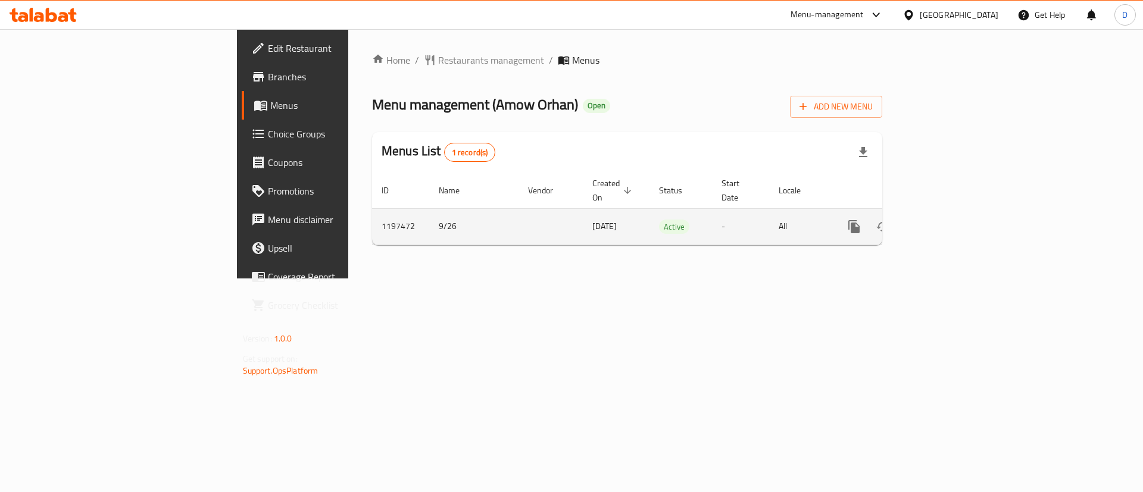
click at [947, 220] on icon "enhanced table" at bounding box center [939, 227] width 14 height 14
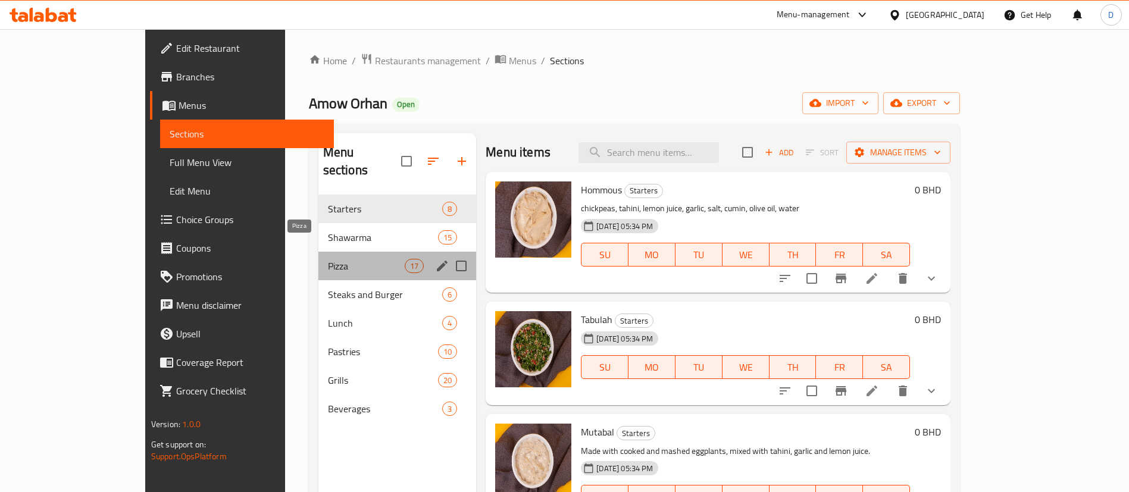
click at [328, 259] on span "Pizza" at bounding box center [366, 266] width 77 height 14
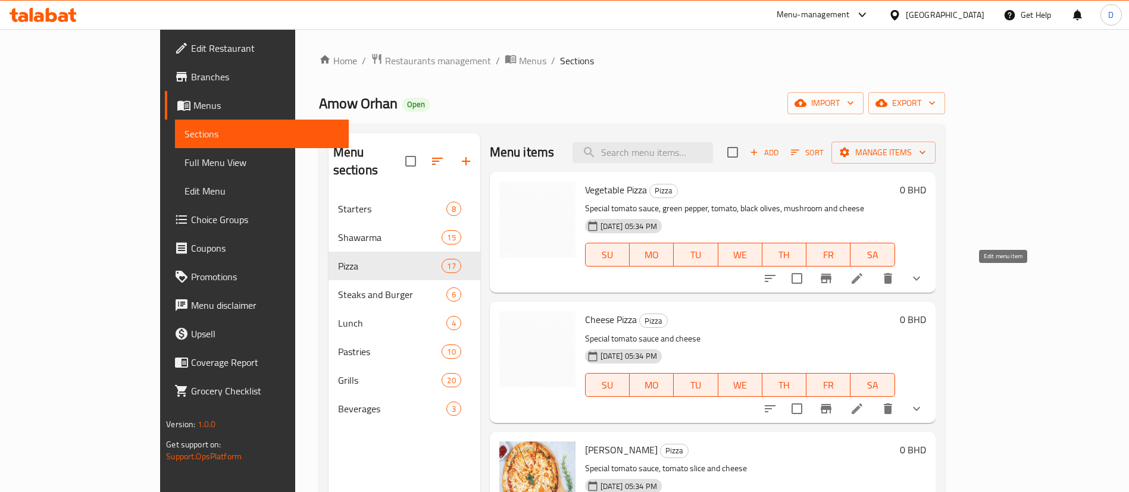
click at [862, 277] on icon at bounding box center [857, 278] width 11 height 11
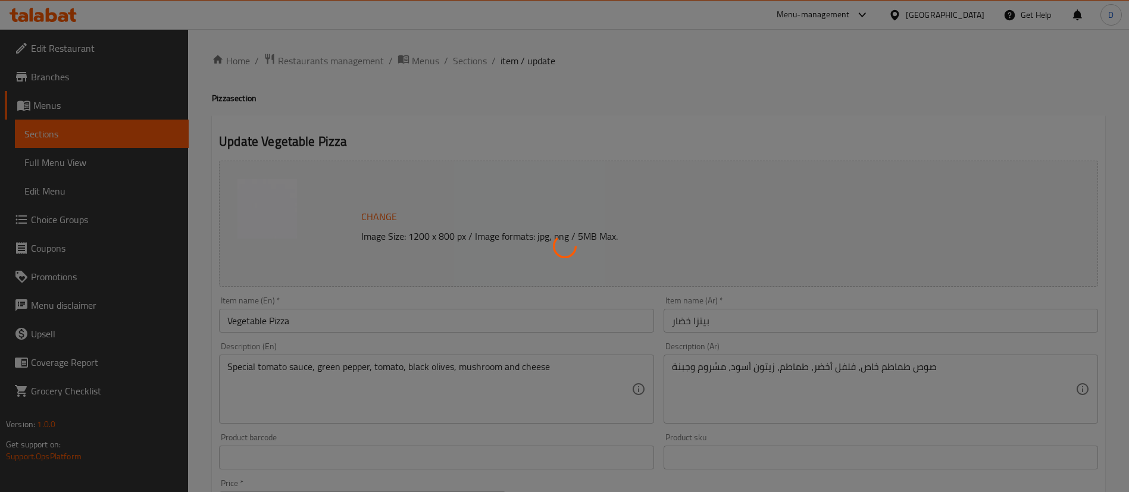
type input "الإضافات:"
type input "0"
type input "1"
type input "الإضافات:"
type input "0"
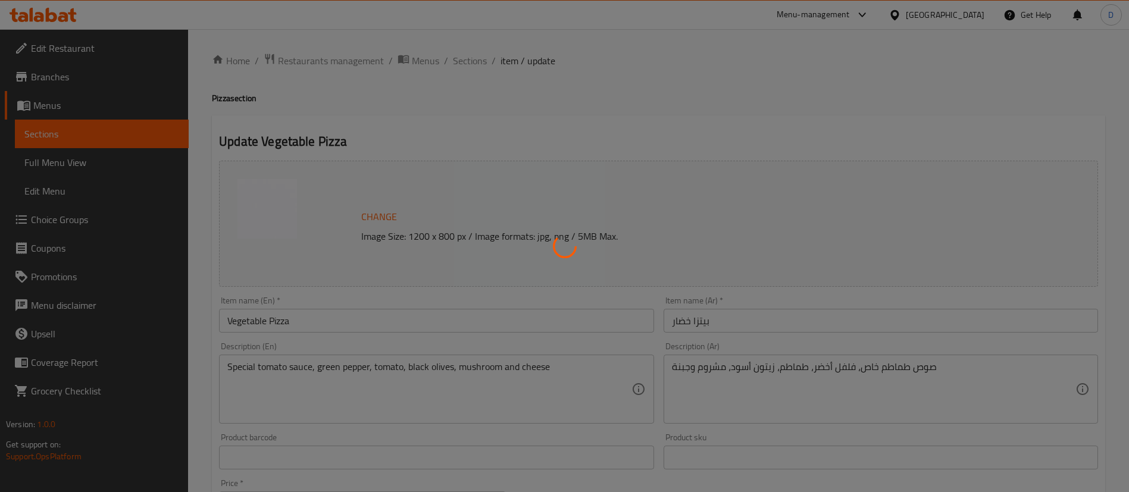
type input "1"
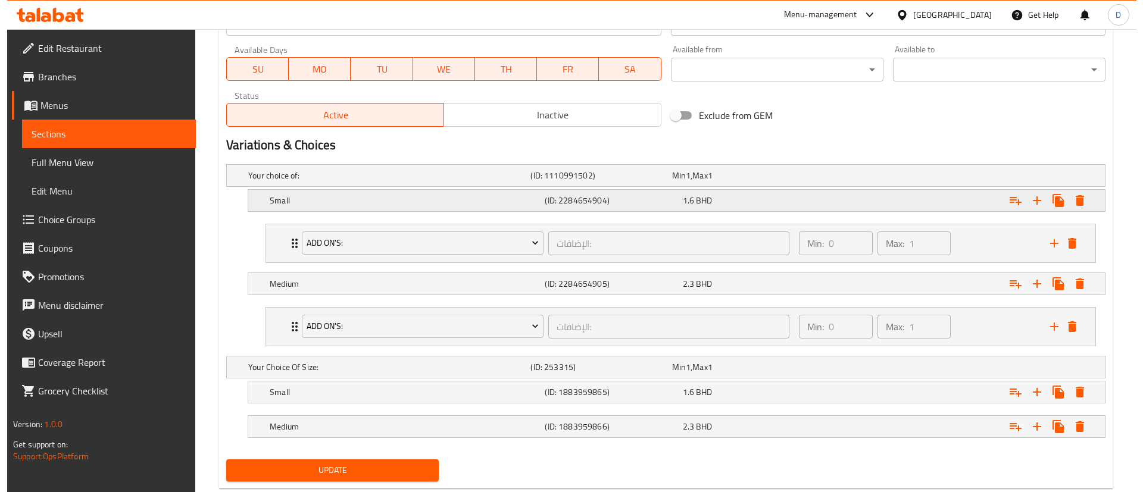
scroll to position [584, 0]
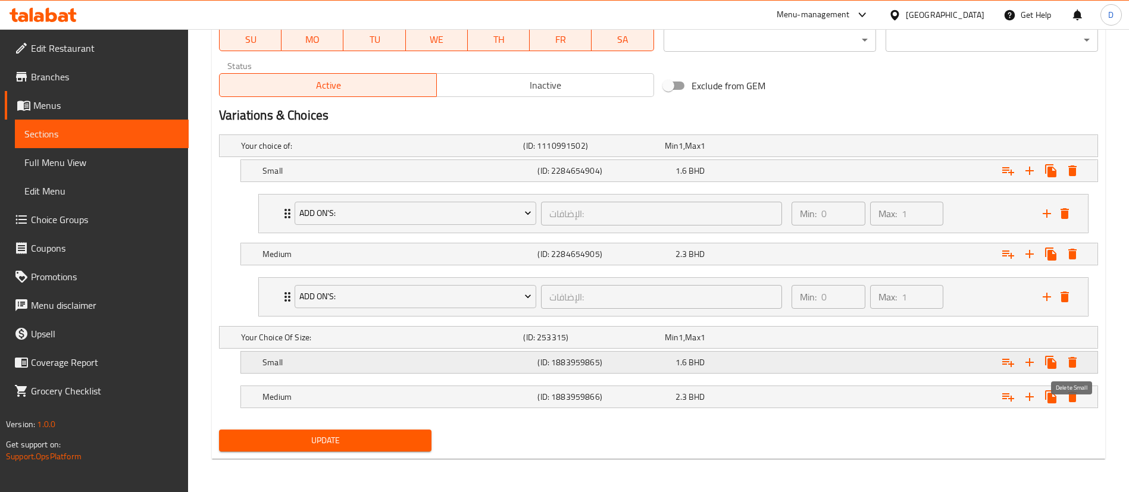
click at [1075, 364] on icon "Expand" at bounding box center [1072, 362] width 14 height 14
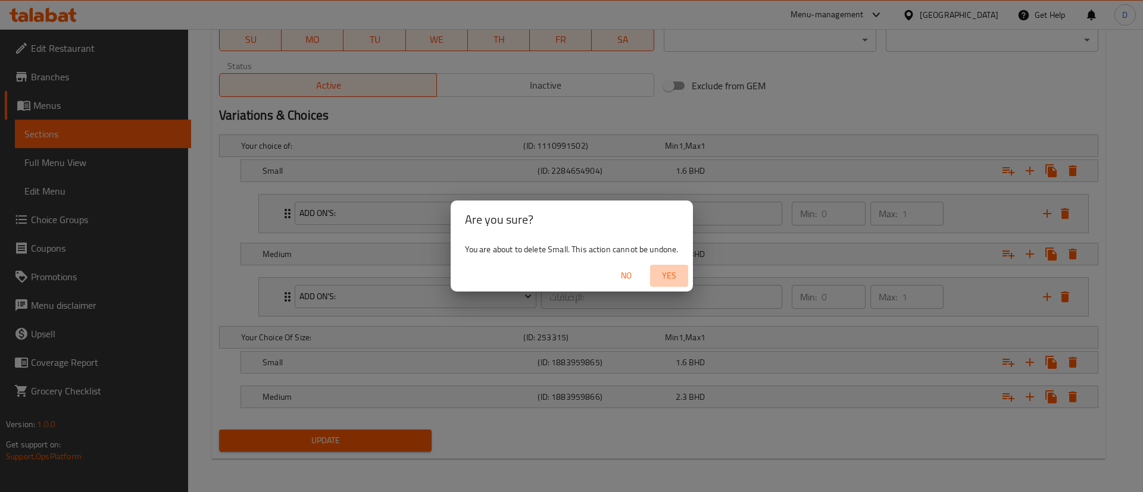
click at [674, 278] on span "Yes" at bounding box center [669, 275] width 29 height 15
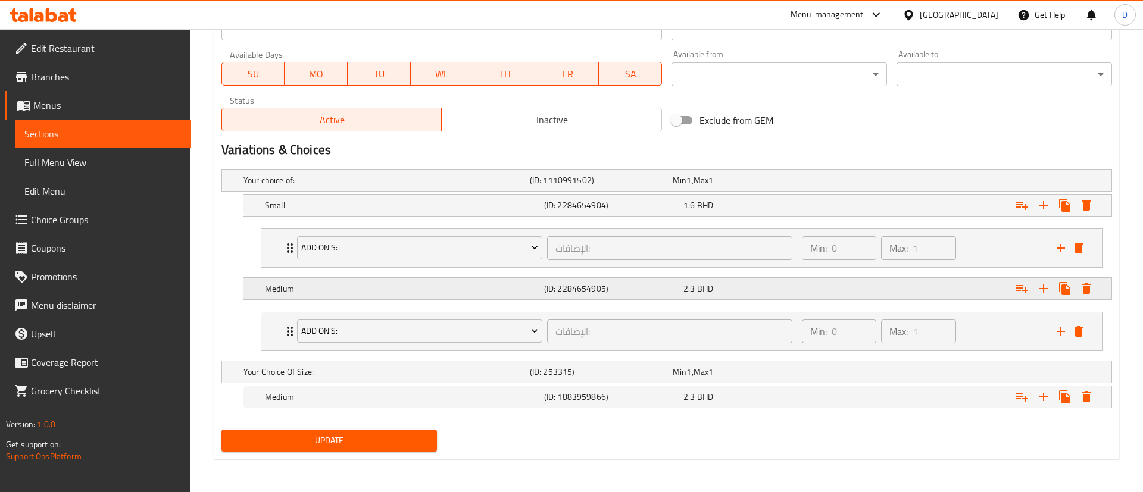
scroll to position [550, 0]
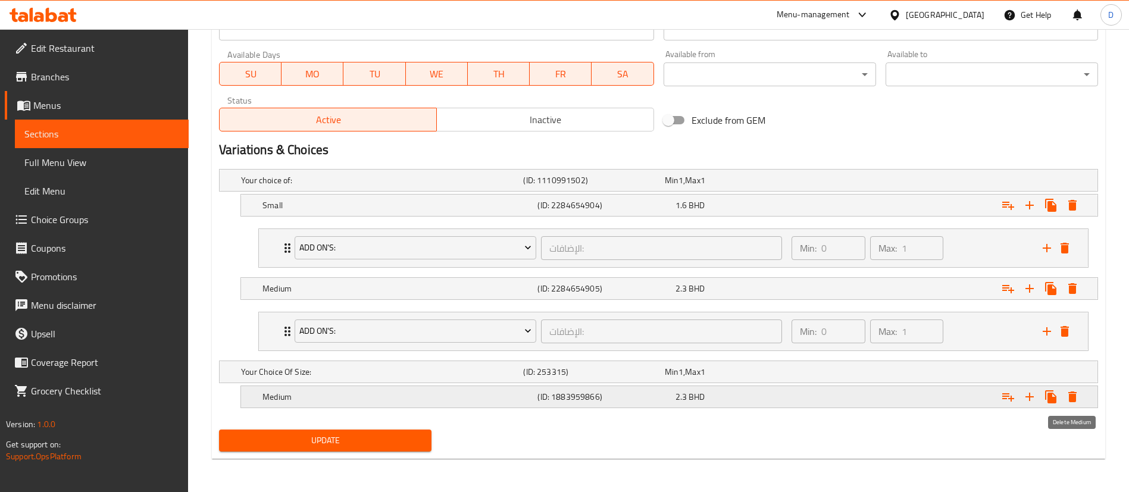
click at [1071, 396] on icon "Expand" at bounding box center [1072, 397] width 8 height 11
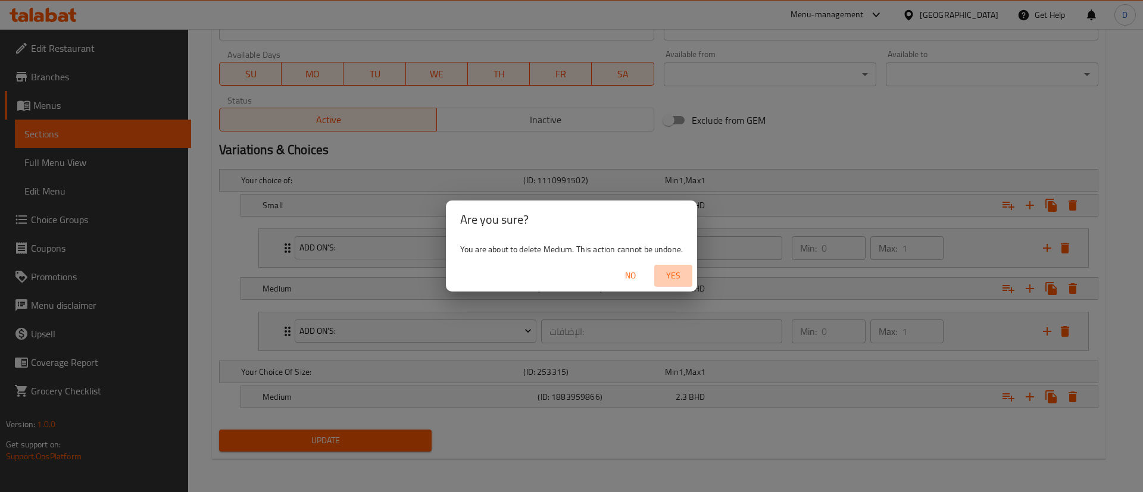
click at [677, 274] on span "Yes" at bounding box center [673, 275] width 29 height 15
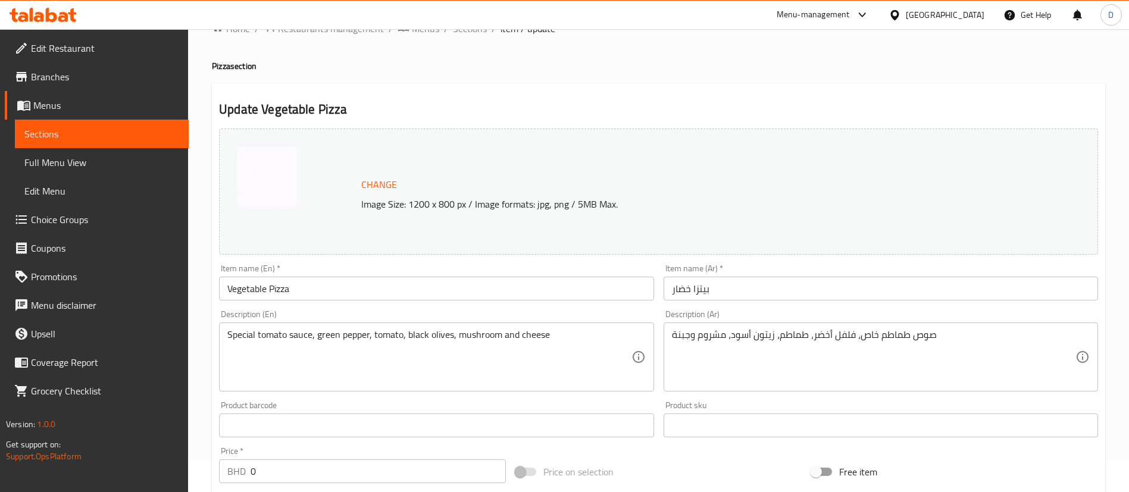
scroll to position [0, 0]
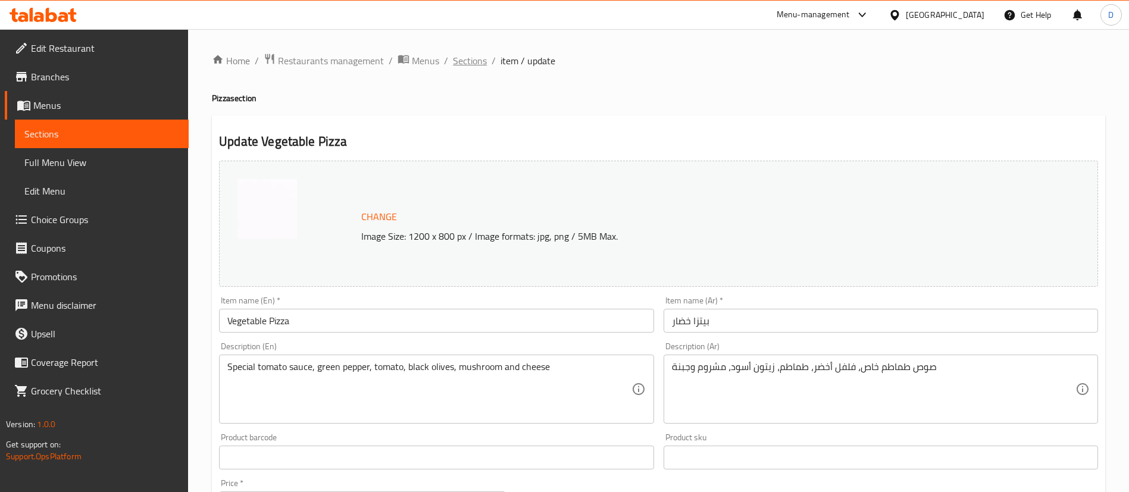
click at [472, 61] on span "Sections" at bounding box center [470, 61] width 34 height 14
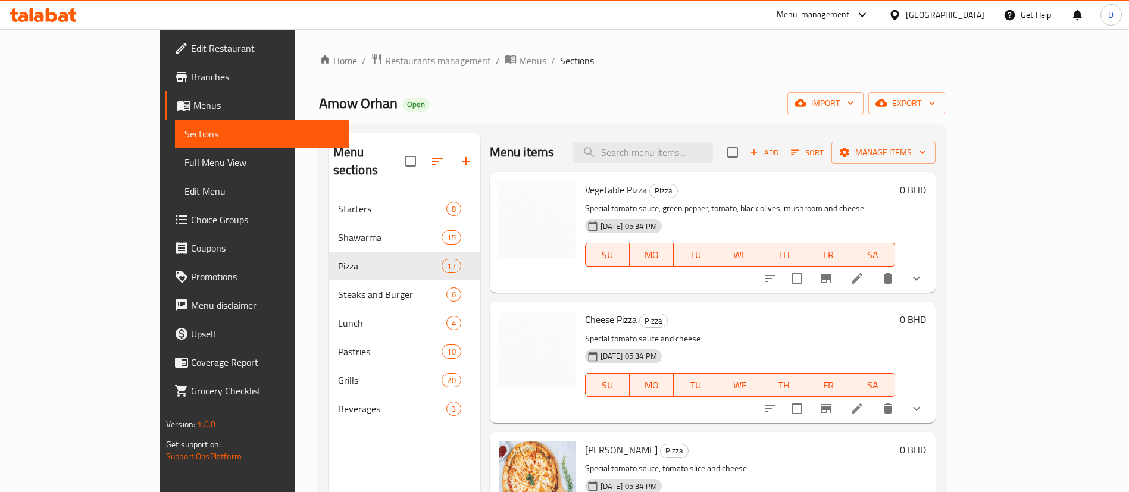
click at [621, 107] on div "Amow Orhan Open import export" at bounding box center [632, 103] width 626 height 22
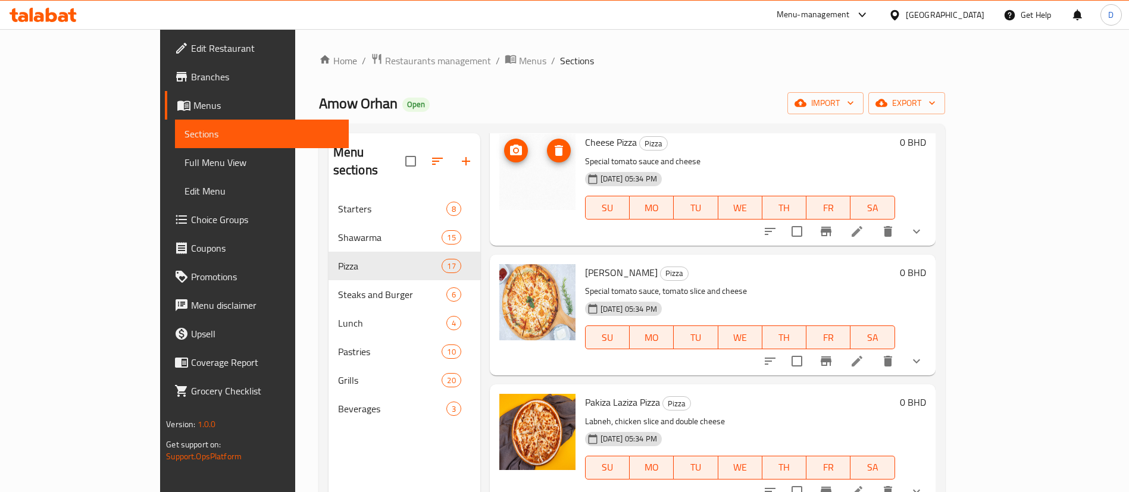
scroll to position [179, 0]
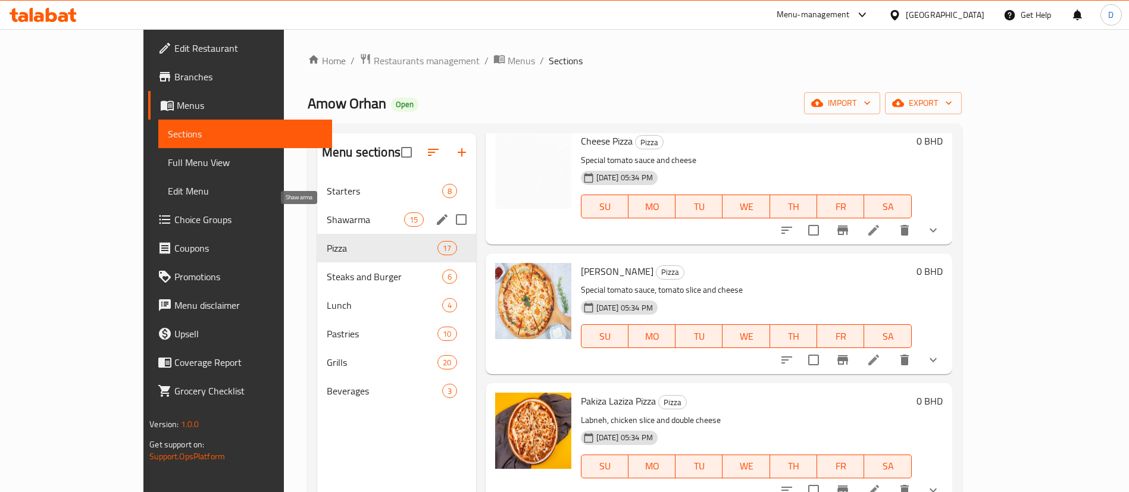
drag, startPoint x: 267, startPoint y: 216, endPoint x: 276, endPoint y: 231, distance: 17.9
click at [327, 216] on span "Shawarma" at bounding box center [365, 219] width 77 height 14
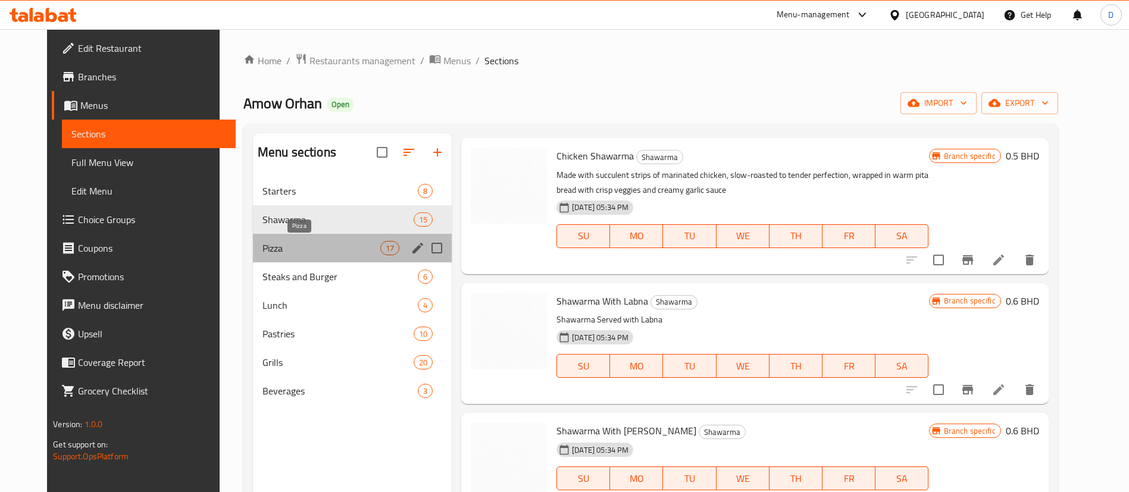
click at [287, 248] on span "Pizza" at bounding box center [321, 248] width 118 height 14
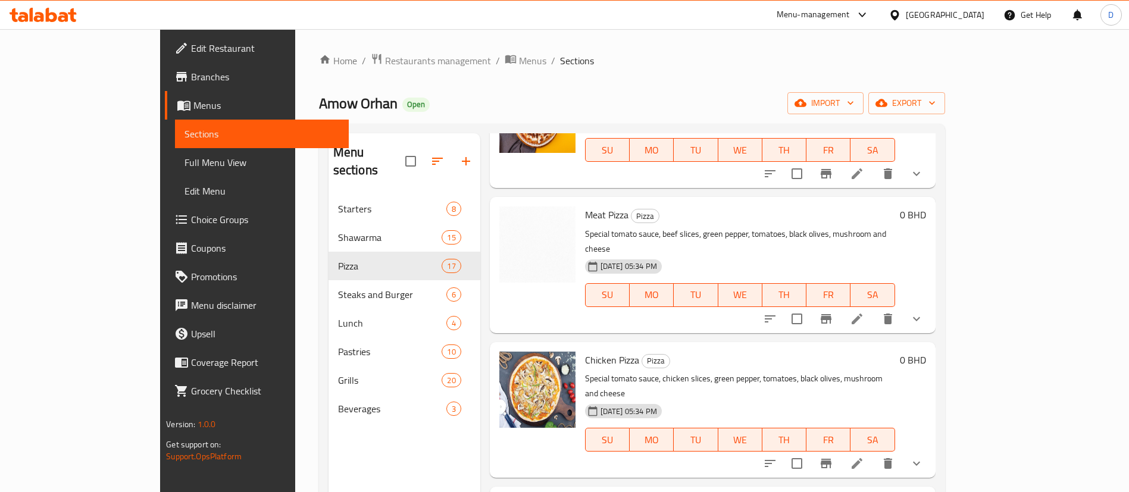
scroll to position [803, 0]
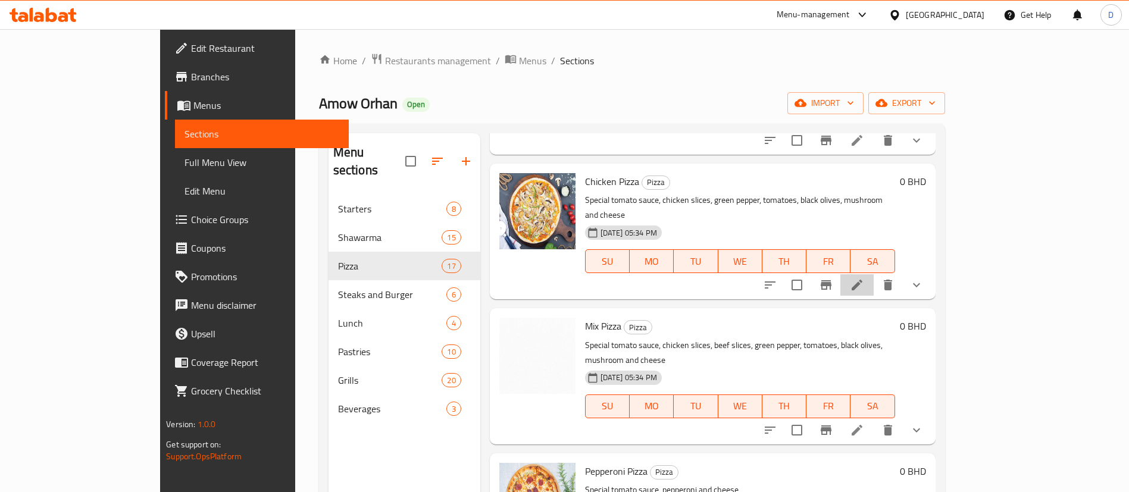
click at [864, 278] on icon at bounding box center [857, 285] width 14 height 14
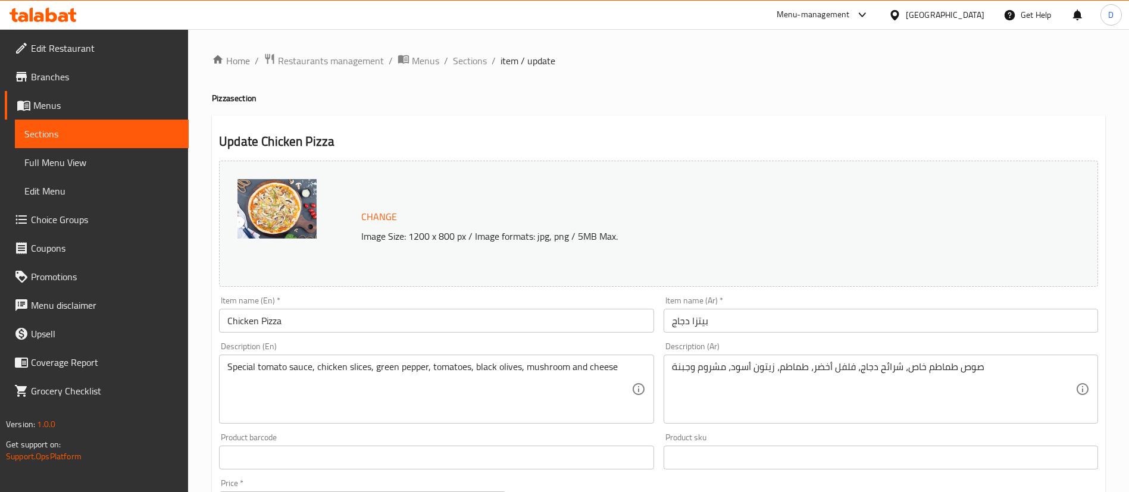
click at [471, 70] on div "Home / Restaurants management / Menus / Sections / item / update Pizza section …" at bounding box center [658, 478] width 893 height 850
click at [471, 68] on span "Sections" at bounding box center [470, 61] width 34 height 14
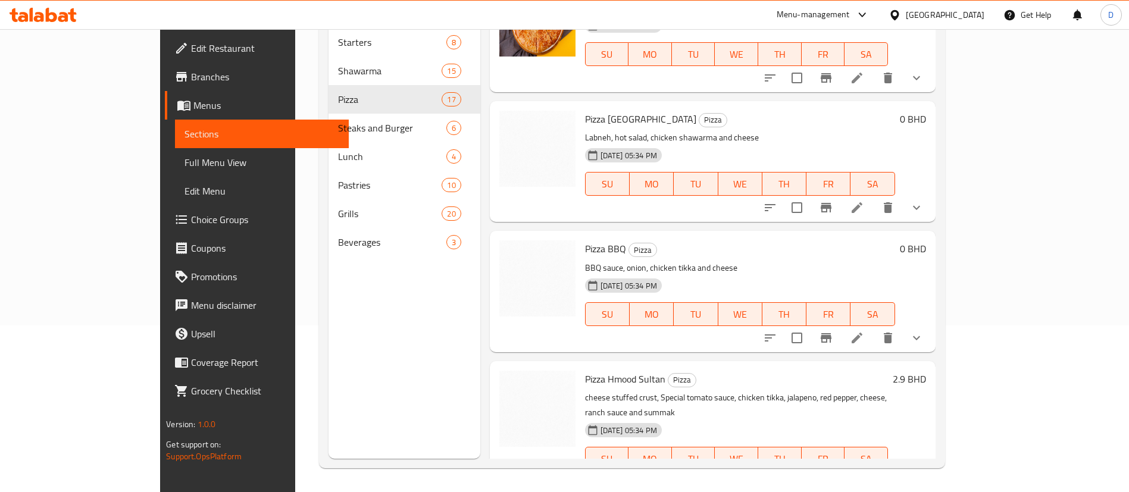
scroll to position [1641, 0]
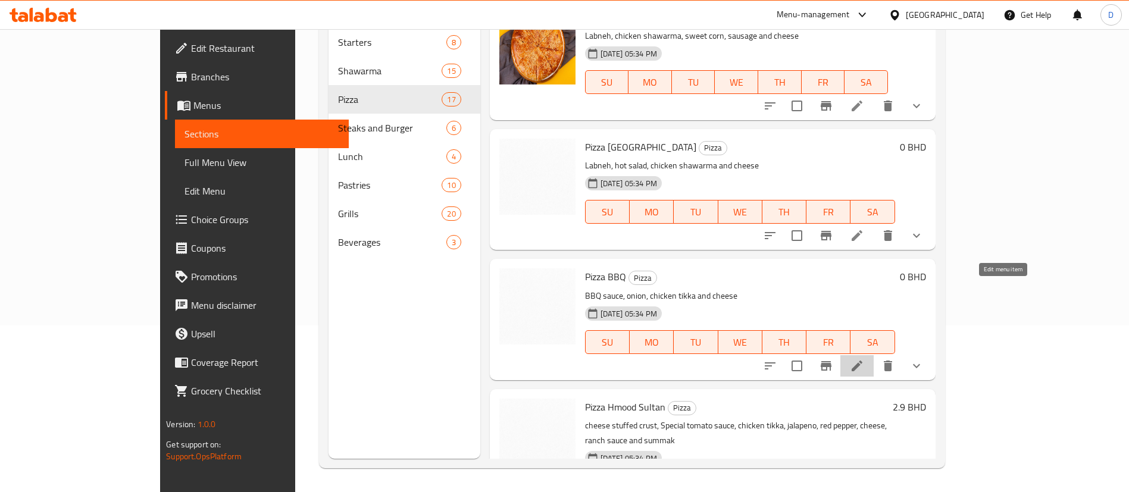
click at [864, 359] on icon at bounding box center [857, 366] width 14 height 14
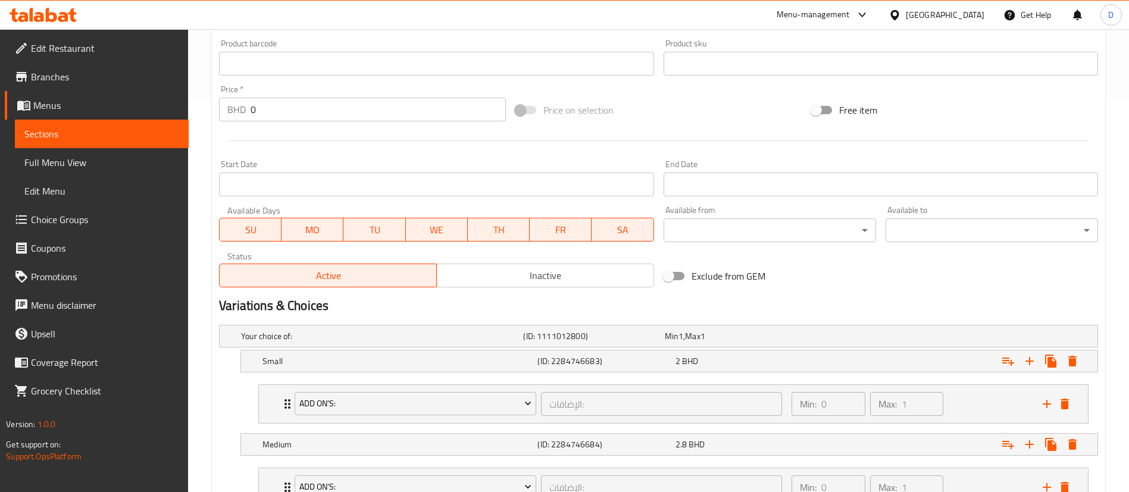
scroll to position [584, 0]
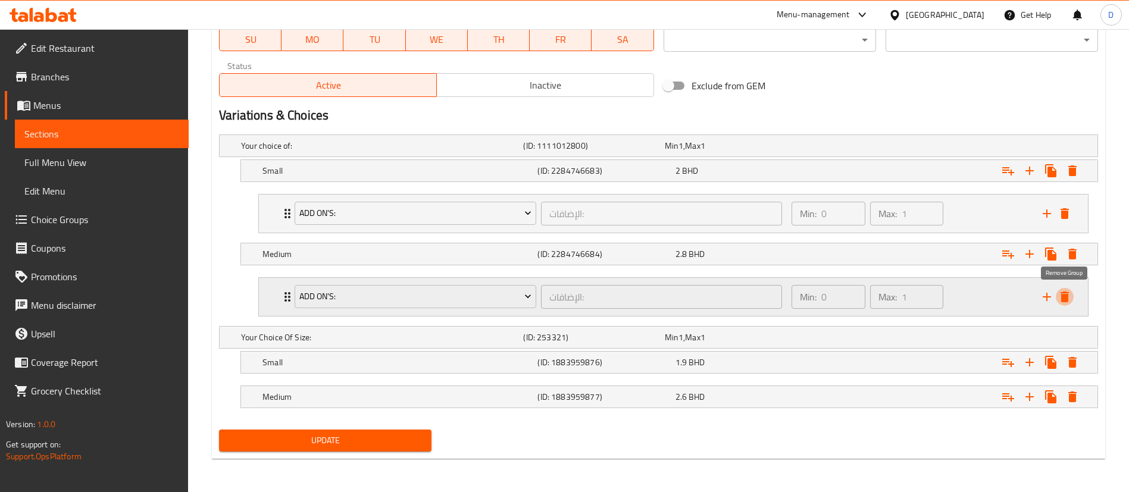
drag, startPoint x: 1065, startPoint y: 292, endPoint x: 1043, endPoint y: 292, distance: 21.4
click at [1063, 292] on icon "delete" at bounding box center [1064, 297] width 8 height 11
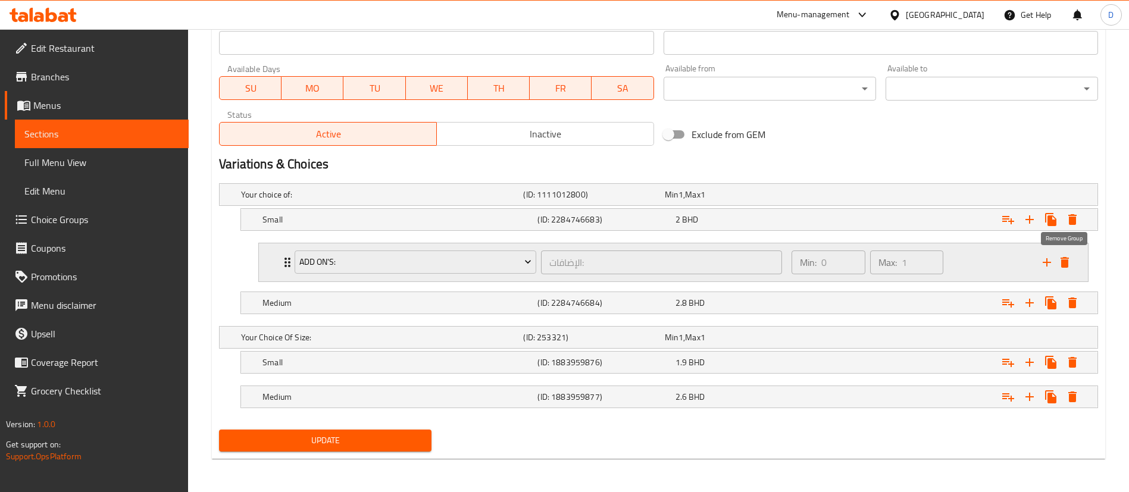
click at [1063, 261] on icon "delete" at bounding box center [1064, 262] width 8 height 11
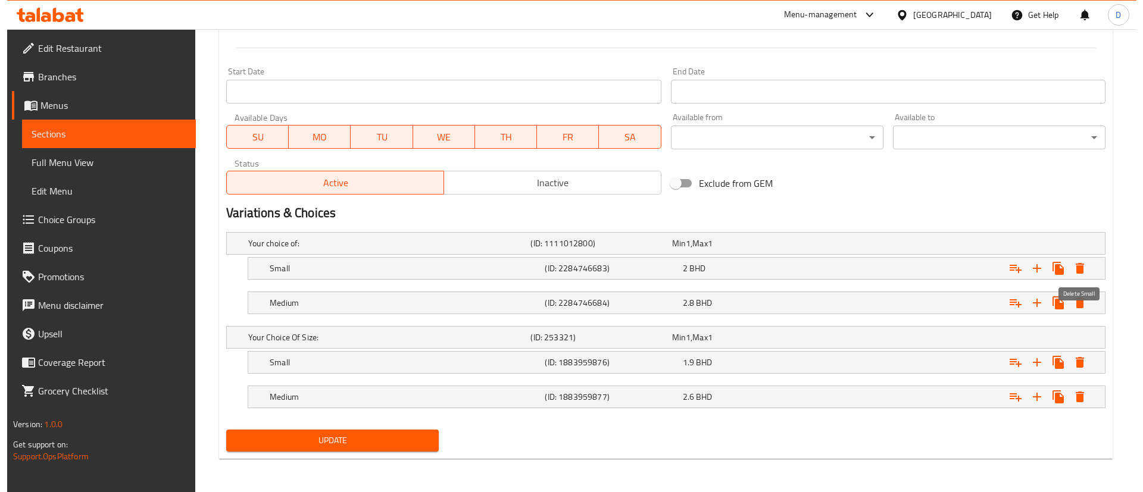
scroll to position [487, 0]
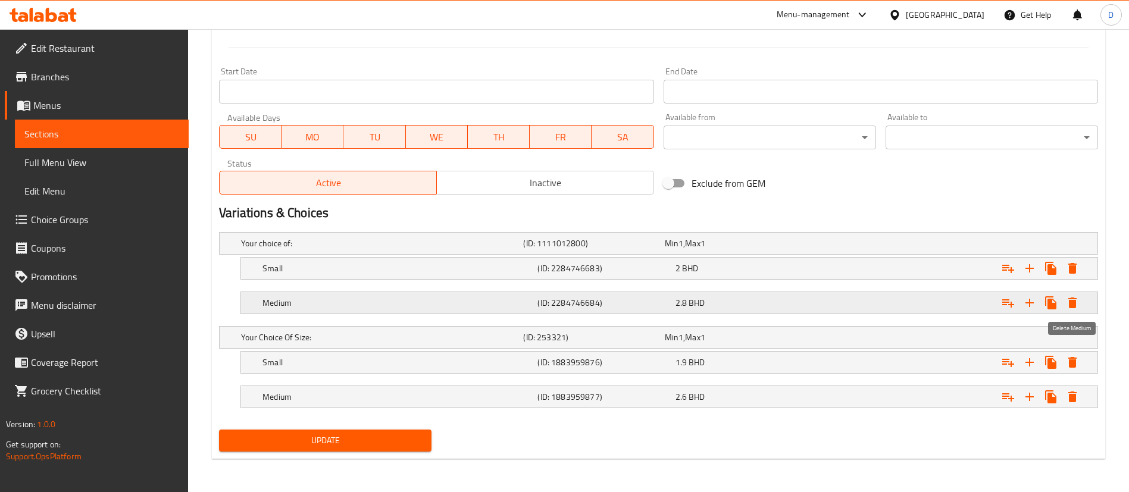
click at [1068, 297] on icon "Expand" at bounding box center [1072, 303] width 14 height 14
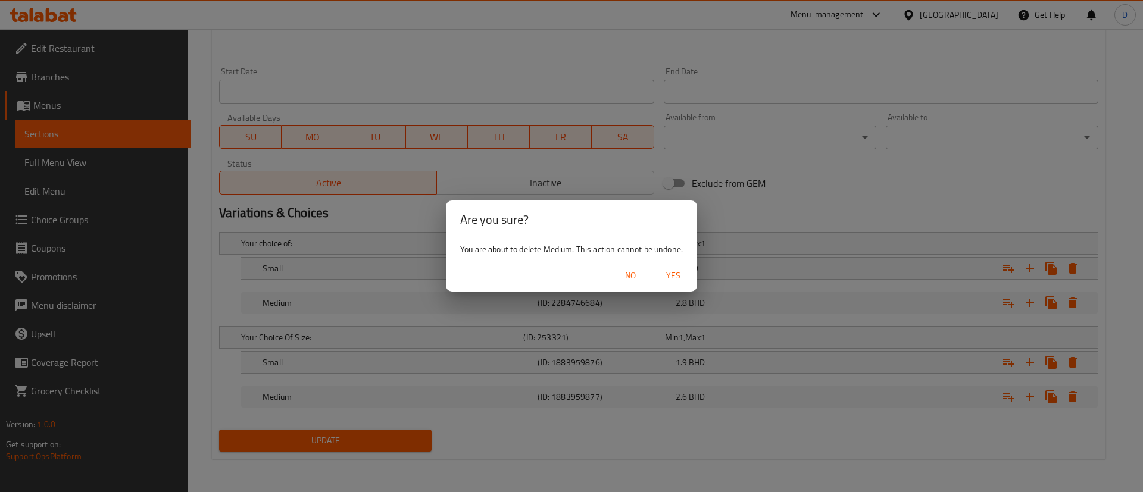
click at [672, 278] on span "Yes" at bounding box center [673, 275] width 29 height 15
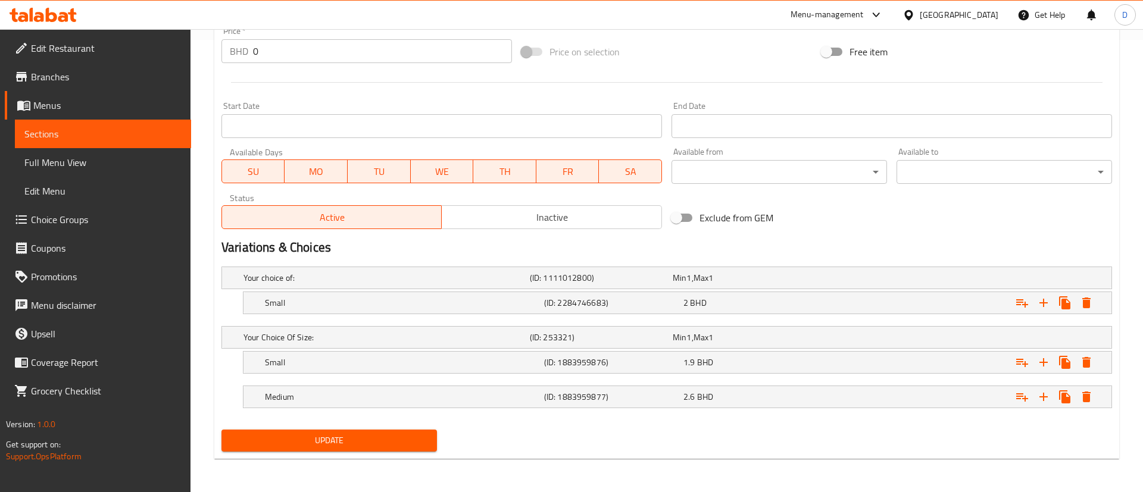
scroll to position [452, 0]
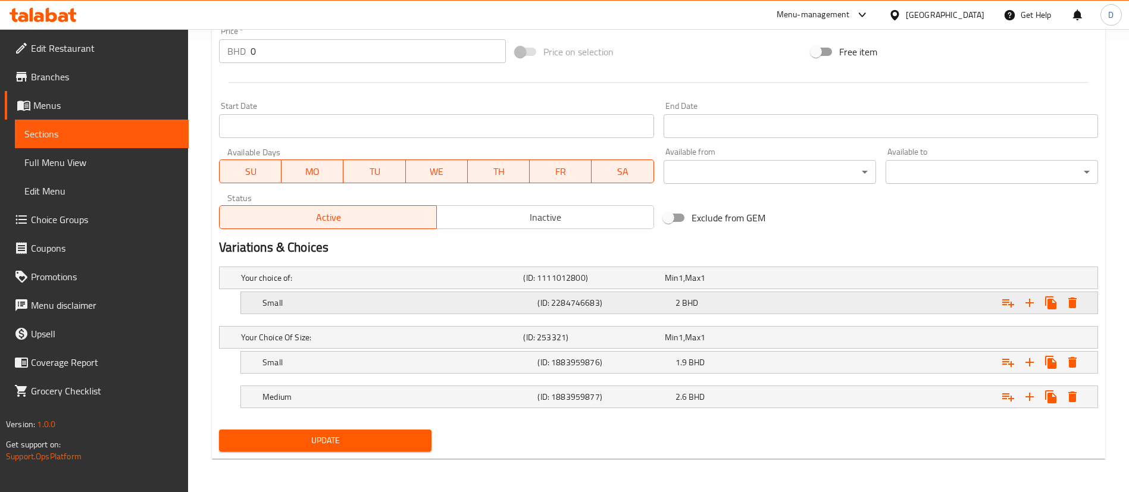
click at [1072, 305] on icon "Expand" at bounding box center [1072, 303] width 8 height 11
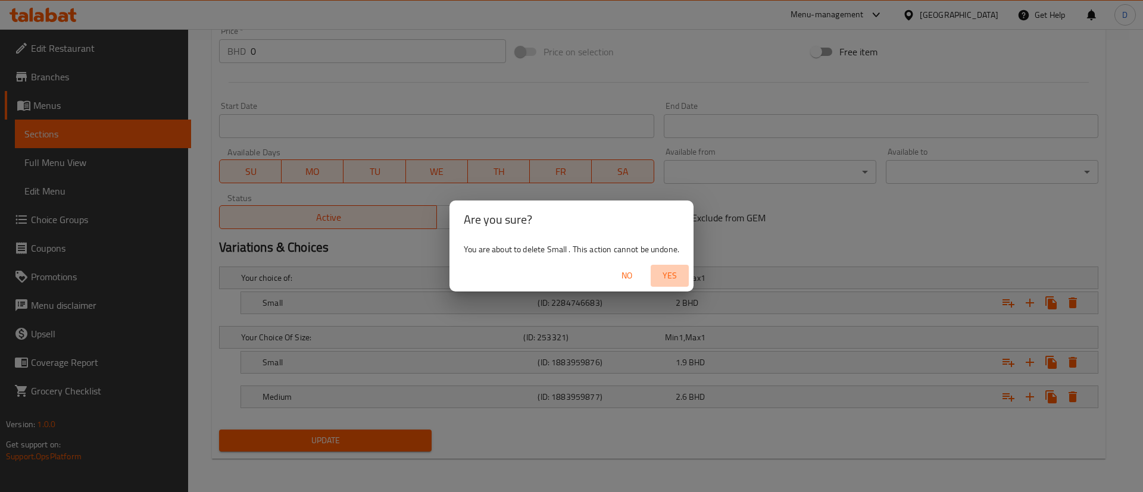
click at [671, 270] on span "Yes" at bounding box center [669, 275] width 29 height 15
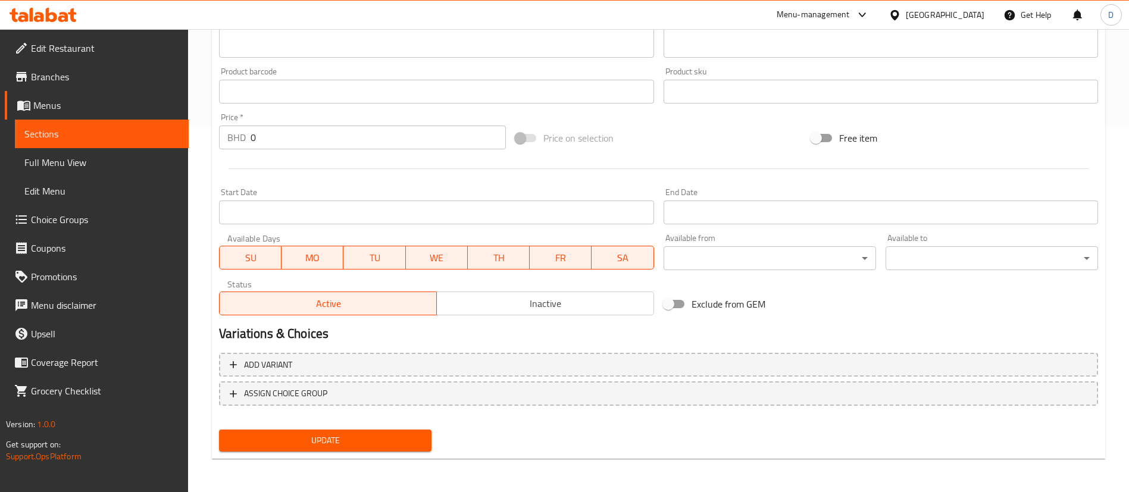
scroll to position [0, 0]
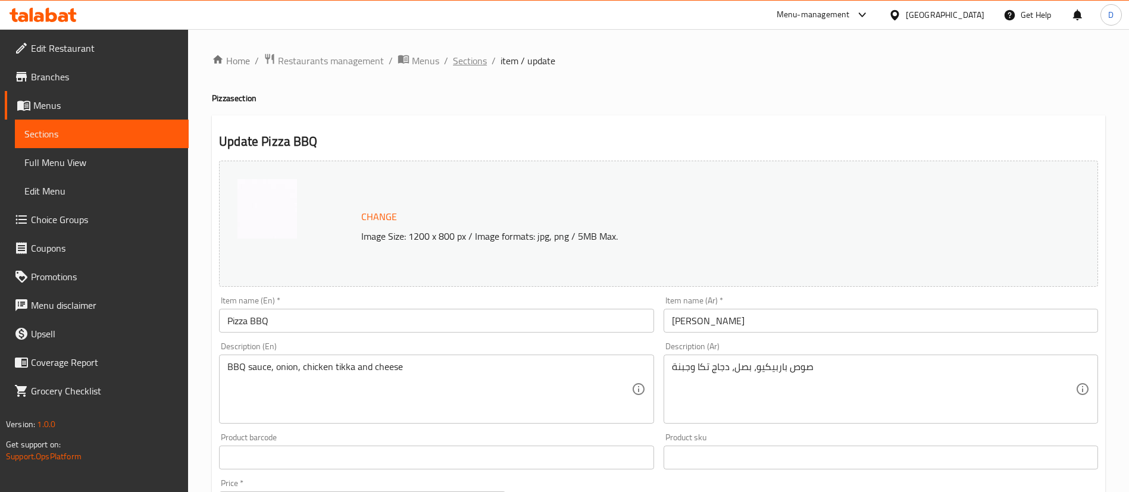
click at [480, 65] on span "Sections" at bounding box center [470, 61] width 34 height 14
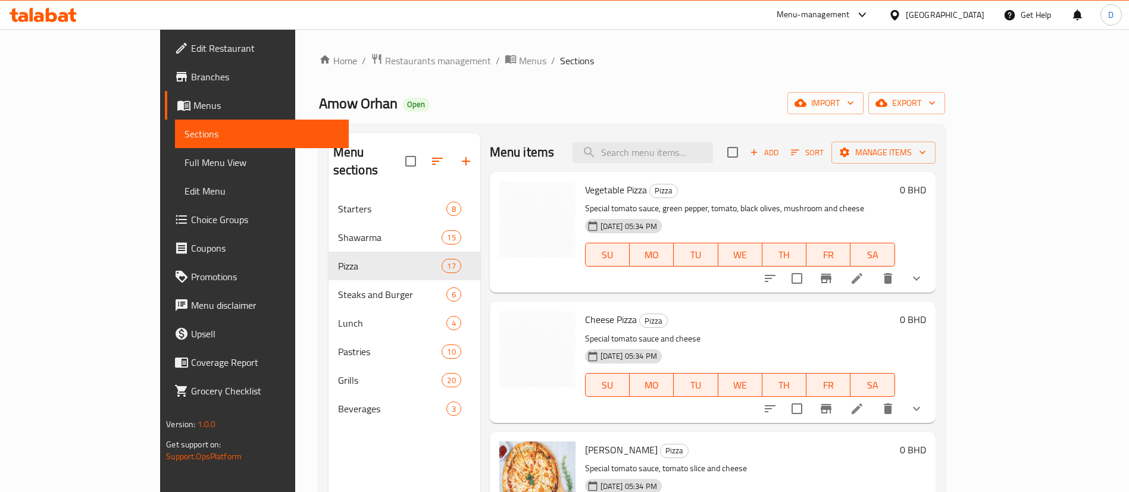
click at [551, 37] on div "Home / Restaurants management / Menus / Sections Amow Orhan Open import export …" at bounding box center [632, 344] width 674 height 630
click at [425, 71] on div "Home / Restaurants management / Menus / Sections Amow Orhan Open import export …" at bounding box center [632, 344] width 626 height 582
click at [519, 66] on span "Menus" at bounding box center [532, 61] width 27 height 14
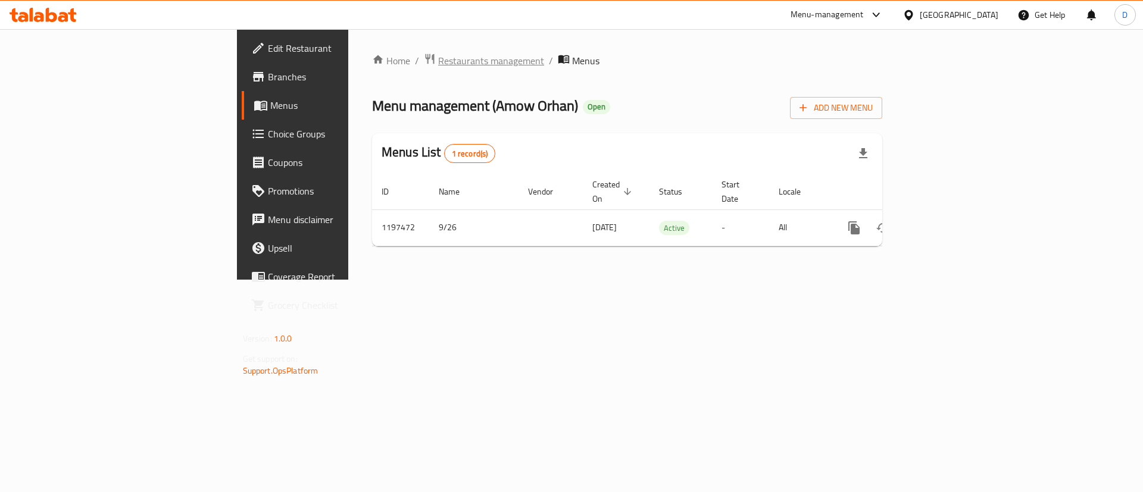
click at [438, 63] on span "Restaurants management" at bounding box center [491, 61] width 106 height 14
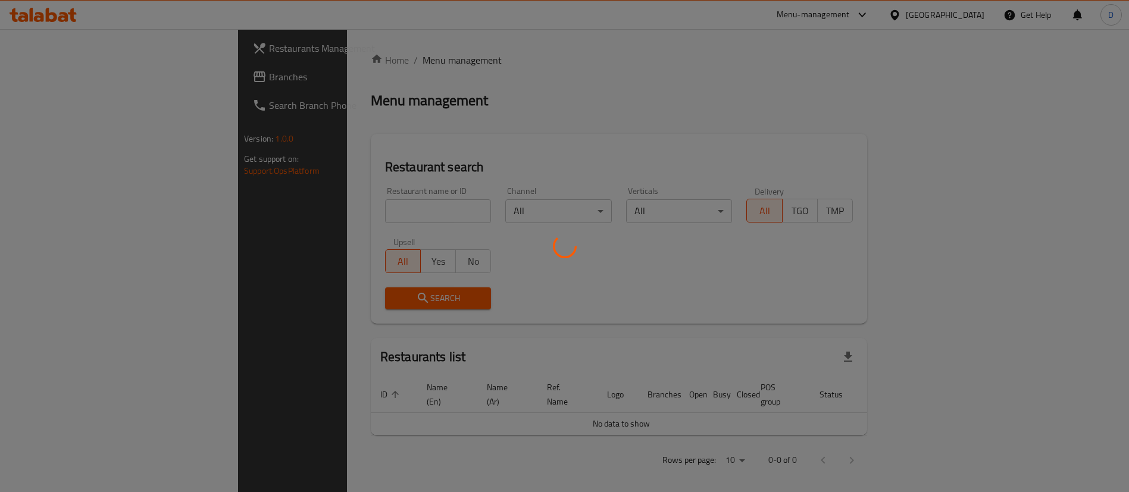
click at [332, 224] on div at bounding box center [564, 246] width 1129 height 492
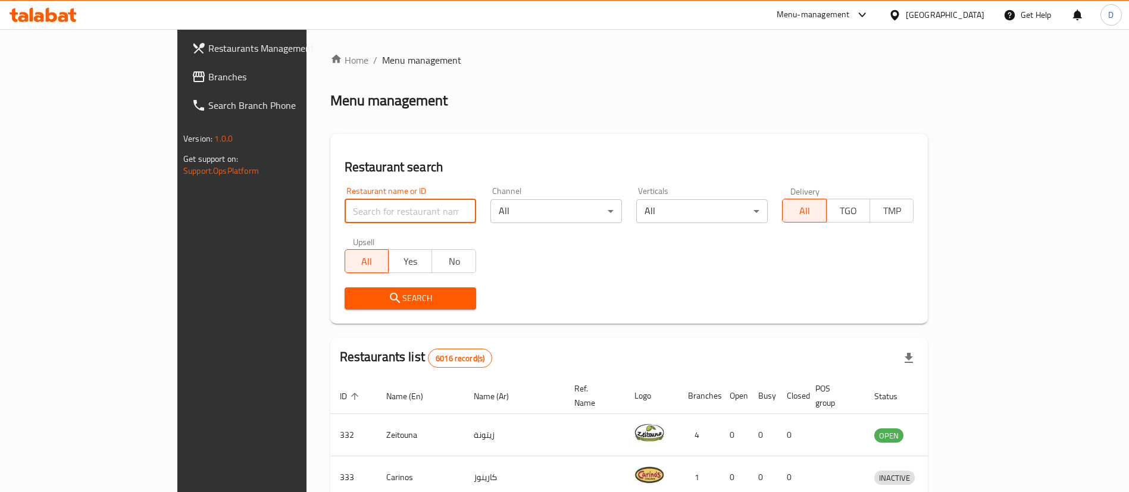
click at [345, 208] on input "search" at bounding box center [411, 211] width 132 height 24
paste input "[EMAIL_ADDRESS][DOMAIN_NAME]"
click button "Search" at bounding box center [411, 298] width 132 height 22
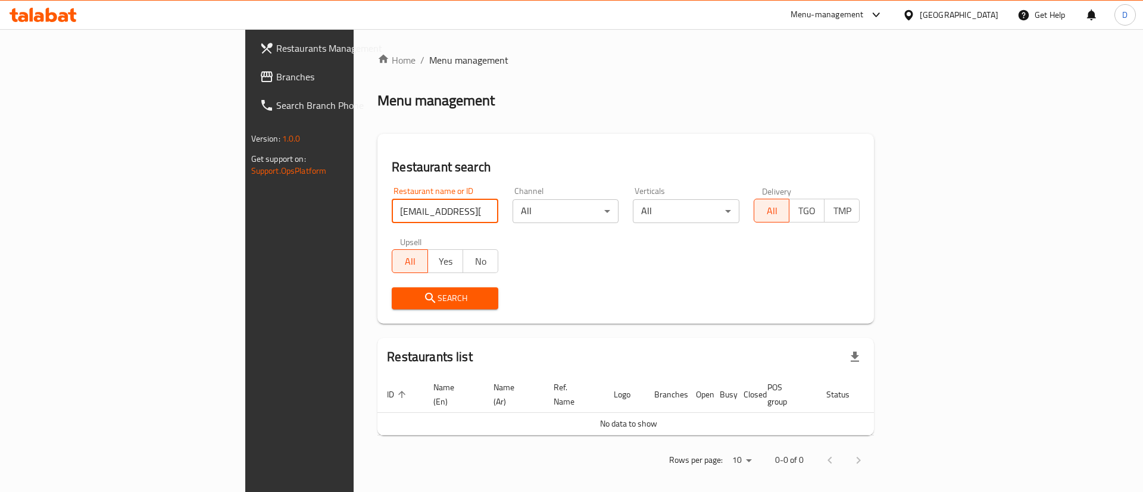
drag, startPoint x: 350, startPoint y: 219, endPoint x: 209, endPoint y: 201, distance: 142.2
click at [353, 201] on div "Home / Menu management Menu management Restaurant search Restaurant name or ID …" at bounding box center [625, 264] width 544 height 471
paste input "T&I Catering"
click button "Search" at bounding box center [445, 298] width 107 height 22
drag, startPoint x: 254, startPoint y: 208, endPoint x: 547, endPoint y: 182, distance: 295.1
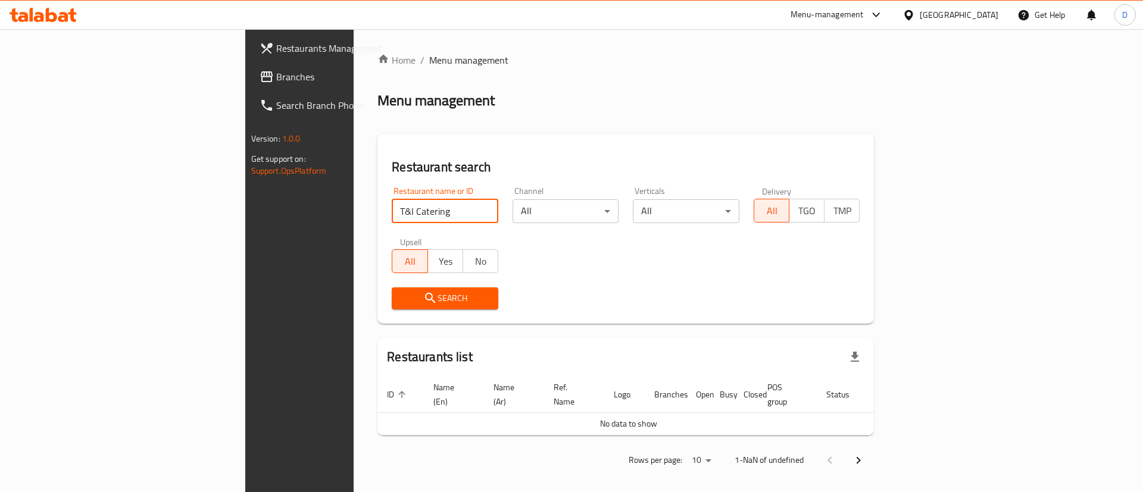
click at [543, 186] on div "Restaurant name or ID T&I Catering Restaurant name or ID Channel All ​ Vertical…" at bounding box center [625, 248] width 482 height 137
click button "Search" at bounding box center [445, 298] width 107 height 22
type input "T and i"
click button "Search" at bounding box center [445, 298] width 107 height 22
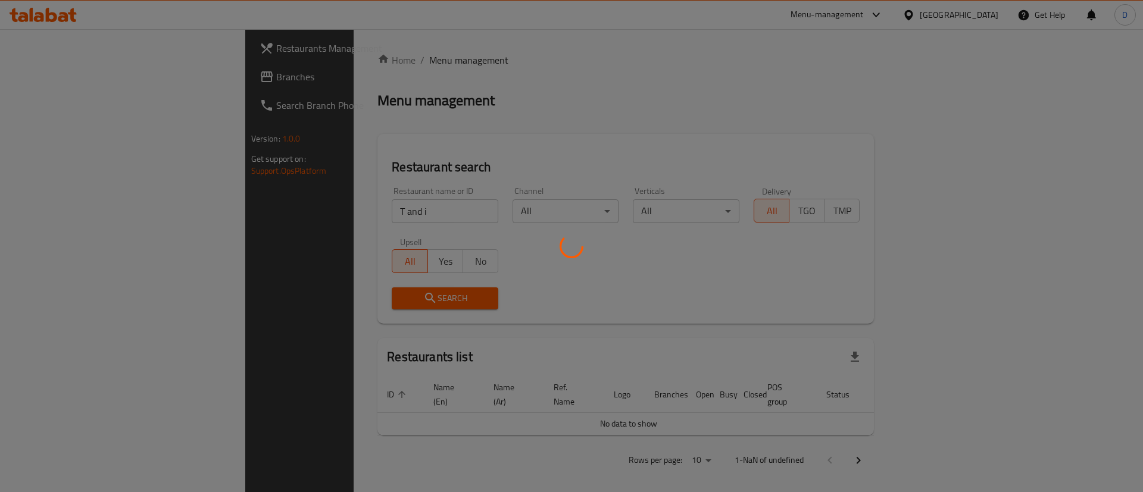
click at [583, 108] on div at bounding box center [571, 246] width 1143 height 492
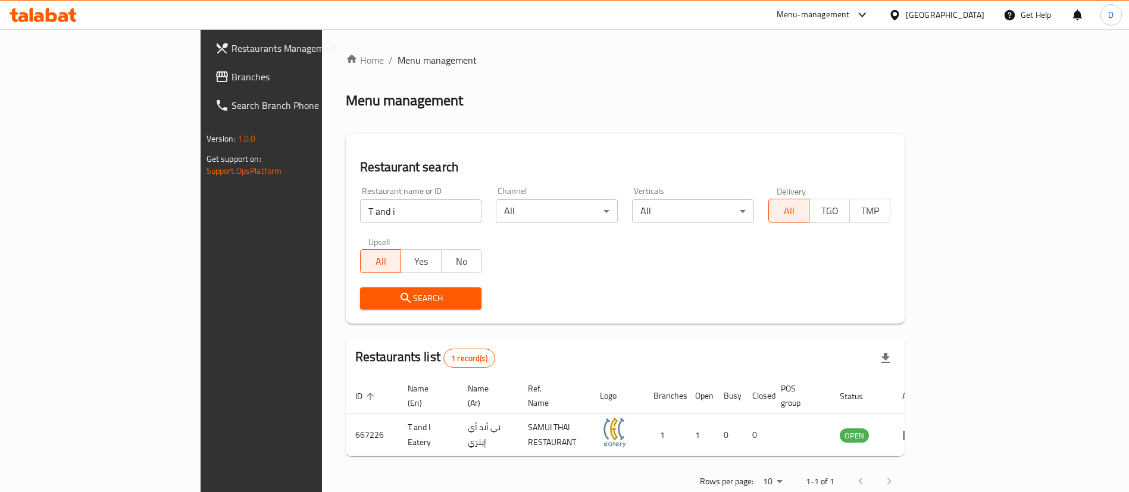
drag, startPoint x: 384, startPoint y: 122, endPoint x: 405, endPoint y: 164, distance: 46.8
click at [385, 122] on div "Home / Menu management Menu management Restaurant search Restaurant name or ID …" at bounding box center [625, 275] width 559 height 444
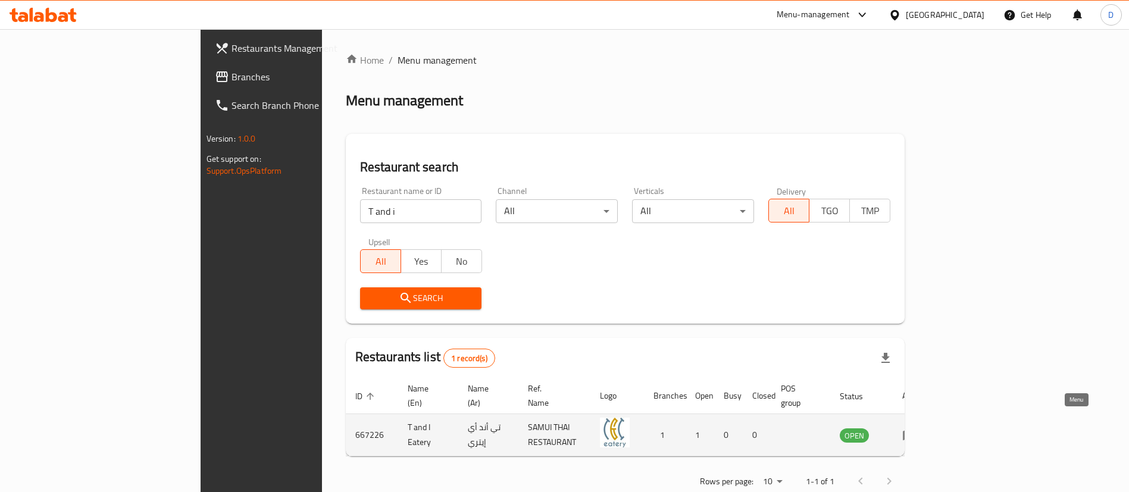
click at [916, 431] on icon "enhanced table" at bounding box center [909, 436] width 13 height 10
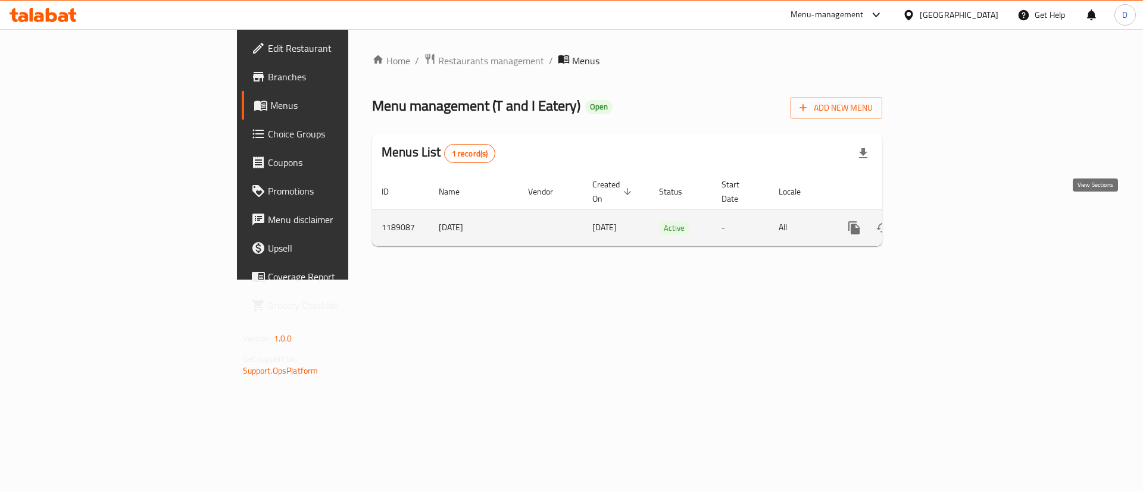
click at [947, 221] on icon "enhanced table" at bounding box center [939, 228] width 14 height 14
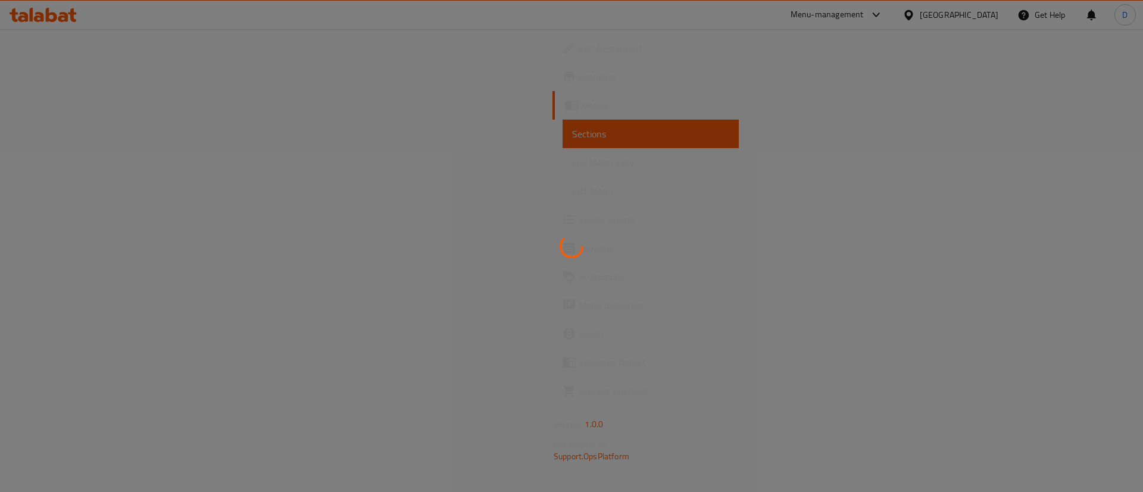
click at [55, 110] on div at bounding box center [571, 246] width 1143 height 492
click at [62, 114] on div at bounding box center [571, 246] width 1143 height 492
click at [51, 105] on div at bounding box center [571, 246] width 1143 height 492
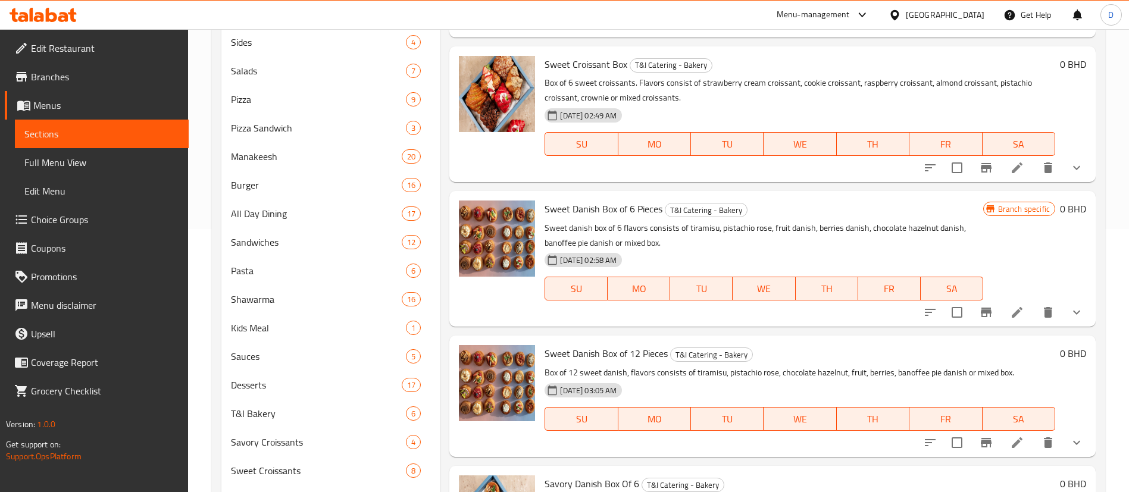
scroll to position [268, 0]
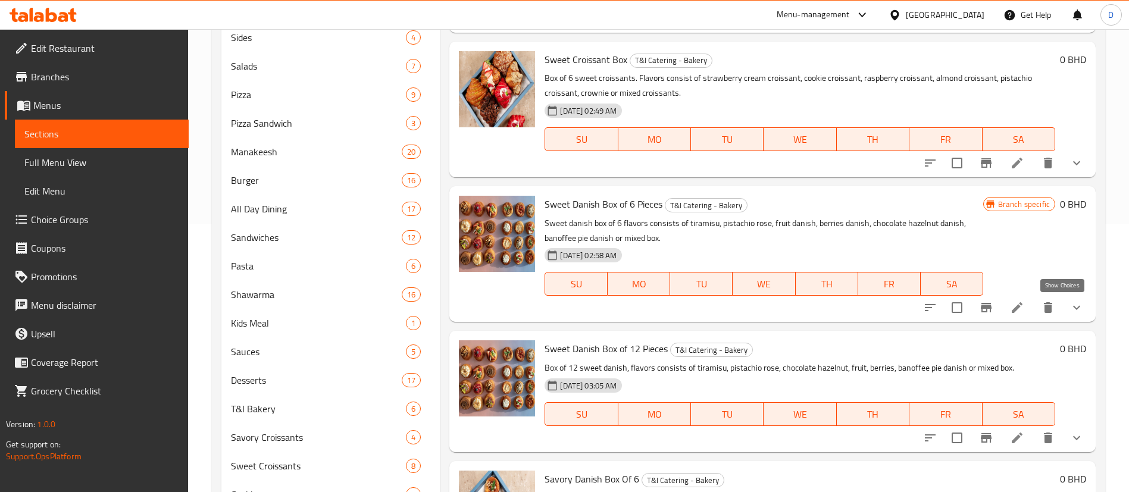
click at [1069, 306] on button "show more" at bounding box center [1076, 307] width 29 height 29
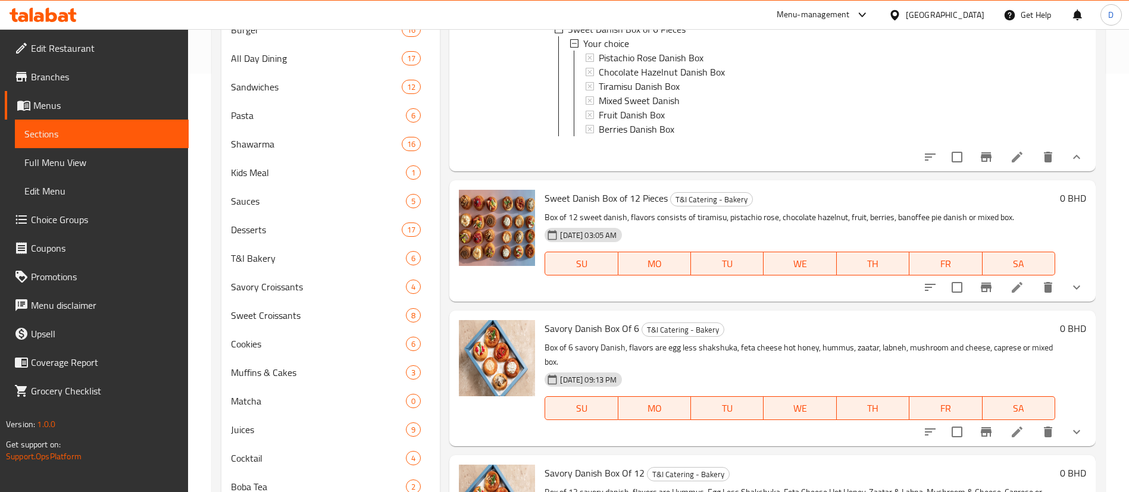
scroll to position [446, 0]
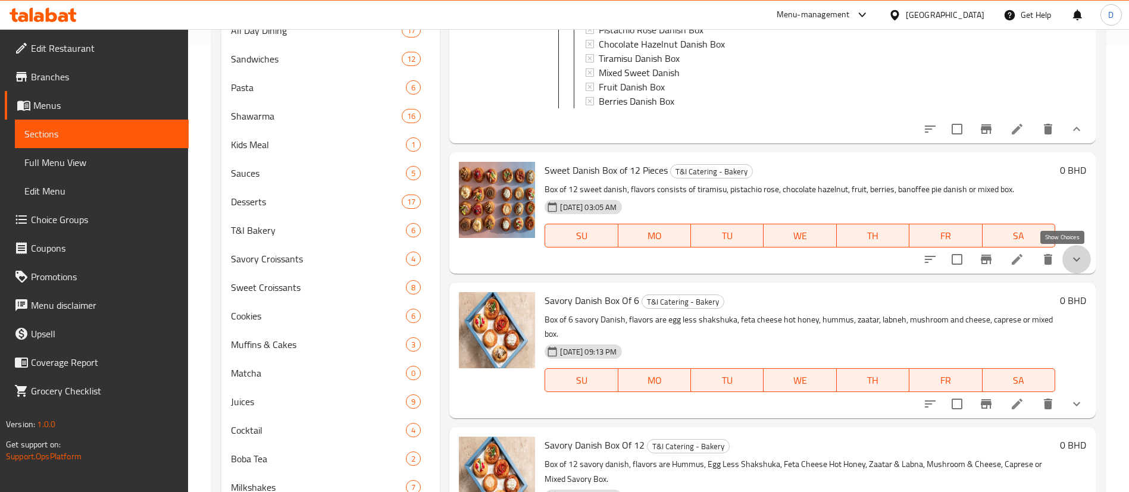
click at [1069, 257] on icon "show more" at bounding box center [1076, 259] width 14 height 14
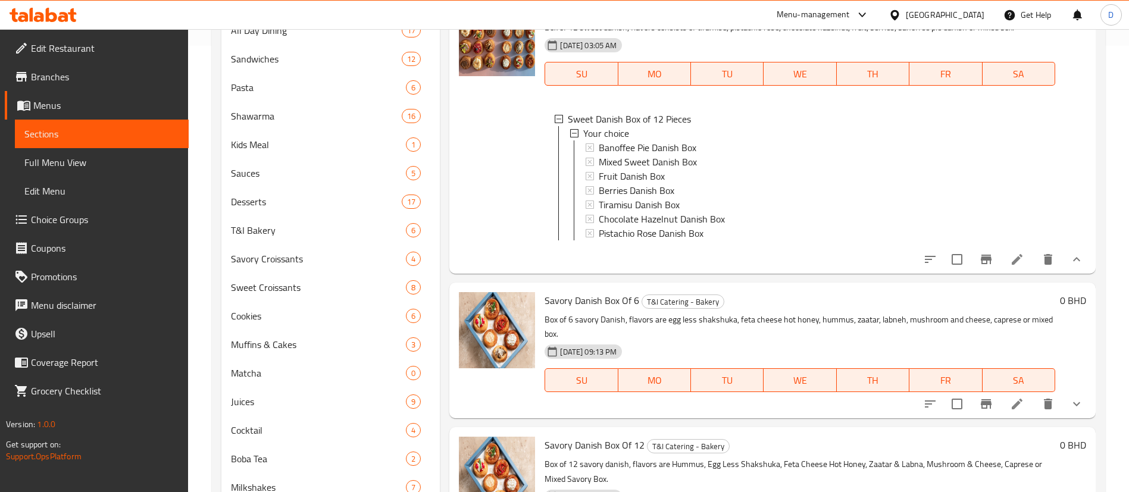
scroll to position [1299, 0]
click at [1072, 396] on button "show more" at bounding box center [1076, 404] width 29 height 29
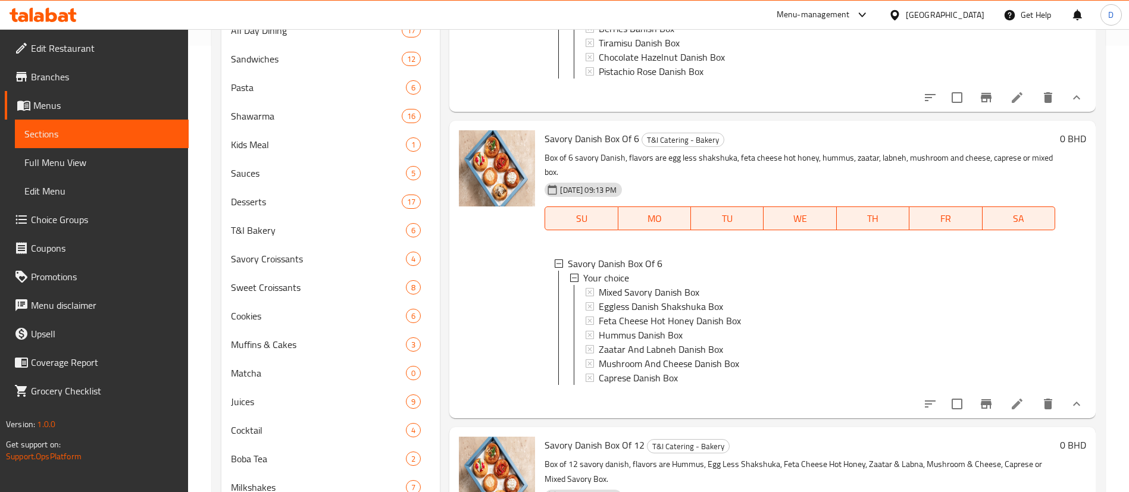
scroll to position [551, 0]
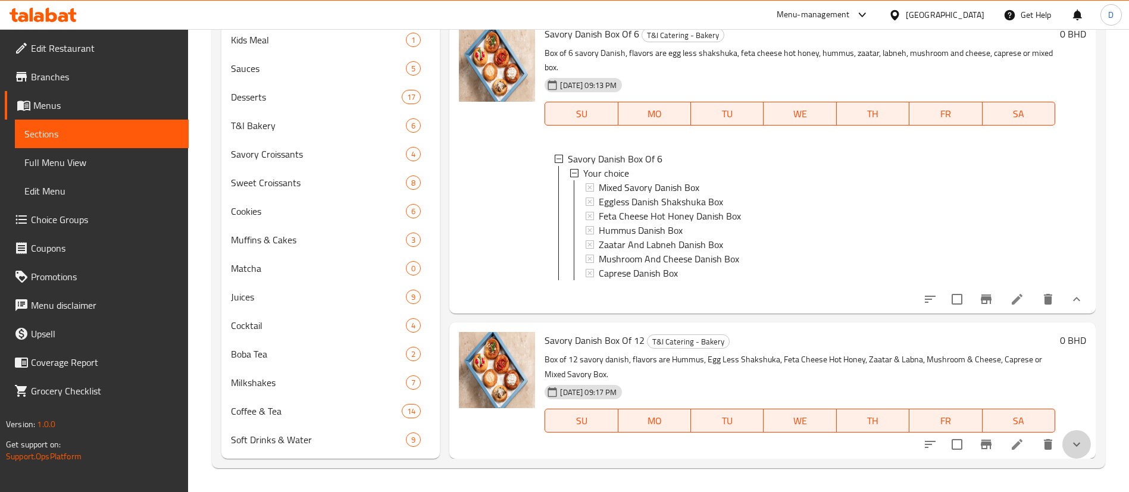
drag, startPoint x: 1066, startPoint y: 436, endPoint x: 1076, endPoint y: 301, distance: 135.5
click at [1065, 435] on button "show more" at bounding box center [1076, 444] width 29 height 29
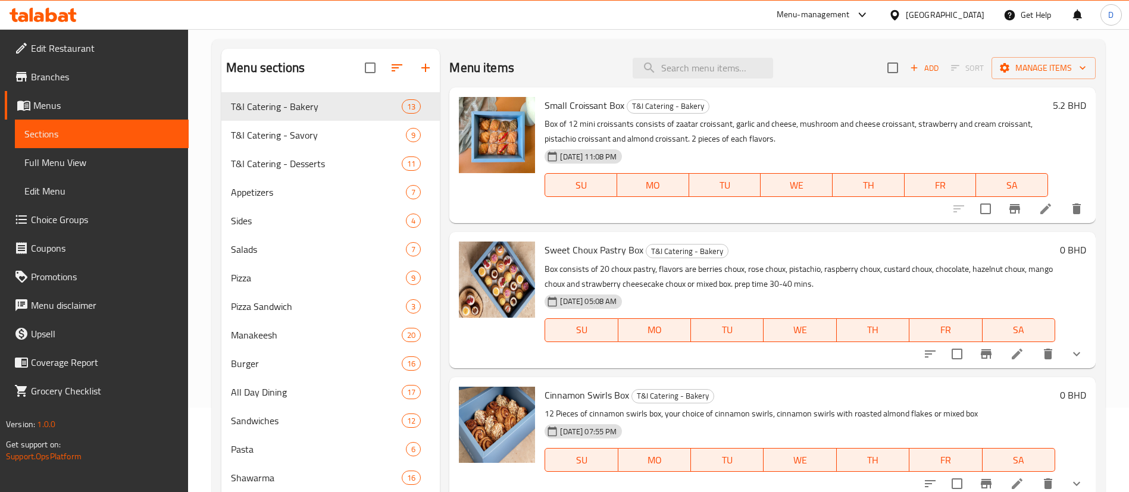
scroll to position [0, 0]
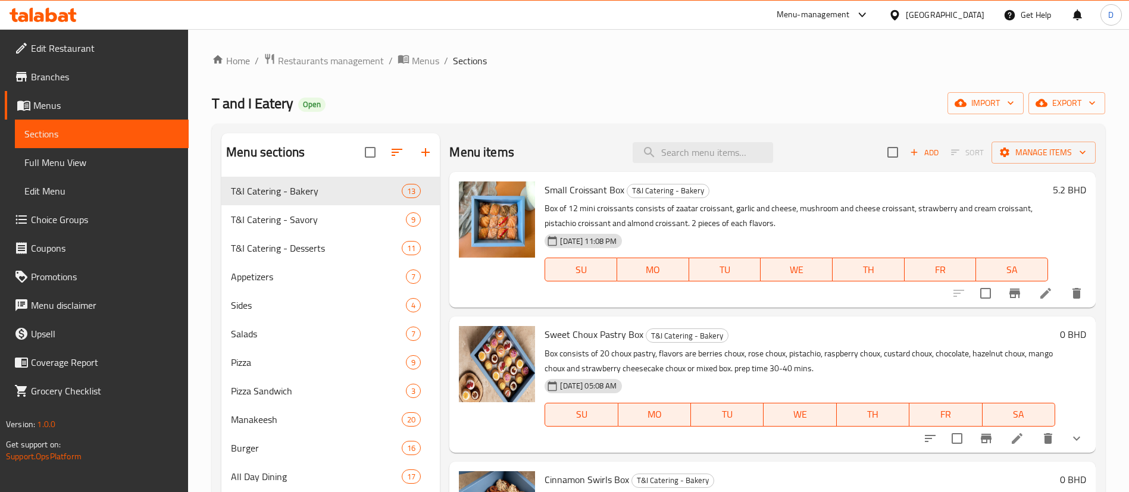
click at [538, 60] on ol "Home / Restaurants management / Menus / Sections" at bounding box center [658, 60] width 893 height 15
